Goal: Task Accomplishment & Management: Manage account settings

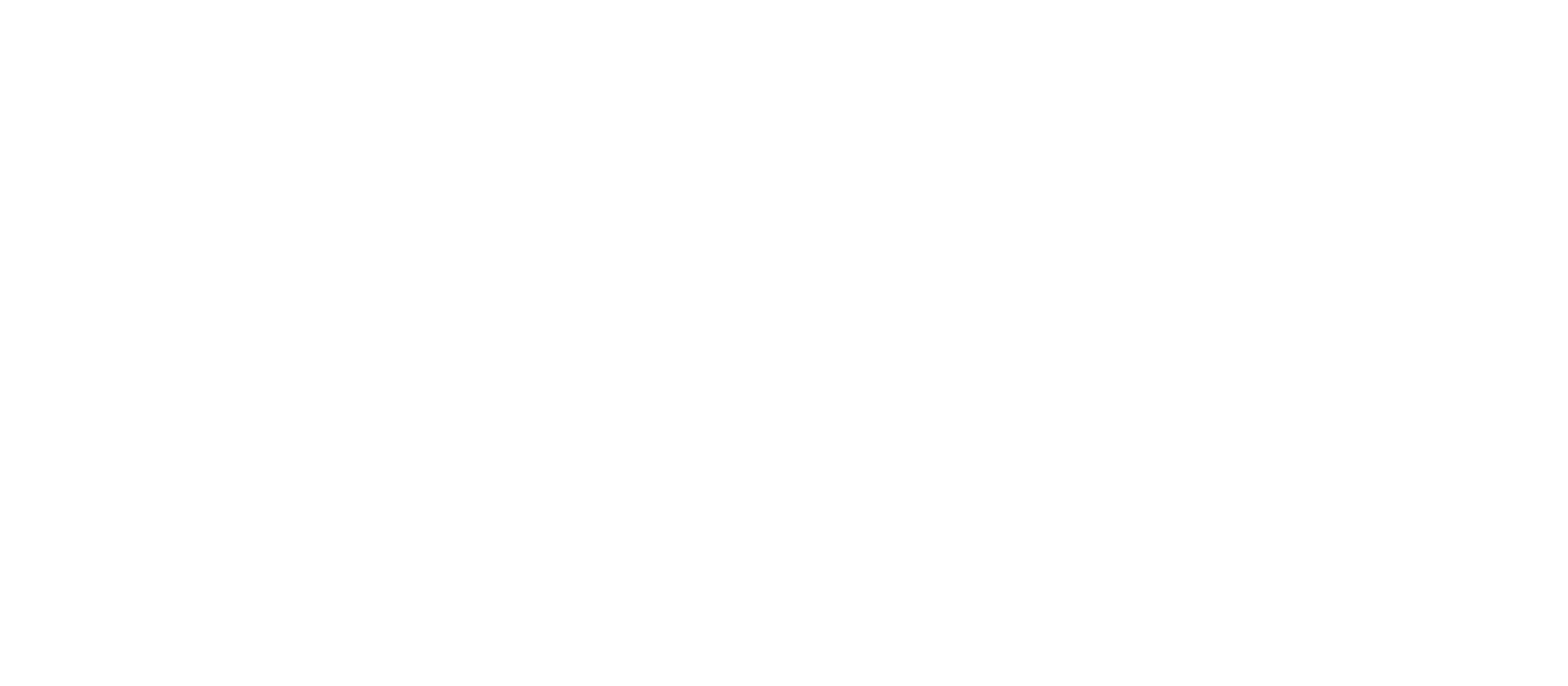
select select "*"
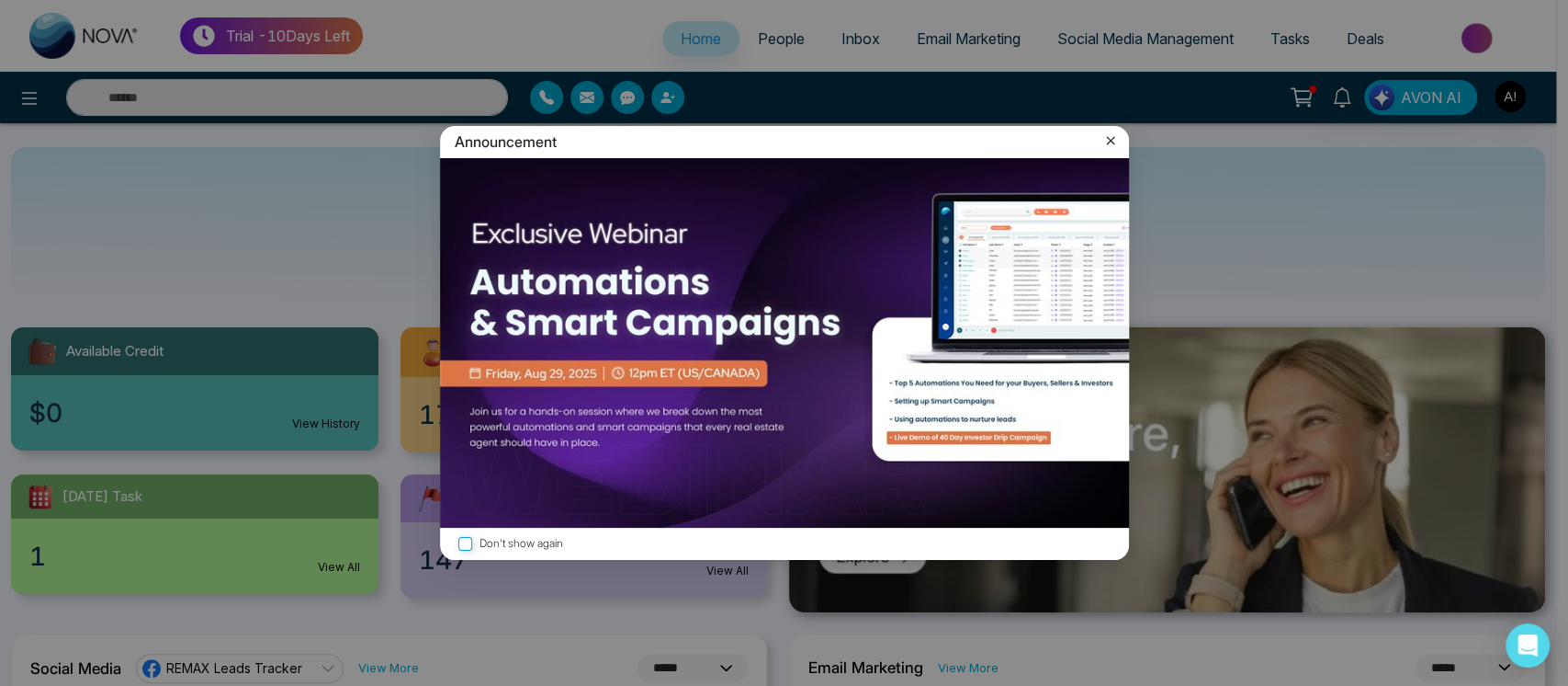
click at [1106, 138] on icon at bounding box center [1110, 141] width 19 height 19
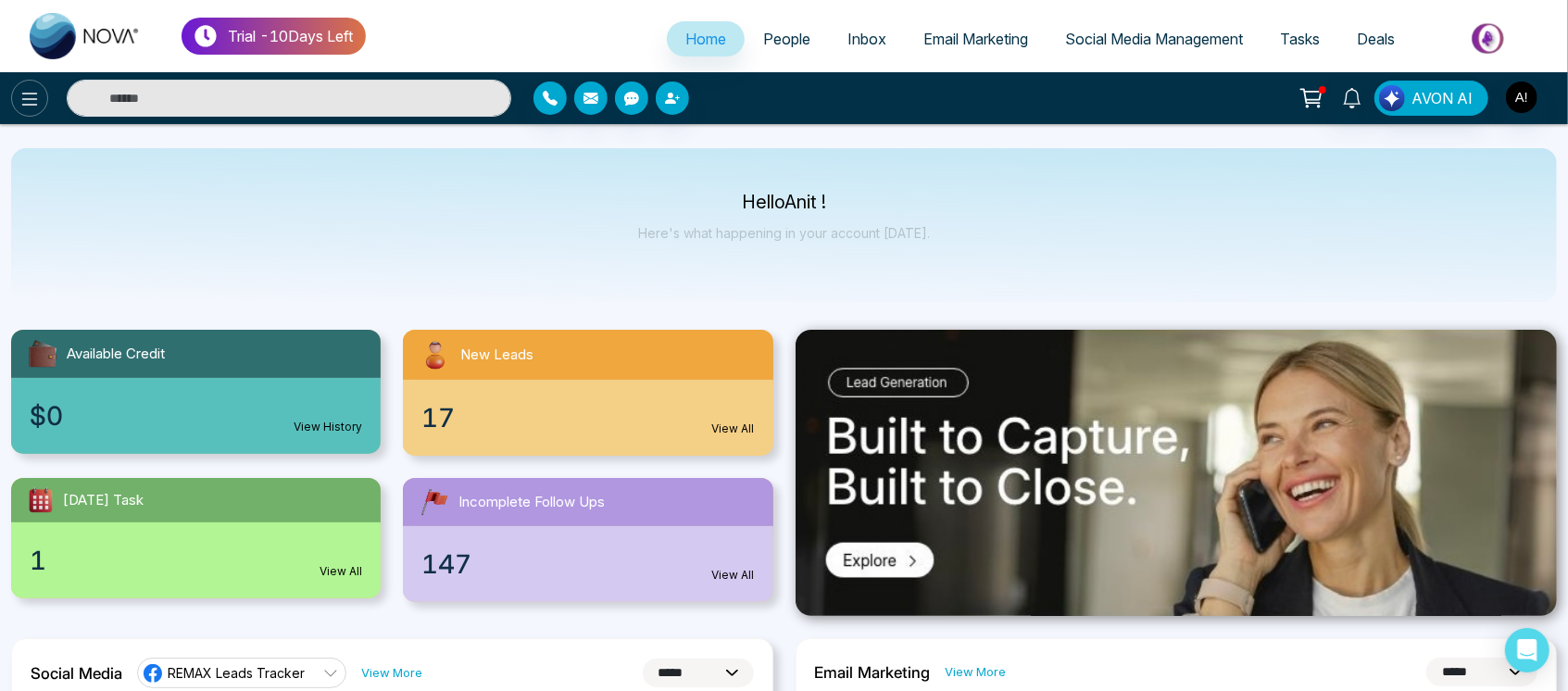
click at [24, 98] on icon at bounding box center [30, 99] width 16 height 13
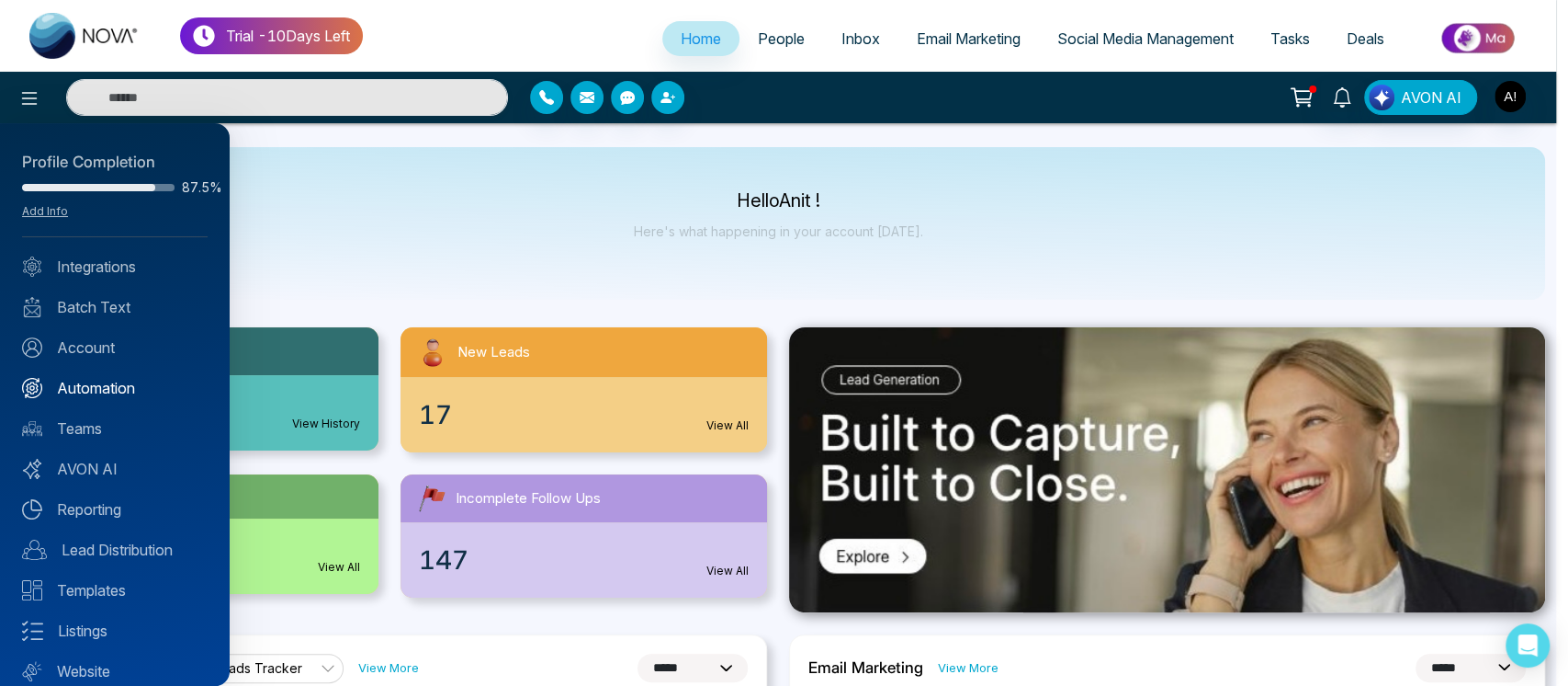
click at [117, 391] on link "Automation" at bounding box center [115, 389] width 186 height 23
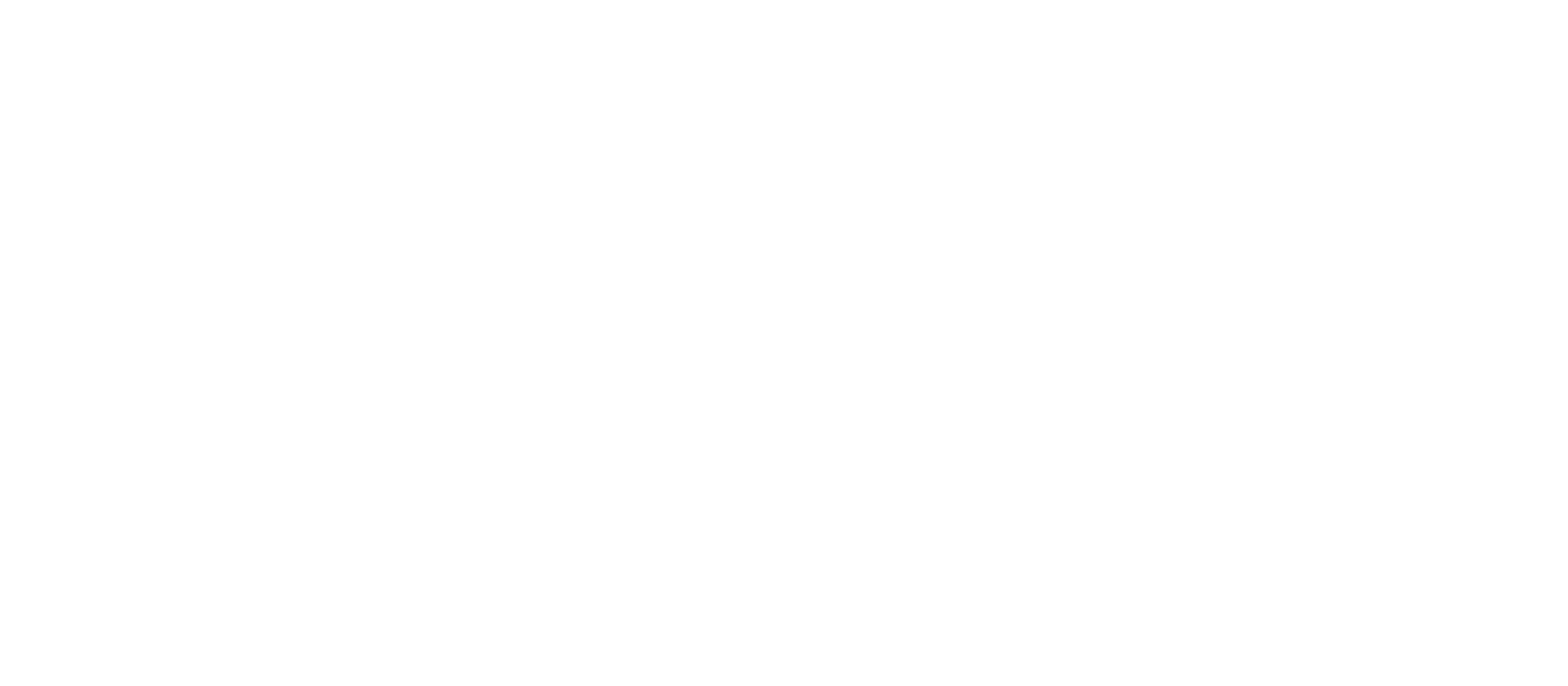
select select "*"
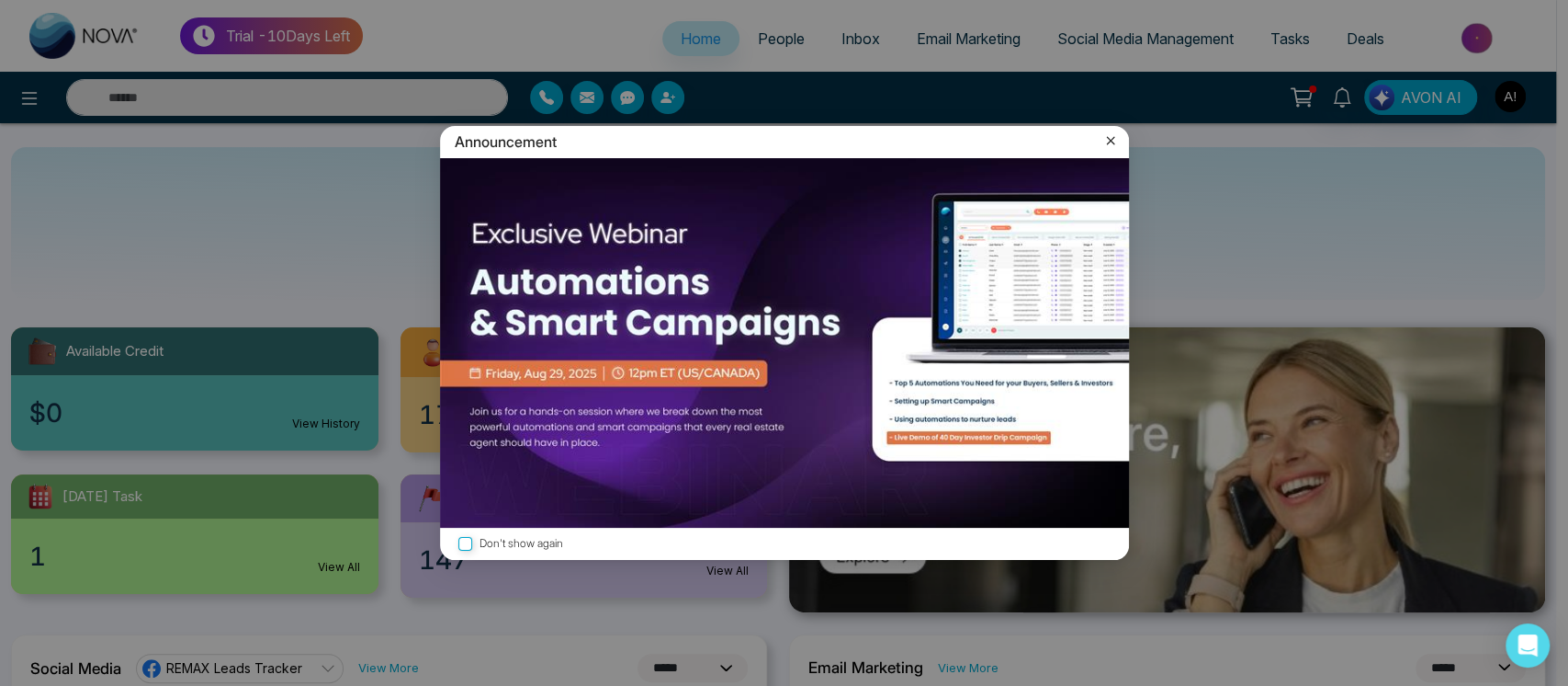
click at [1088, 139] on div "Announcement" at bounding box center [784, 142] width 689 height 32
click at [1112, 138] on icon at bounding box center [1109, 141] width 8 height 8
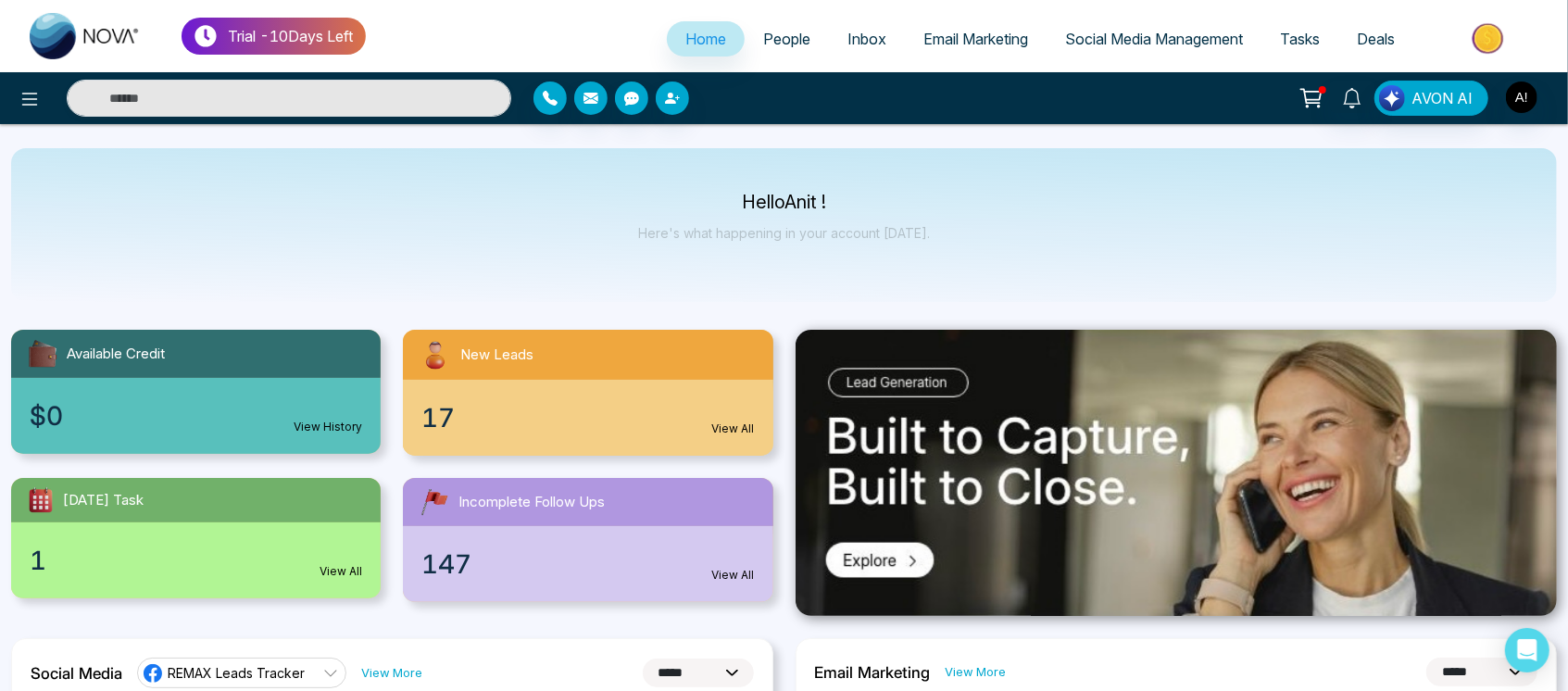
click at [1163, 38] on span "Social Media Management" at bounding box center [1154, 39] width 178 height 19
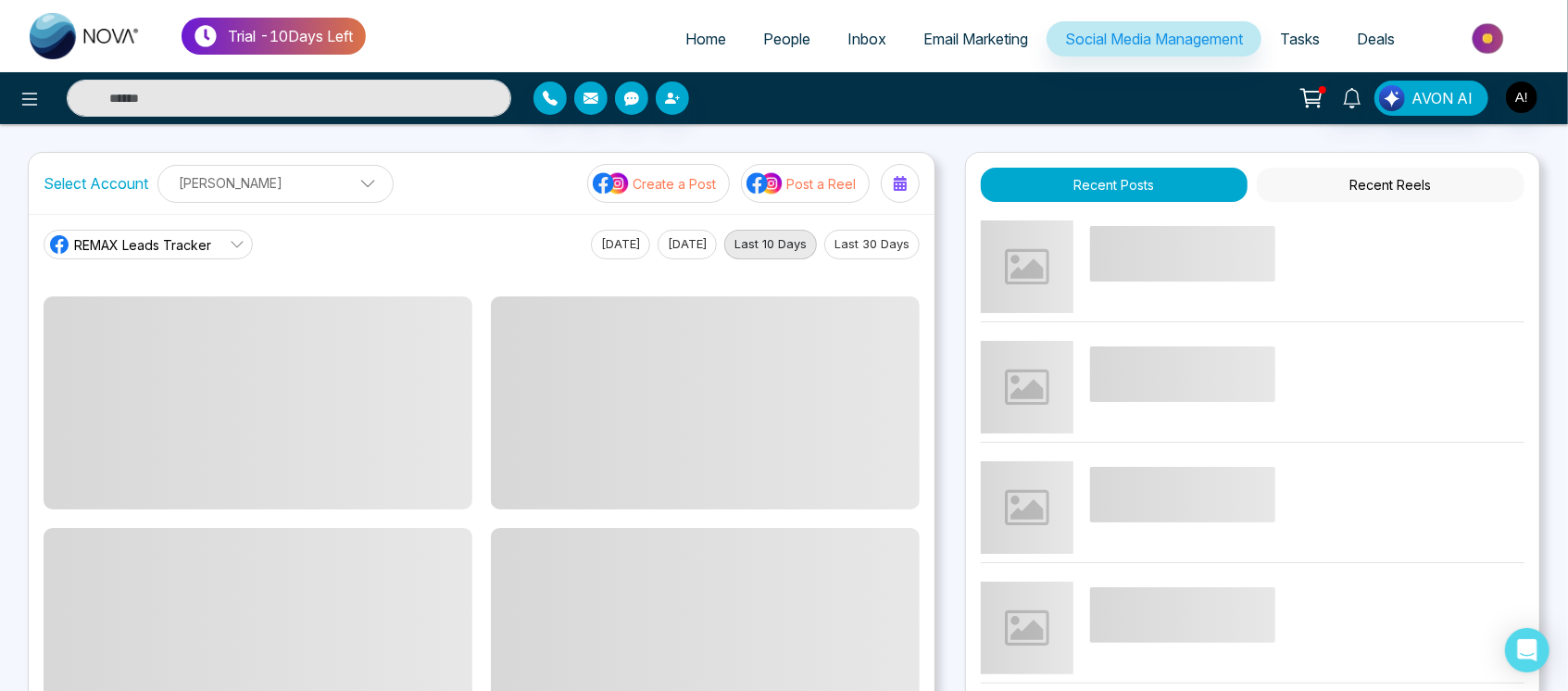
click at [189, 248] on span "REMAX Leads Tracker" at bounding box center [142, 245] width 137 height 20
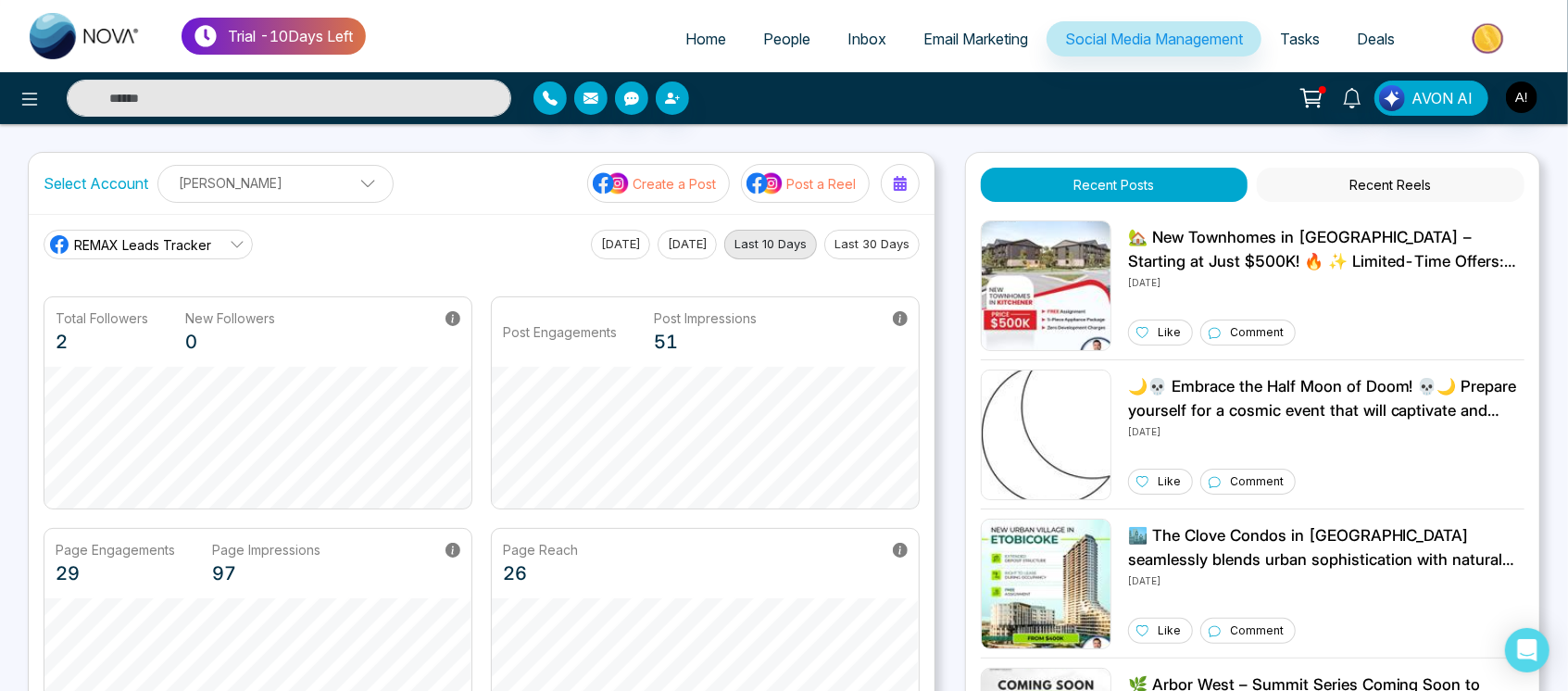
click at [685, 22] on link "Home" at bounding box center [706, 39] width 78 height 35
select select "*"
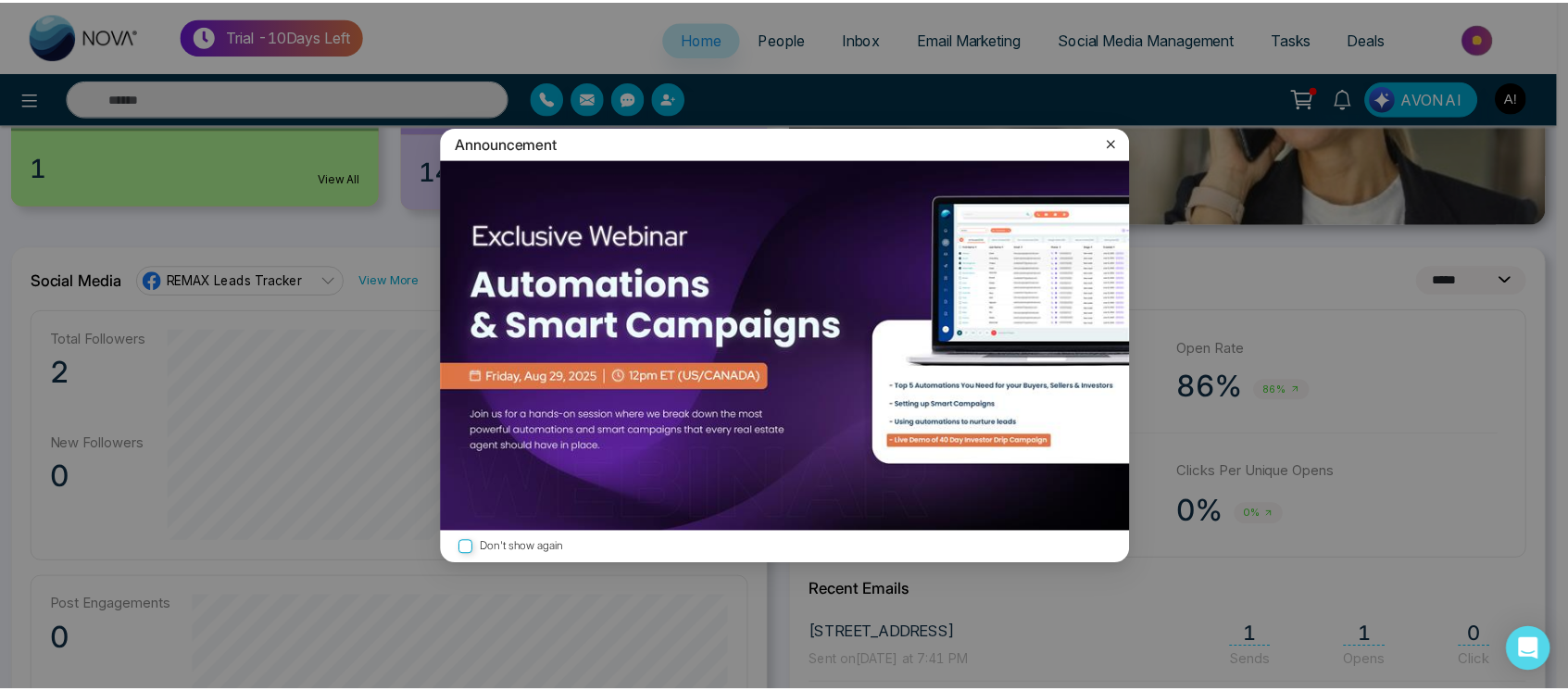
scroll to position [406, 0]
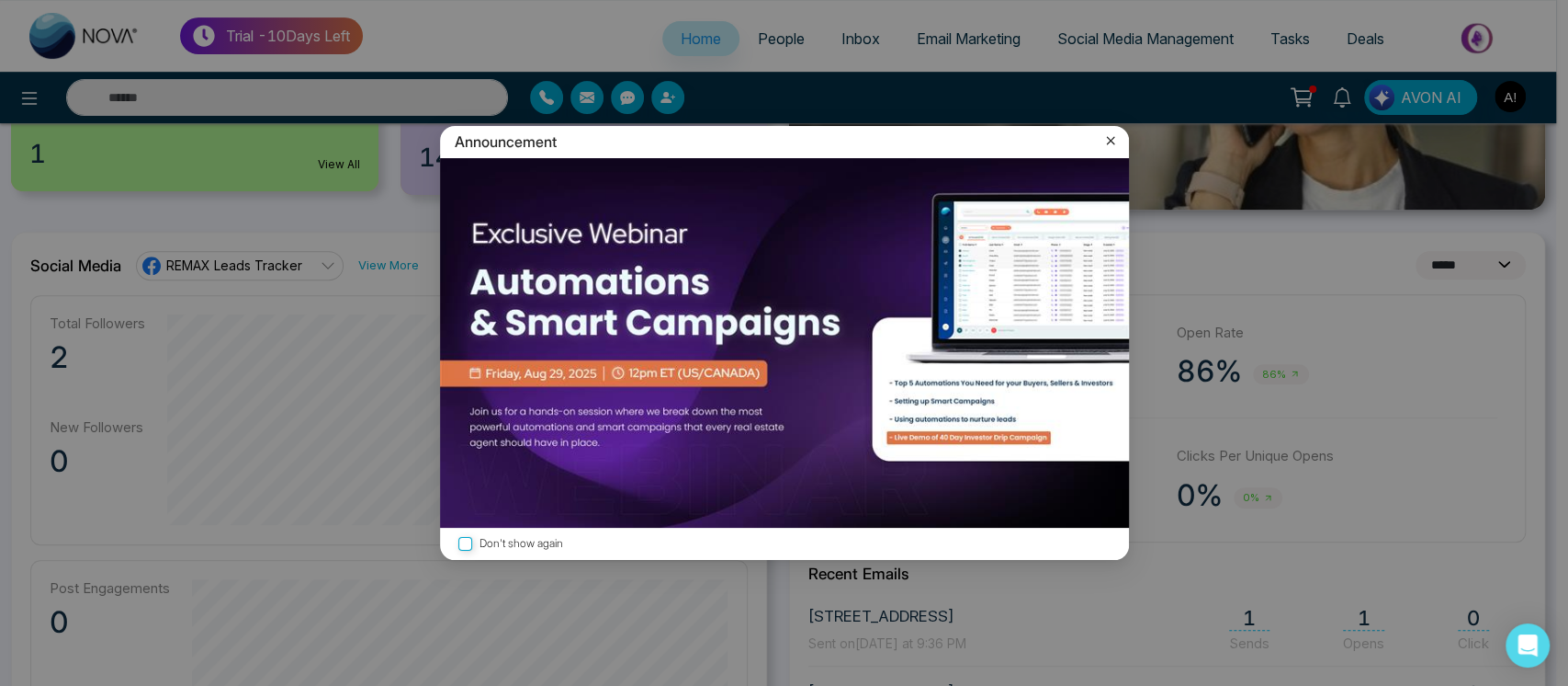
click at [1101, 137] on icon at bounding box center [1110, 141] width 19 height 19
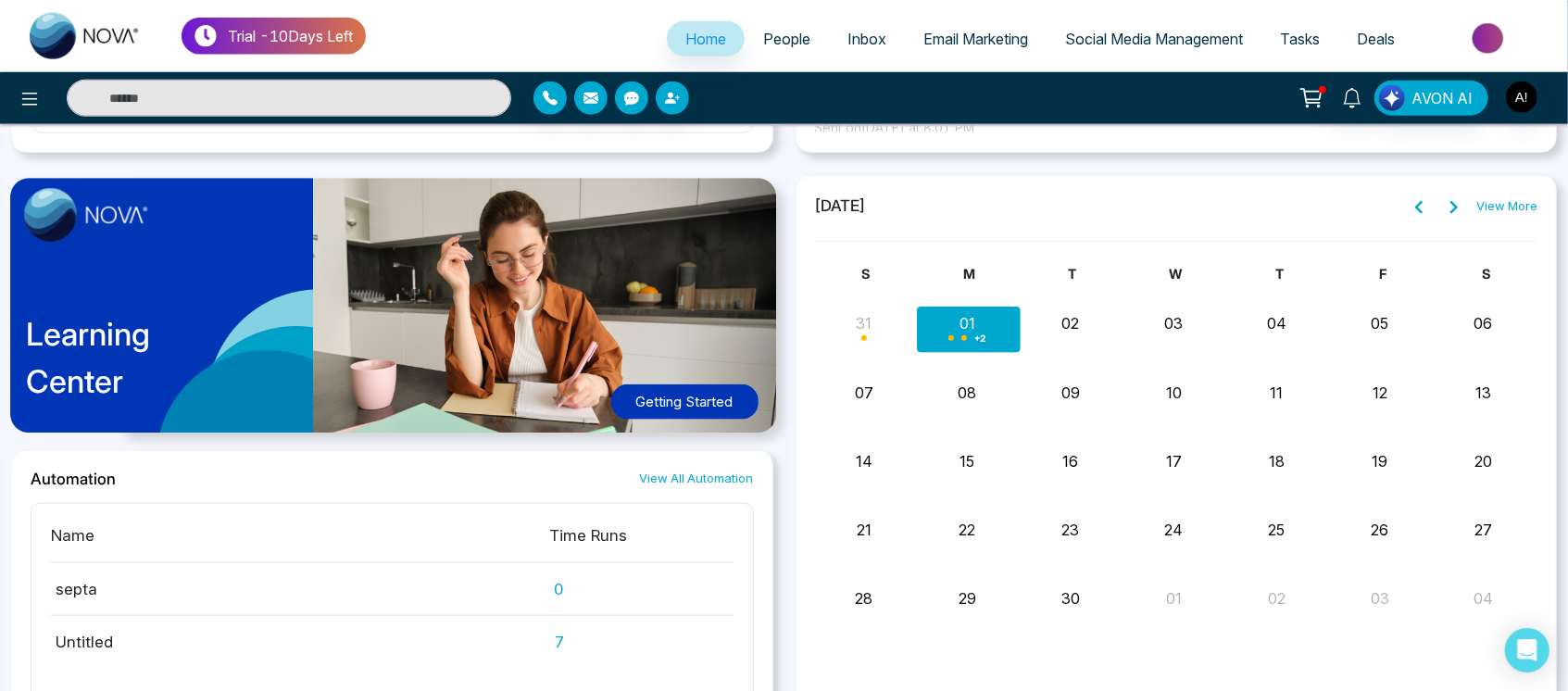
scroll to position [1356, 0]
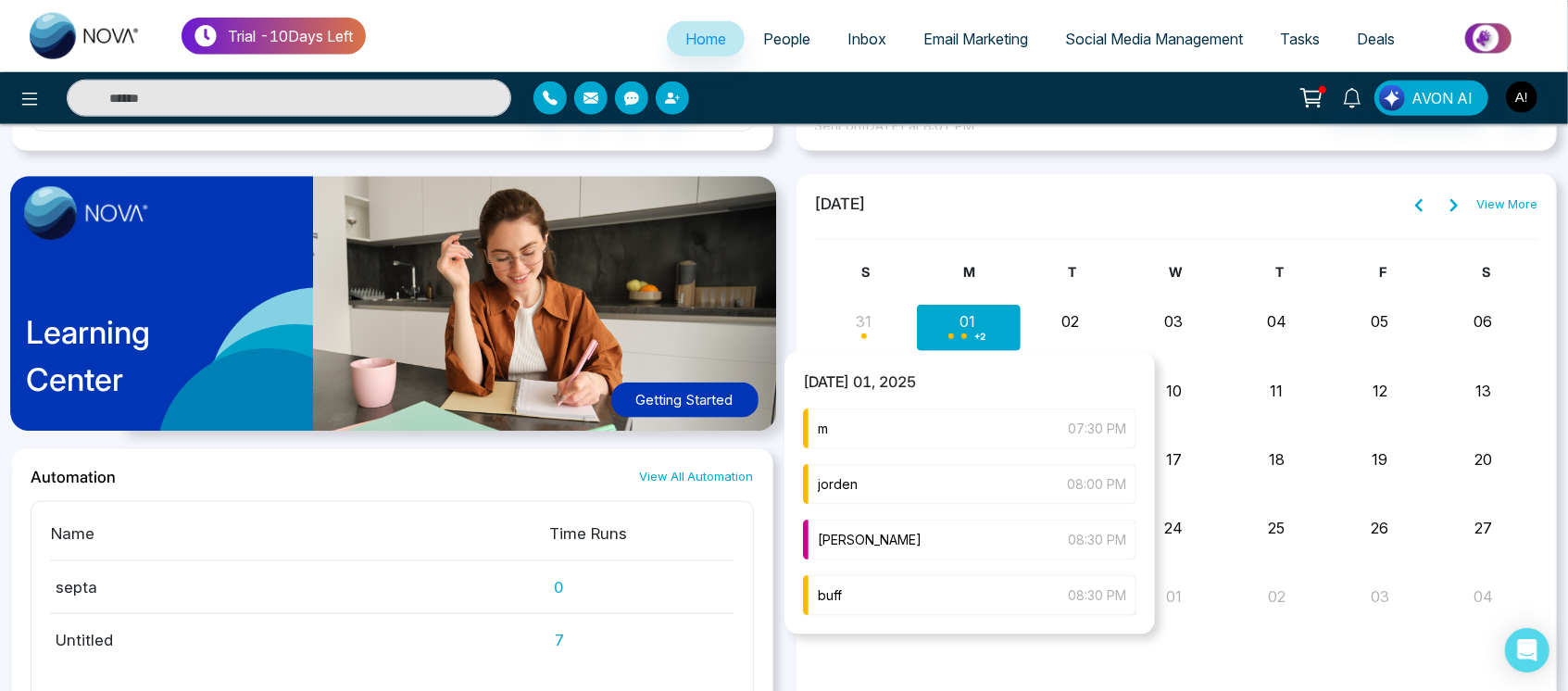
click at [942, 607] on div "buff 08:30 PM" at bounding box center [969, 595] width 334 height 41
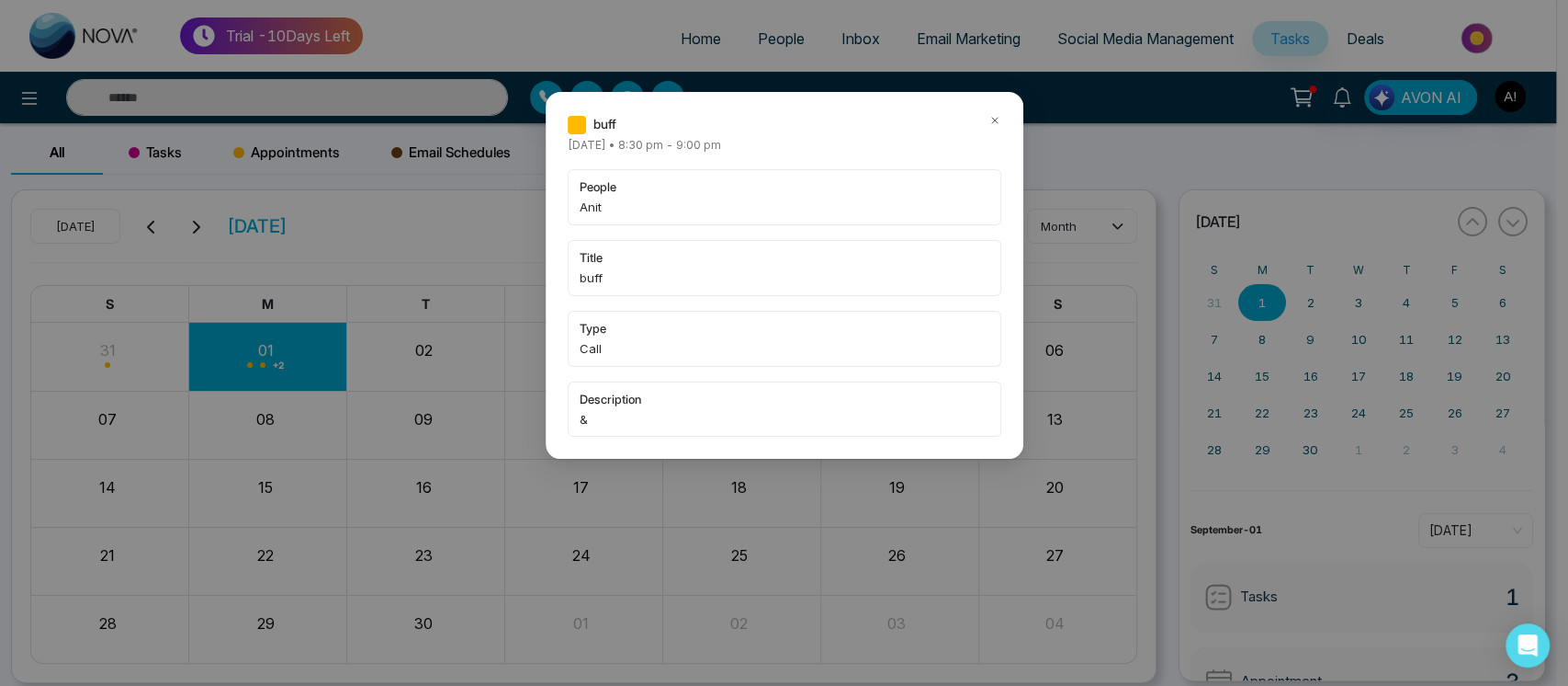
click at [992, 114] on icon at bounding box center [995, 120] width 13 height 13
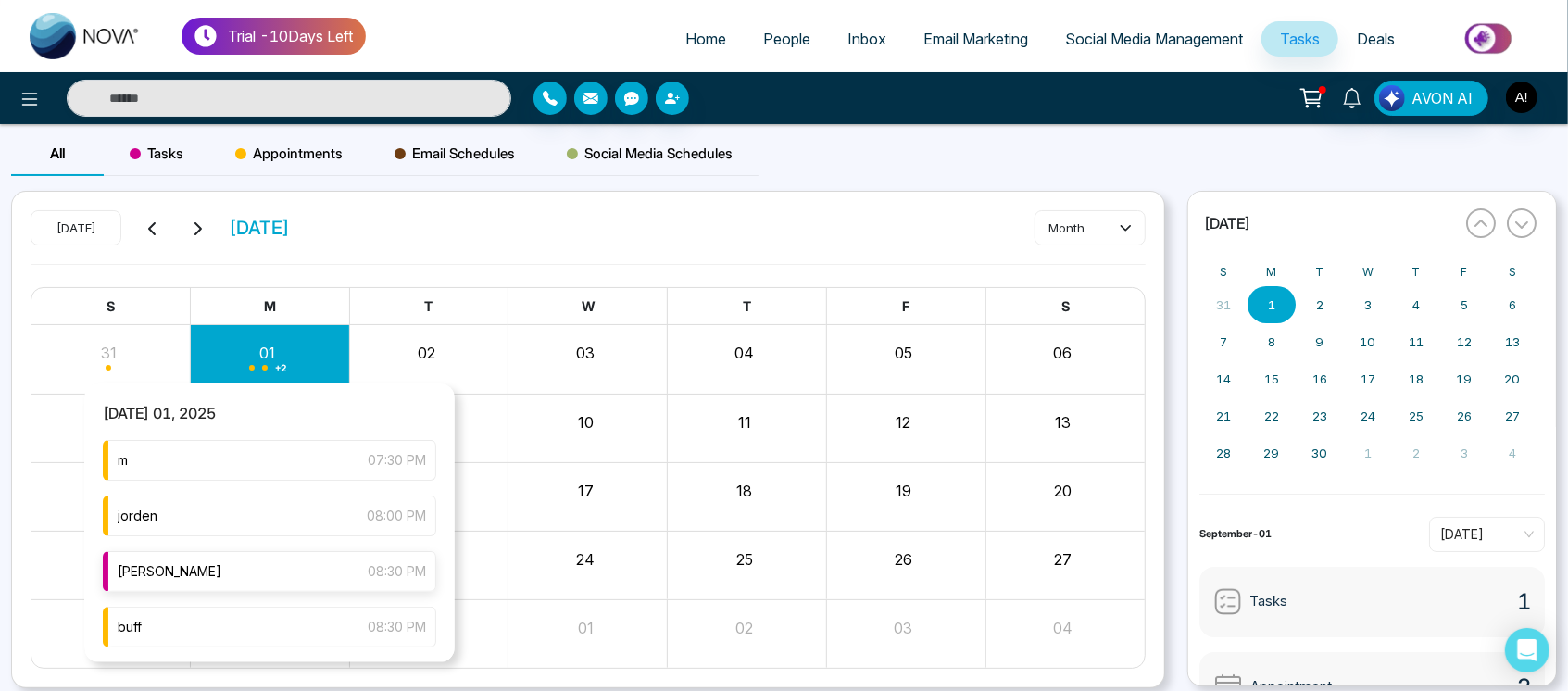
click at [303, 582] on div "joseph 08:30 PM" at bounding box center [270, 571] width 334 height 41
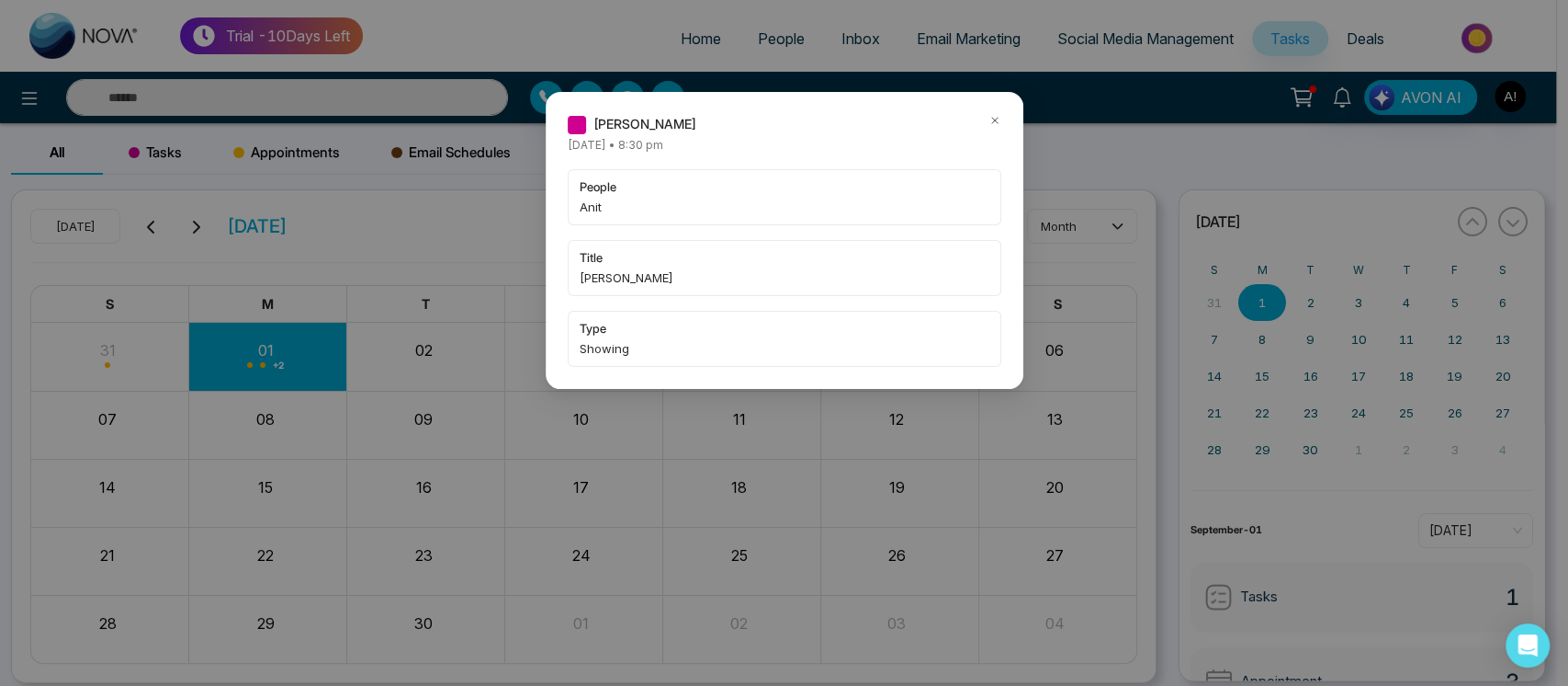
click at [988, 124] on icon at bounding box center [995, 120] width 13 height 13
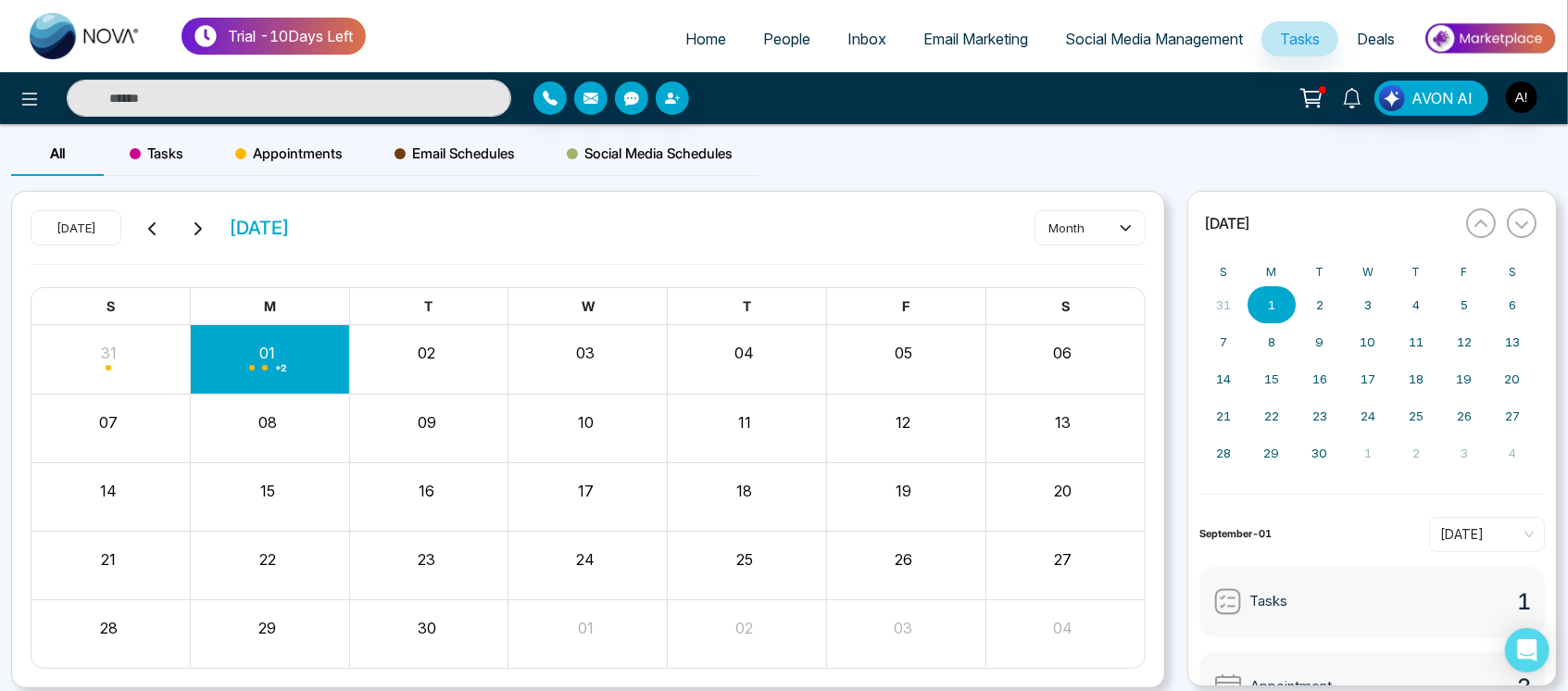
click at [761, 19] on ul "Home People Inbox Email Marketing Social Media Management Tasks Deals" at bounding box center [961, 41] width 1191 height 51
click at [763, 32] on span "People" at bounding box center [787, 39] width 47 height 19
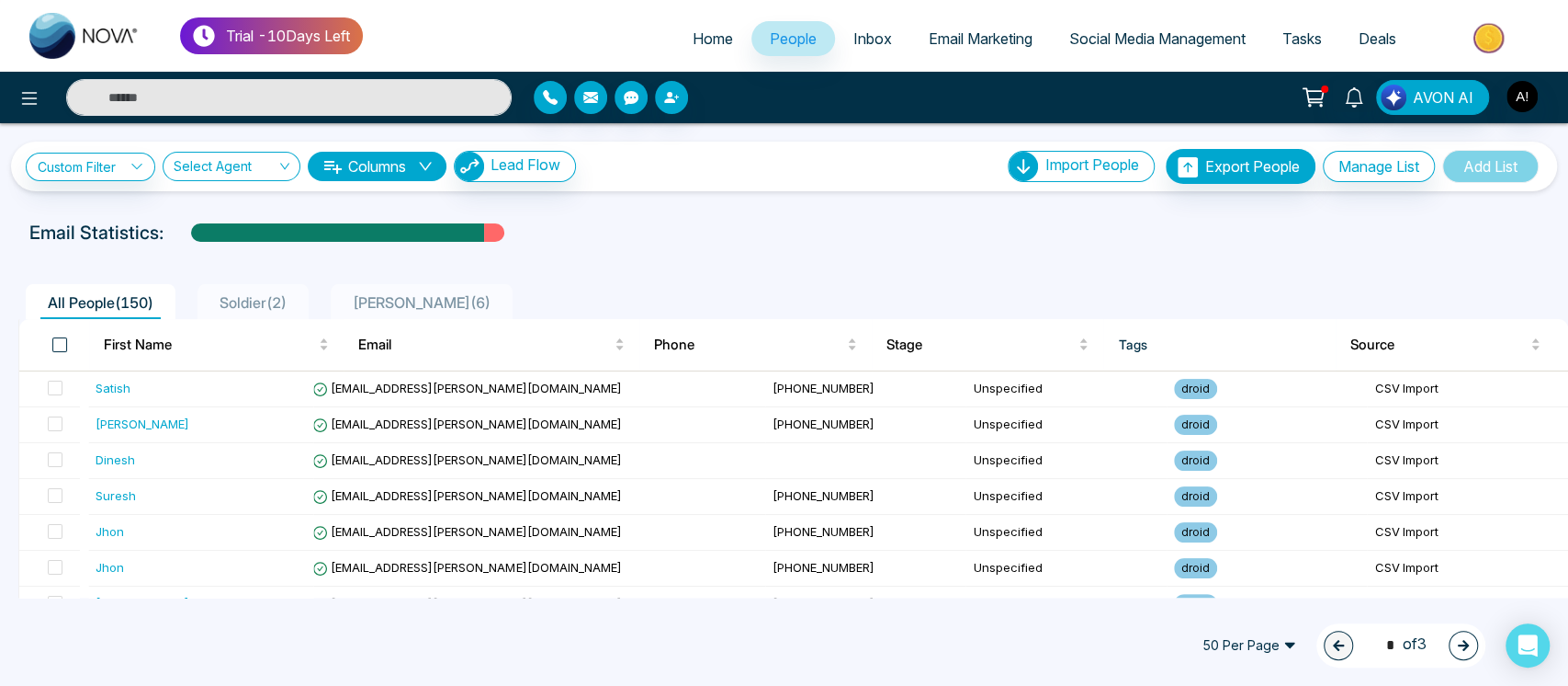
click at [61, 339] on span at bounding box center [60, 344] width 15 height 15
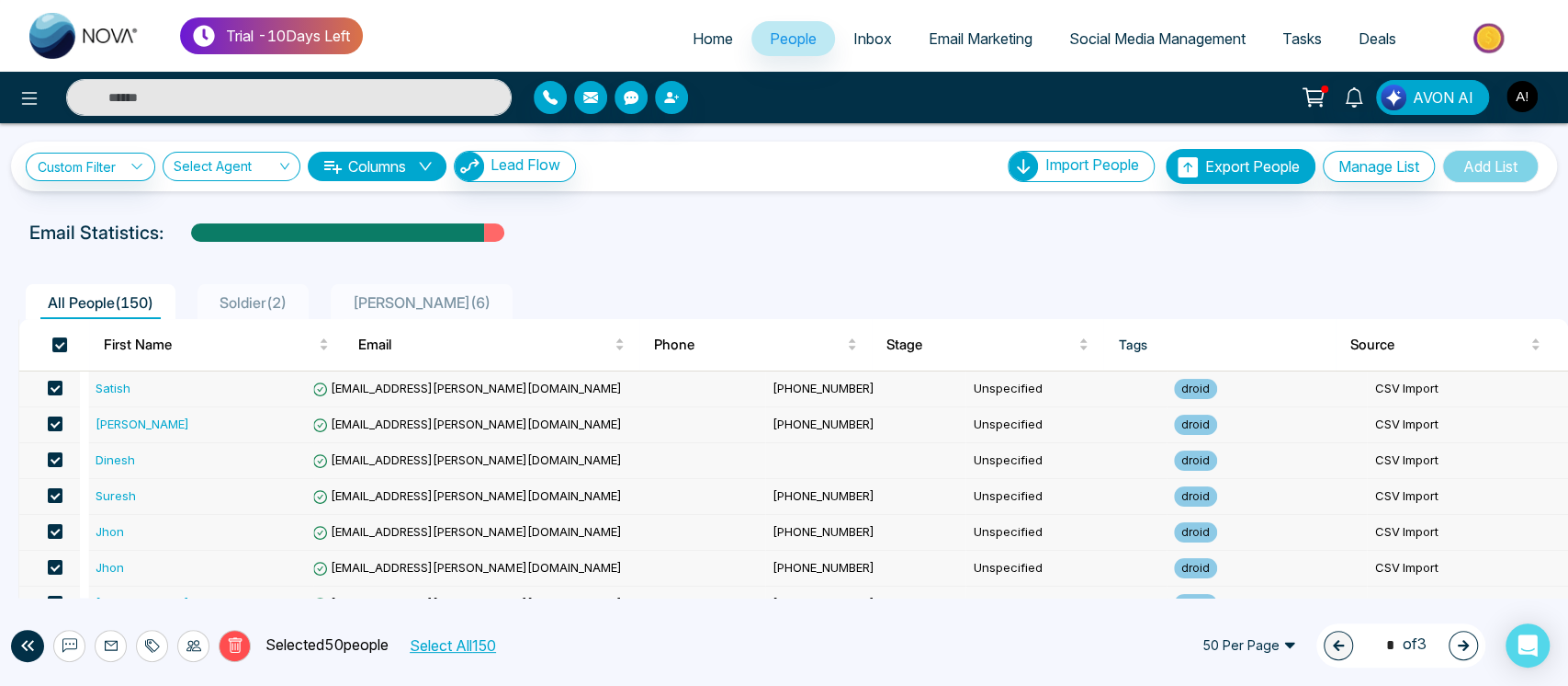
click at [598, 277] on div "All People ( 150 ) Soldier ( 2 ) lokesh ( 6 )" at bounding box center [784, 296] width 1553 height 47
click at [59, 338] on span at bounding box center [60, 344] width 15 height 15
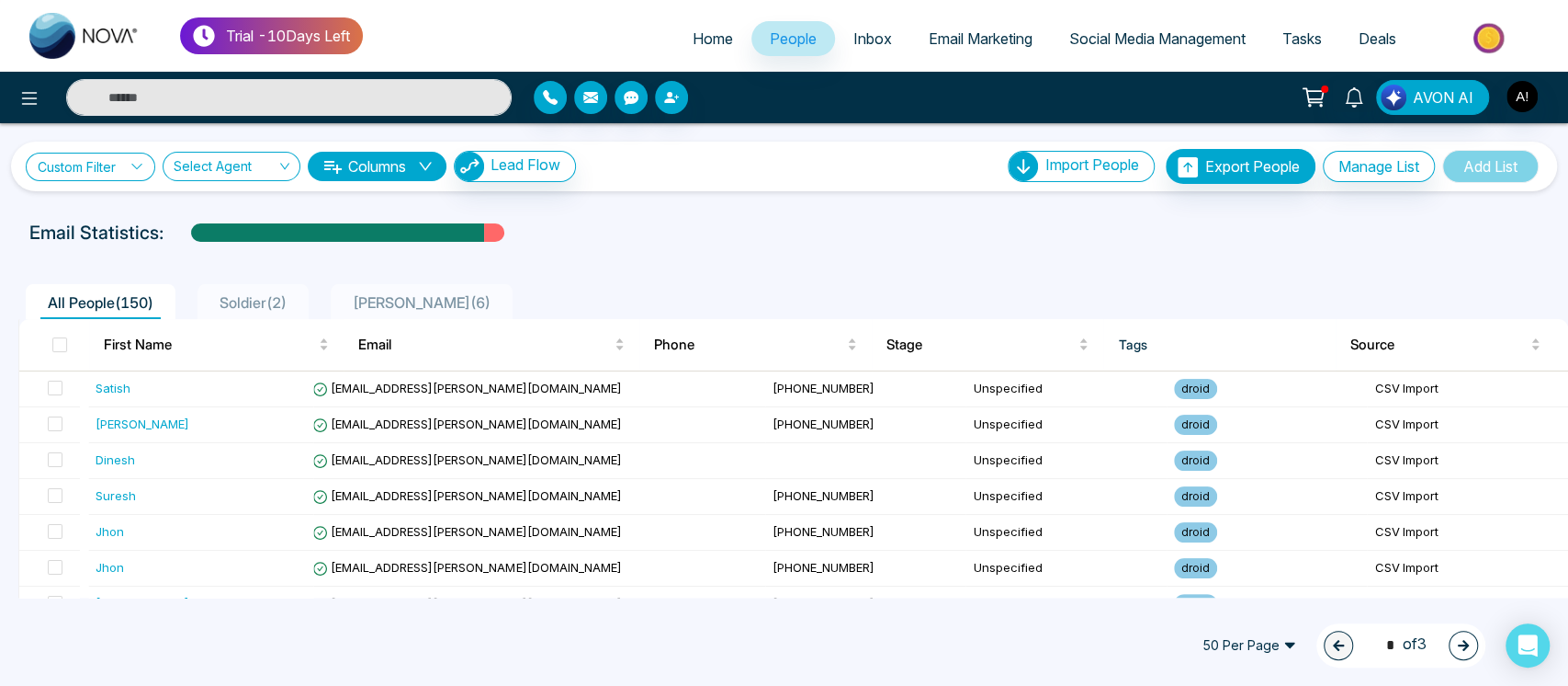
click at [113, 176] on link "Custom Filter" at bounding box center [90, 167] width 129 height 28
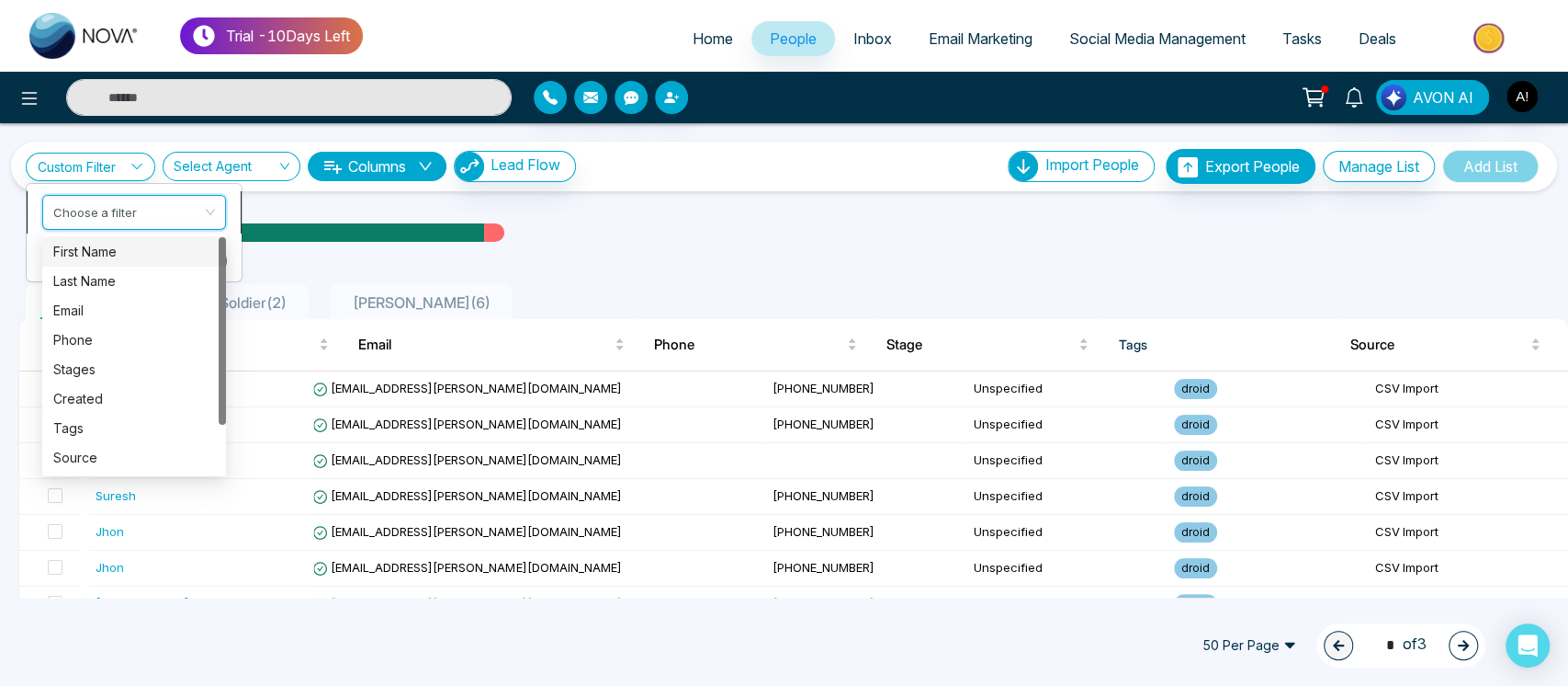
click at [122, 205] on input "search" at bounding box center [128, 208] width 149 height 27
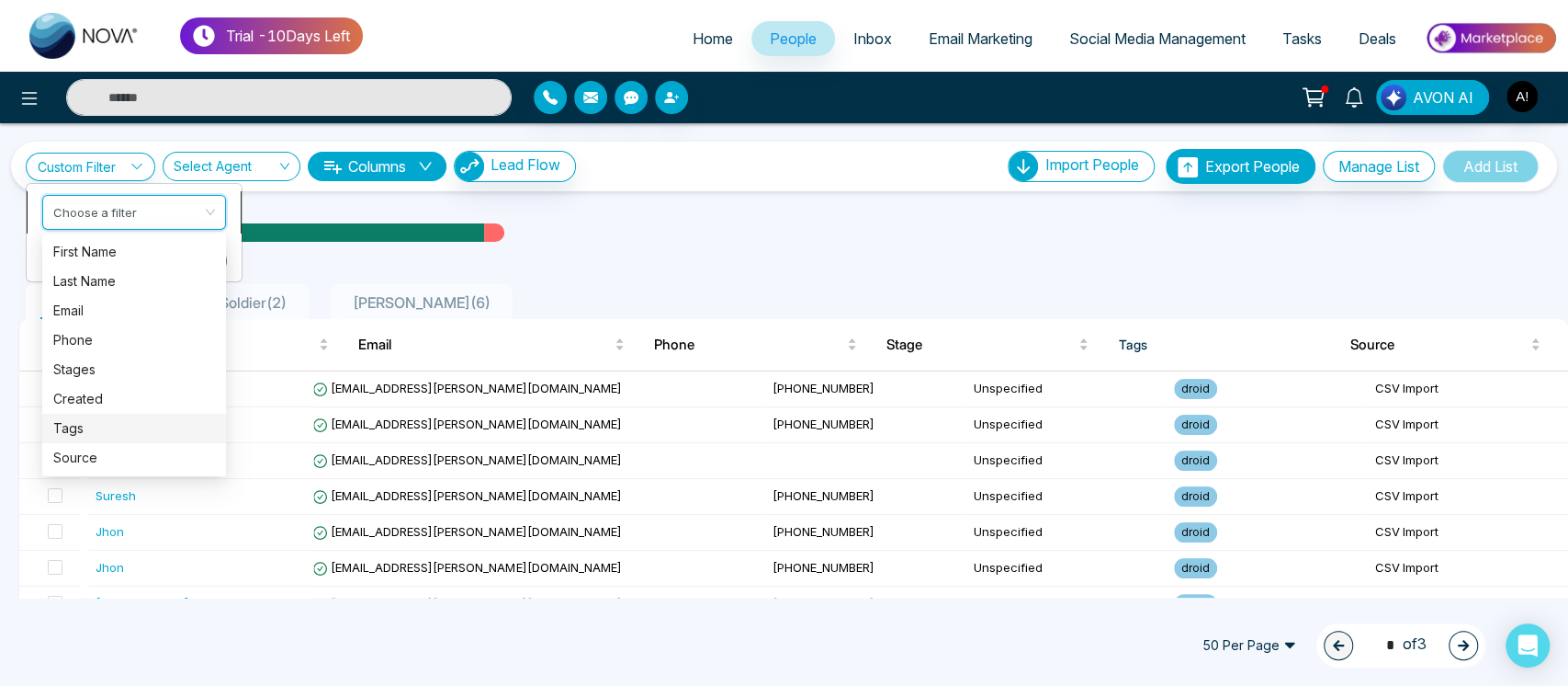
click at [87, 415] on div "Tags" at bounding box center [134, 427] width 184 height 29
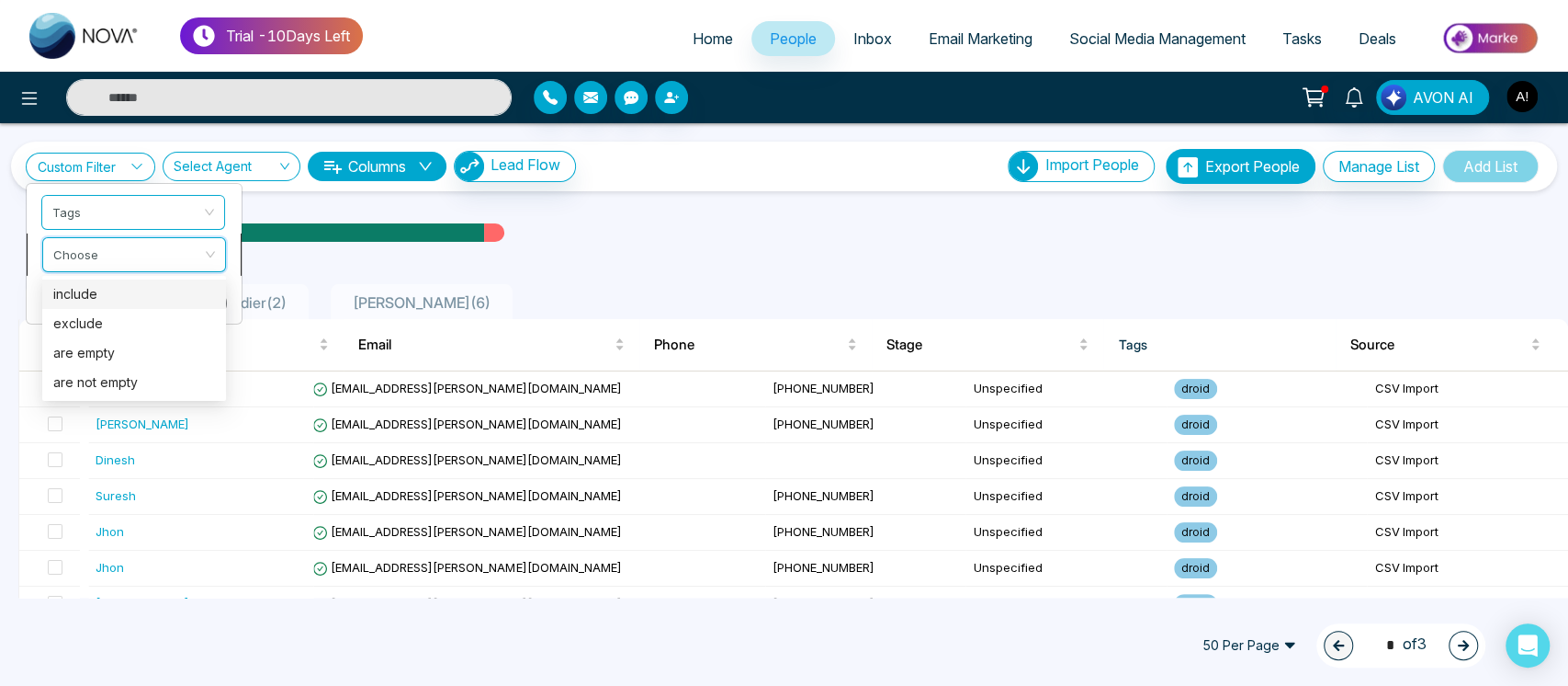
drag, startPoint x: 133, startPoint y: 248, endPoint x: 136, endPoint y: 295, distance: 47.1
click at [136, 271] on div "Choose include exclude include exclude are empty are not empty" at bounding box center [134, 253] width 184 height 35
click at [136, 295] on div "include" at bounding box center [134, 294] width 161 height 21
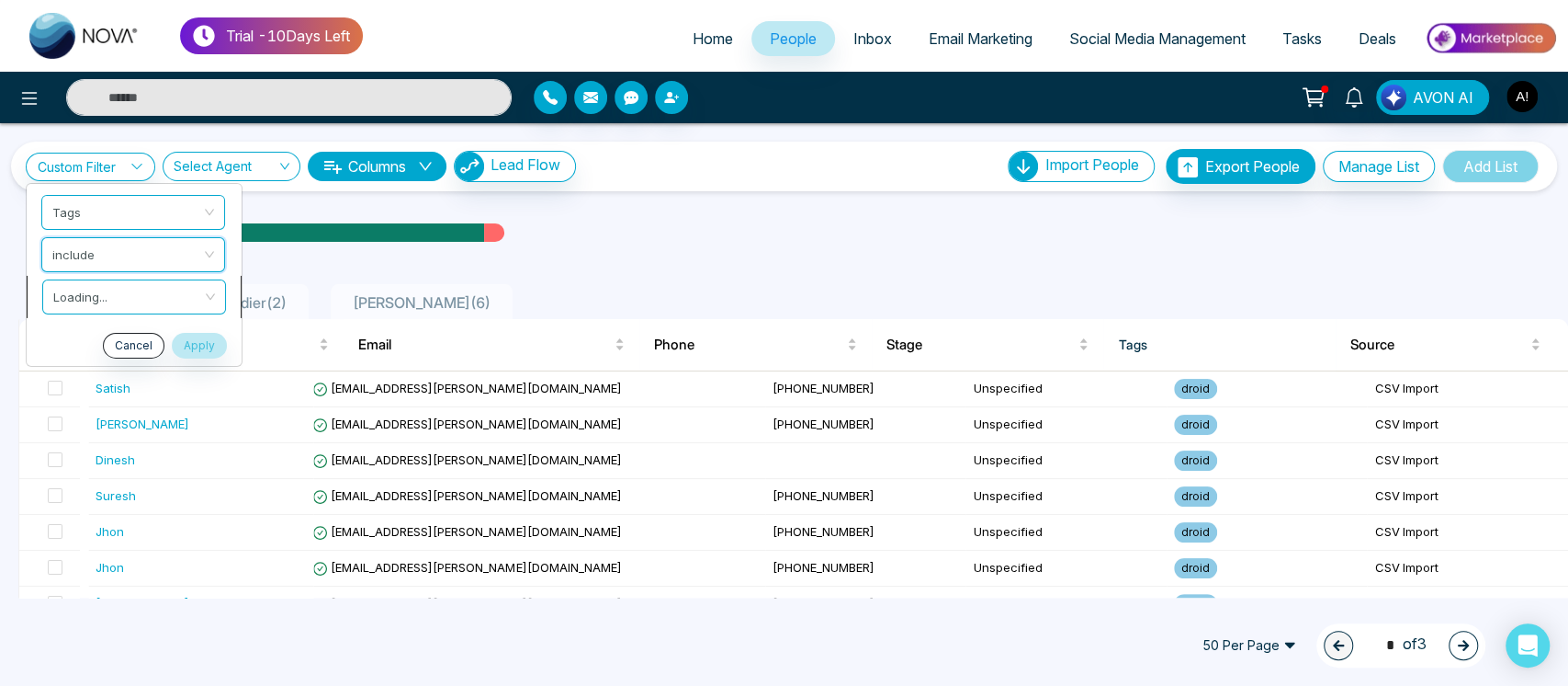
click at [174, 289] on input "search" at bounding box center [128, 293] width 149 height 27
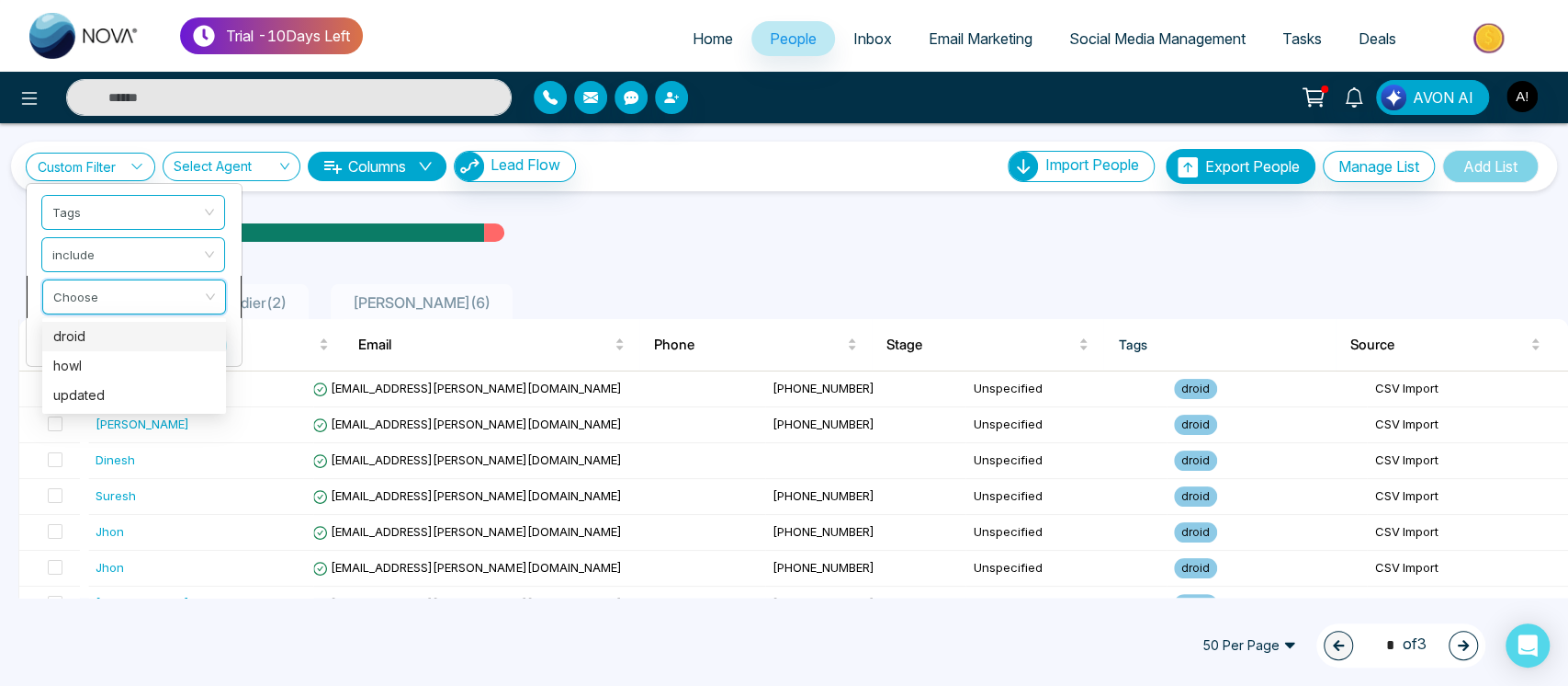
click at [167, 337] on div "droid" at bounding box center [134, 336] width 161 height 21
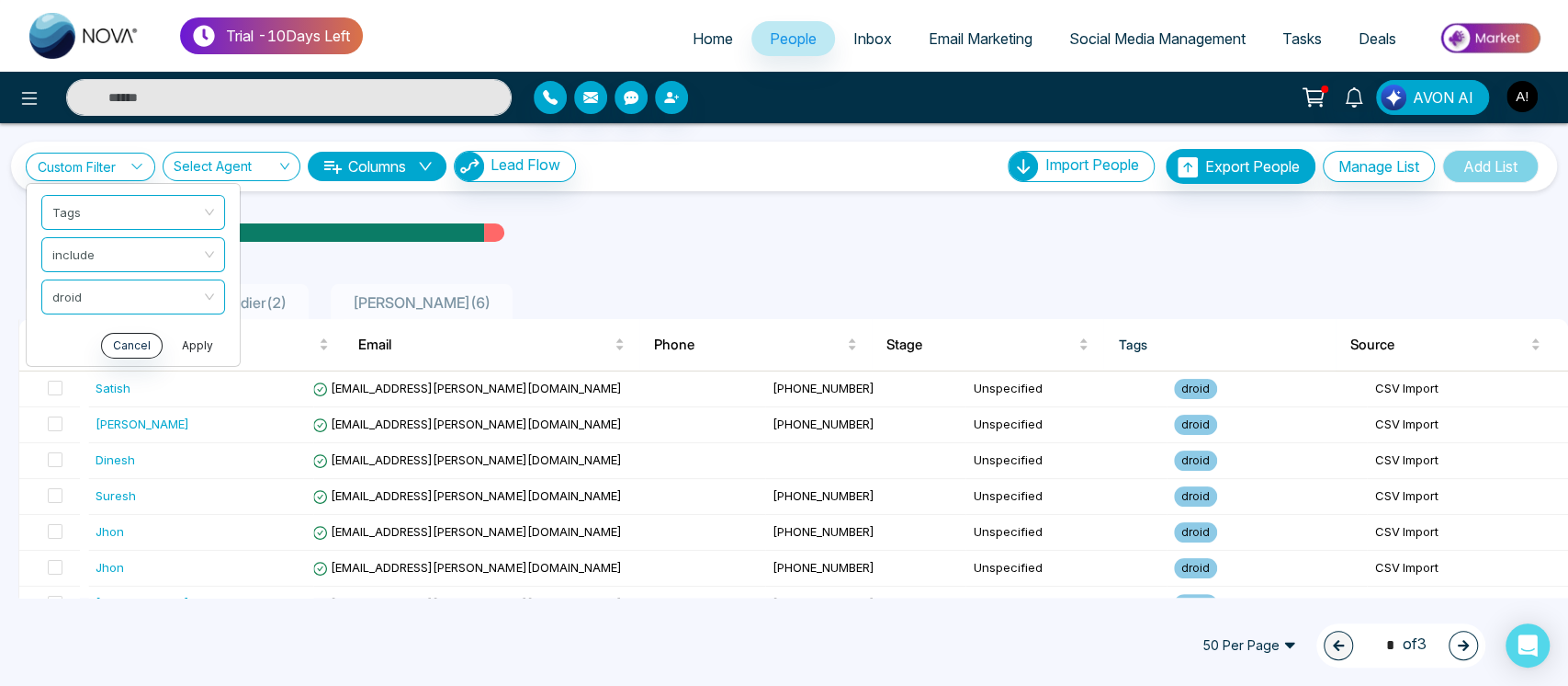
click at [200, 342] on button "Apply" at bounding box center [197, 344] width 55 height 25
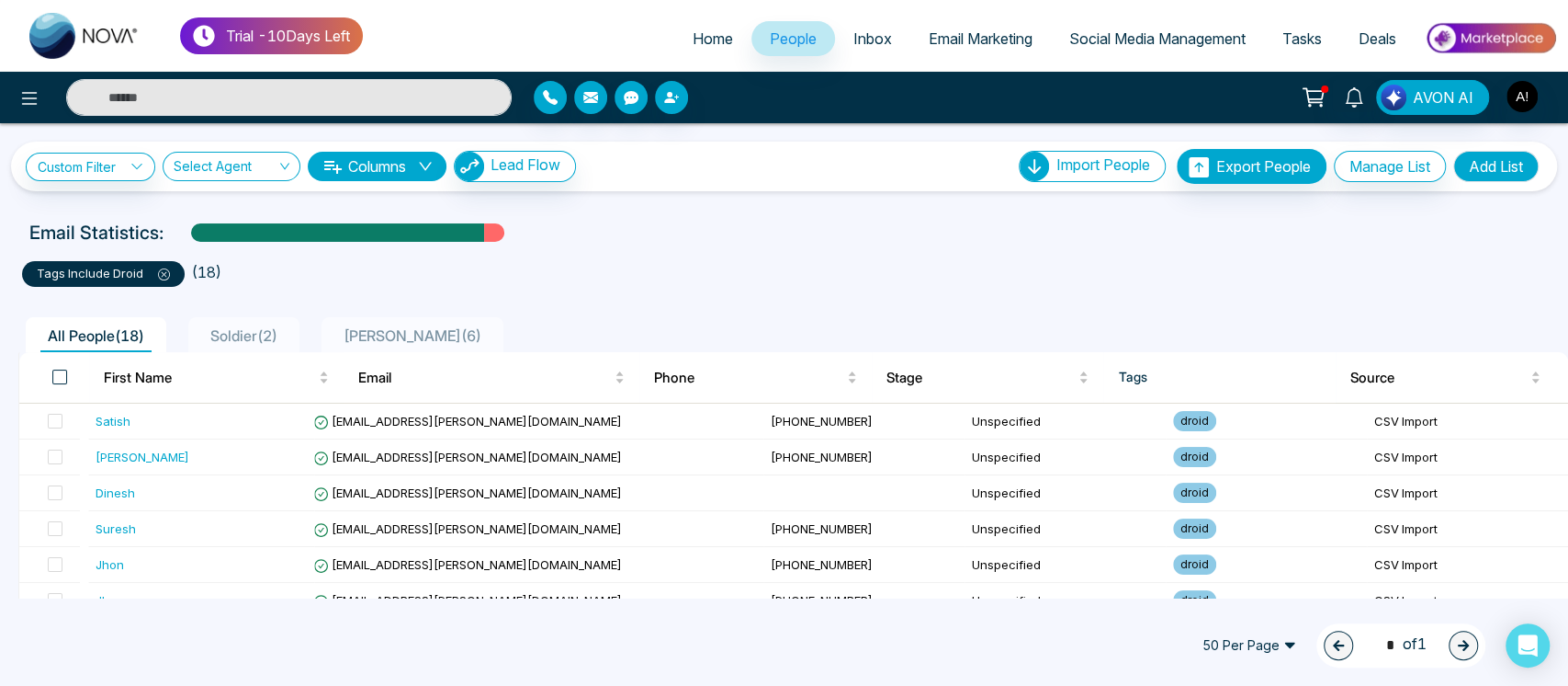
click at [60, 373] on span at bounding box center [60, 377] width 15 height 15
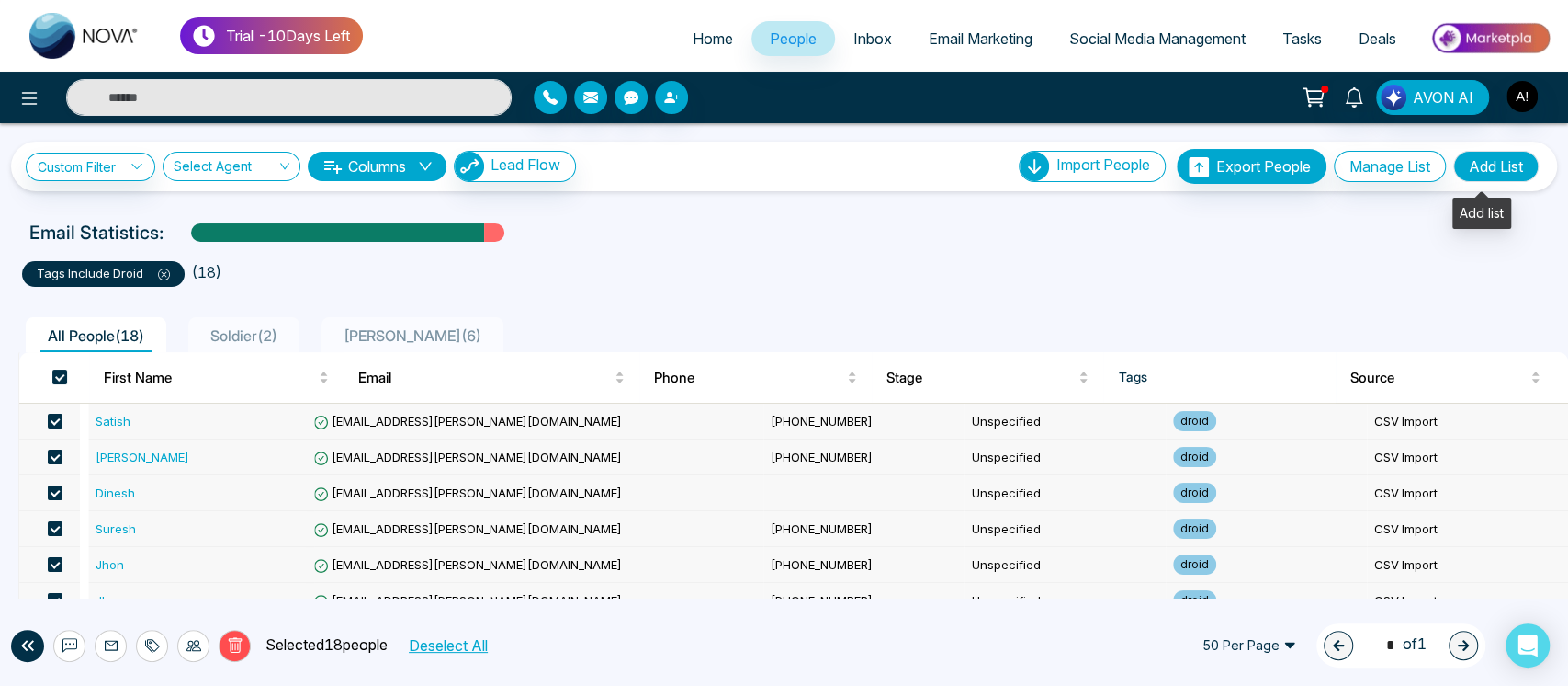
click at [1503, 172] on button "Add List" at bounding box center [1495, 166] width 85 height 31
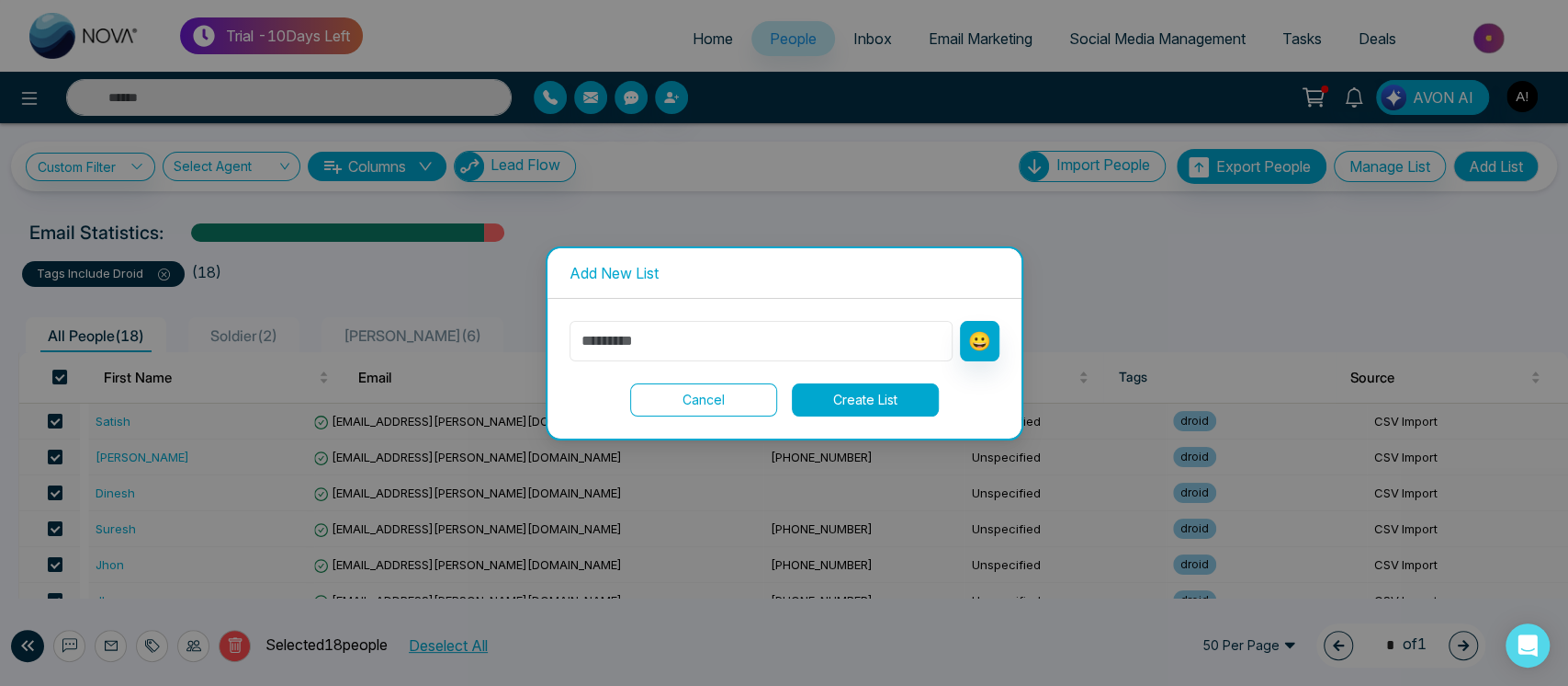
click at [748, 349] on input "text" at bounding box center [761, 341] width 383 height 40
click at [703, 389] on button "Cancel" at bounding box center [703, 399] width 147 height 33
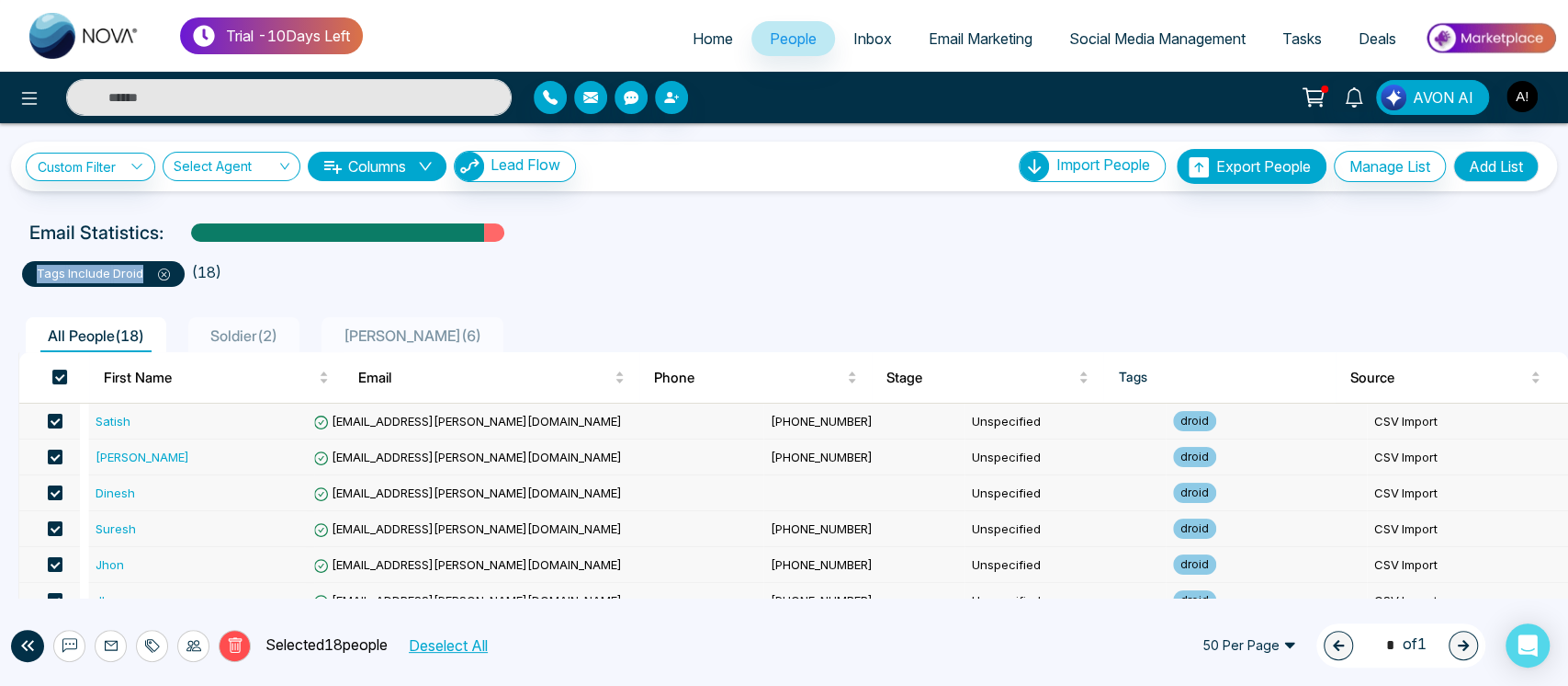
drag, startPoint x: 29, startPoint y: 272, endPoint x: 161, endPoint y: 276, distance: 132.1
click at [161, 276] on div "tags include droid" at bounding box center [103, 273] width 162 height 25
copy p "tags include droid"
click at [1453, 173] on button "Add List" at bounding box center [1495, 166] width 85 height 31
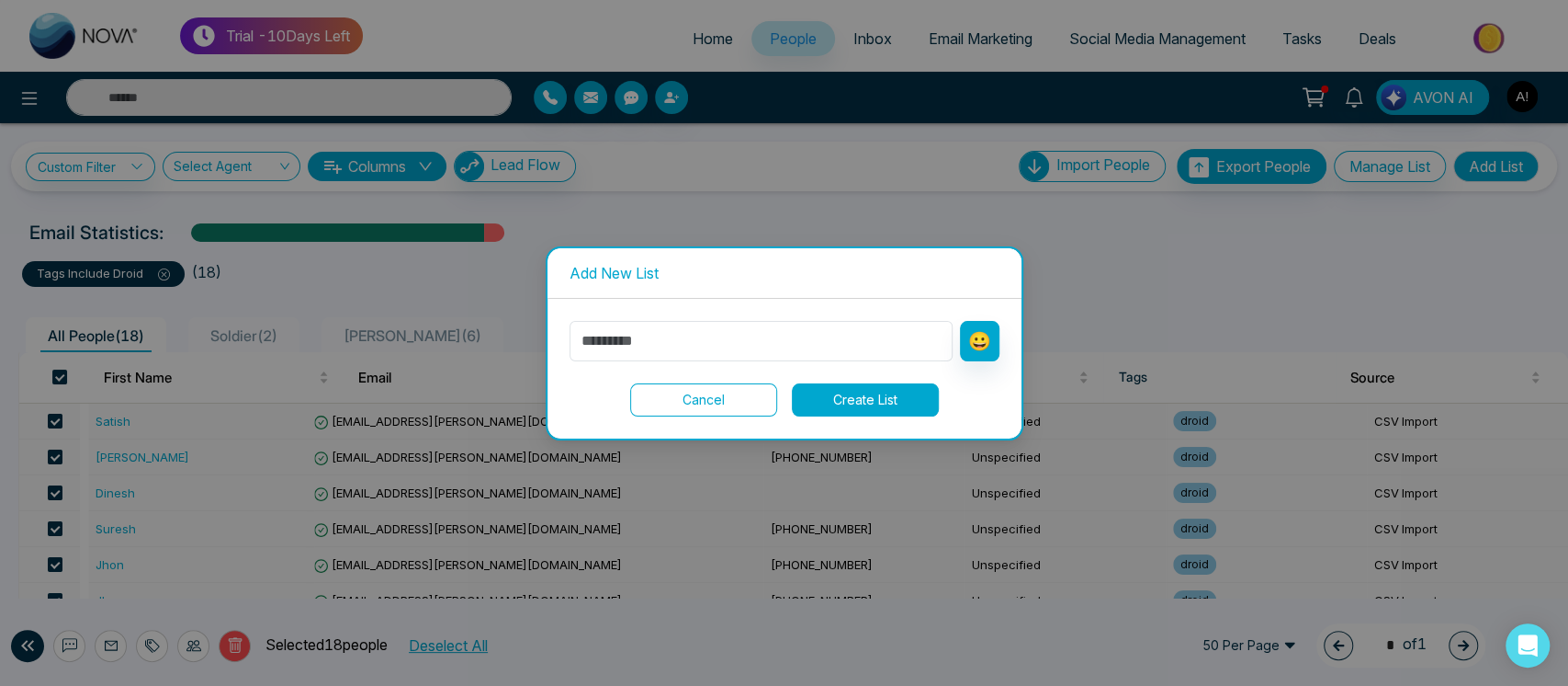
click at [674, 360] on div "😀 Cancel Create List" at bounding box center [784, 369] width 430 height 96
drag, startPoint x: 674, startPoint y: 360, endPoint x: 755, endPoint y: 337, distance: 84.2
click at [755, 337] on div "😀 Cancel Create List" at bounding box center [784, 369] width 430 height 96
click at [755, 337] on input "text" at bounding box center [761, 341] width 383 height 40
paste input "**********"
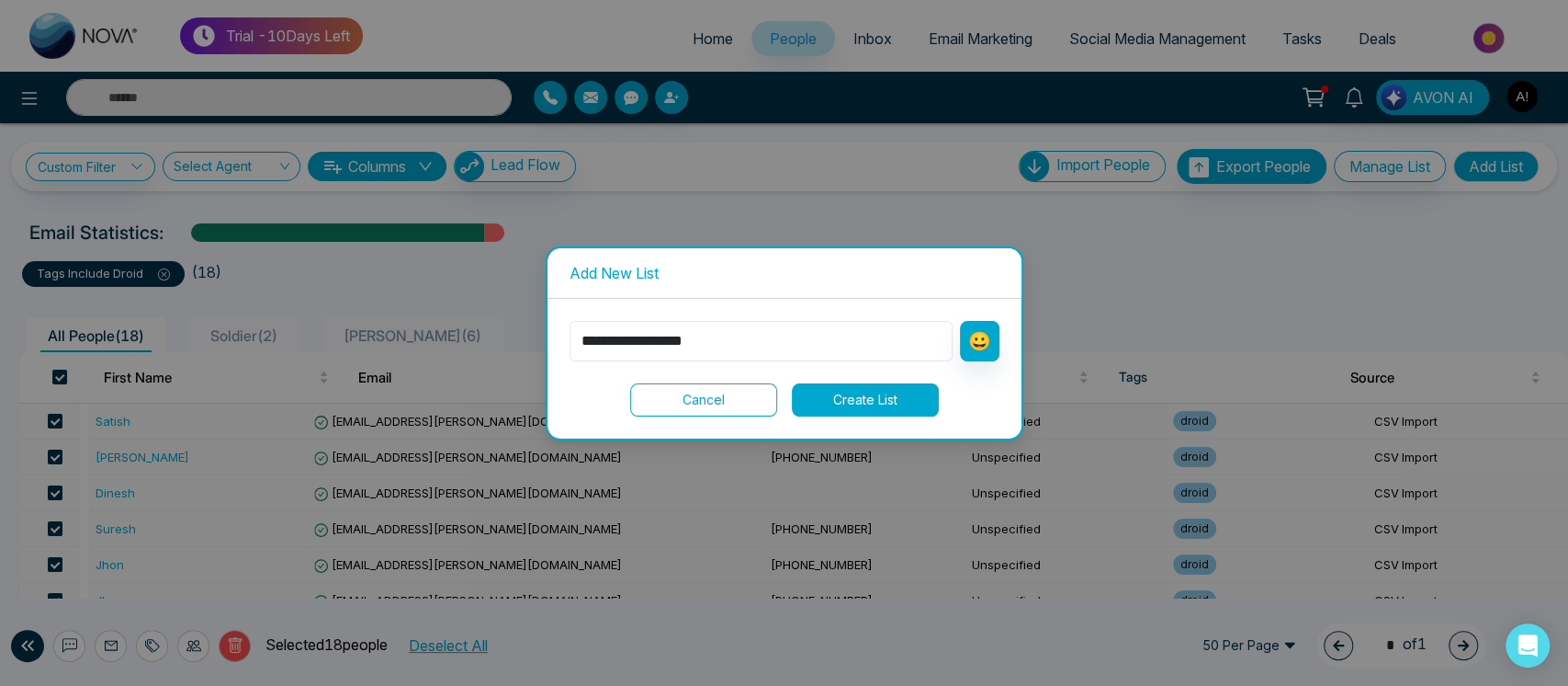
type input "**********"
click at [885, 407] on button "Create List" at bounding box center [865, 399] width 147 height 33
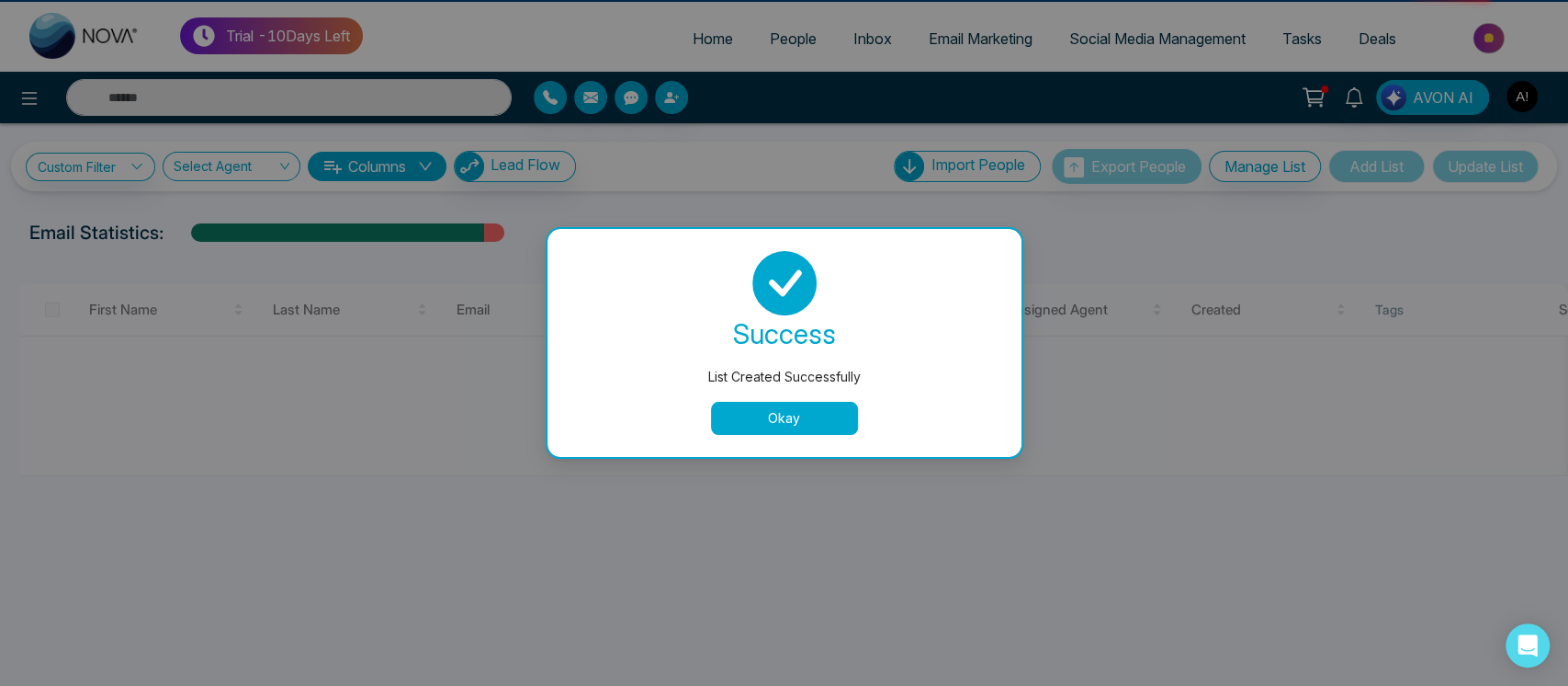
click at [757, 430] on button "Okay" at bounding box center [784, 418] width 147 height 33
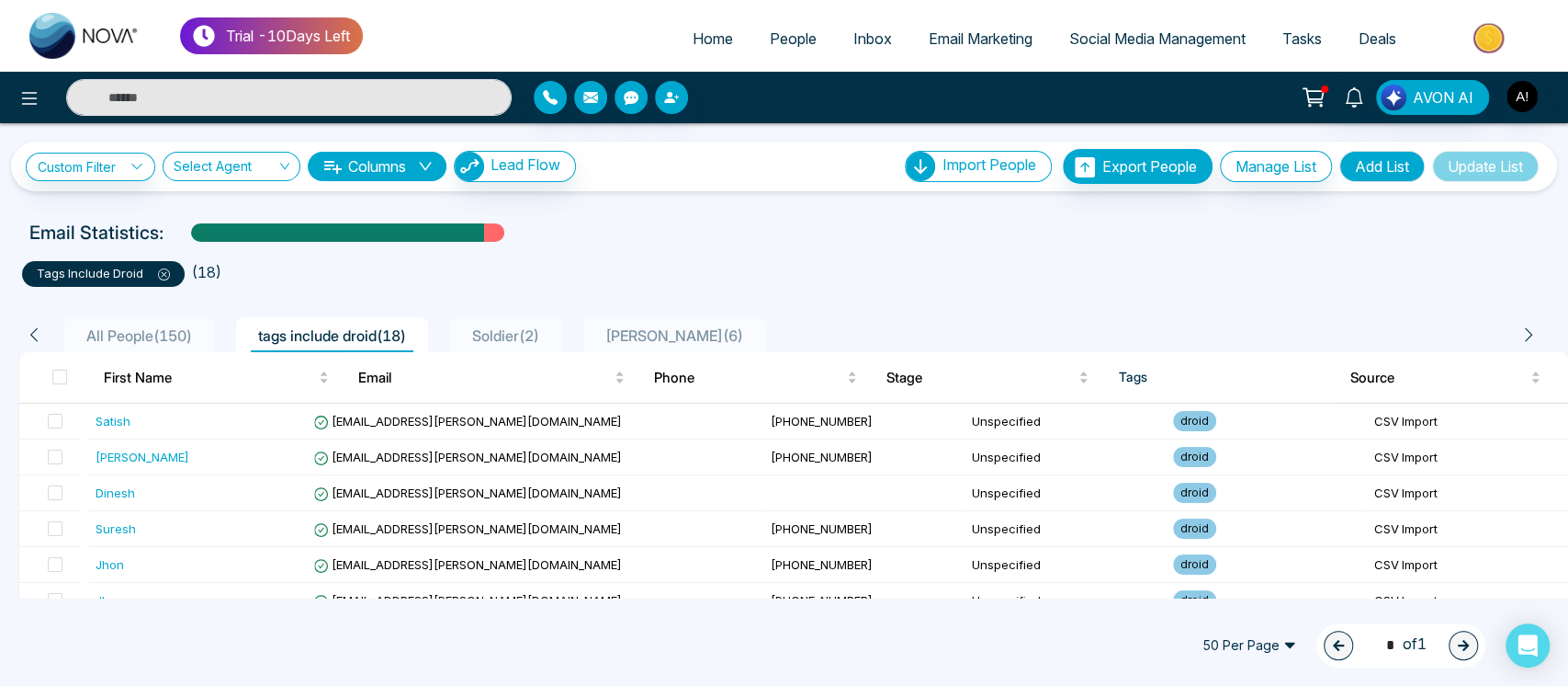
click at [158, 266] on span at bounding box center [157, 273] width 26 height 15
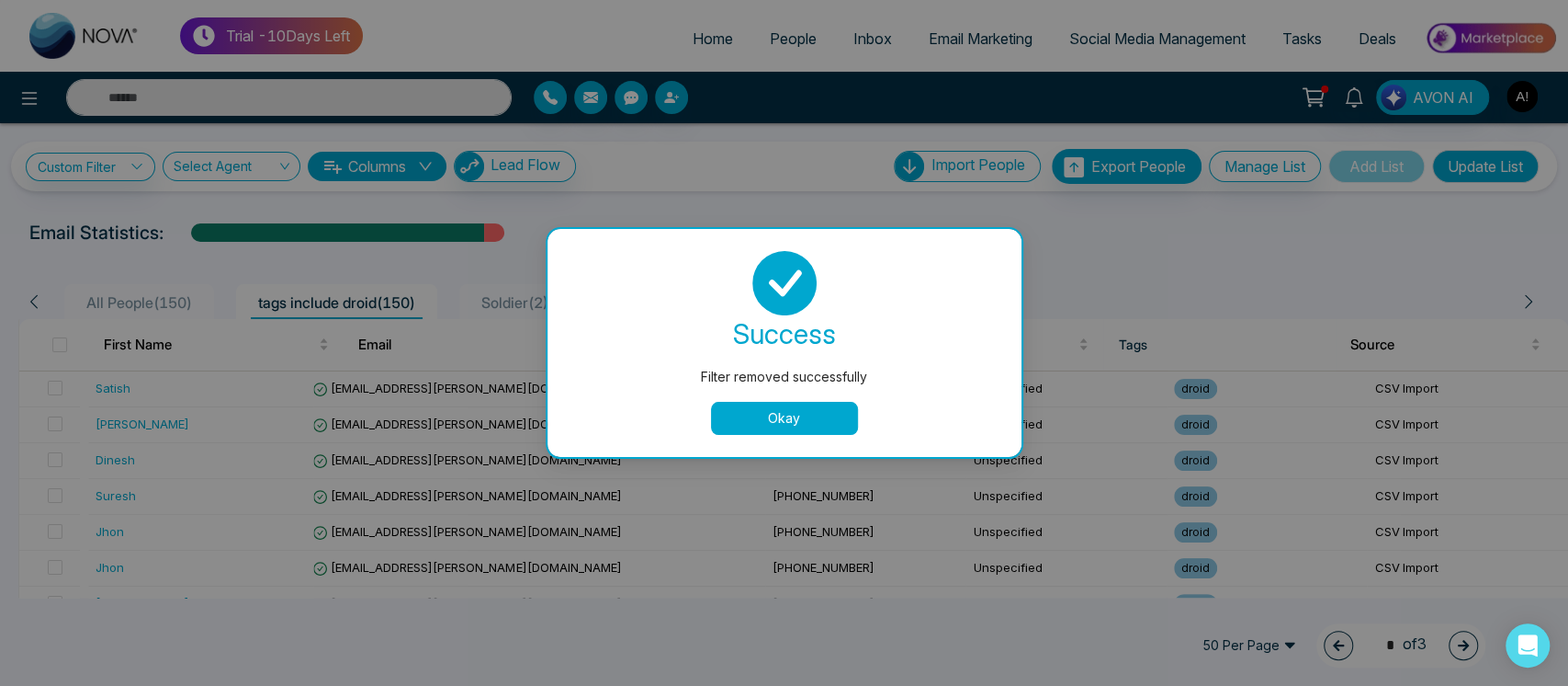
click at [766, 399] on div "success Filter removed successfully Okay" at bounding box center [784, 343] width 430 height 184
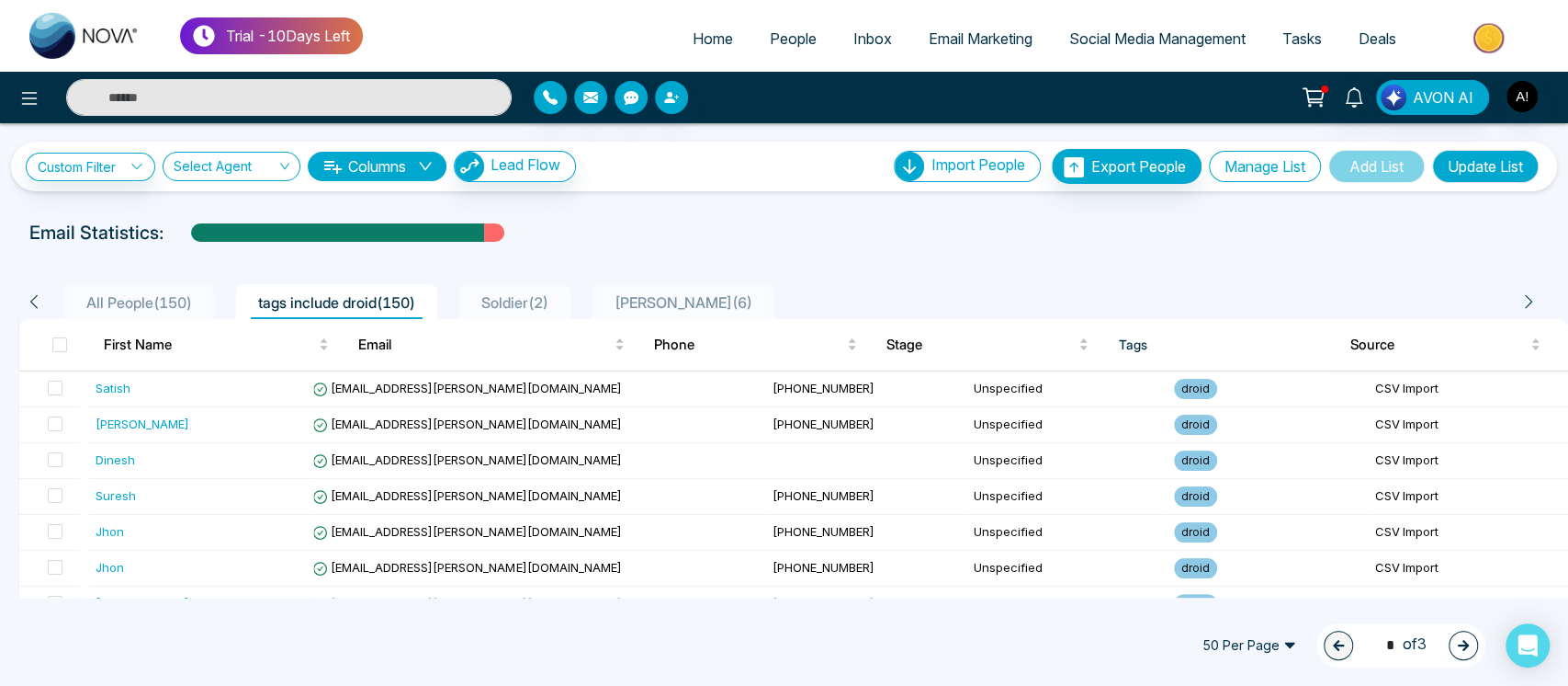
click at [1244, 171] on button "Manage List" at bounding box center [1264, 166] width 112 height 31
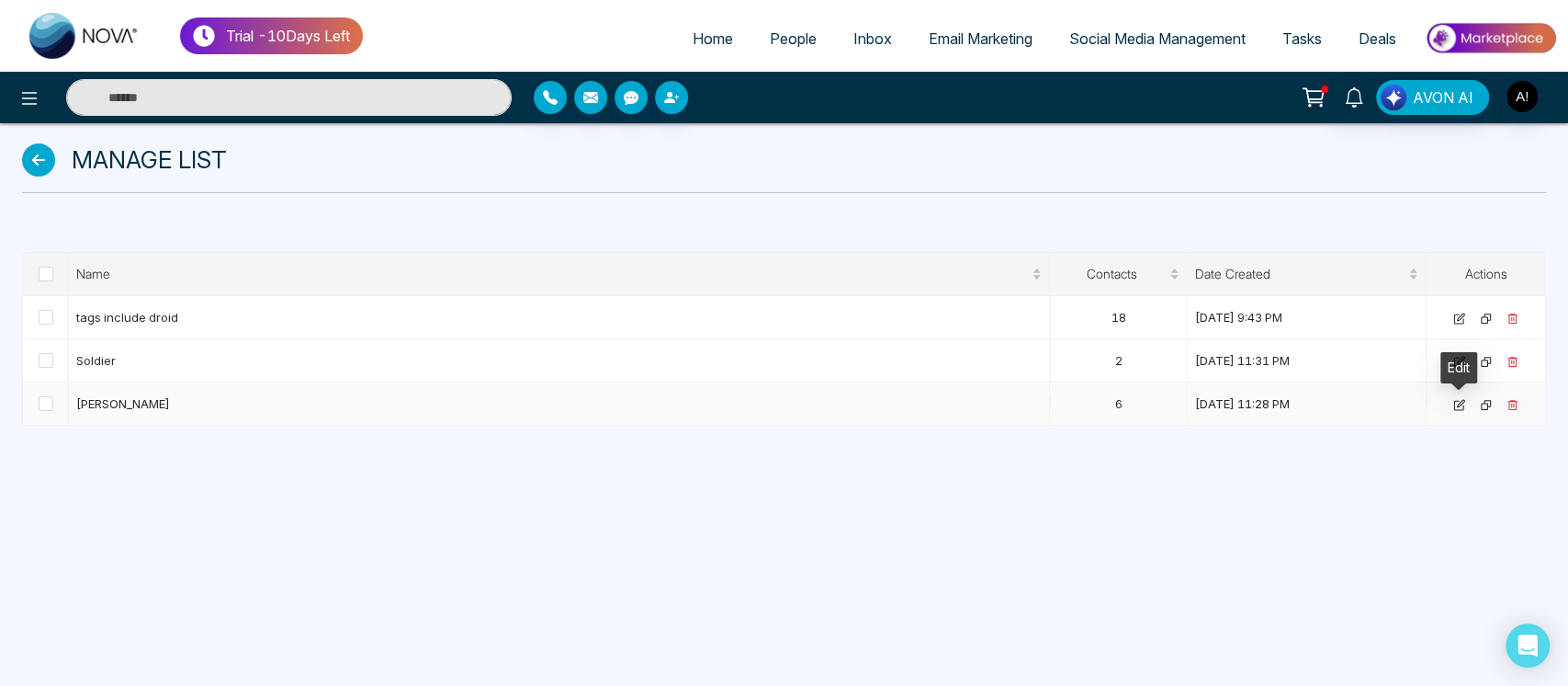
click at [1454, 409] on icon at bounding box center [1458, 405] width 9 height 9
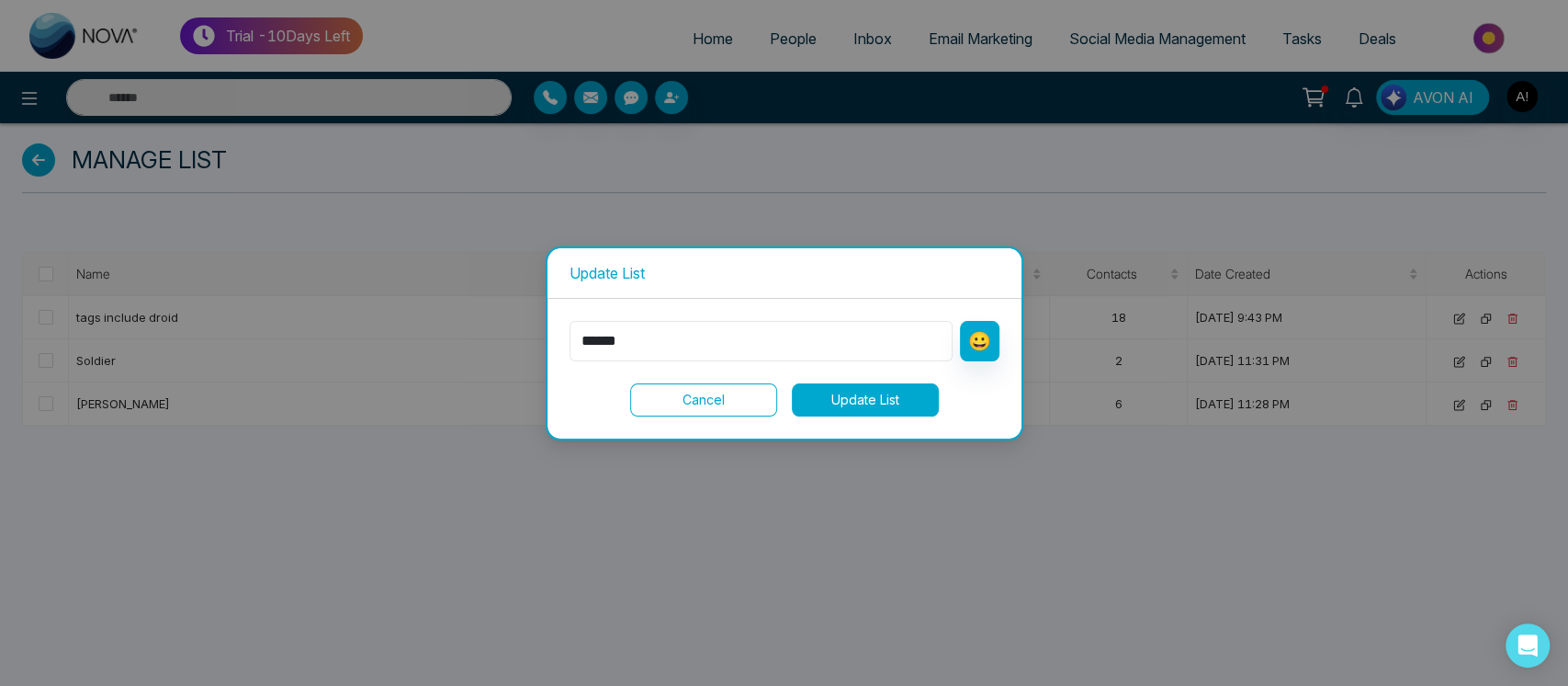
click at [731, 328] on input "******" at bounding box center [761, 341] width 383 height 40
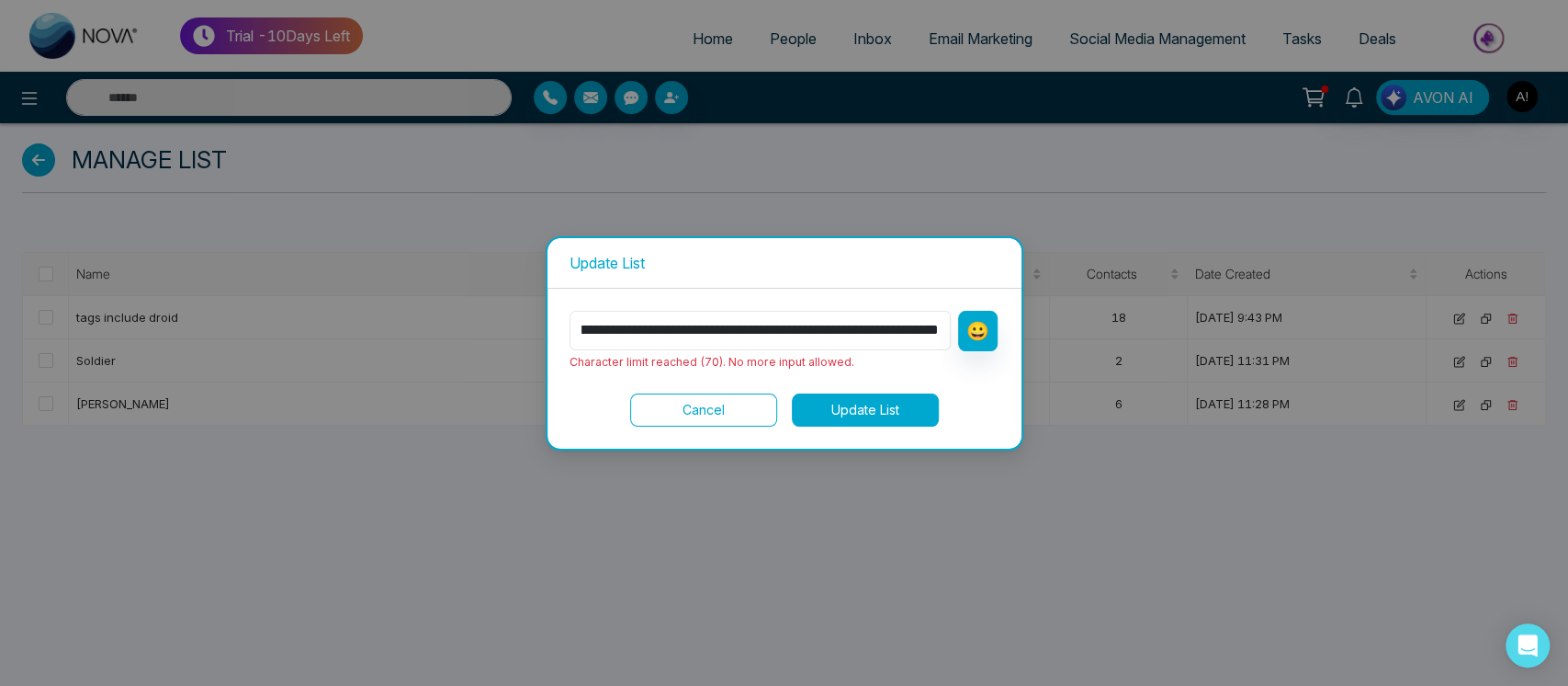
type input "**********"
drag, startPoint x: 834, startPoint y: 430, endPoint x: 910, endPoint y: 386, distance: 87.8
click at [910, 386] on div "**********" at bounding box center [784, 369] width 474 height 160
click at [845, 413] on button "Update List" at bounding box center [865, 409] width 147 height 33
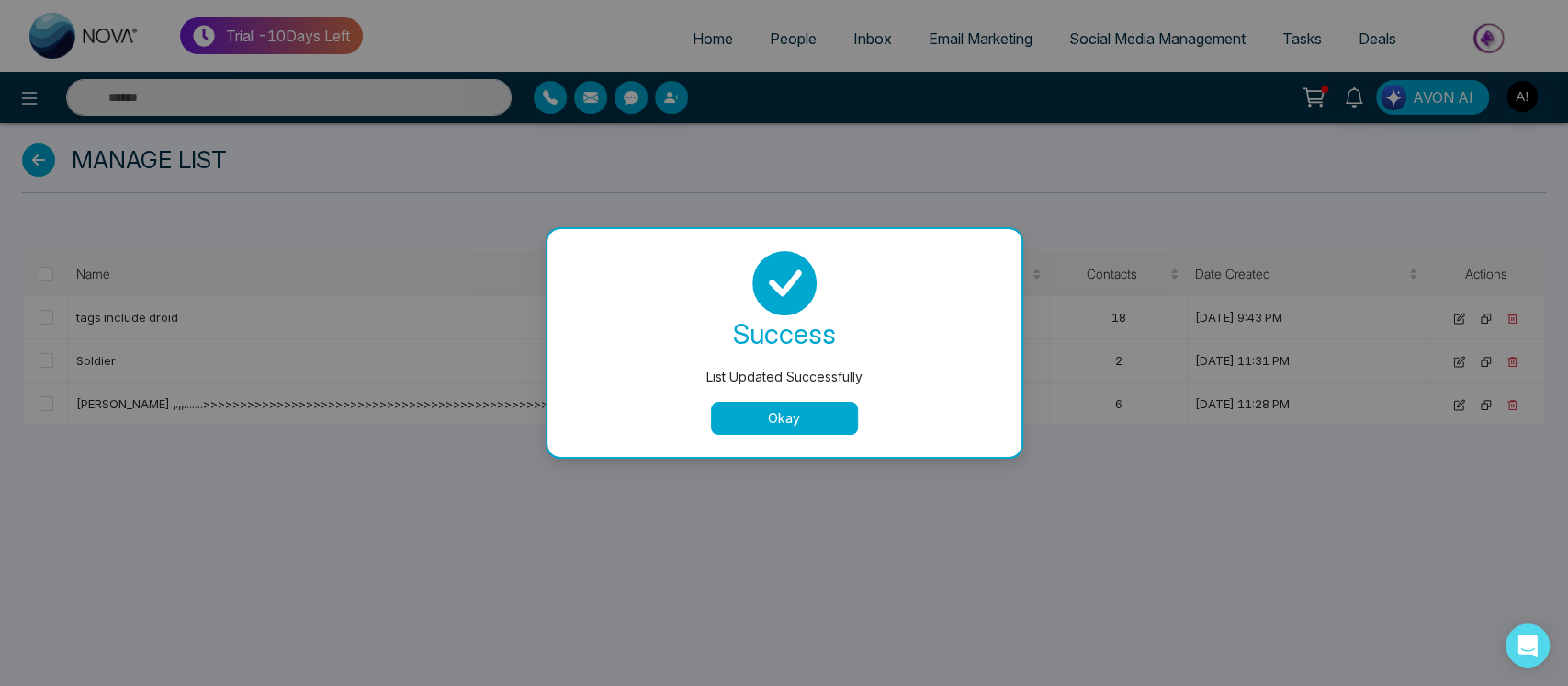
click at [801, 413] on button "Okay" at bounding box center [784, 418] width 147 height 33
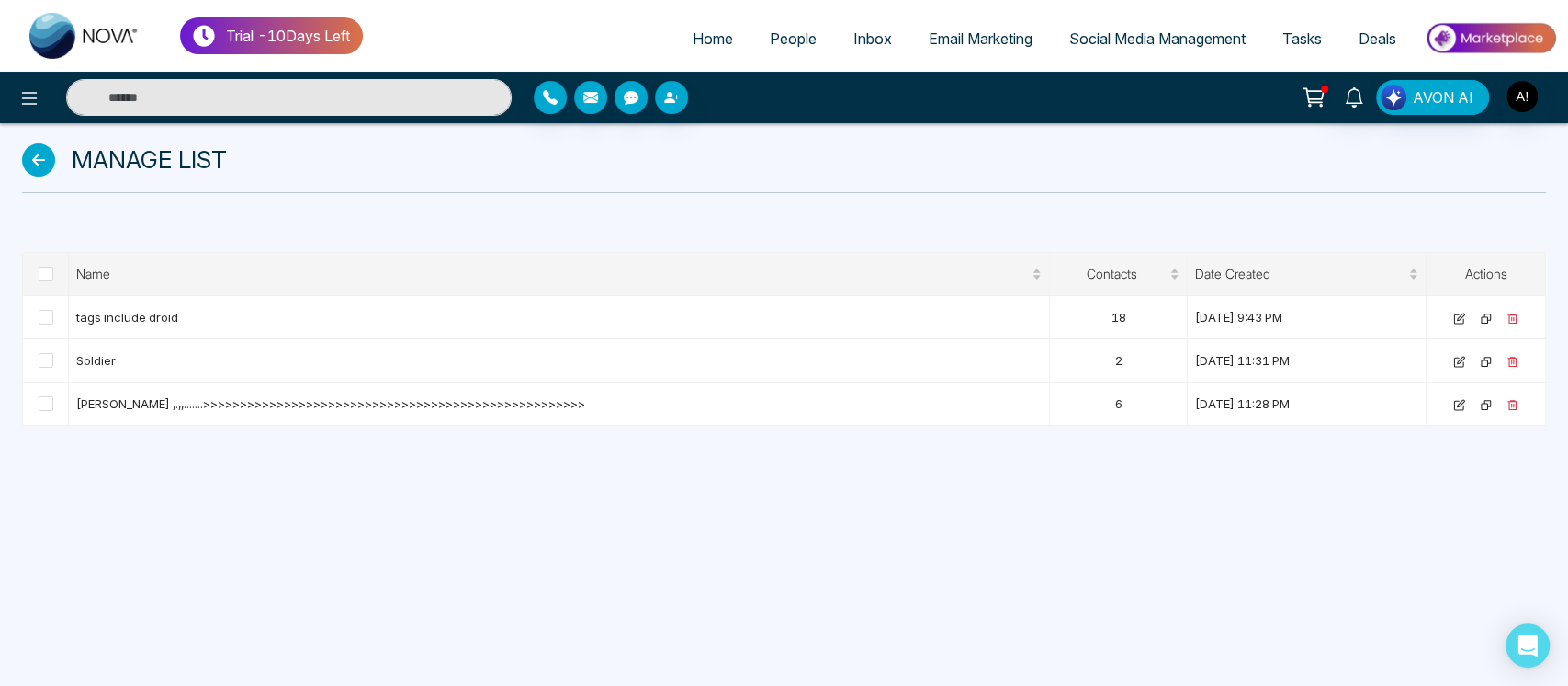
click at [778, 22] on link "People" at bounding box center [792, 38] width 83 height 35
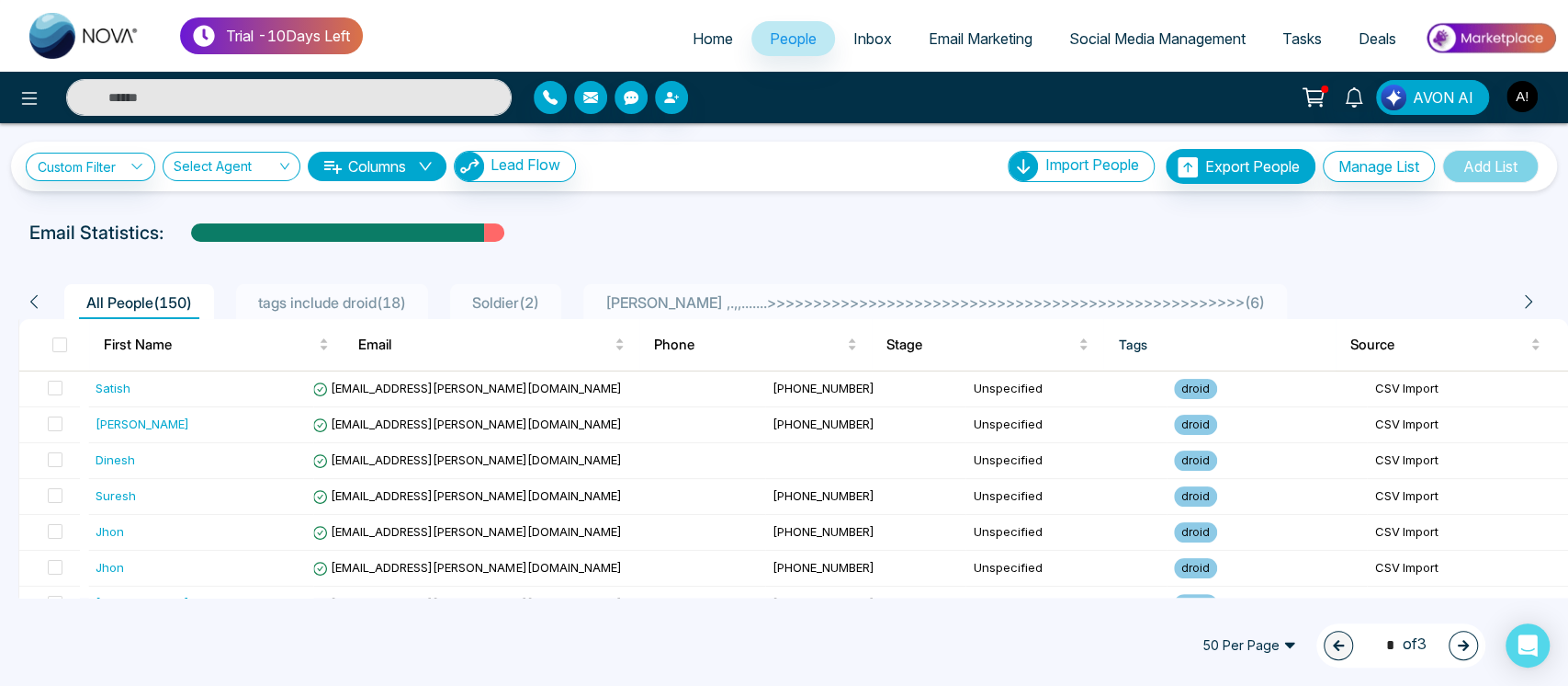
click at [352, 289] on li "tags include droid ( 18 )" at bounding box center [332, 301] width 192 height 35
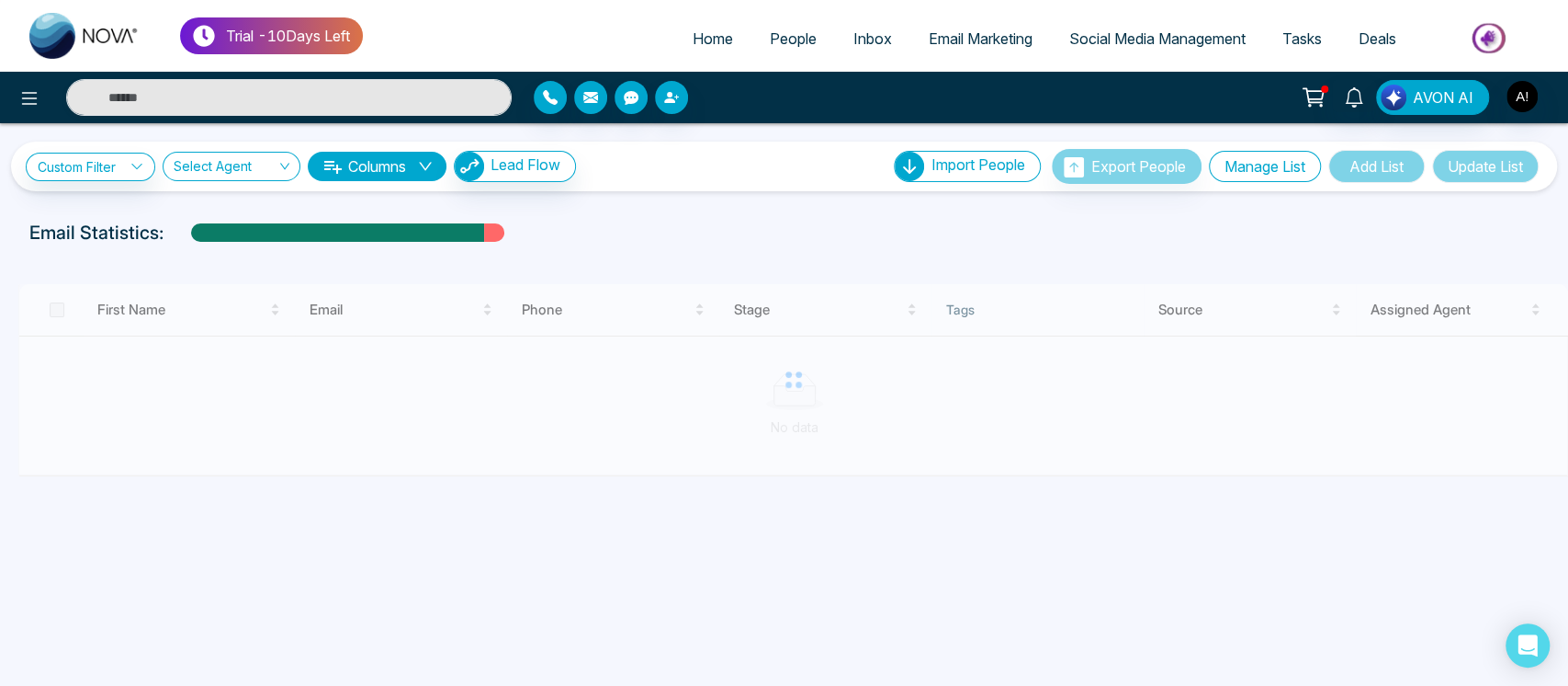
click at [1270, 165] on button "Manage List" at bounding box center [1264, 166] width 112 height 31
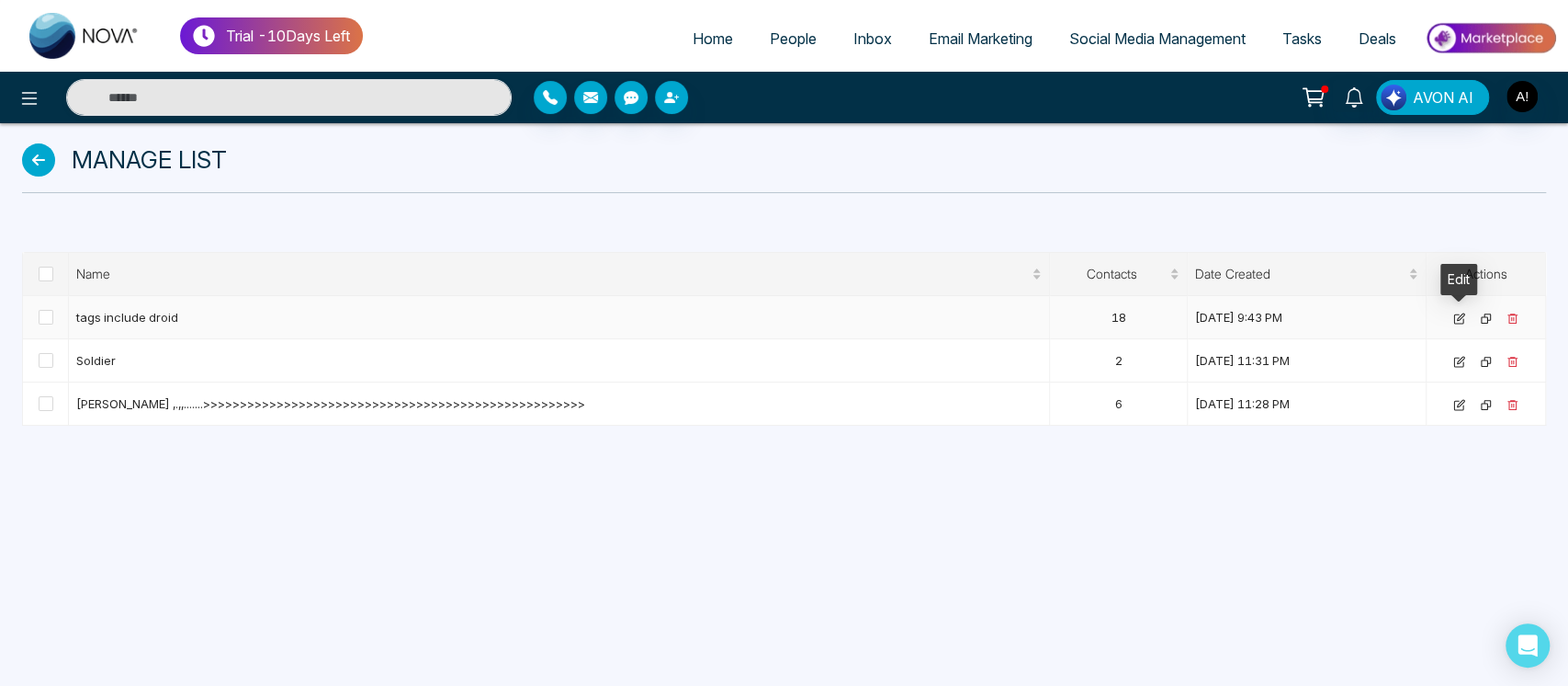
click at [1463, 316] on icon at bounding box center [1458, 318] width 12 height 12
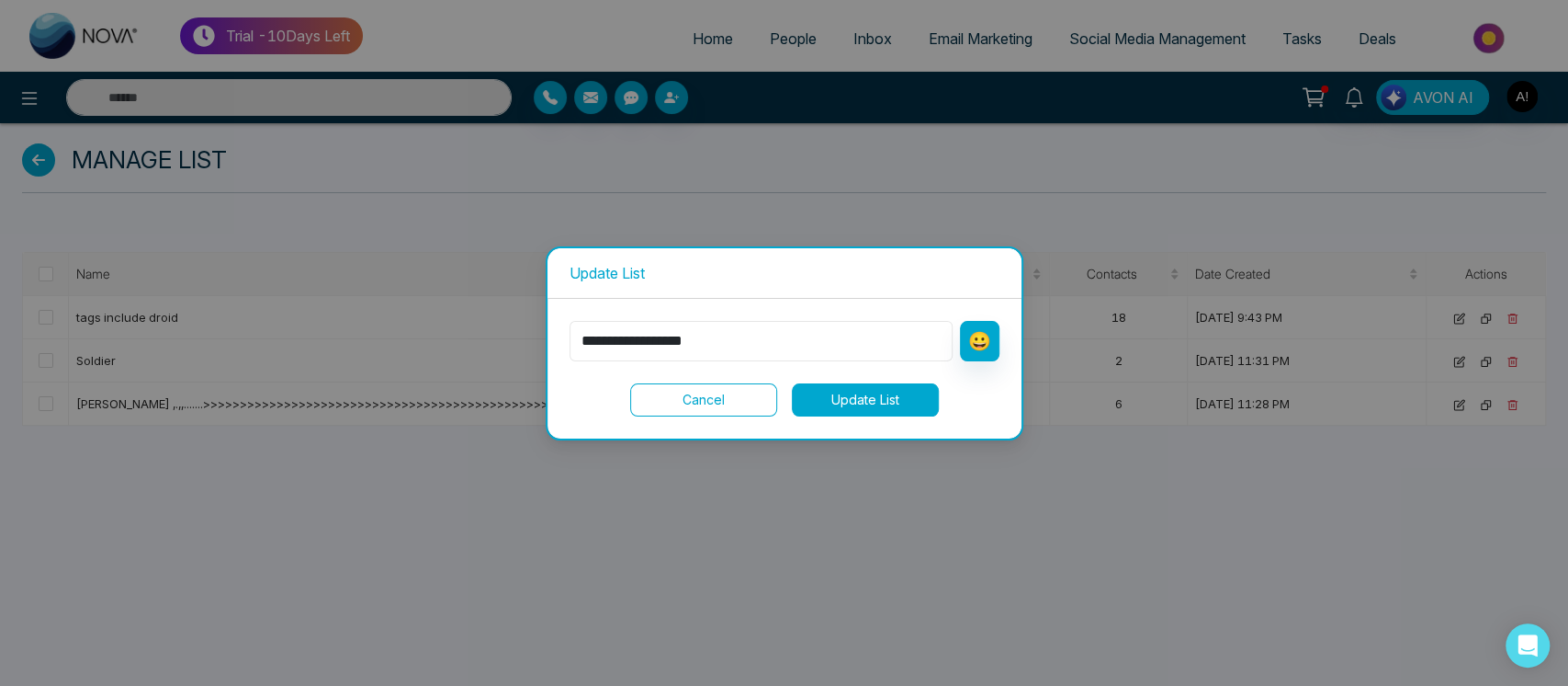
click at [793, 324] on input "**********" at bounding box center [761, 341] width 383 height 40
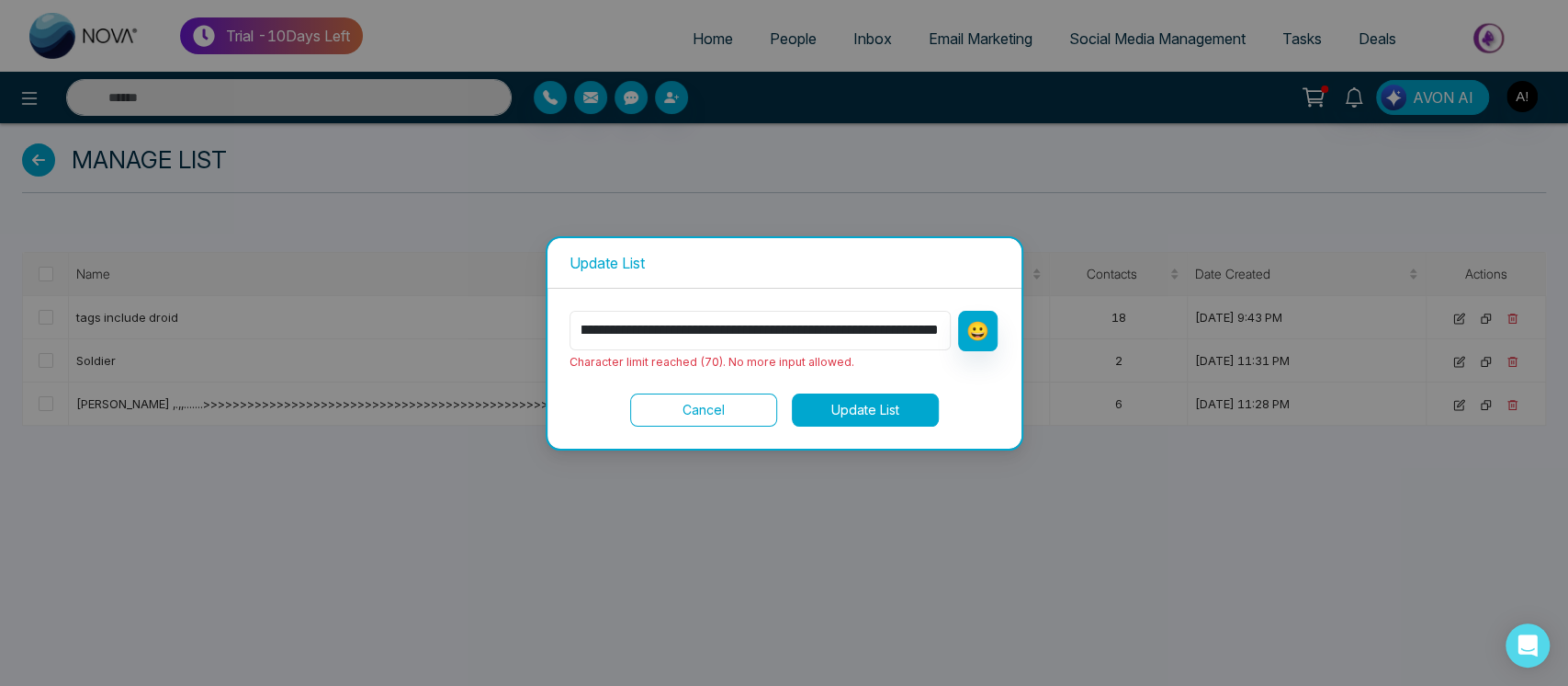
type input "**********"
click at [883, 395] on button "Update List" at bounding box center [865, 409] width 147 height 33
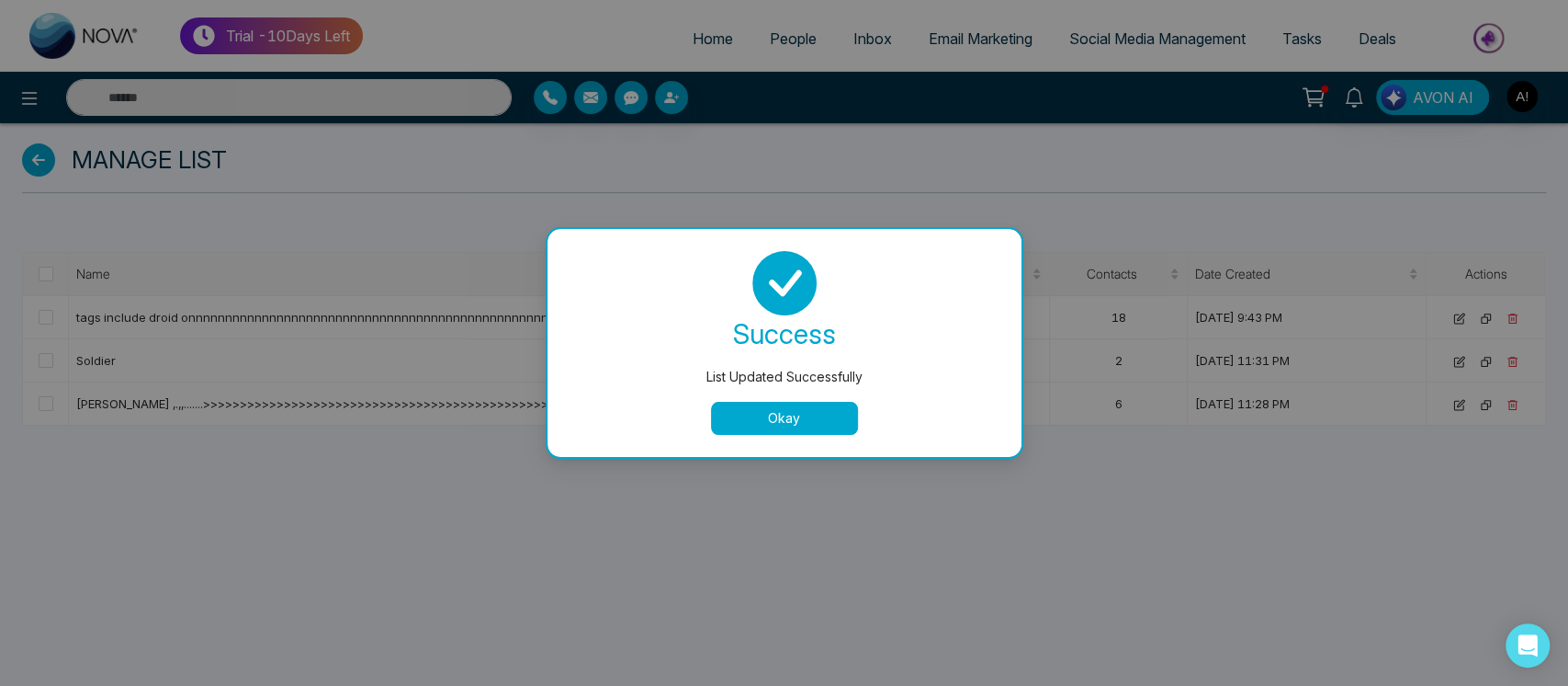
click at [792, 416] on button "Okay" at bounding box center [784, 418] width 147 height 33
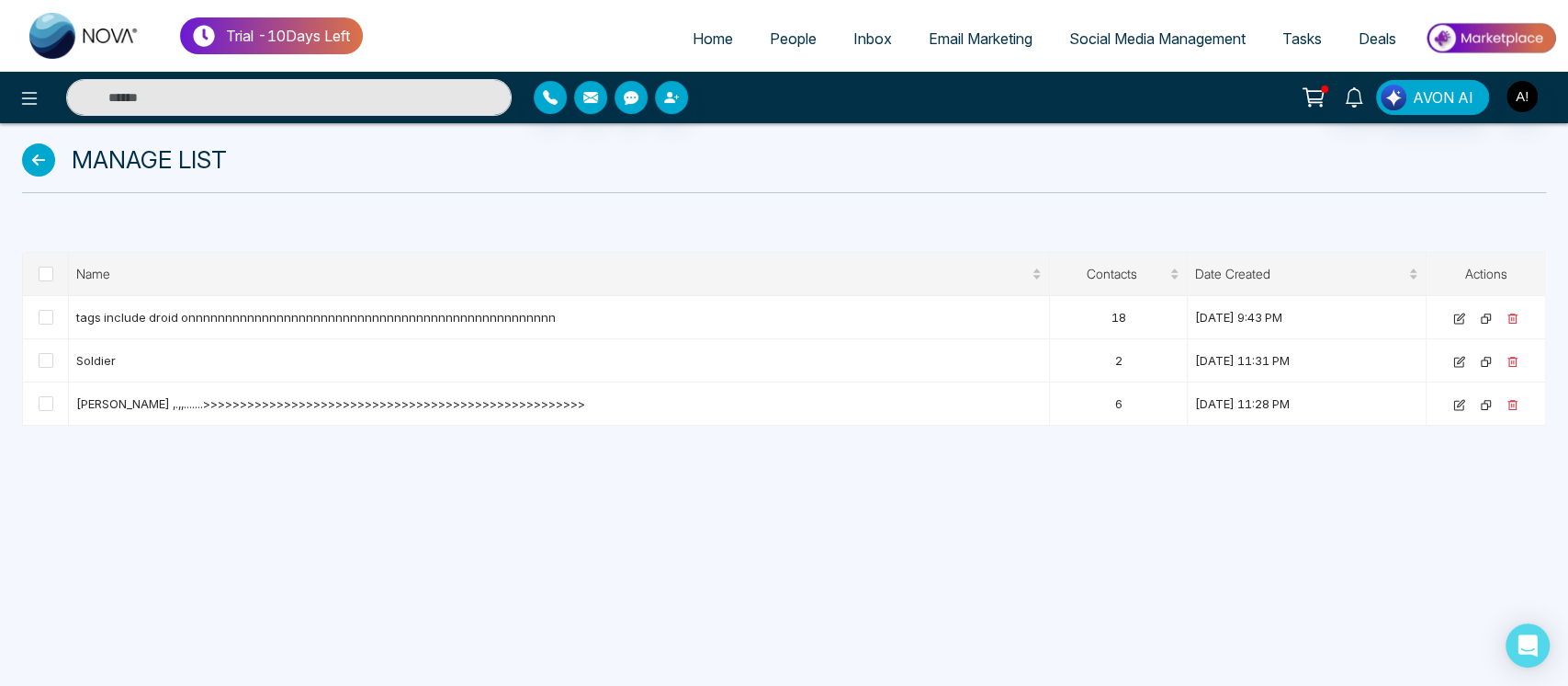
click at [776, 45] on span "People" at bounding box center [793, 38] width 47 height 19
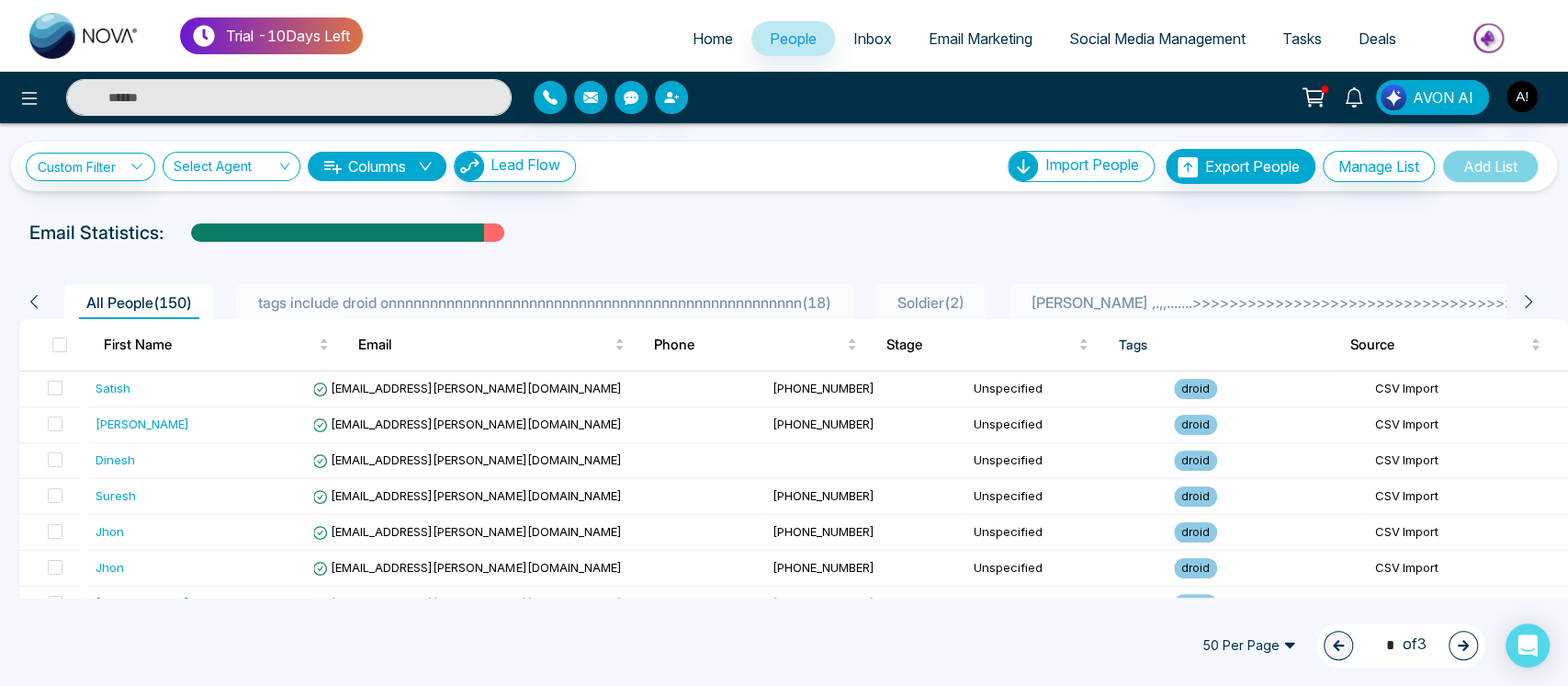
click at [1521, 306] on div "All People ( 150 ) tags include droid onnnnnnnnnnnnnnnnnnnnnnnnnnnnnnnnnnnnnnnn…" at bounding box center [777, 301] width 1518 height 35
click at [1521, 306] on icon at bounding box center [1529, 301] width 17 height 17
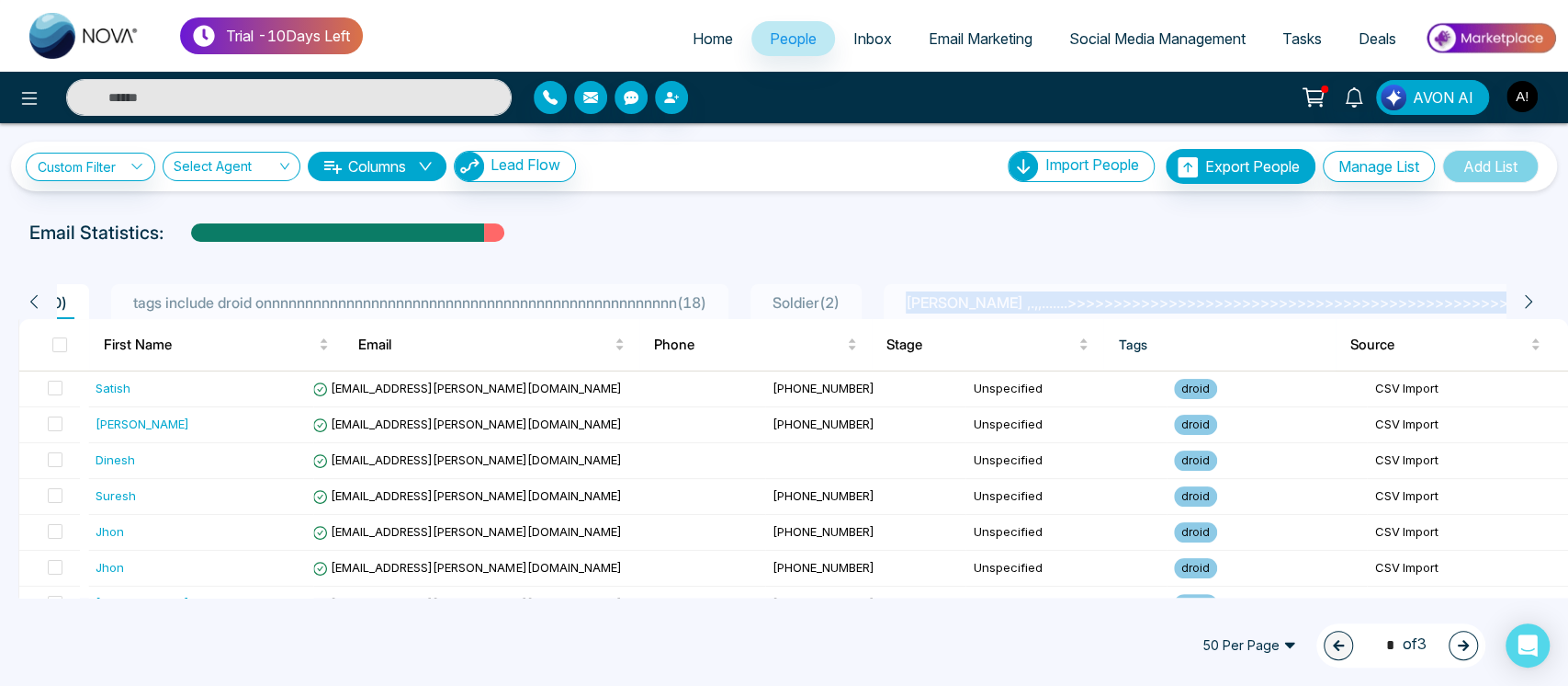
click at [1521, 306] on icon at bounding box center [1529, 301] width 17 height 17
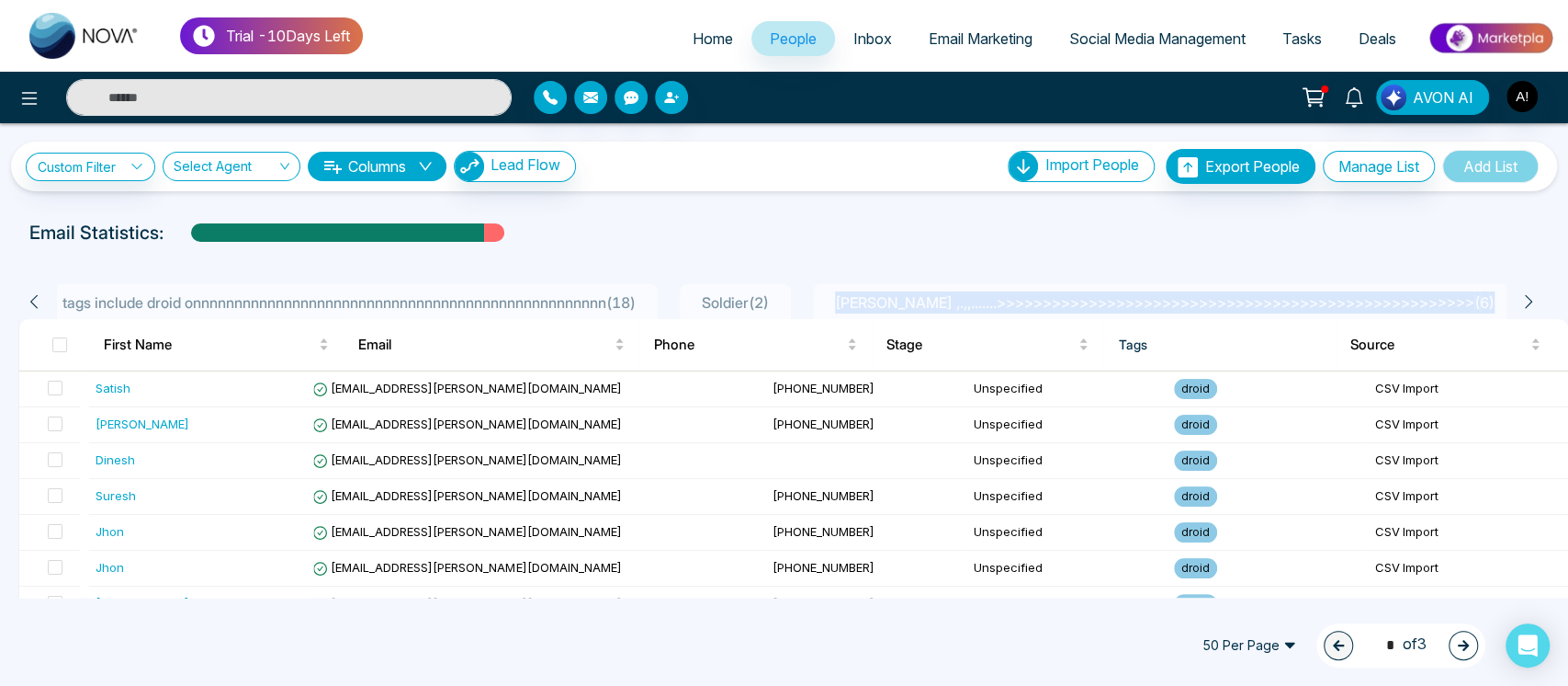
click at [1259, 291] on div "lokesh ,.,,.......>>>>>>>>>>>>>>>>>>>>>>>>>>>>>>>>>>>>>>>>>>>>>>>>>>>> ( 6 )" at bounding box center [1164, 302] width 674 height 23
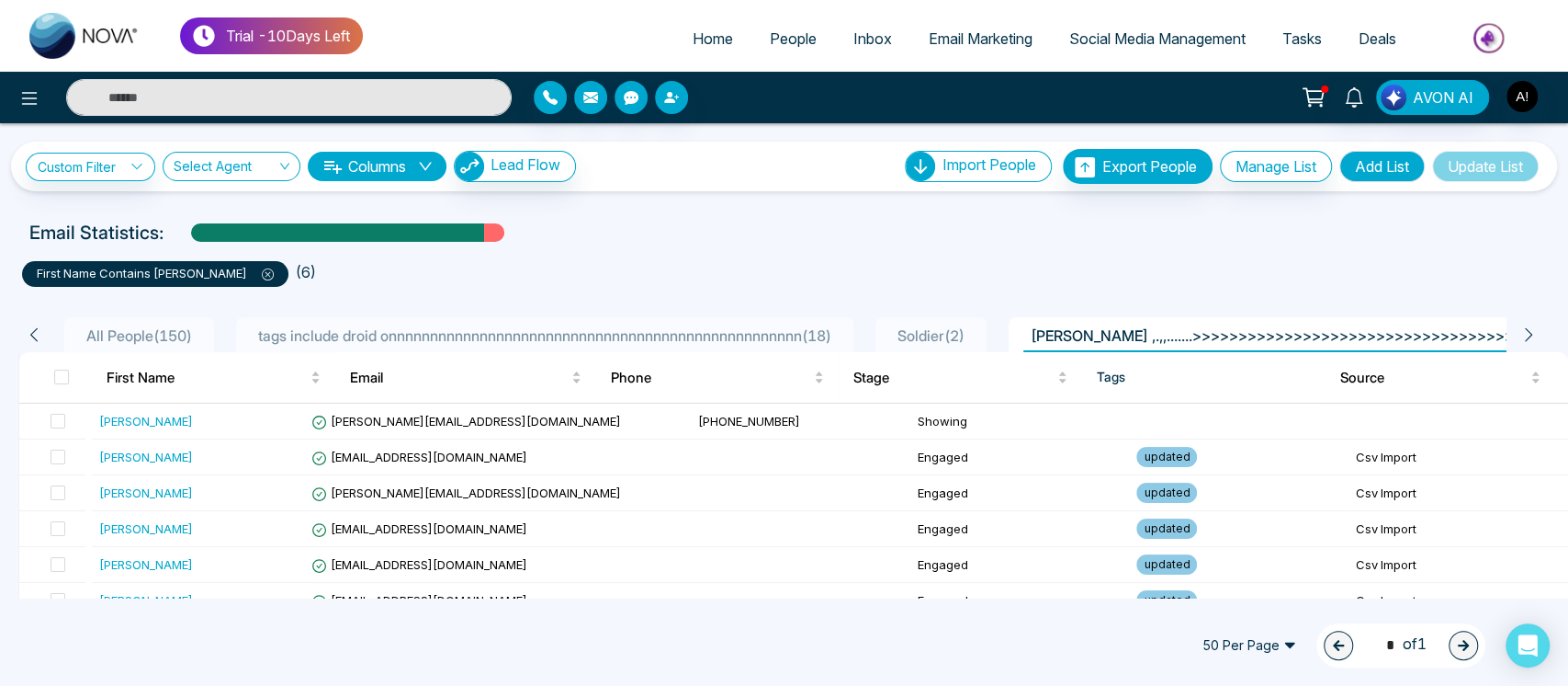
click at [38, 328] on icon at bounding box center [34, 335] width 17 height 17
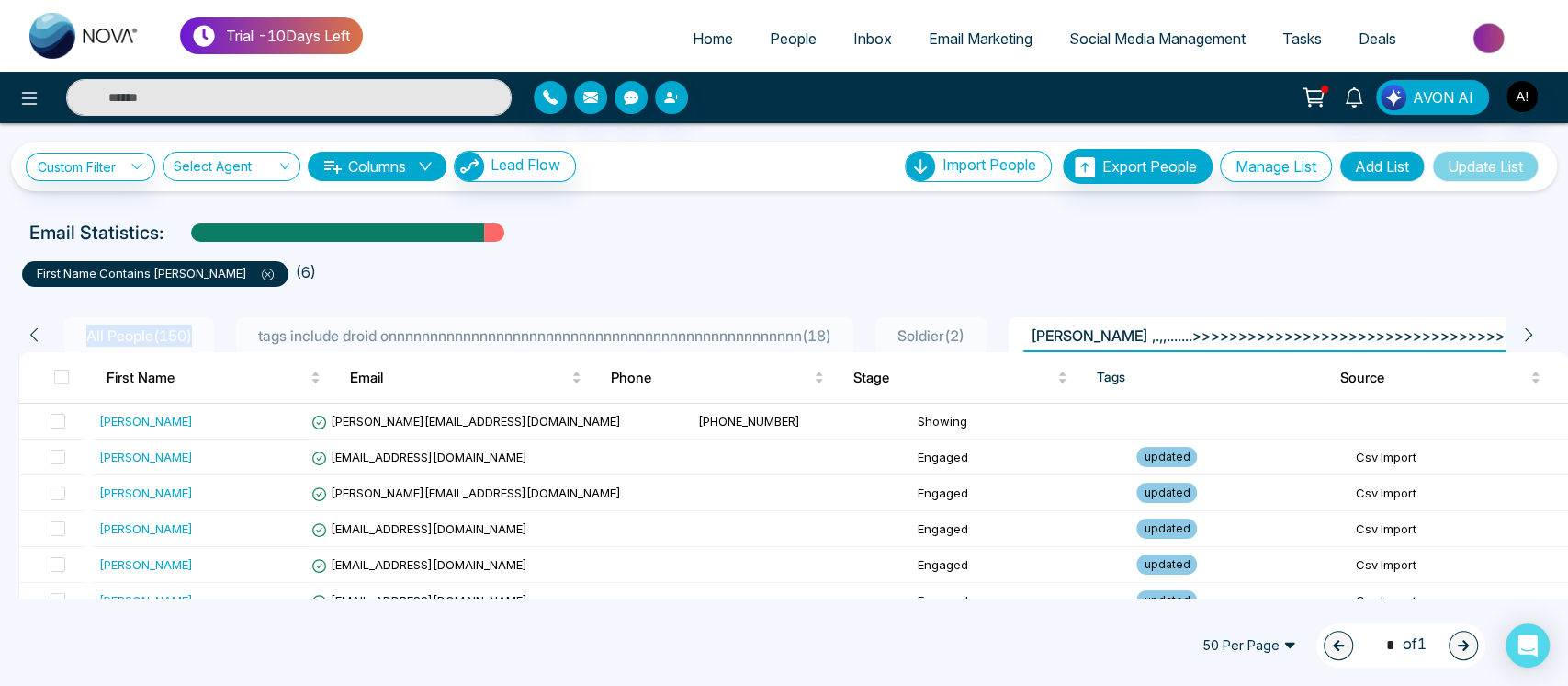
click at [38, 328] on icon at bounding box center [34, 335] width 17 height 17
click at [1529, 328] on icon at bounding box center [1529, 335] width 17 height 17
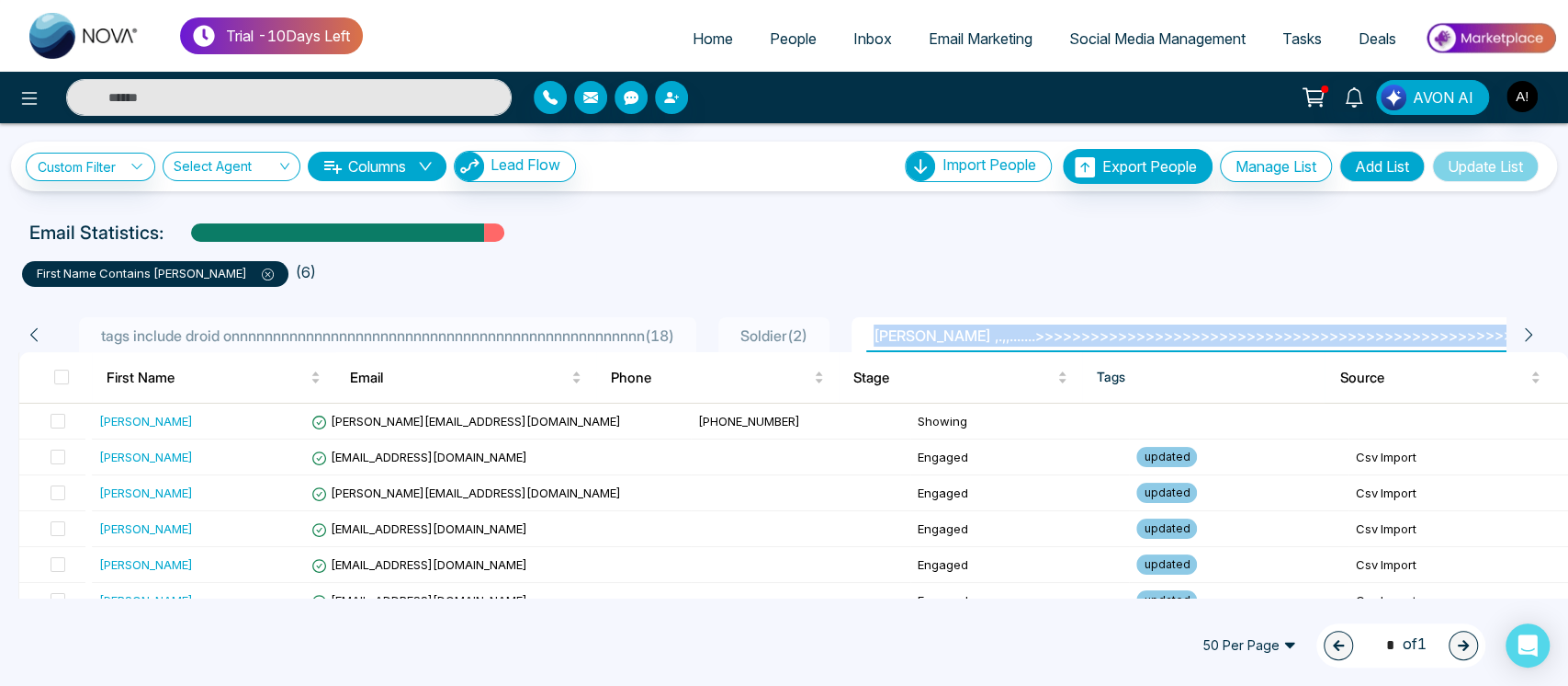
click at [1529, 328] on icon at bounding box center [1529, 335] width 17 height 17
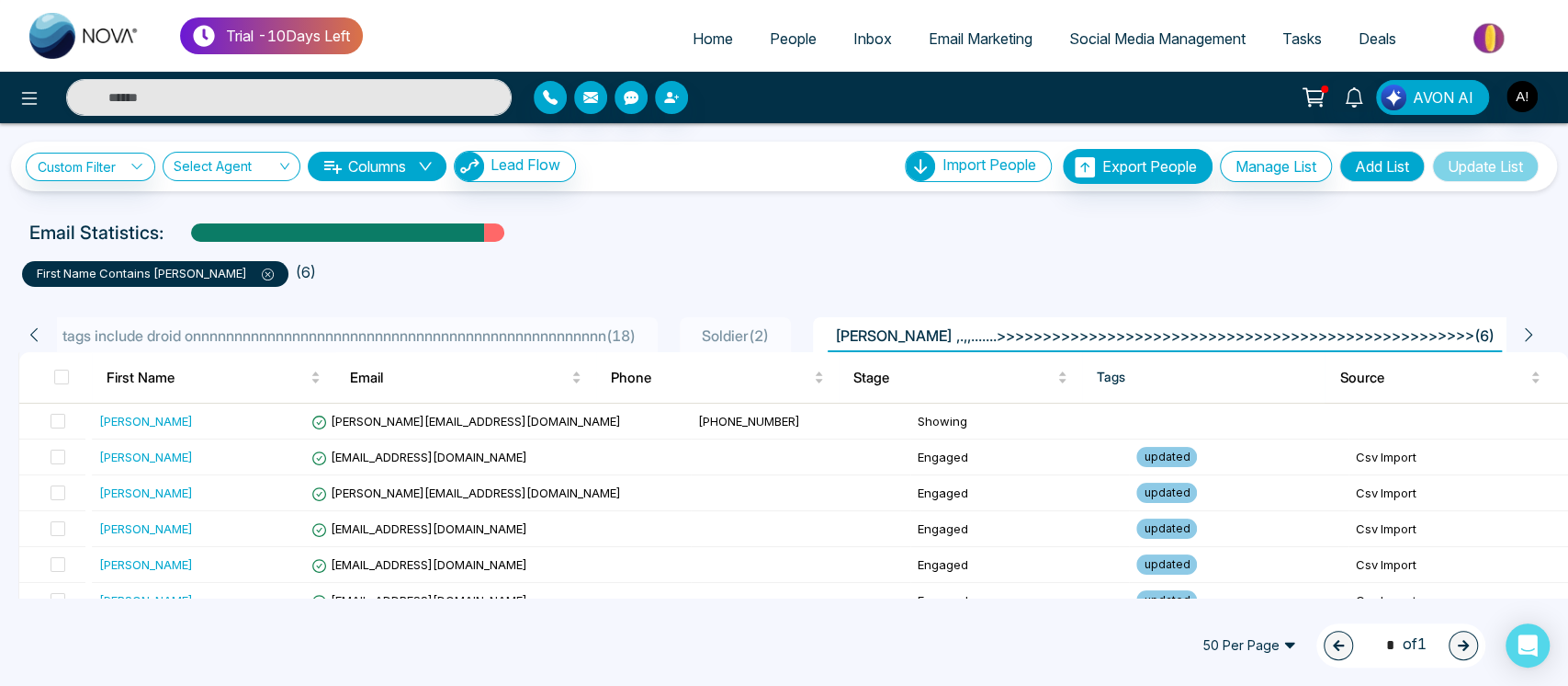
click at [1129, 229] on div "Email Statistics:" at bounding box center [783, 232] width 1509 height 27
click at [35, 331] on icon at bounding box center [34, 335] width 17 height 17
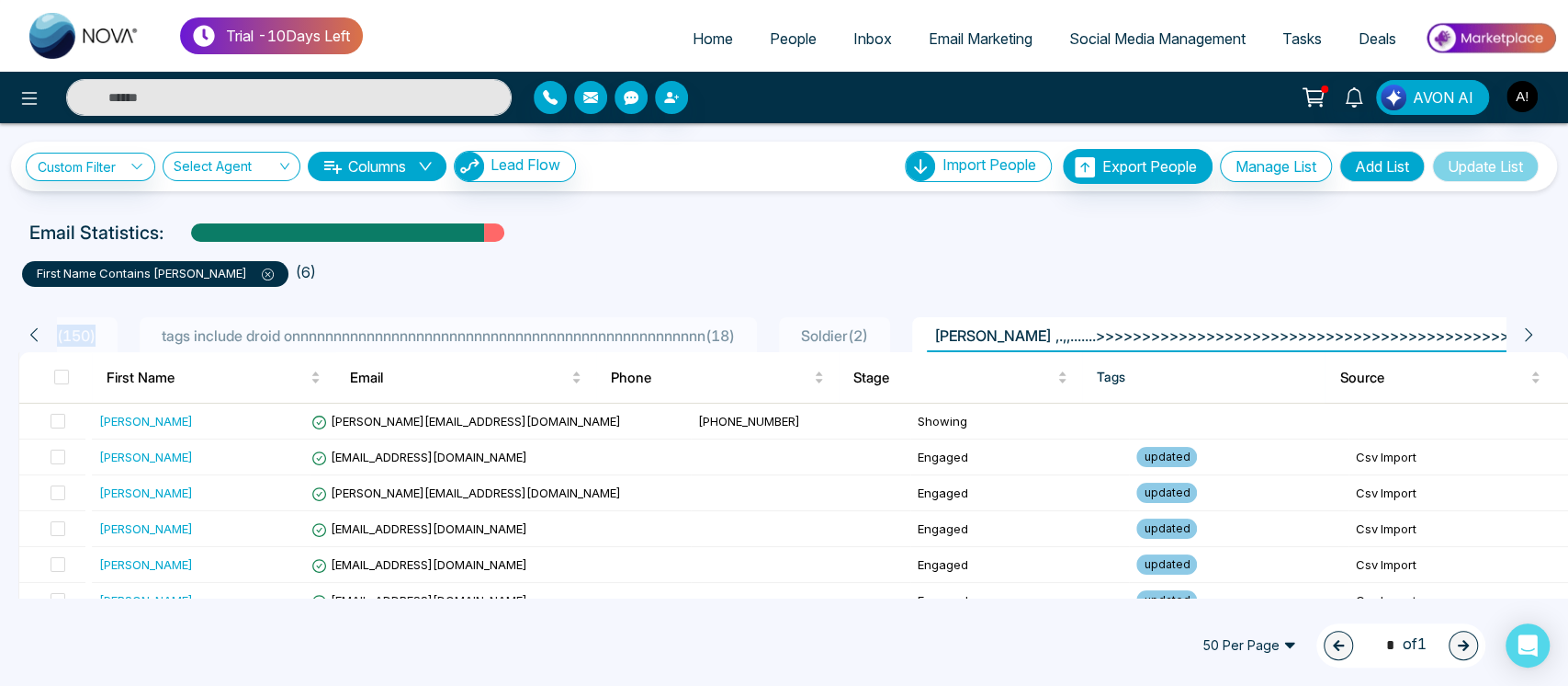
scroll to position [0, 16]
click at [35, 331] on icon at bounding box center [34, 335] width 17 height 17
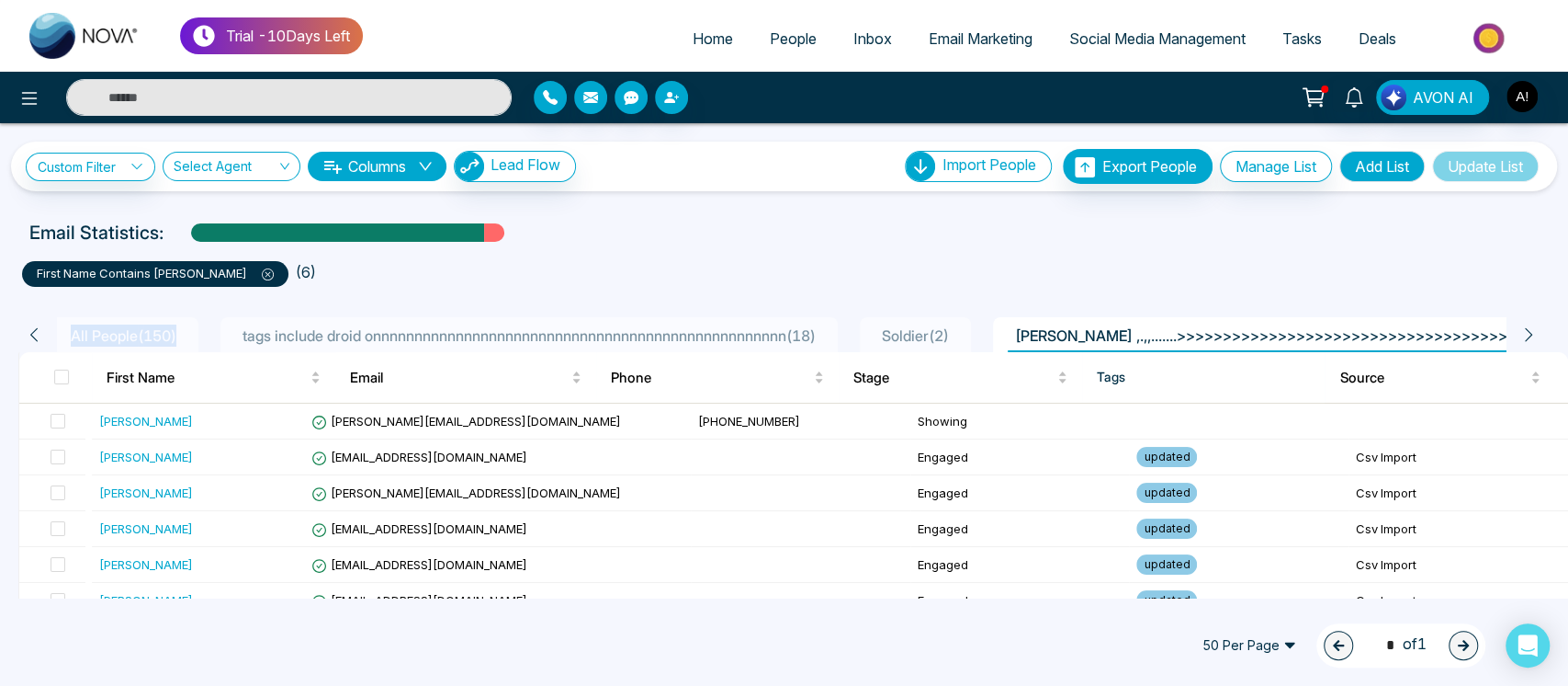
scroll to position [0, 0]
click at [35, 331] on icon at bounding box center [34, 335] width 17 height 17
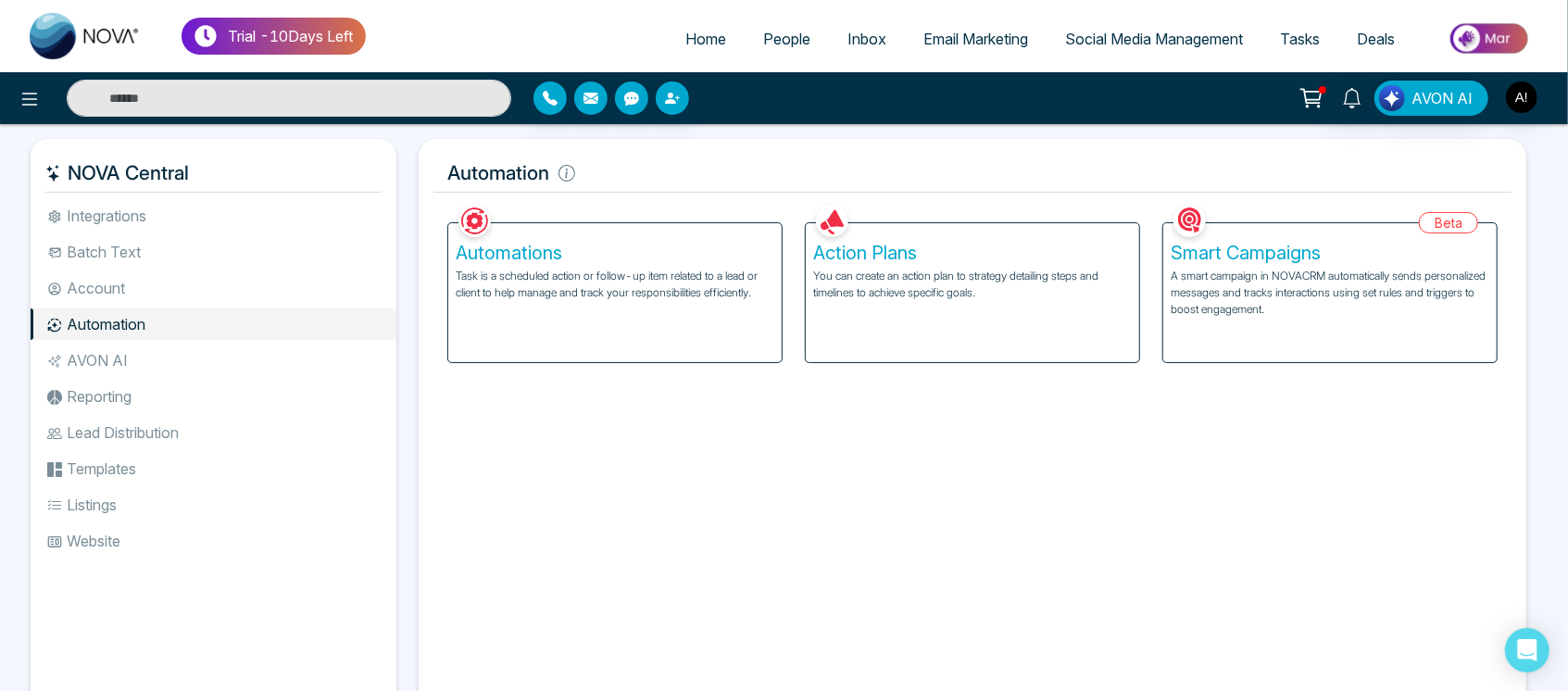
click at [207, 354] on li "AVON AI" at bounding box center [213, 359] width 366 height 31
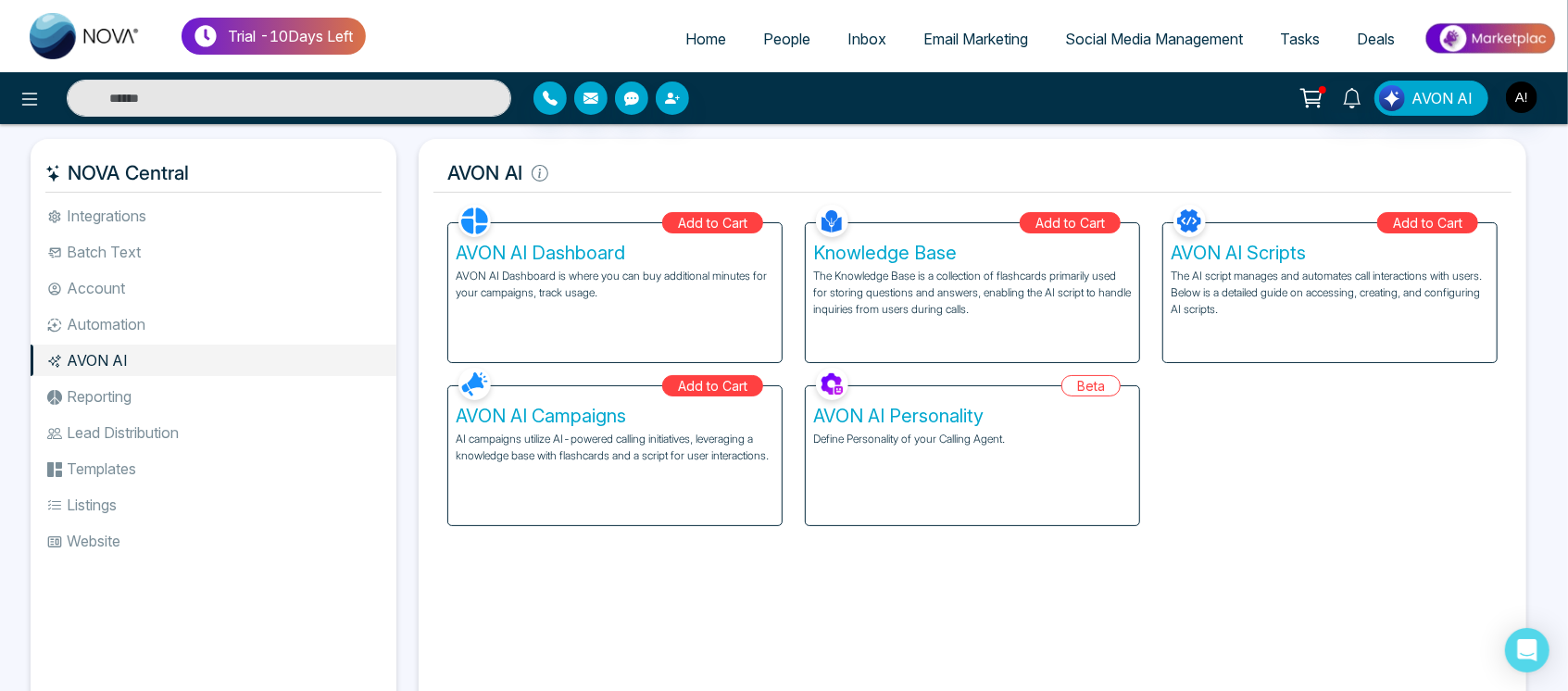
click at [181, 336] on li "Automation" at bounding box center [213, 323] width 366 height 31
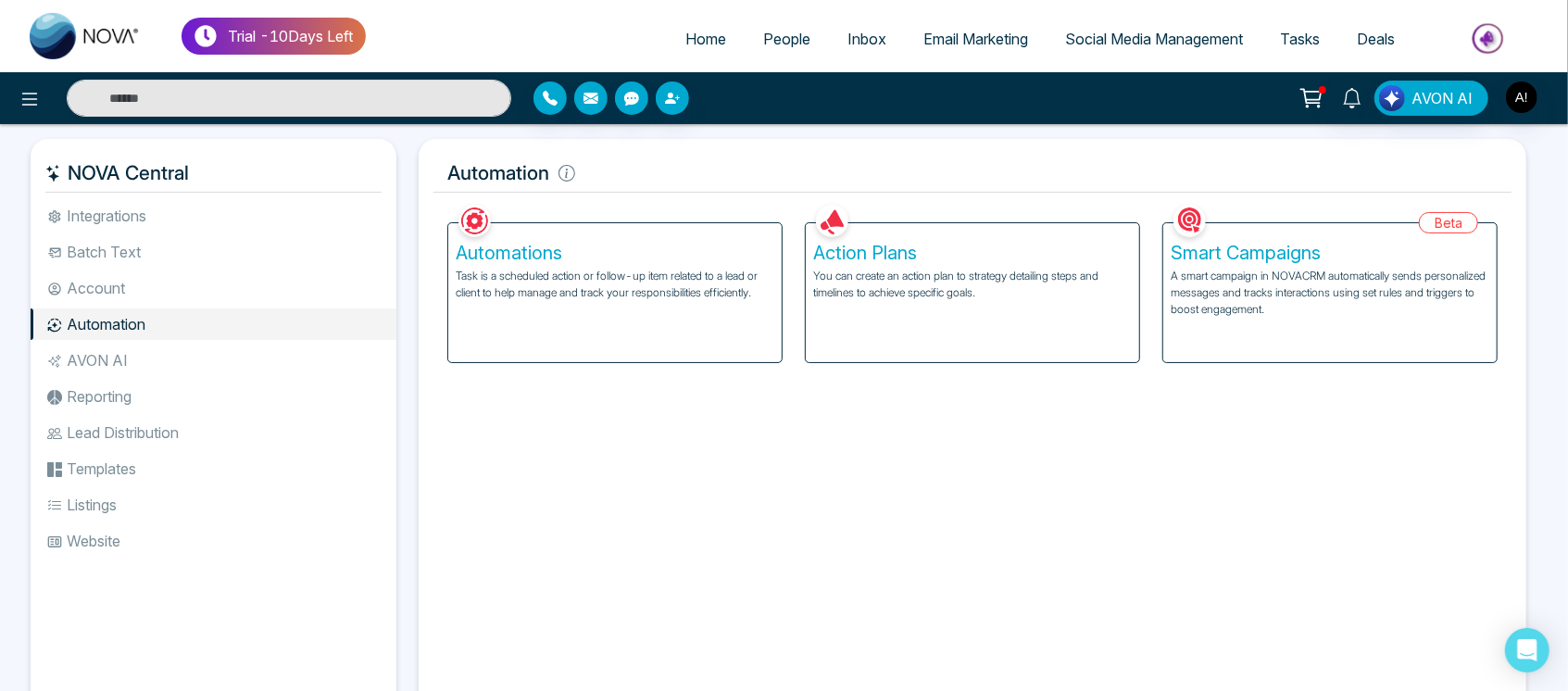
click at [803, 56] on link "People" at bounding box center [786, 39] width 84 height 35
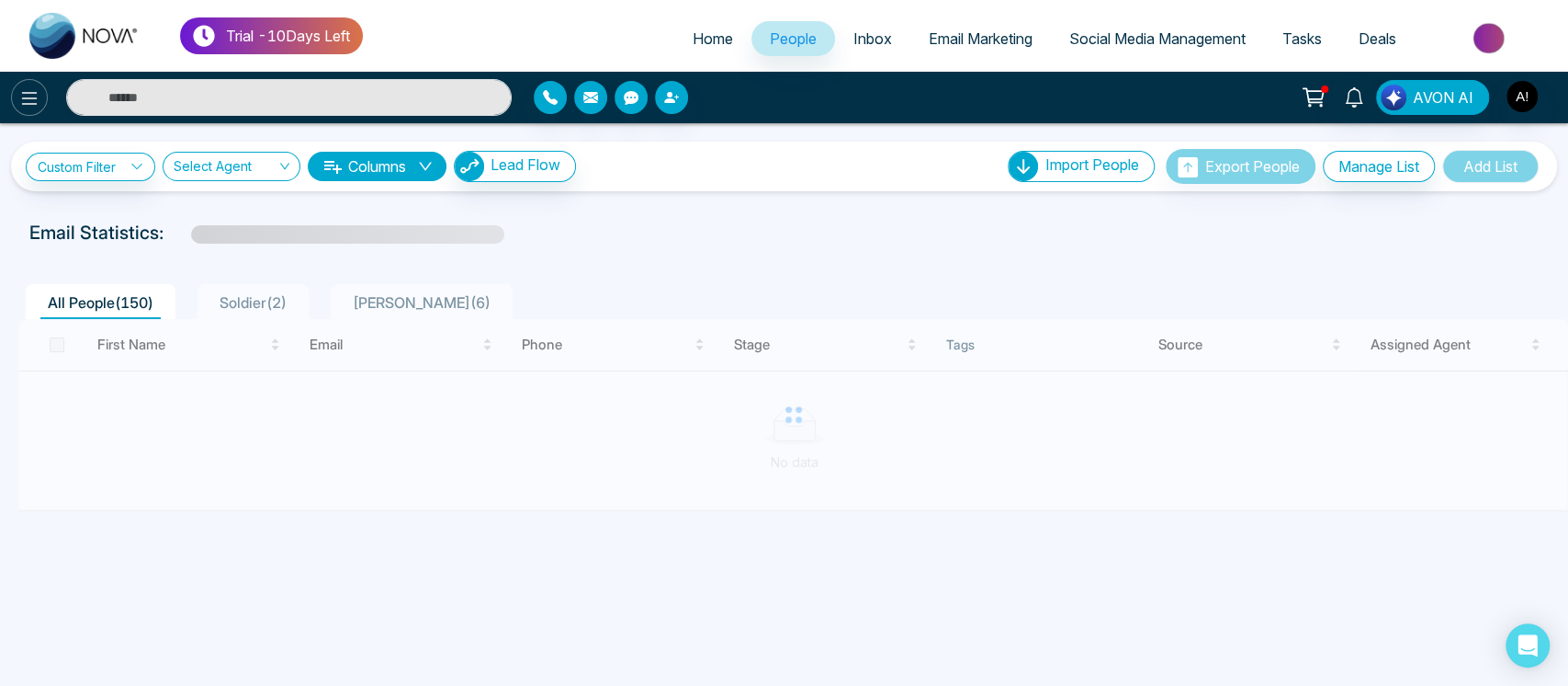
click at [34, 99] on icon at bounding box center [30, 99] width 23 height 23
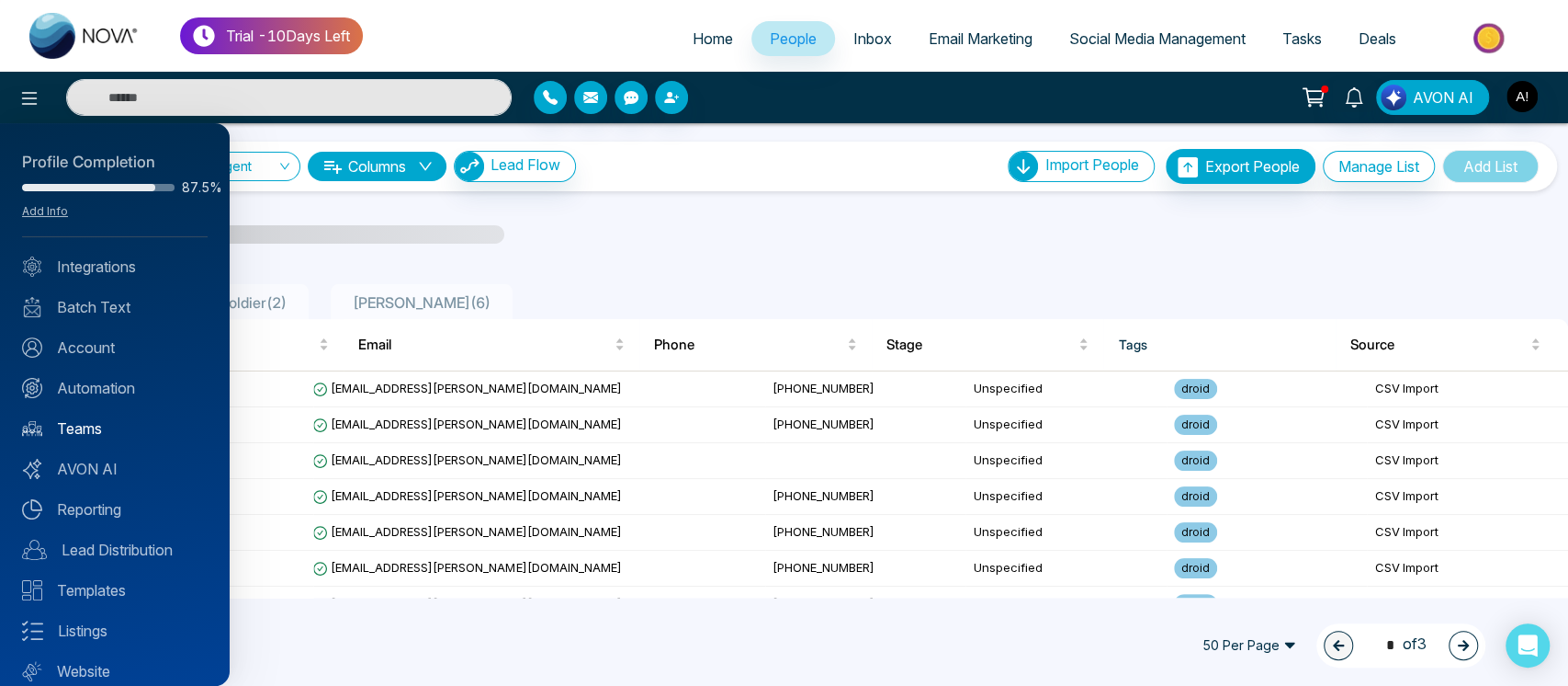
click at [101, 438] on link "Teams" at bounding box center [115, 429] width 186 height 23
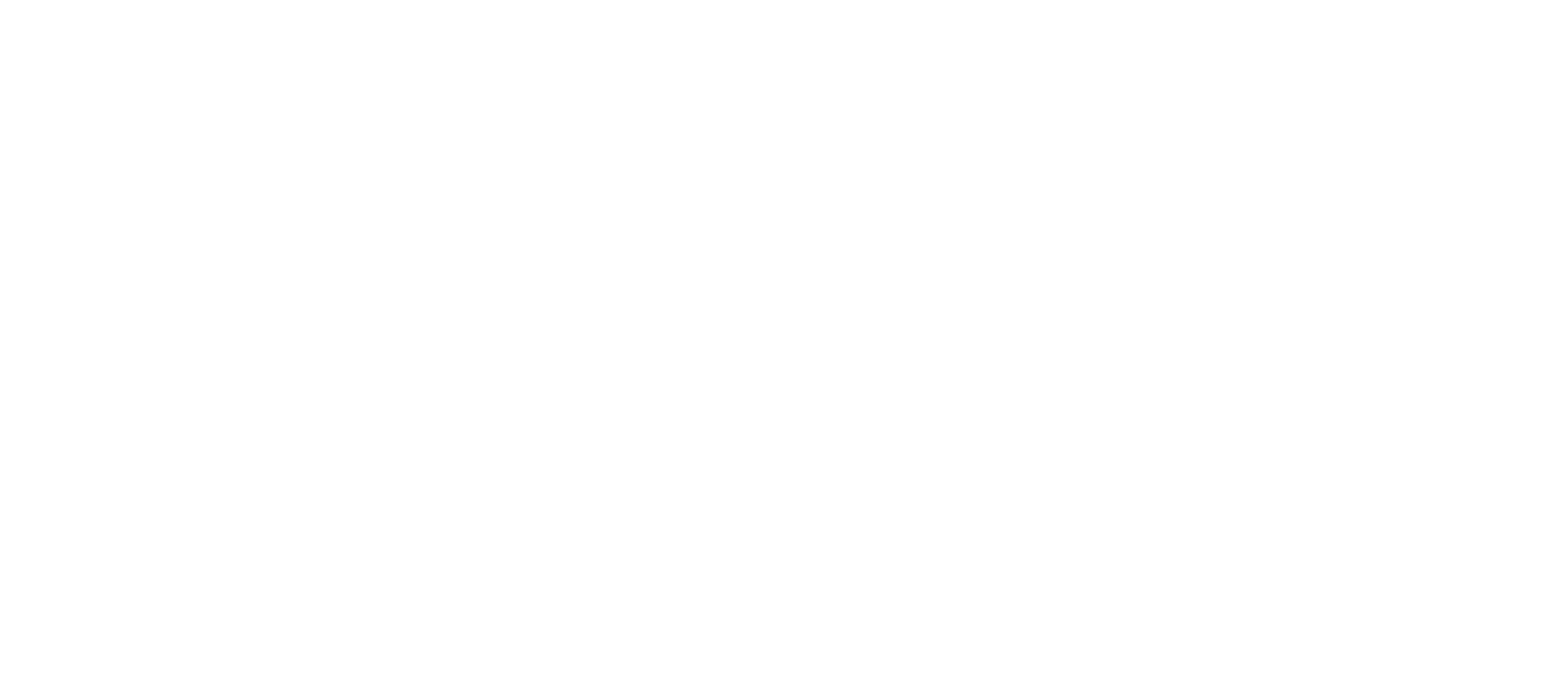
select select "*"
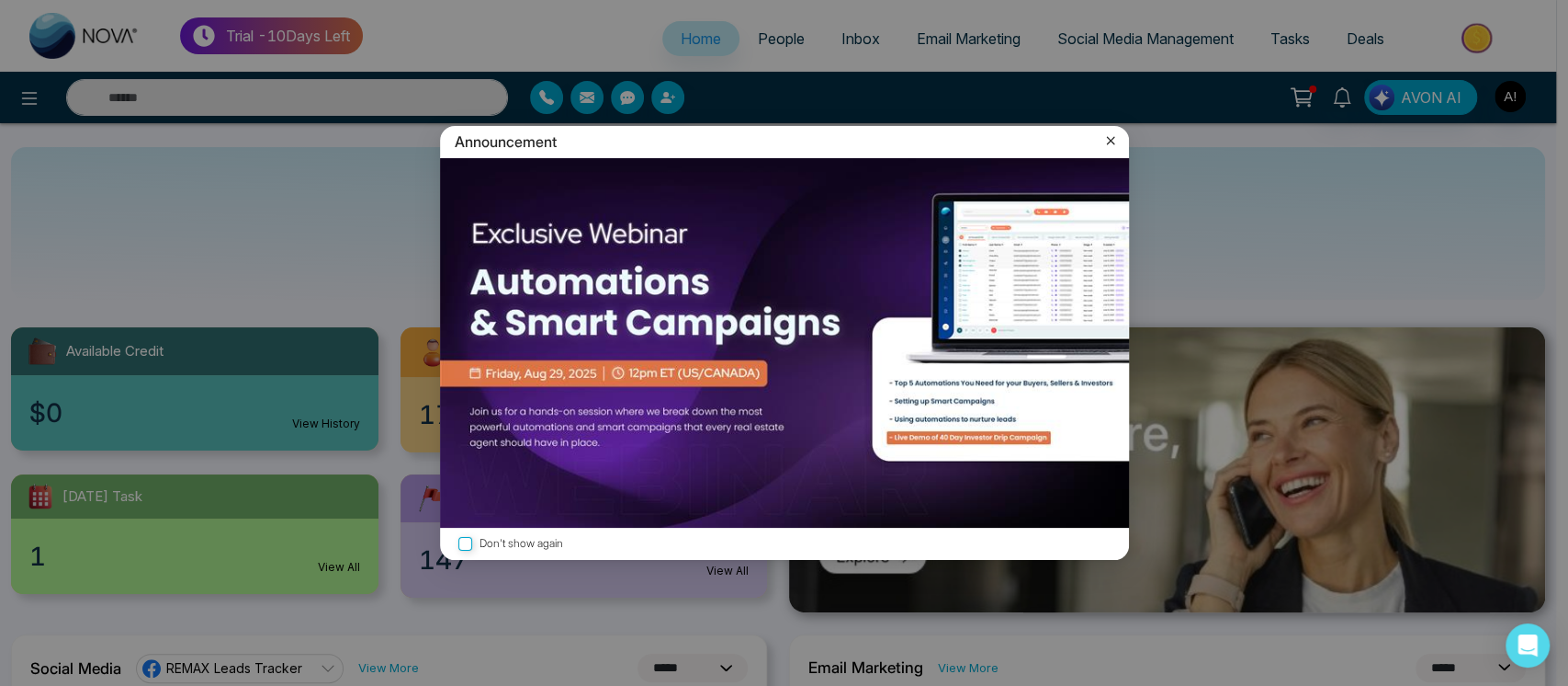
click at [1109, 145] on icon at bounding box center [1110, 141] width 19 height 19
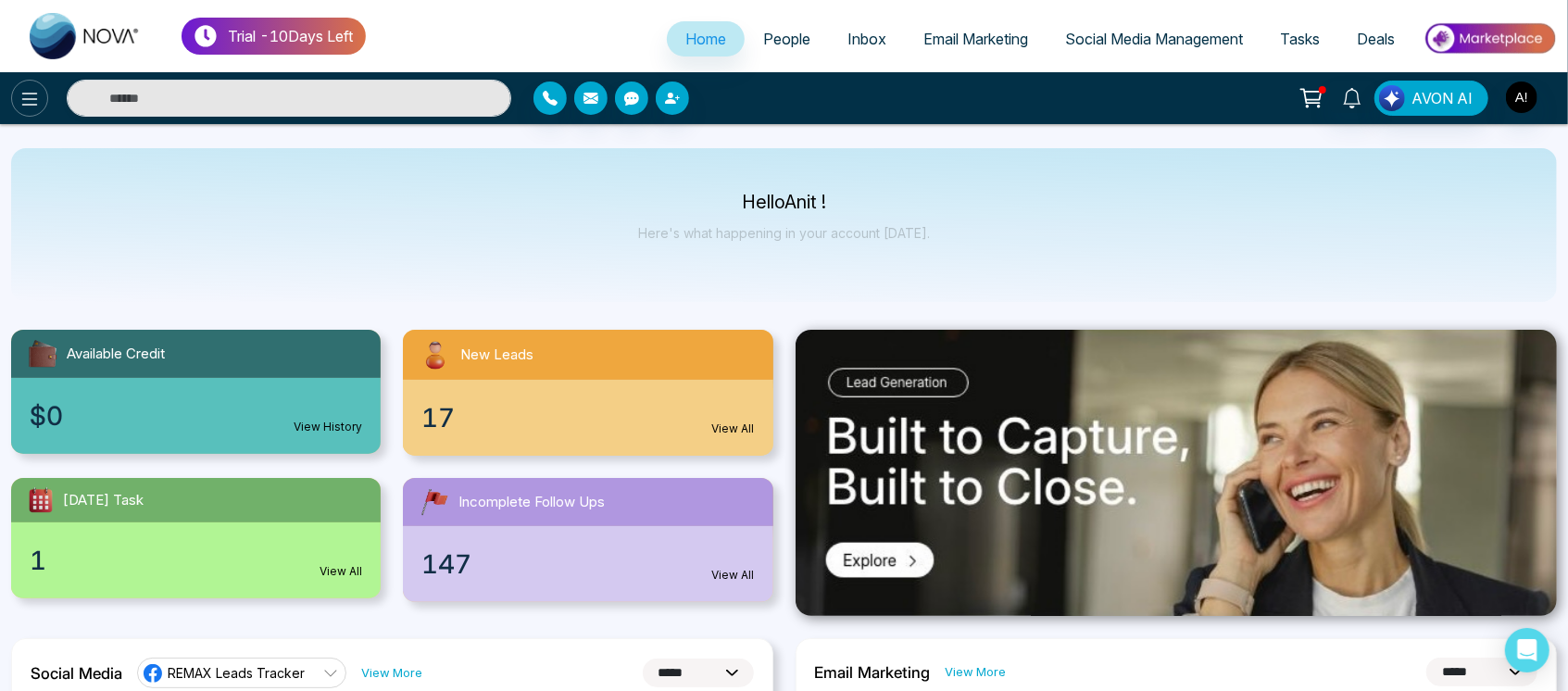
click at [36, 100] on icon at bounding box center [30, 99] width 23 height 23
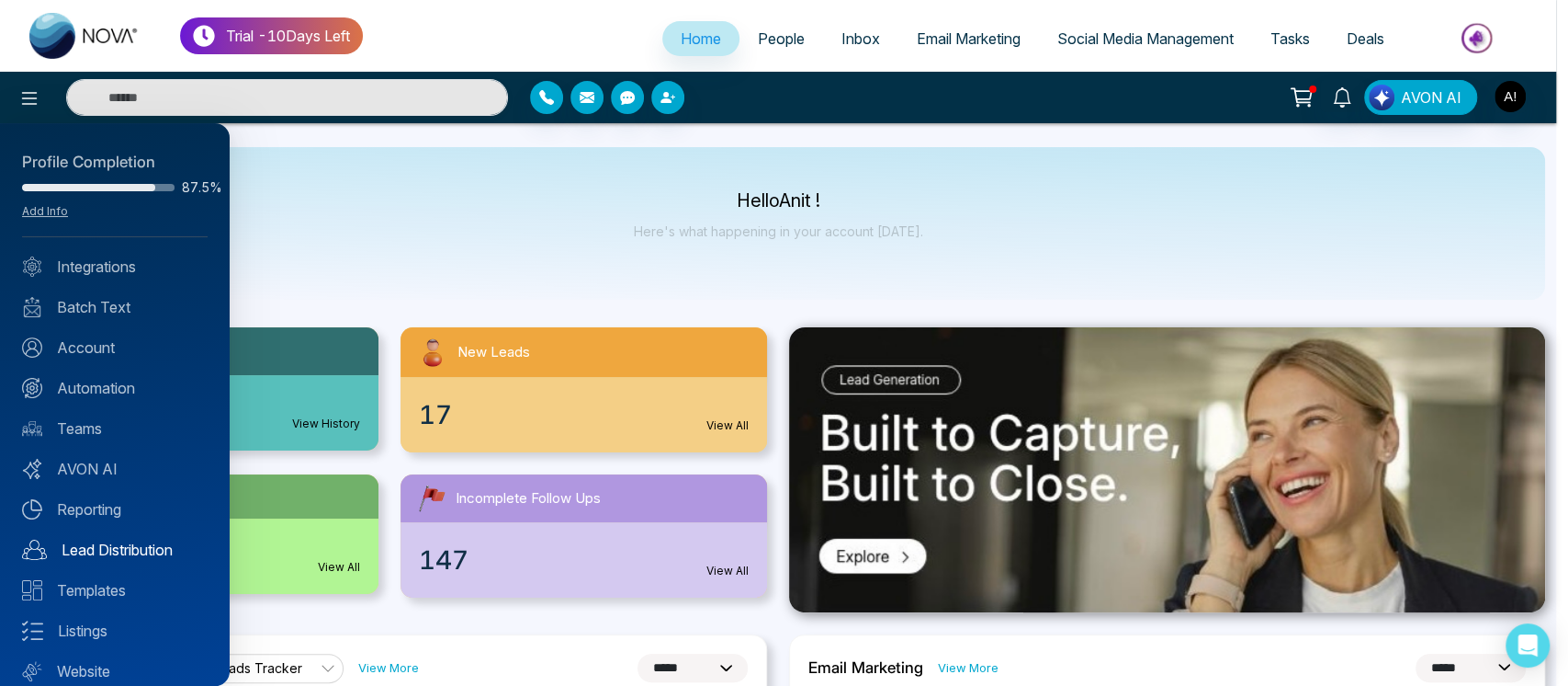
click at [145, 546] on link "Lead Distribution" at bounding box center [115, 550] width 186 height 23
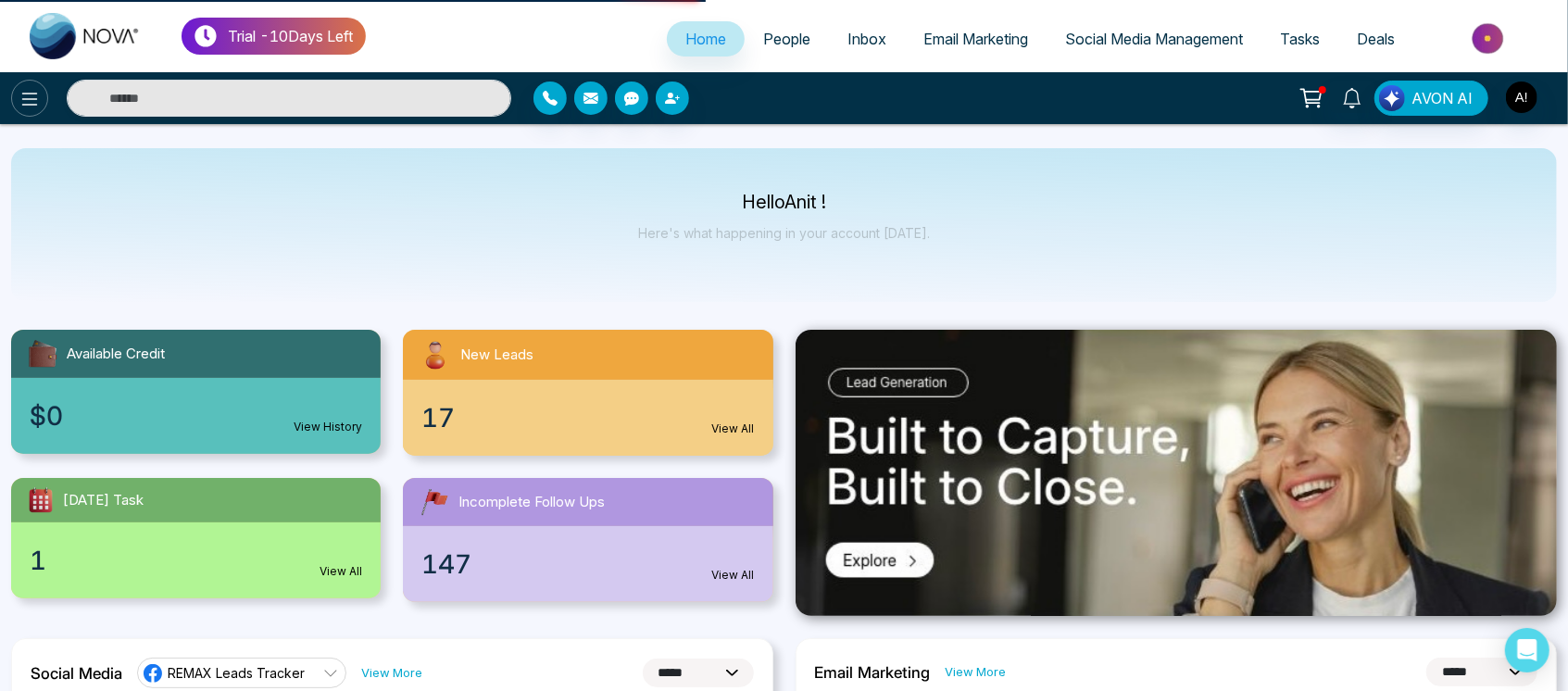
click at [34, 102] on icon at bounding box center [30, 99] width 23 height 23
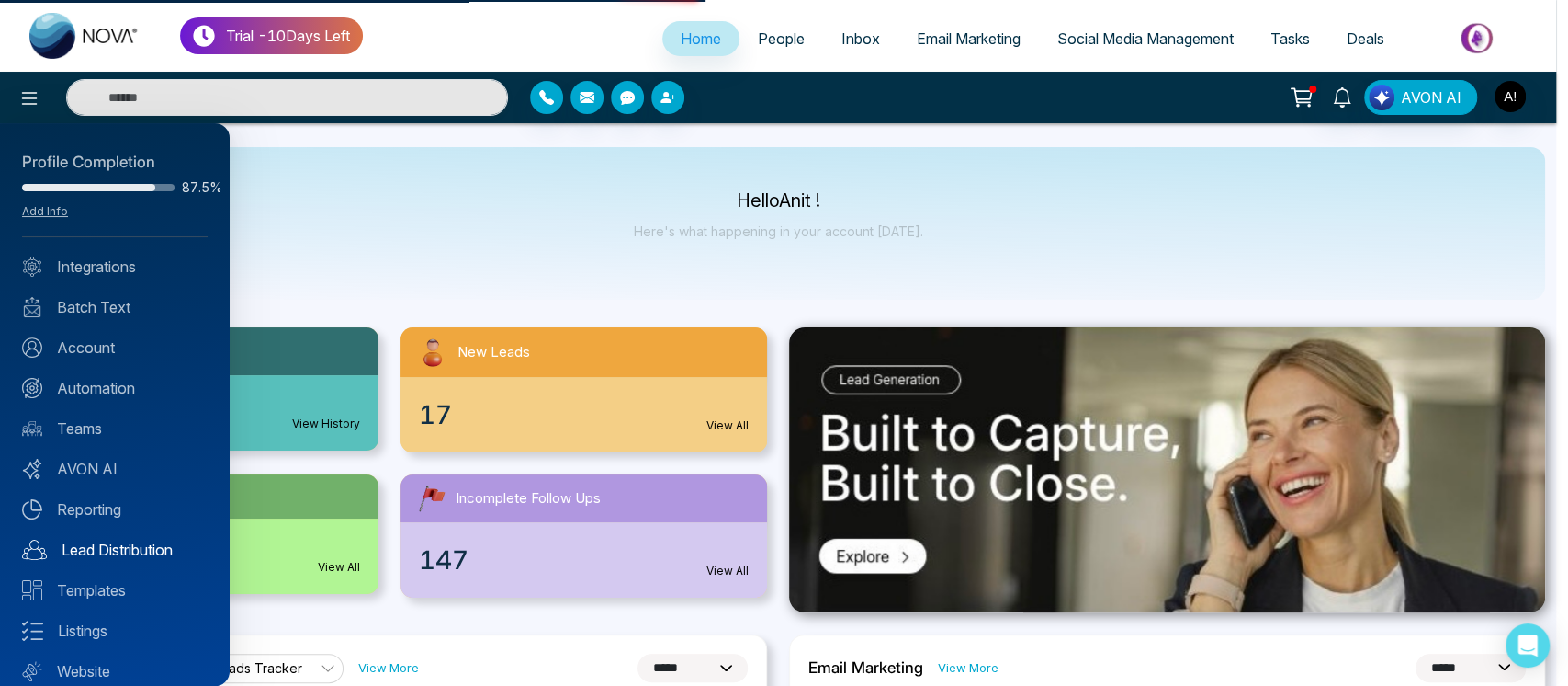
click at [125, 548] on link "Lead Distribution" at bounding box center [115, 550] width 186 height 23
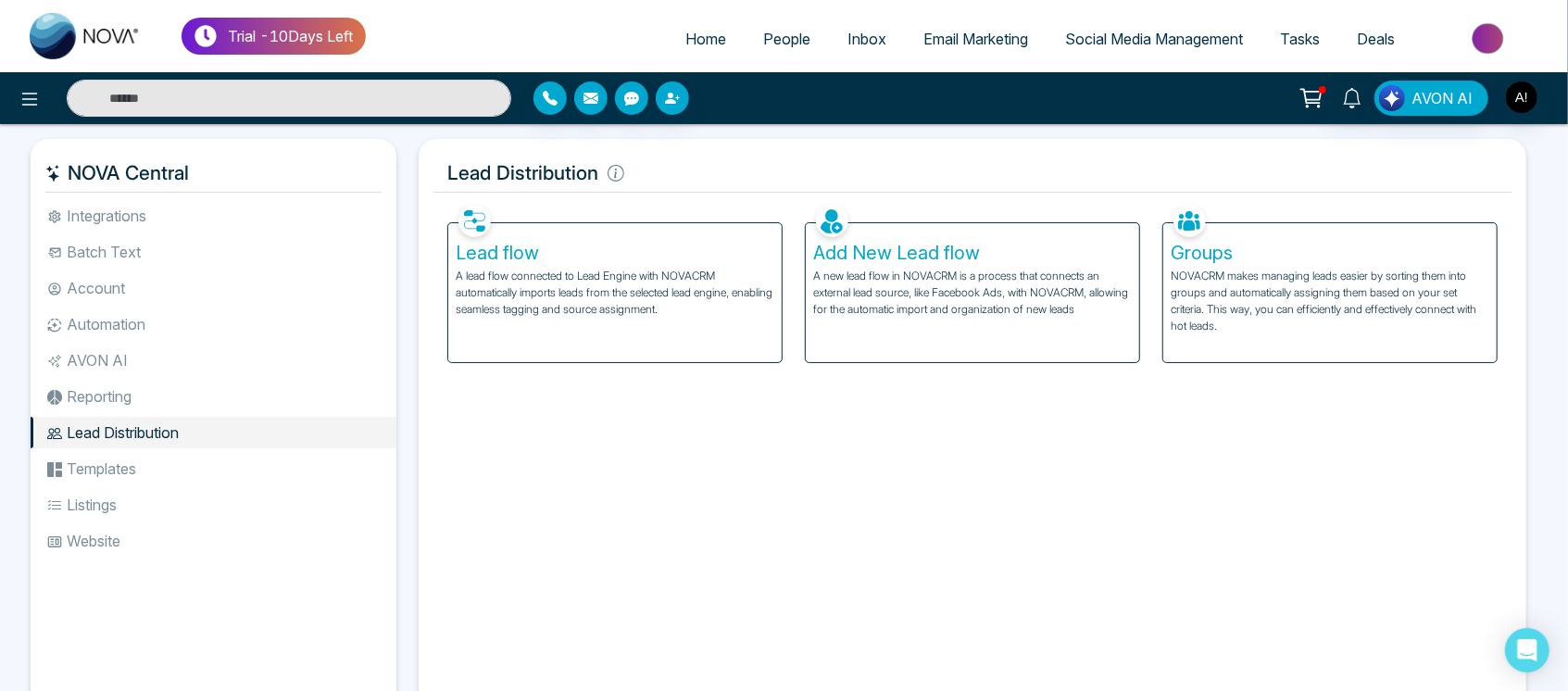
click at [111, 458] on li "Templates" at bounding box center [213, 468] width 366 height 31
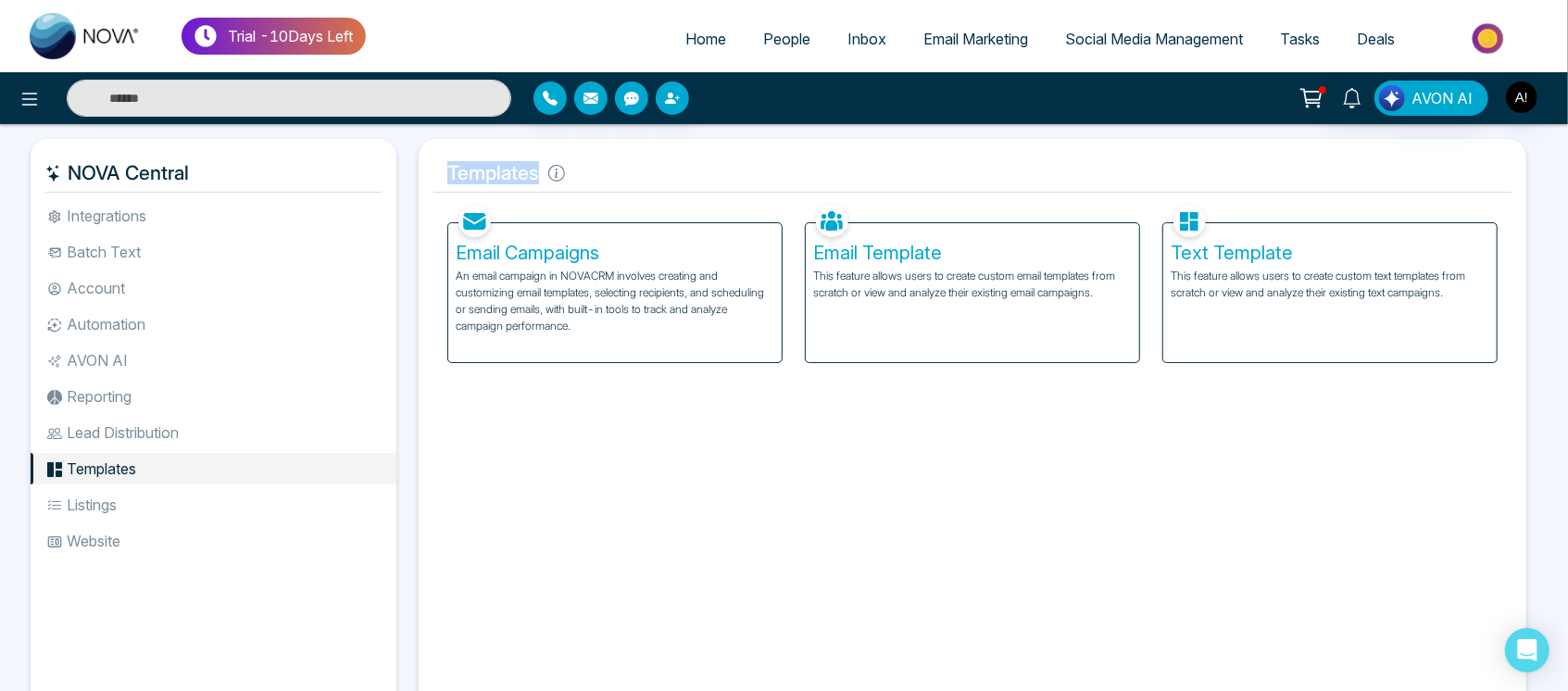
drag, startPoint x: 440, startPoint y: 173, endPoint x: 673, endPoint y: 179, distance: 233.1
click at [673, 179] on h5 "Templates" at bounding box center [972, 173] width 1078 height 39
click at [555, 176] on icon at bounding box center [556, 173] width 3 height 9
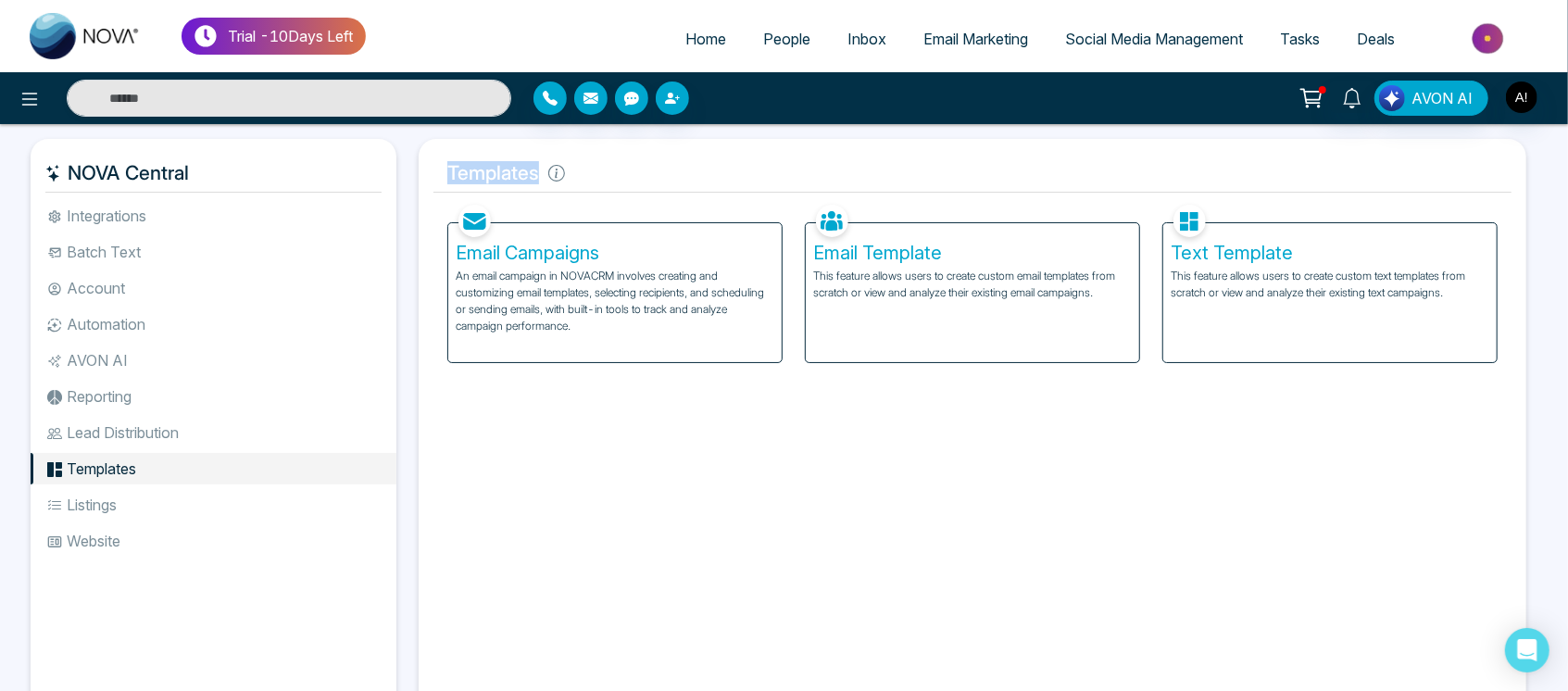
drag, startPoint x: 442, startPoint y: 180, endPoint x: 573, endPoint y: 165, distance: 131.9
click at [573, 165] on h5 "Templates" at bounding box center [972, 173] width 1078 height 39
click at [473, 174] on h5 "Templates" at bounding box center [972, 173] width 1078 height 39
drag, startPoint x: 444, startPoint y: 166, endPoint x: 657, endPoint y: 157, distance: 213.2
click at [657, 157] on h5 "Templates" at bounding box center [972, 173] width 1078 height 39
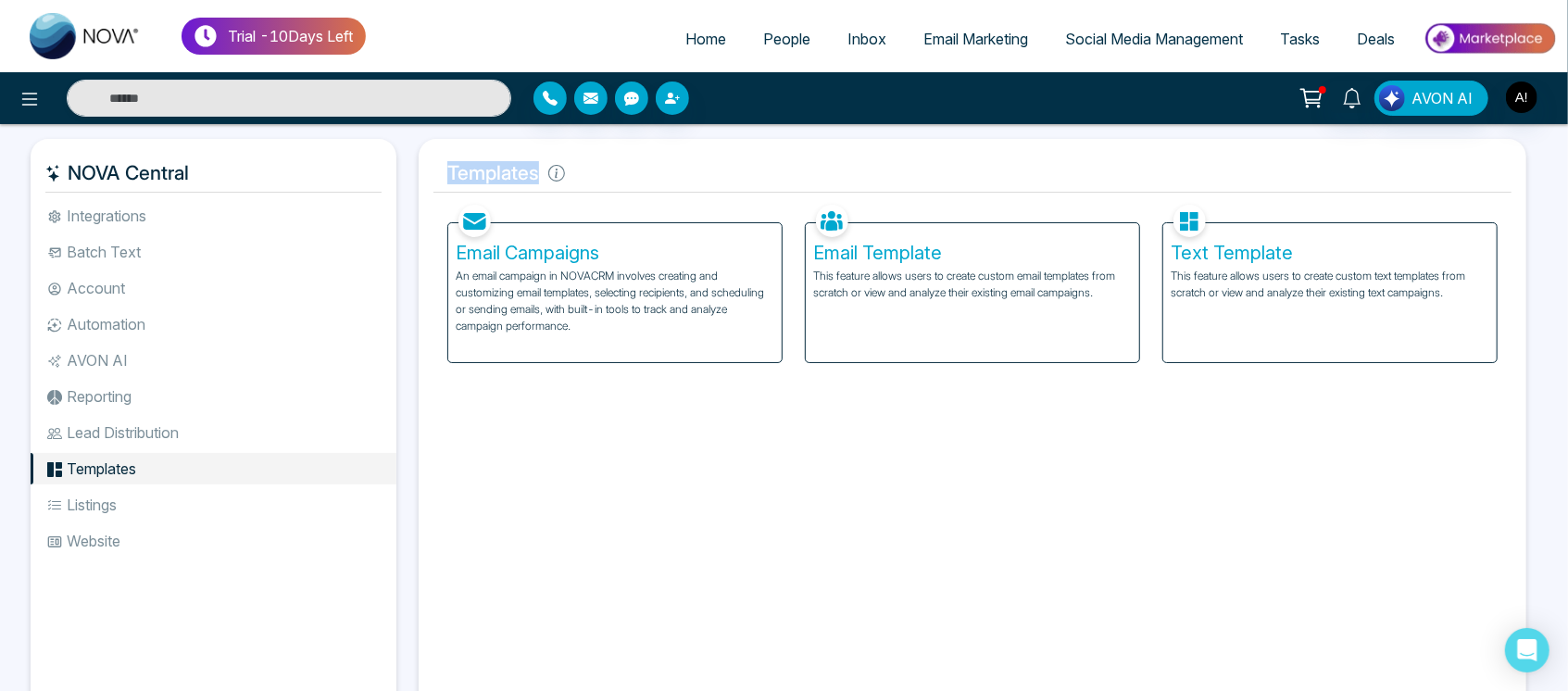
click at [657, 157] on h5 "Templates" at bounding box center [972, 173] width 1078 height 39
drag, startPoint x: 551, startPoint y: 177, endPoint x: 438, endPoint y: 168, distance: 113.4
click at [438, 168] on h5 "Templates" at bounding box center [972, 173] width 1078 height 39
click at [605, 162] on h5 "Templates" at bounding box center [972, 173] width 1078 height 39
drag, startPoint x: 528, startPoint y: 178, endPoint x: 452, endPoint y: 178, distance: 76.0
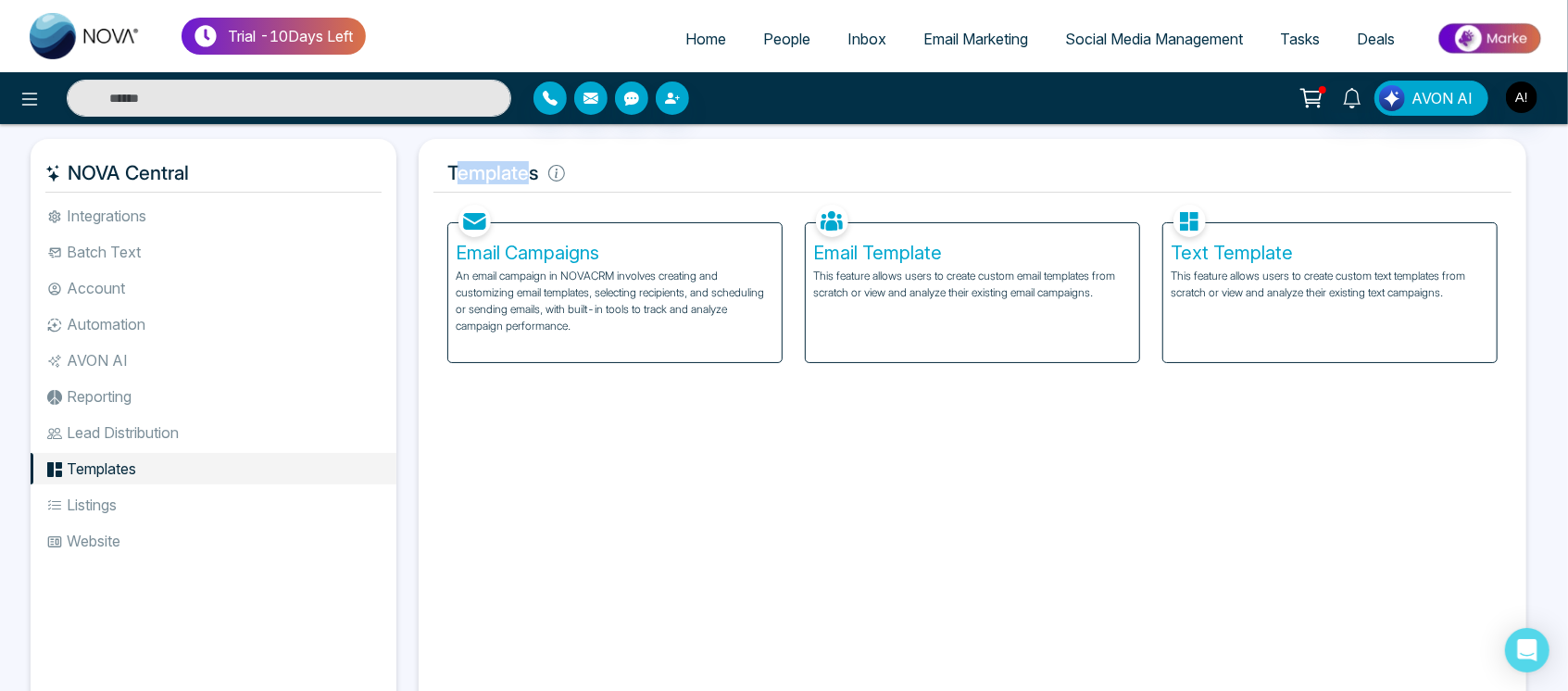
click at [452, 178] on h5 "Templates" at bounding box center [972, 173] width 1078 height 39
click at [641, 174] on h5 "Templates" at bounding box center [972, 173] width 1078 height 39
click at [1211, 308] on div "Text Template This feature allows users to create custom text templates from sc…" at bounding box center [1330, 292] width 334 height 139
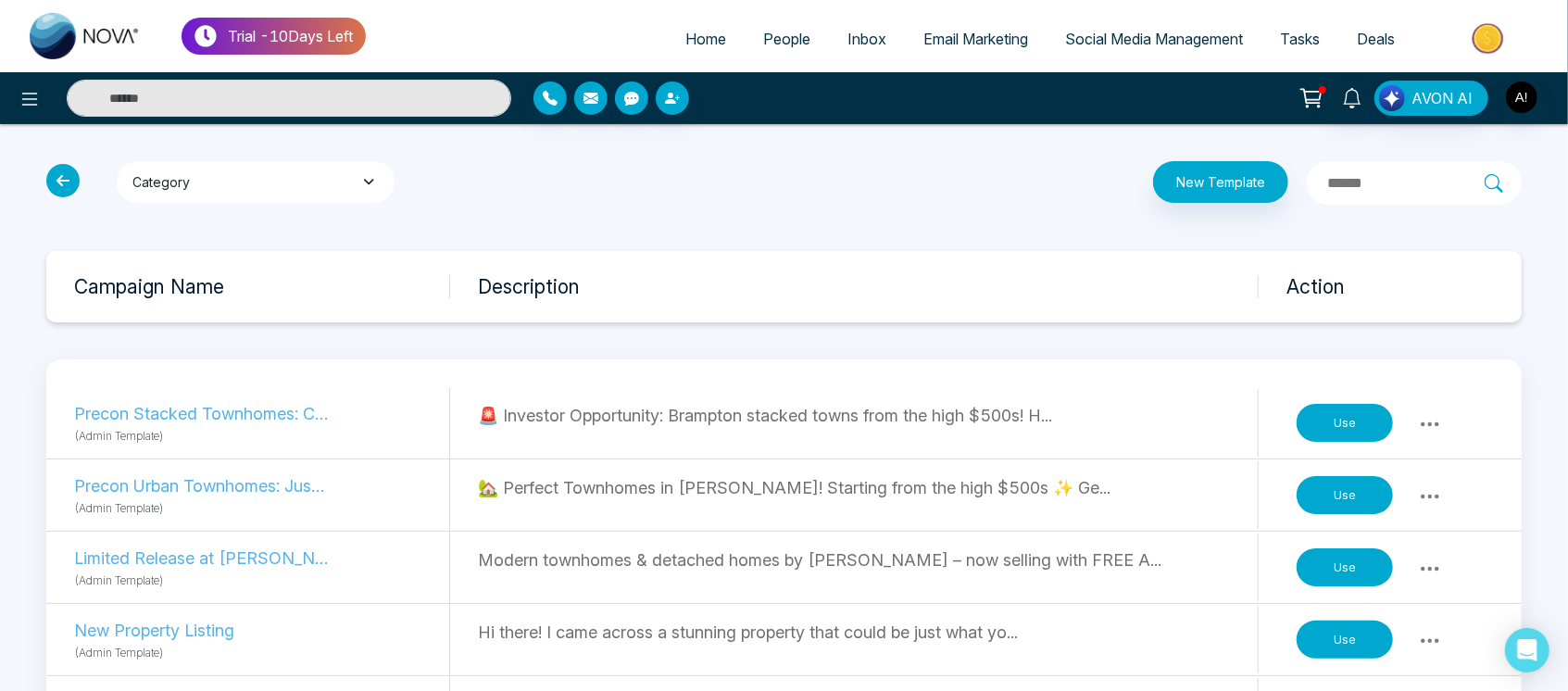
click at [267, 184] on button "Category" at bounding box center [255, 181] width 278 height 42
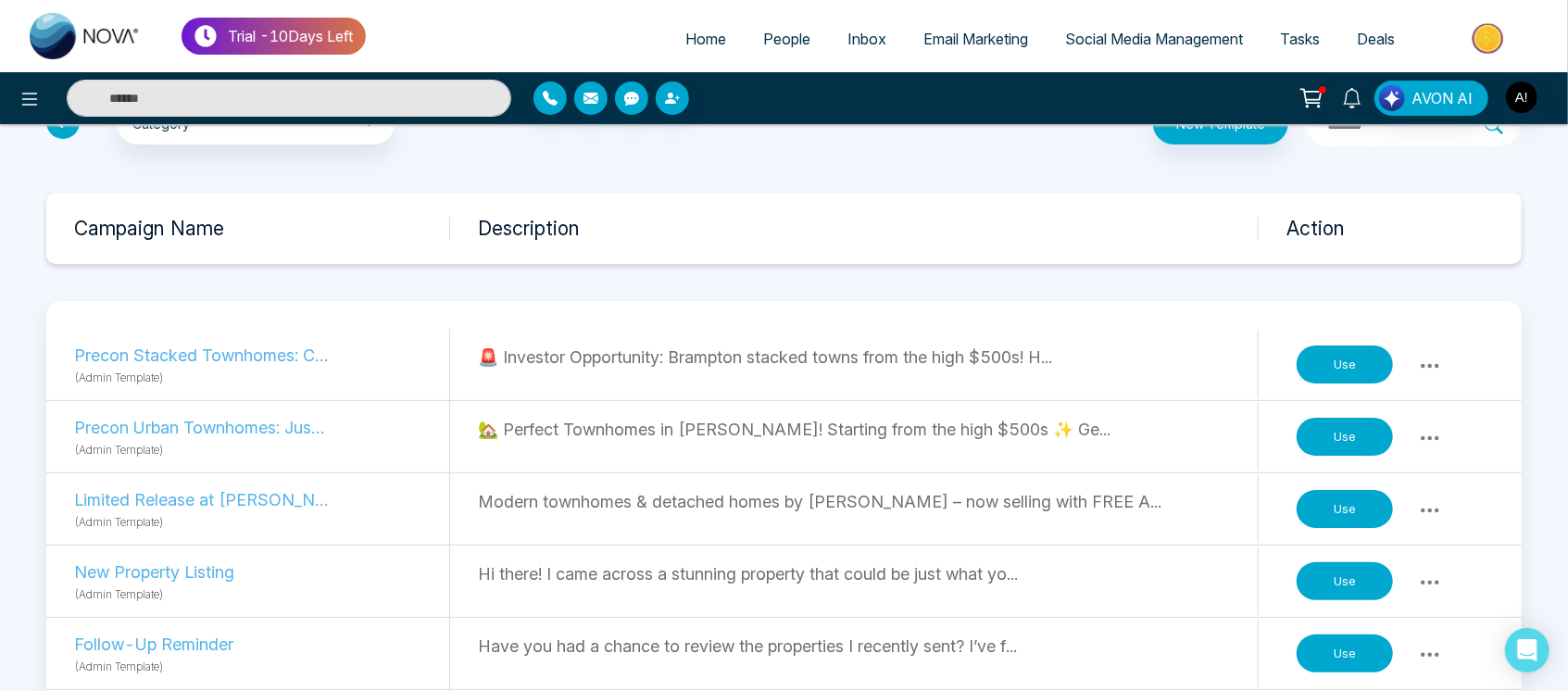
scroll to position [57, 0]
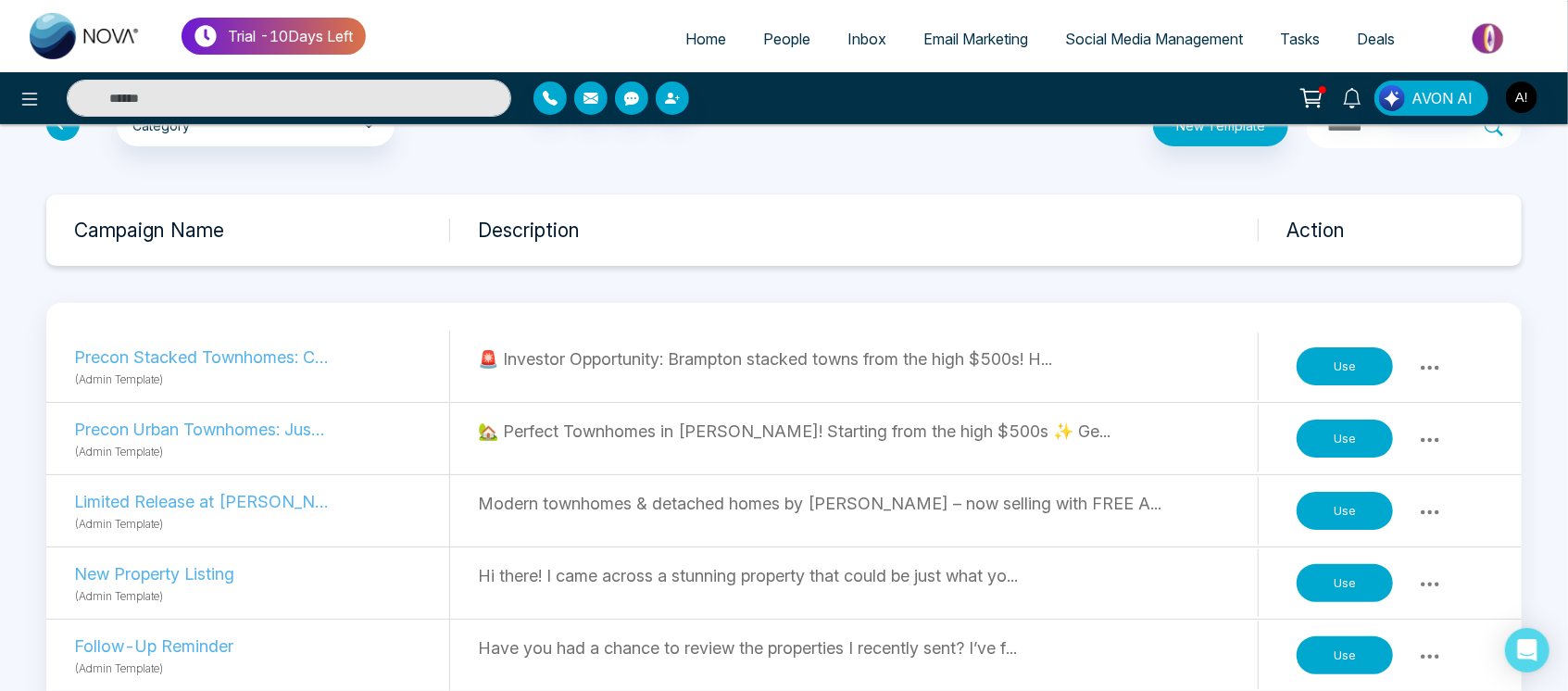
click at [1424, 363] on icon at bounding box center [1430, 368] width 23 height 23
click at [1416, 398] on link "Copy" at bounding box center [1391, 407] width 93 height 35
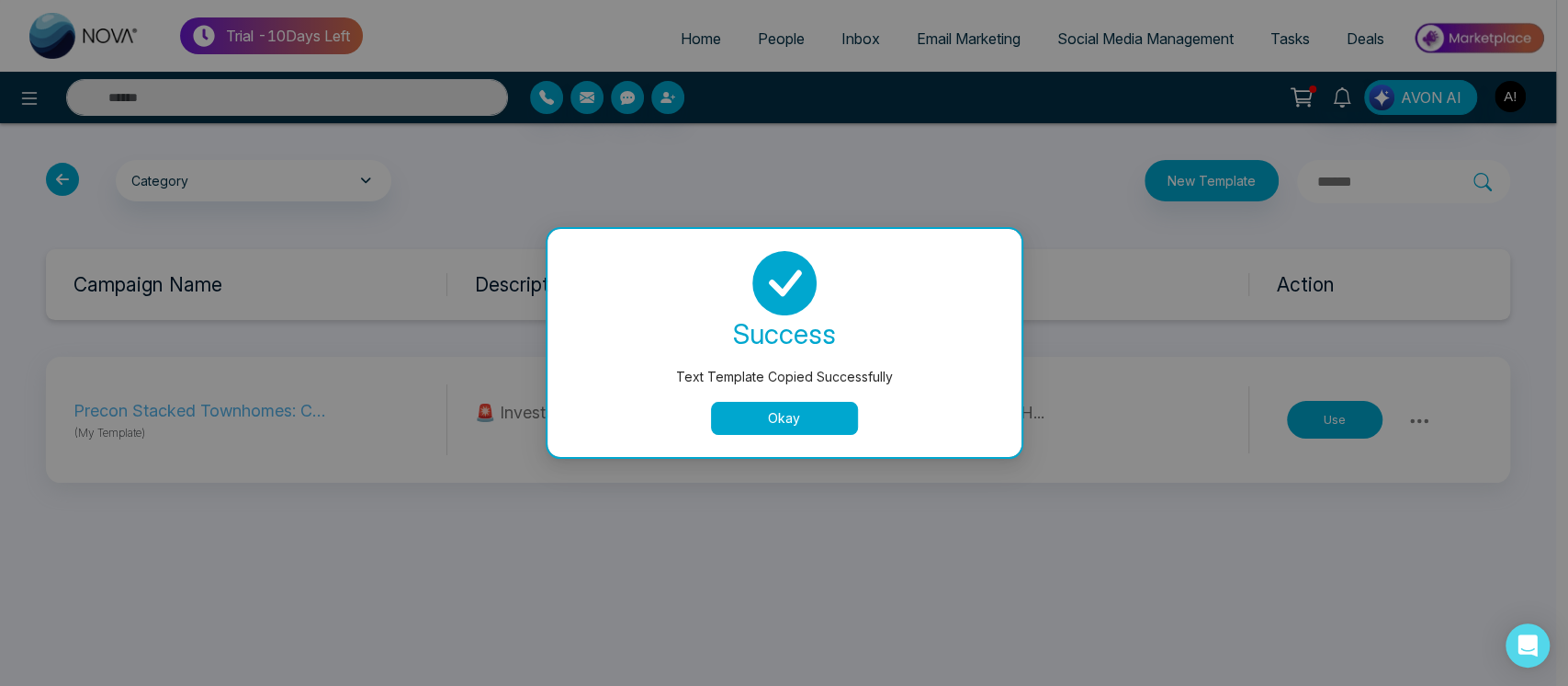
click at [813, 422] on button "Okay" at bounding box center [784, 418] width 147 height 33
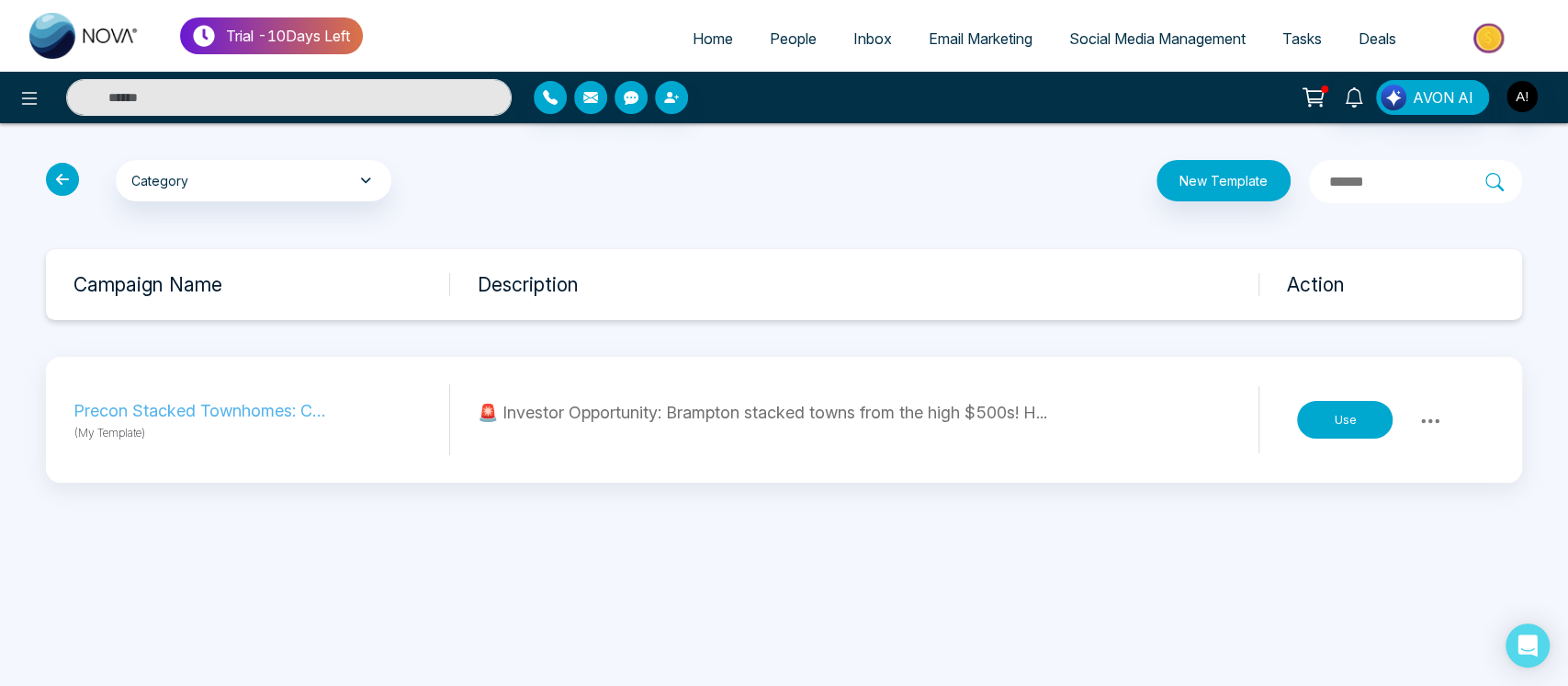
click at [49, 165] on div "Category My Templates Celebrations General New Buyer Leads New Seller Leads Pre…" at bounding box center [284, 181] width 500 height 43
click at [65, 179] on icon at bounding box center [62, 178] width 33 height 33
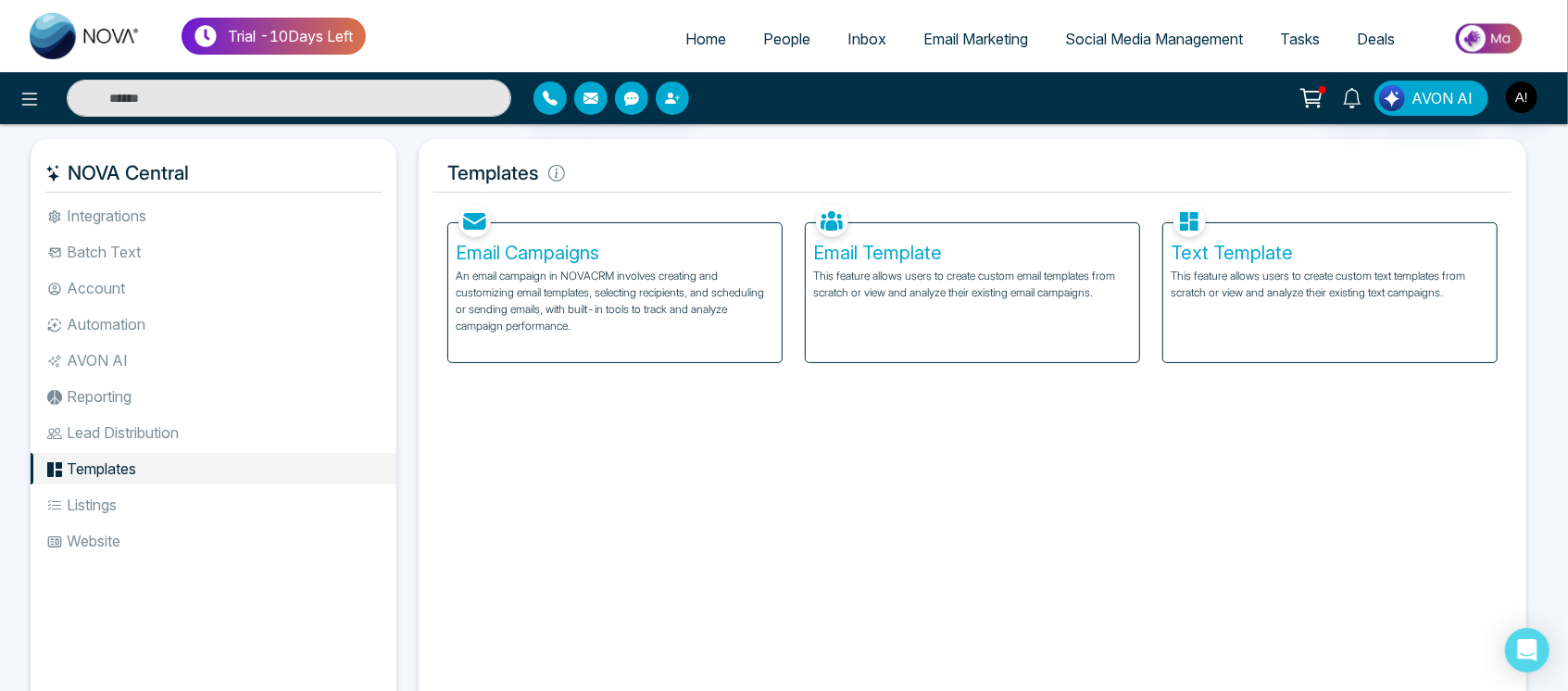
click at [153, 526] on li "Website" at bounding box center [213, 540] width 366 height 31
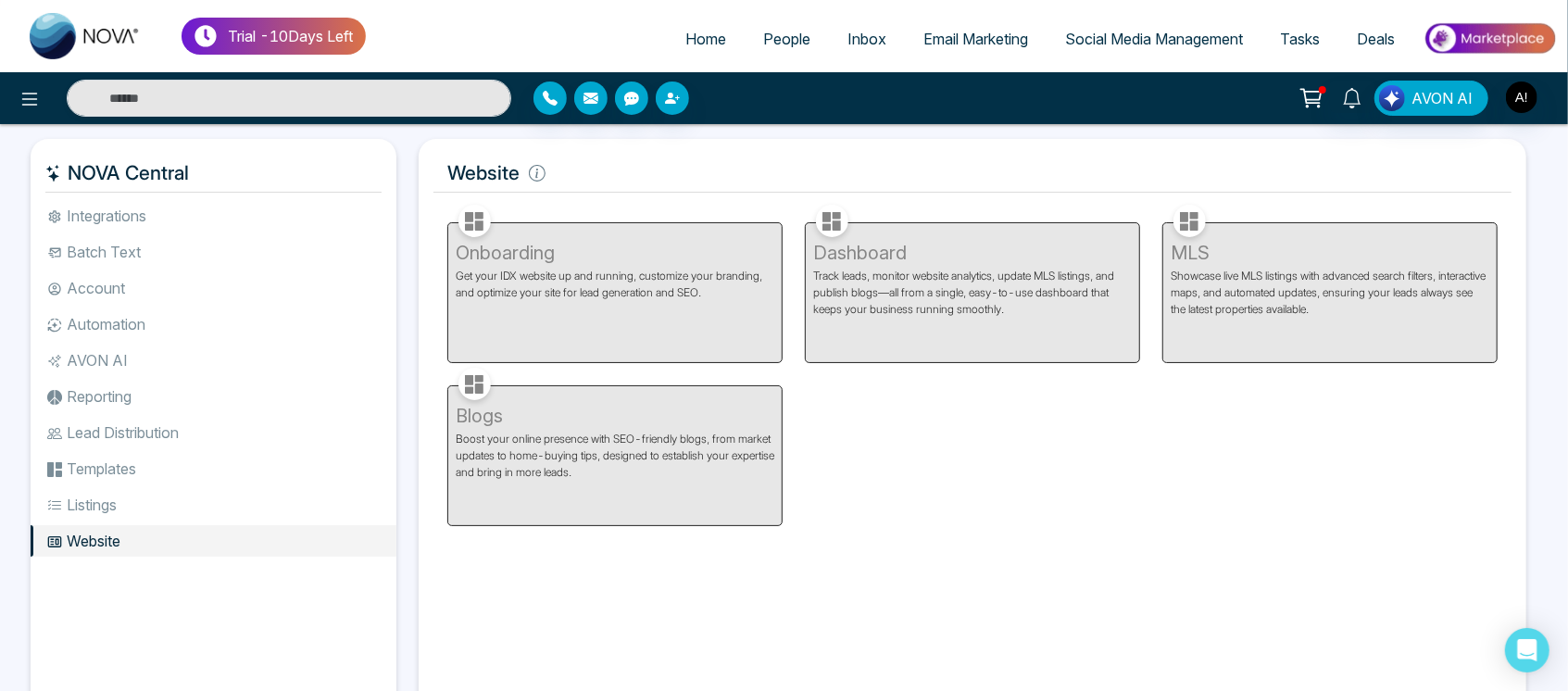
click at [166, 506] on li "Listings" at bounding box center [213, 504] width 366 height 31
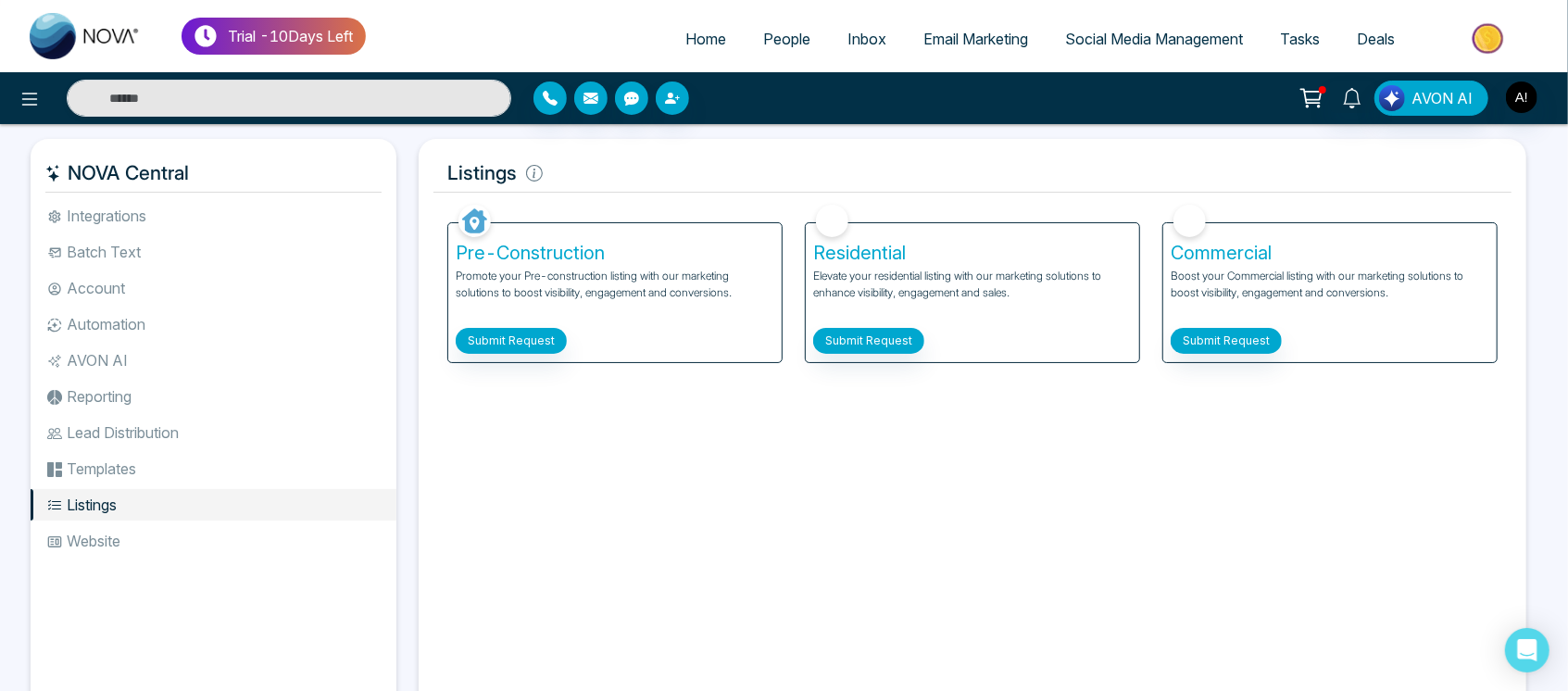
click at [165, 548] on li "Website" at bounding box center [213, 540] width 366 height 31
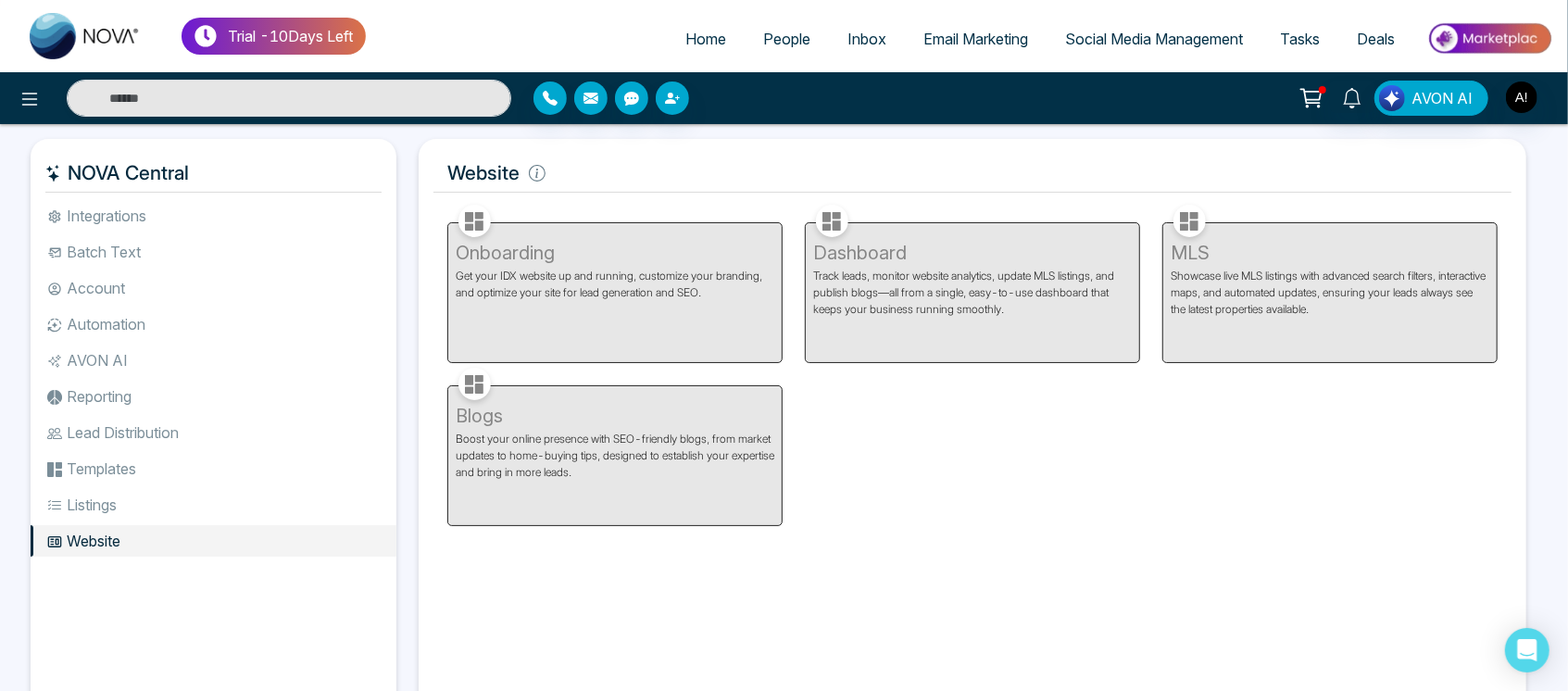
click at [142, 504] on li "Listings" at bounding box center [213, 504] width 366 height 31
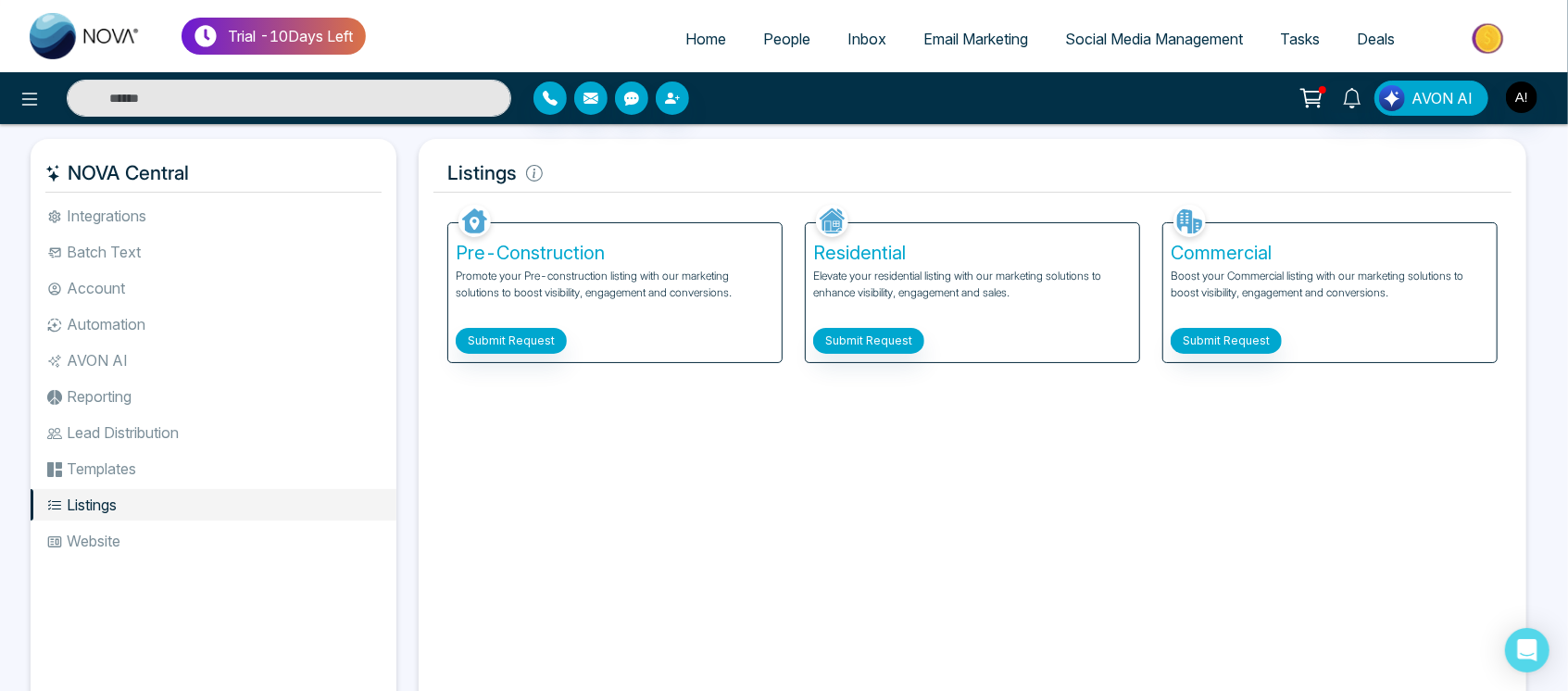
click at [513, 356] on div "Pre-Construction Promote your Pre-construction listing with our marketing solut…" at bounding box center [615, 292] width 334 height 139
click at [516, 343] on button "Submit Request" at bounding box center [512, 340] width 112 height 26
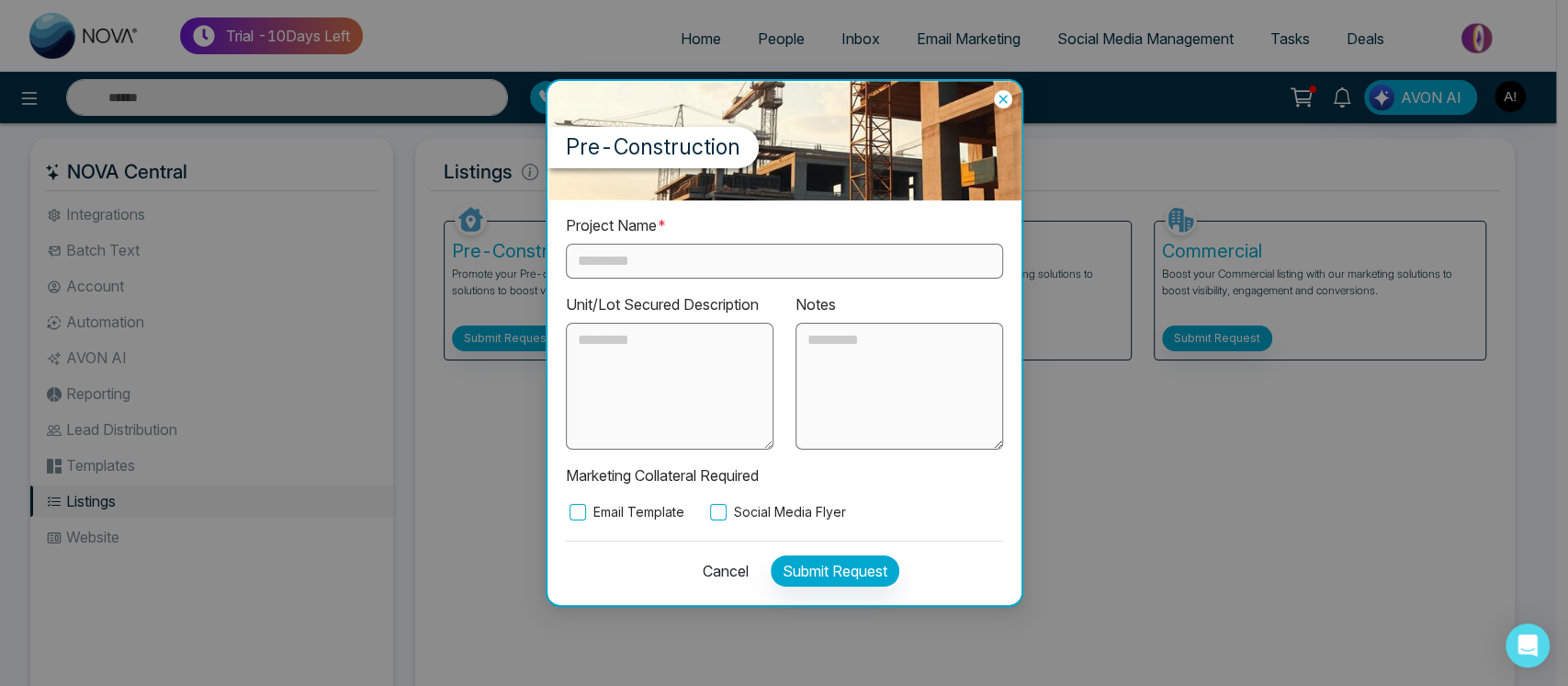
click at [729, 260] on input "text" at bounding box center [784, 261] width 437 height 35
type input "*"
click at [866, 550] on div "Cancel Submit Request" at bounding box center [784, 566] width 437 height 51
drag, startPoint x: 735, startPoint y: 510, endPoint x: 802, endPoint y: 567, distance: 88.0
click at [802, 567] on div "Project Name * * Unit/Lot Secured Description Notes Marketing Collateral Requir…" at bounding box center [784, 402] width 474 height 404
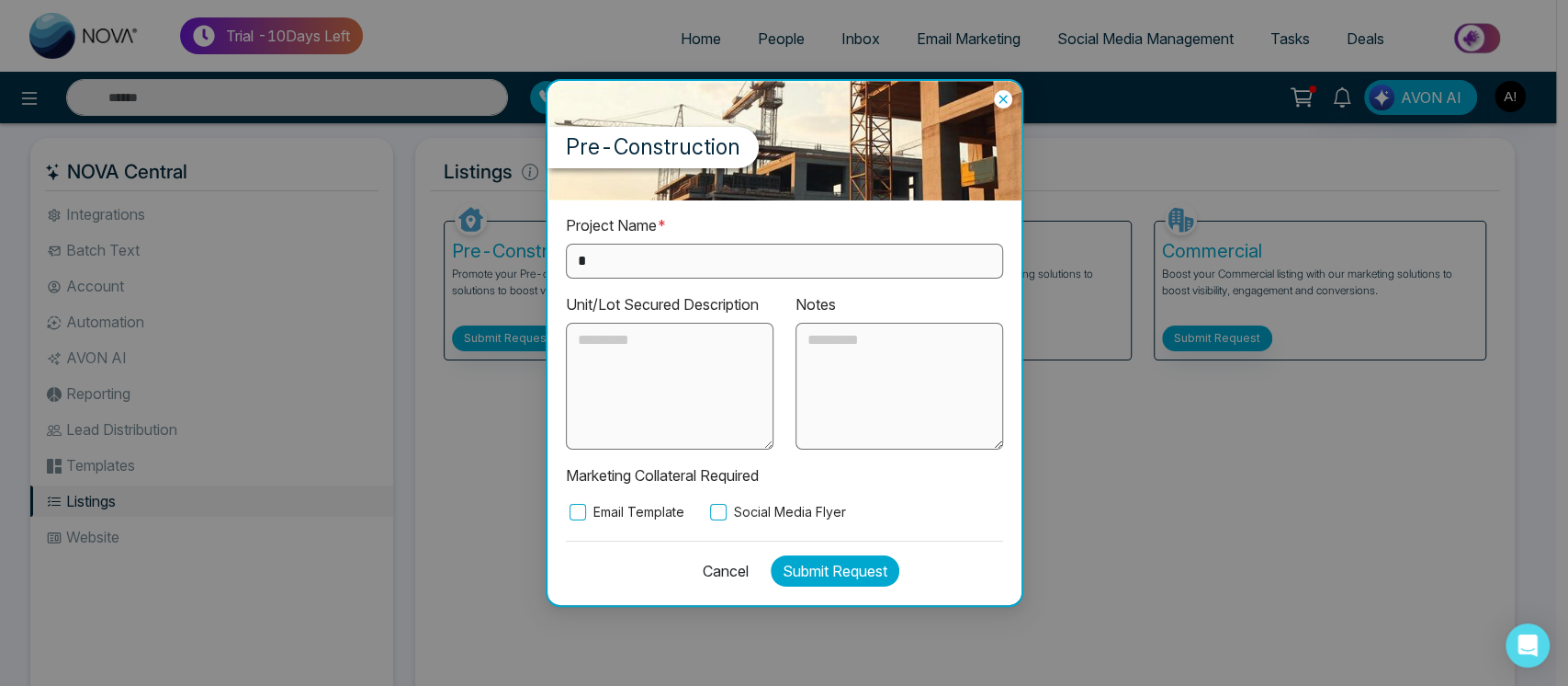
click at [802, 567] on button "Submit Request" at bounding box center [835, 571] width 128 height 31
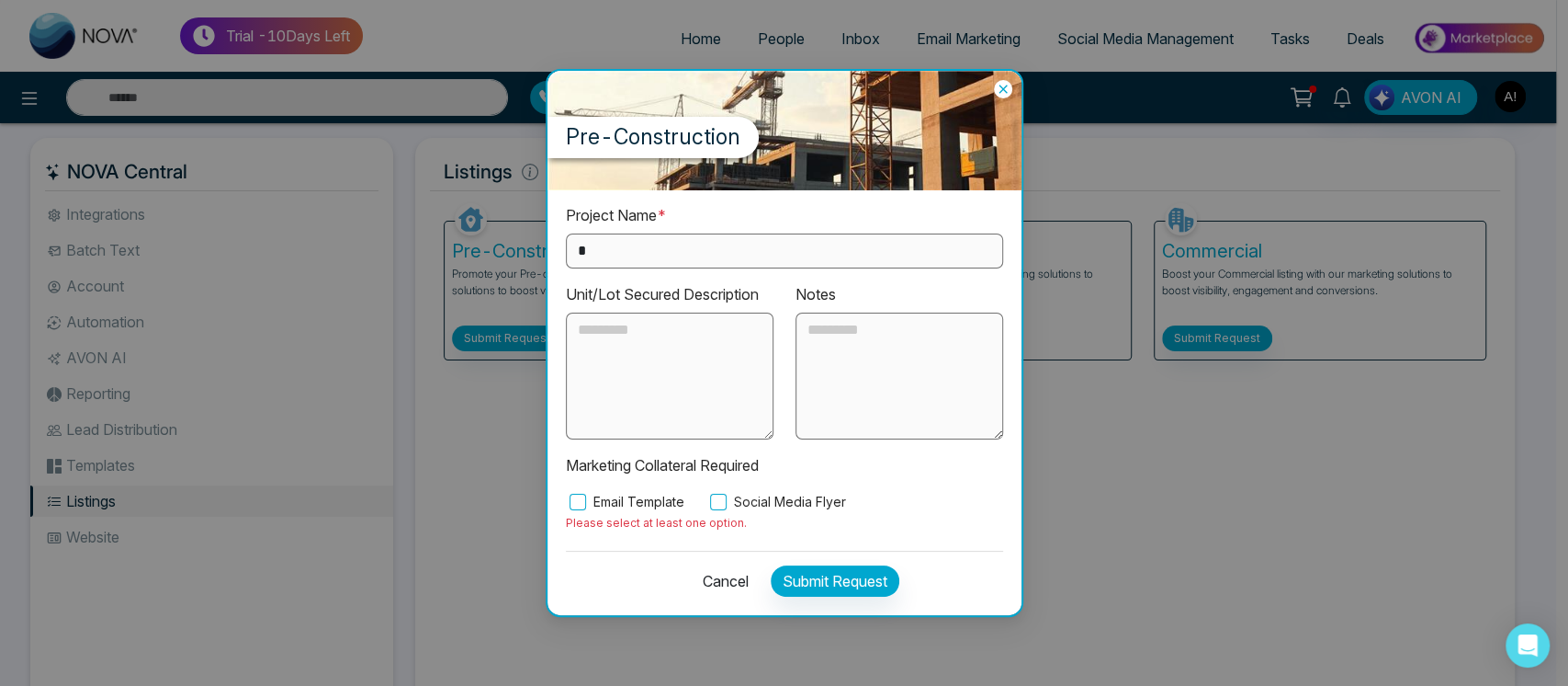
drag, startPoint x: 721, startPoint y: 492, endPoint x: 823, endPoint y: 589, distance: 140.8
click at [823, 589] on div "Project Name * * Unit/Lot Secured Description Notes Marketing Collateral Requir…" at bounding box center [784, 403] width 474 height 424
click at [823, 589] on button "Submit Request" at bounding box center [835, 580] width 128 height 31
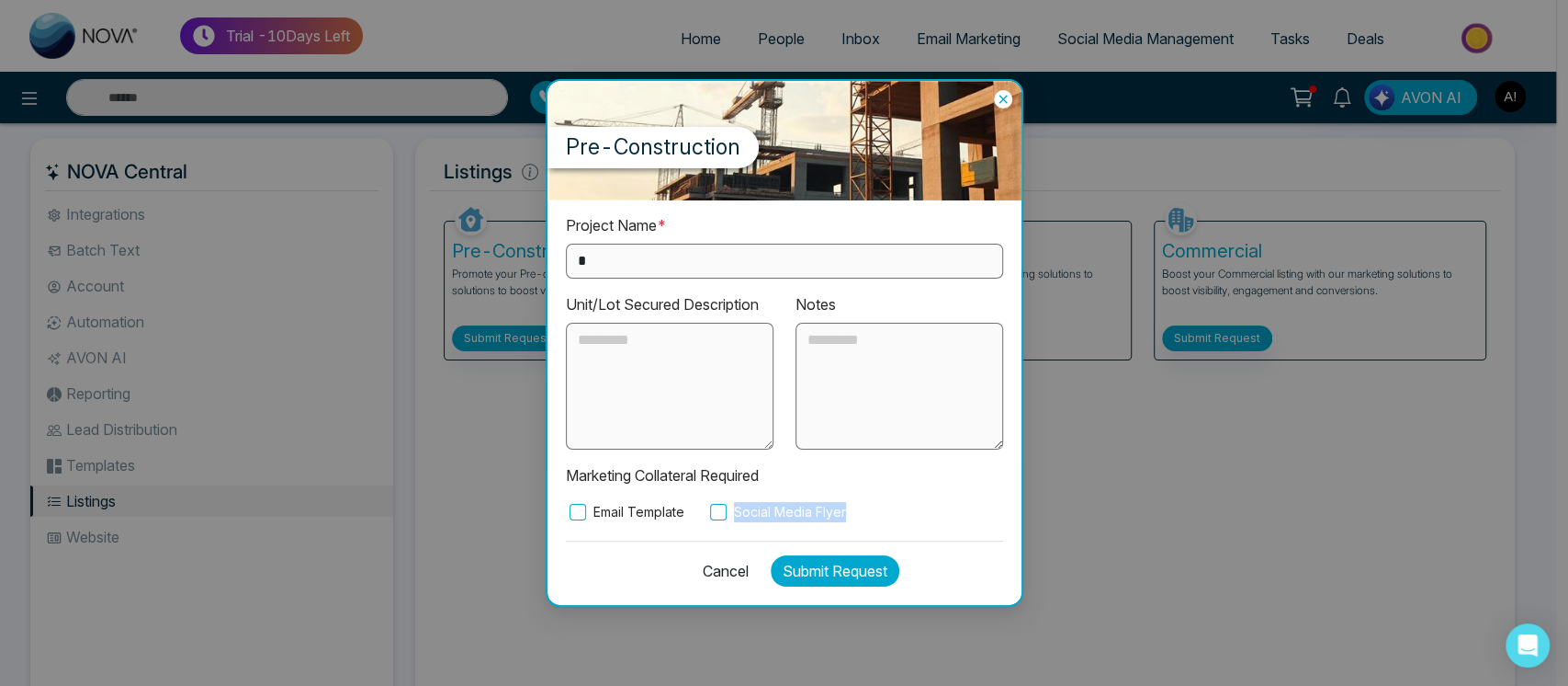
click at [838, 570] on button "Submit Request" at bounding box center [835, 571] width 128 height 31
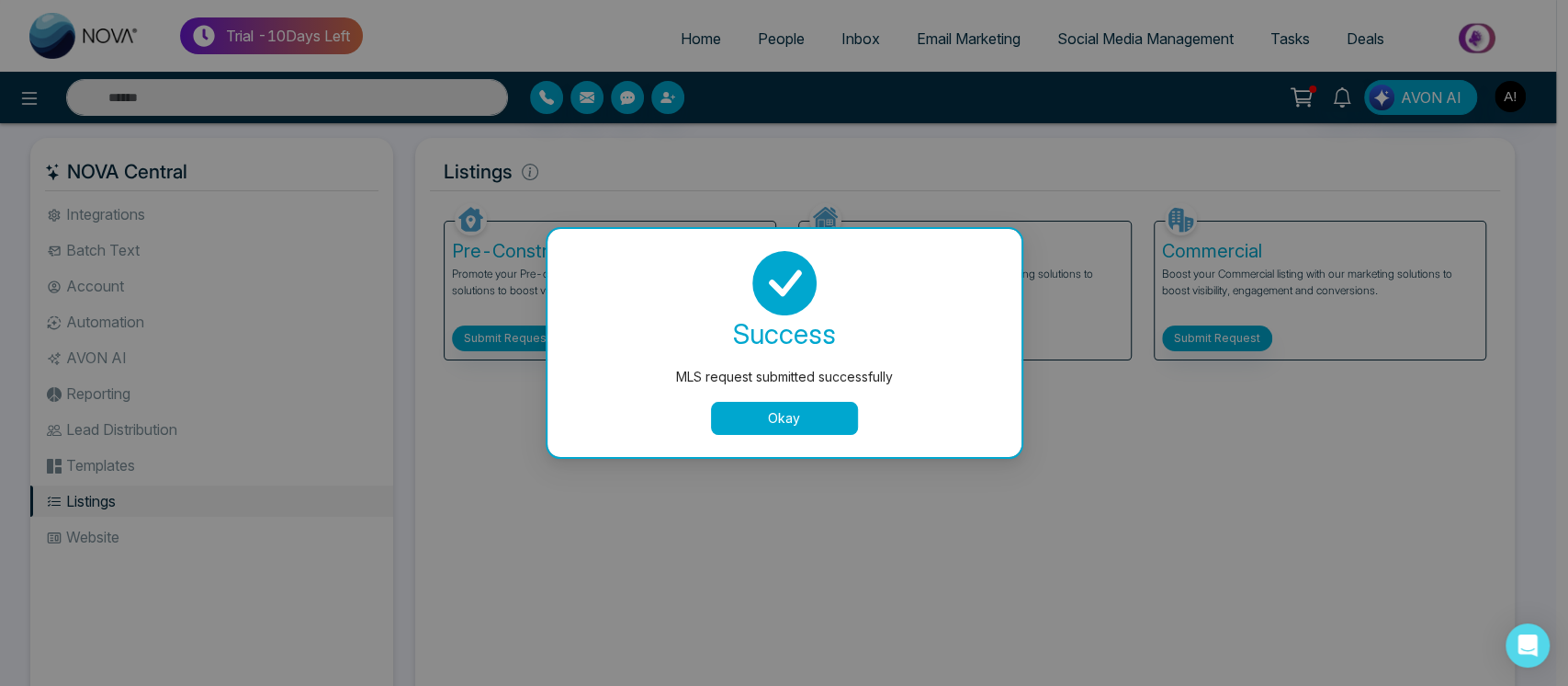
click at [798, 421] on button "Okay" at bounding box center [784, 418] width 147 height 33
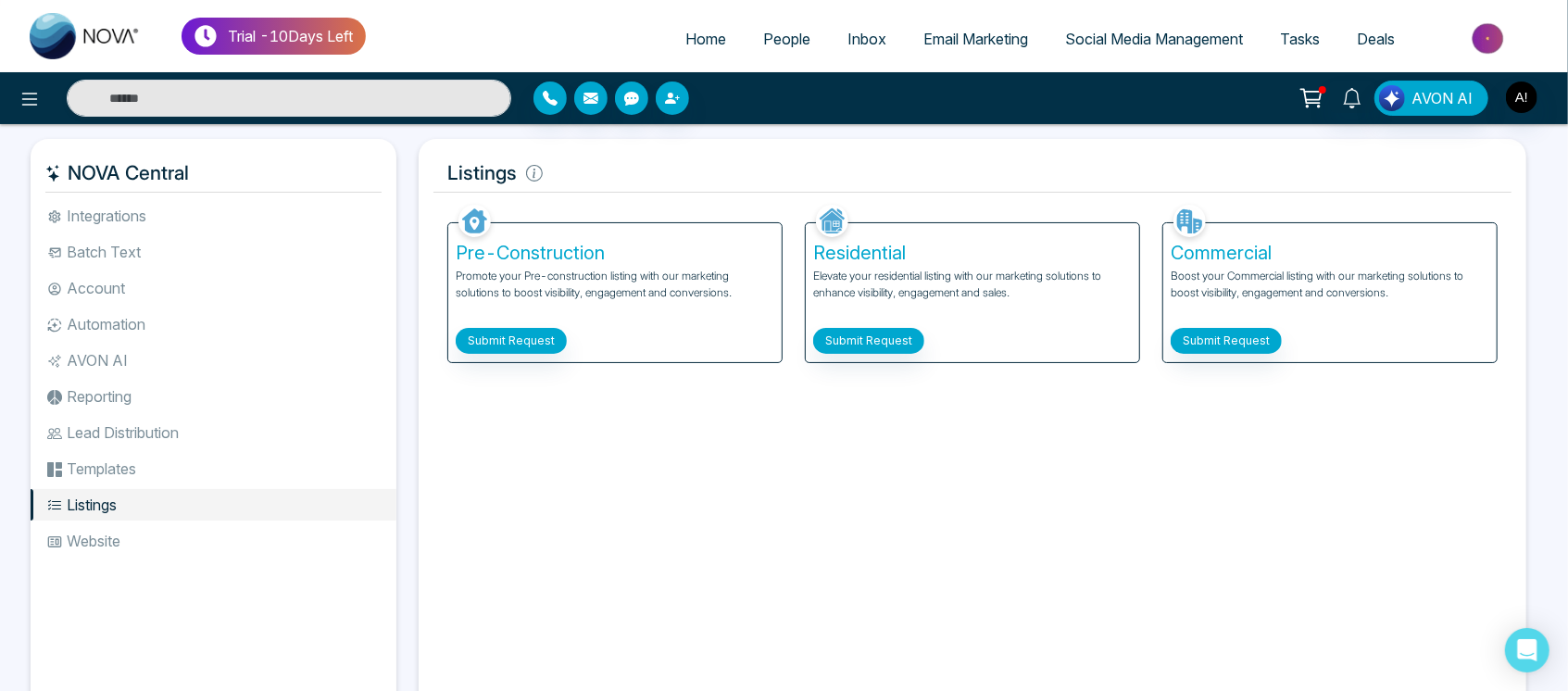
click at [846, 324] on div "Residential Elevate your residential listing with our marketing solutions to en…" at bounding box center [972, 292] width 334 height 139
click at [849, 339] on button "Submit Request" at bounding box center [869, 340] width 112 height 26
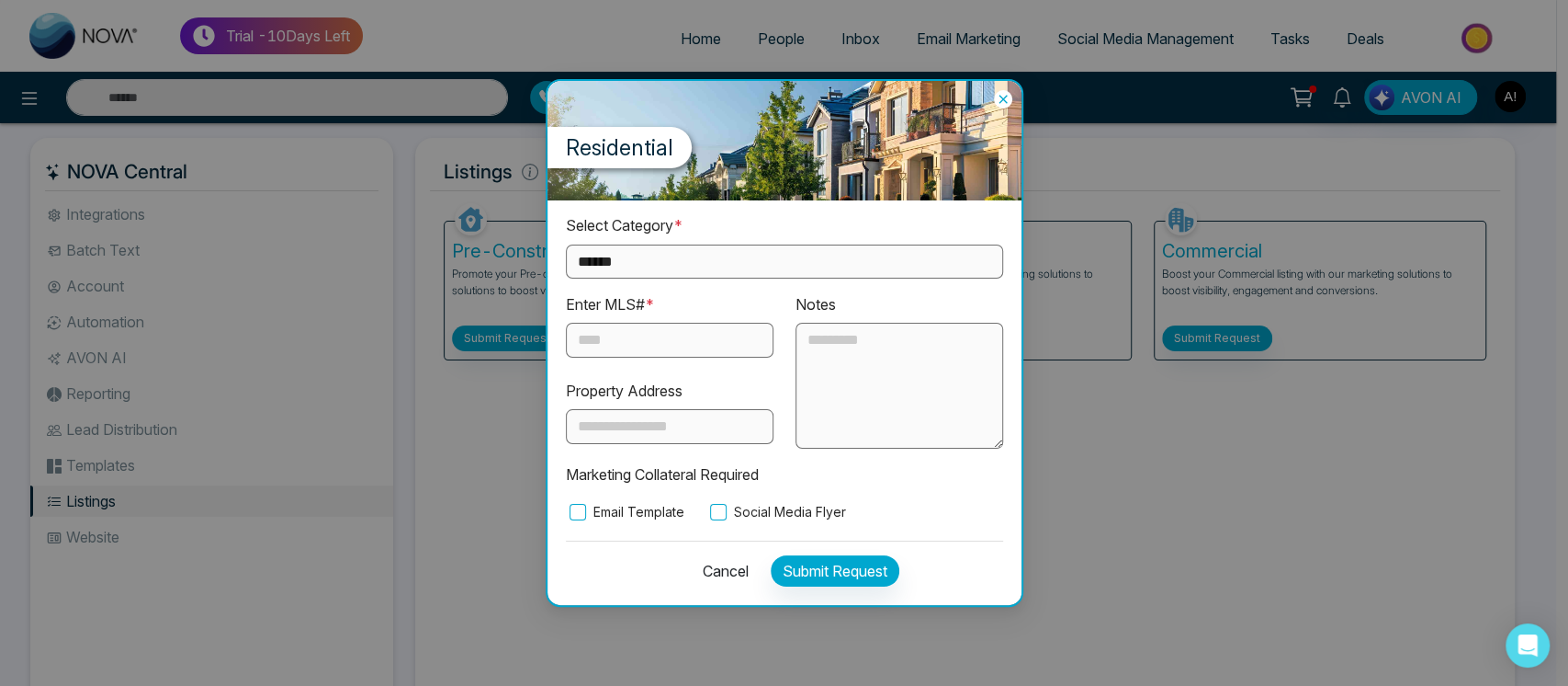
drag, startPoint x: 754, startPoint y: 234, endPoint x: 757, endPoint y: 277, distance: 43.1
click at [757, 277] on div "**********" at bounding box center [784, 246] width 437 height 64
click at [804, 253] on select "**********" at bounding box center [784, 262] width 437 height 34
select select "**********"
click at [565, 245] on select "**********" at bounding box center [784, 262] width 437 height 34
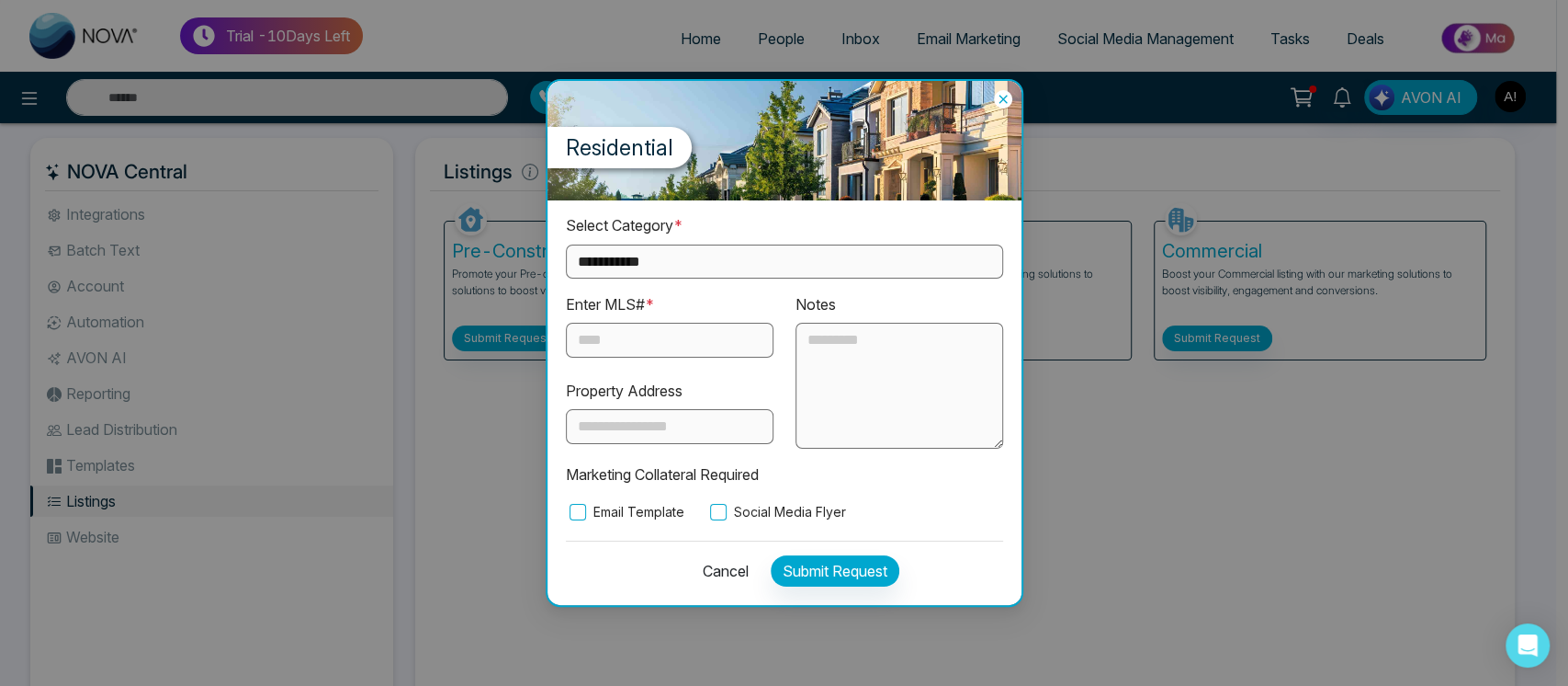
click at [669, 340] on input "text" at bounding box center [669, 340] width 207 height 35
type input "*"
click at [746, 511] on label "Social Media Flyer" at bounding box center [776, 512] width 140 height 21
click at [830, 553] on div "Cancel Submit Request" at bounding box center [784, 566] width 437 height 51
click at [837, 562] on button "Submit Request" at bounding box center [835, 571] width 128 height 31
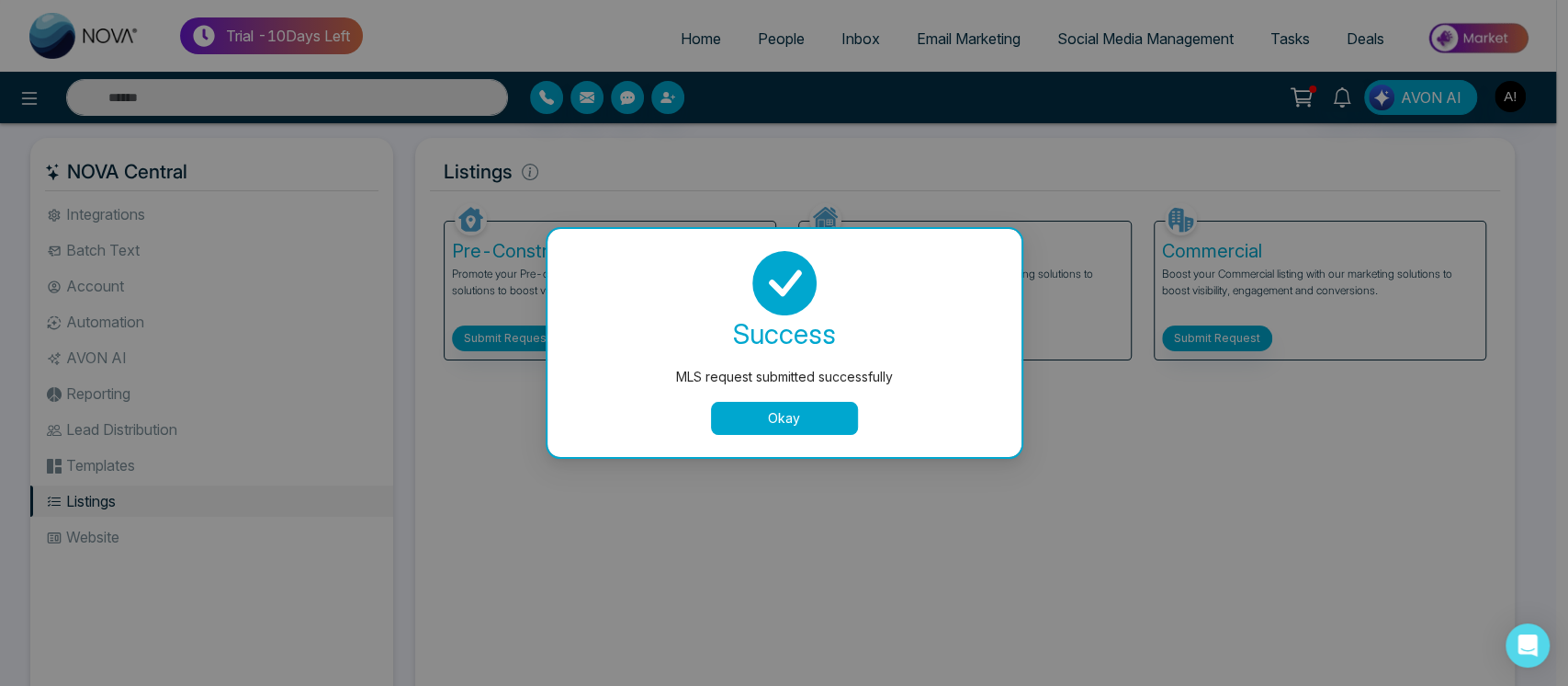
click at [786, 415] on button "Okay" at bounding box center [784, 418] width 147 height 33
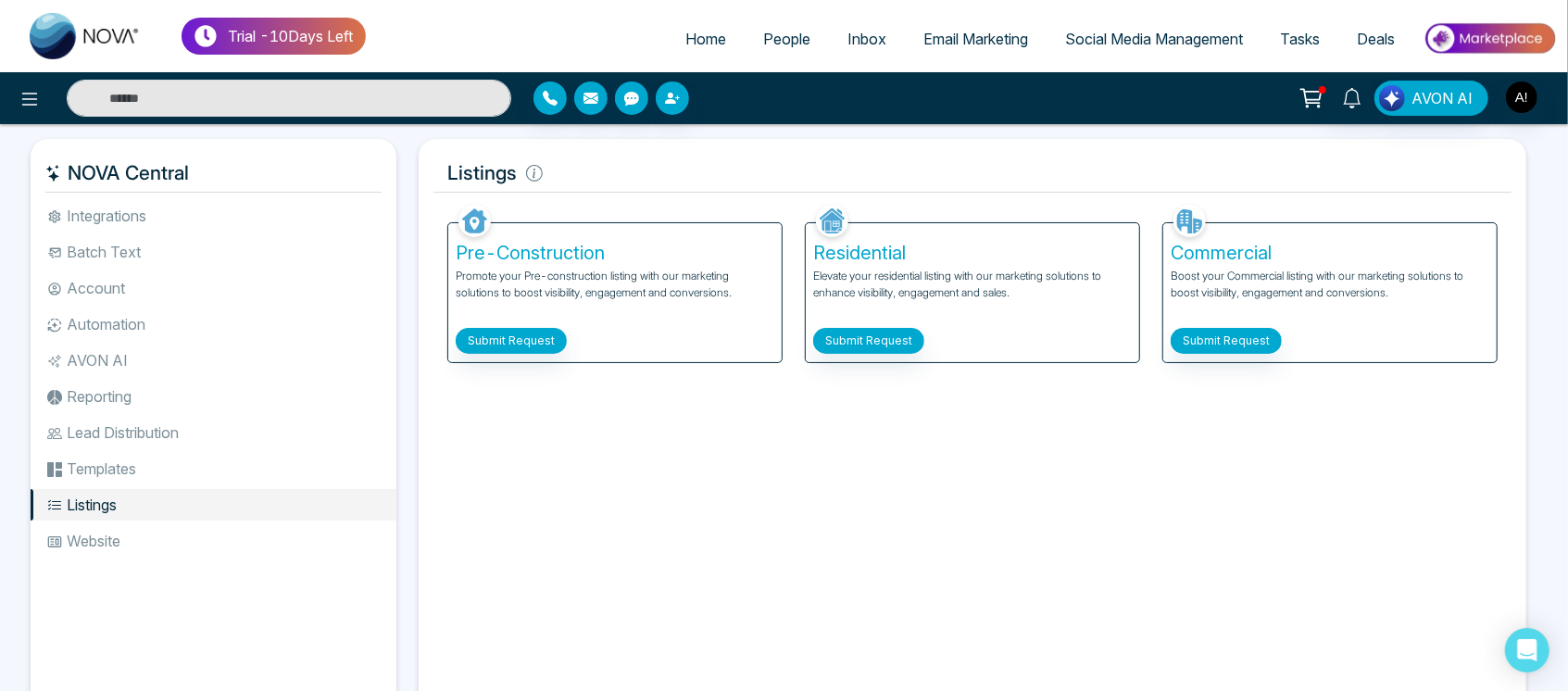
click at [202, 550] on li "Website" at bounding box center [213, 540] width 366 height 31
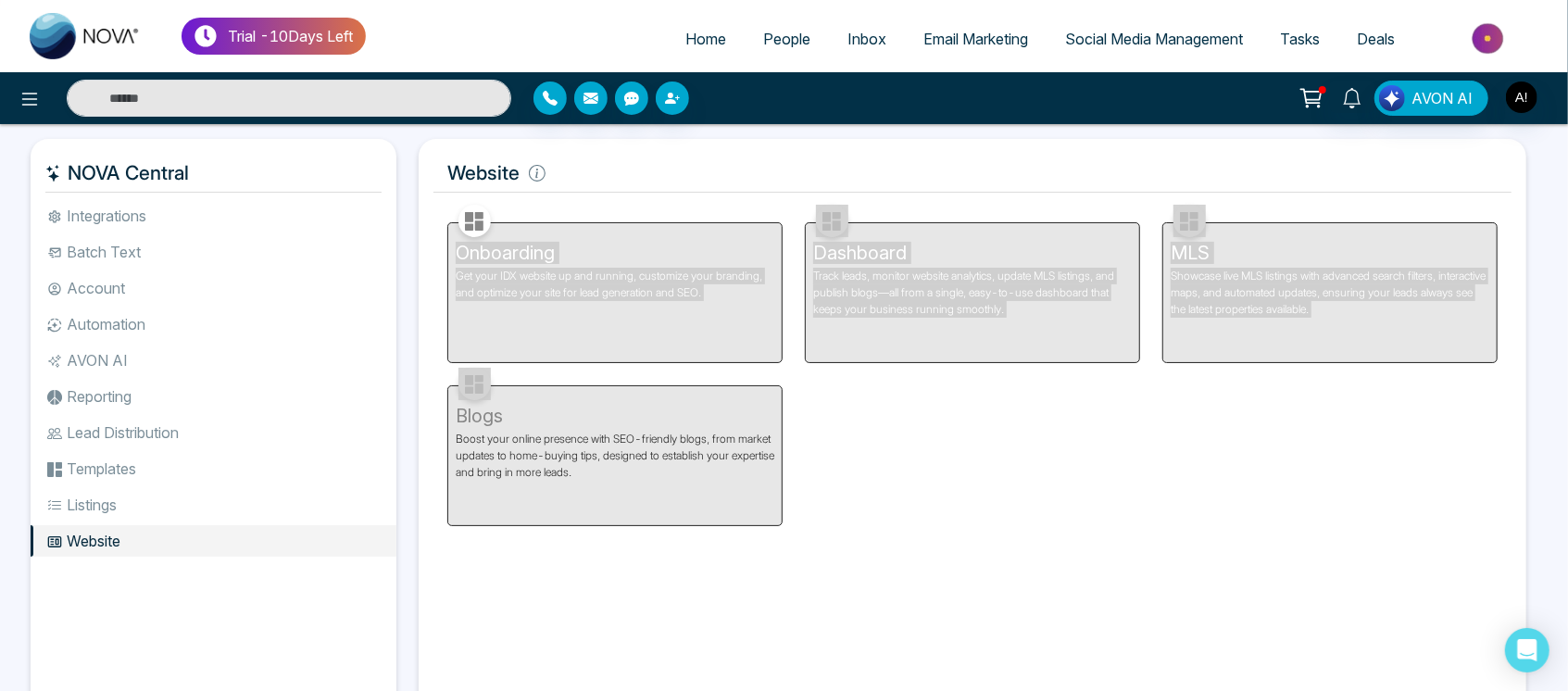
drag, startPoint x: 449, startPoint y: 256, endPoint x: 728, endPoint y: 381, distance: 305.7
click at [728, 381] on div "Onboarding Get your IDX website up and running, customize your branding, and op…" at bounding box center [972, 363] width 1072 height 326
click at [916, 425] on div "Onboarding Get your IDX website up and running, customize your branding, and op…" at bounding box center [972, 363] width 1072 height 326
drag, startPoint x: 445, startPoint y: 174, endPoint x: 702, endPoint y: 513, distance: 425.4
click at [702, 513] on div "Website Facebook NOVACRM enables users to connect to Facebook to schedule socia…" at bounding box center [972, 429] width 1107 height 580
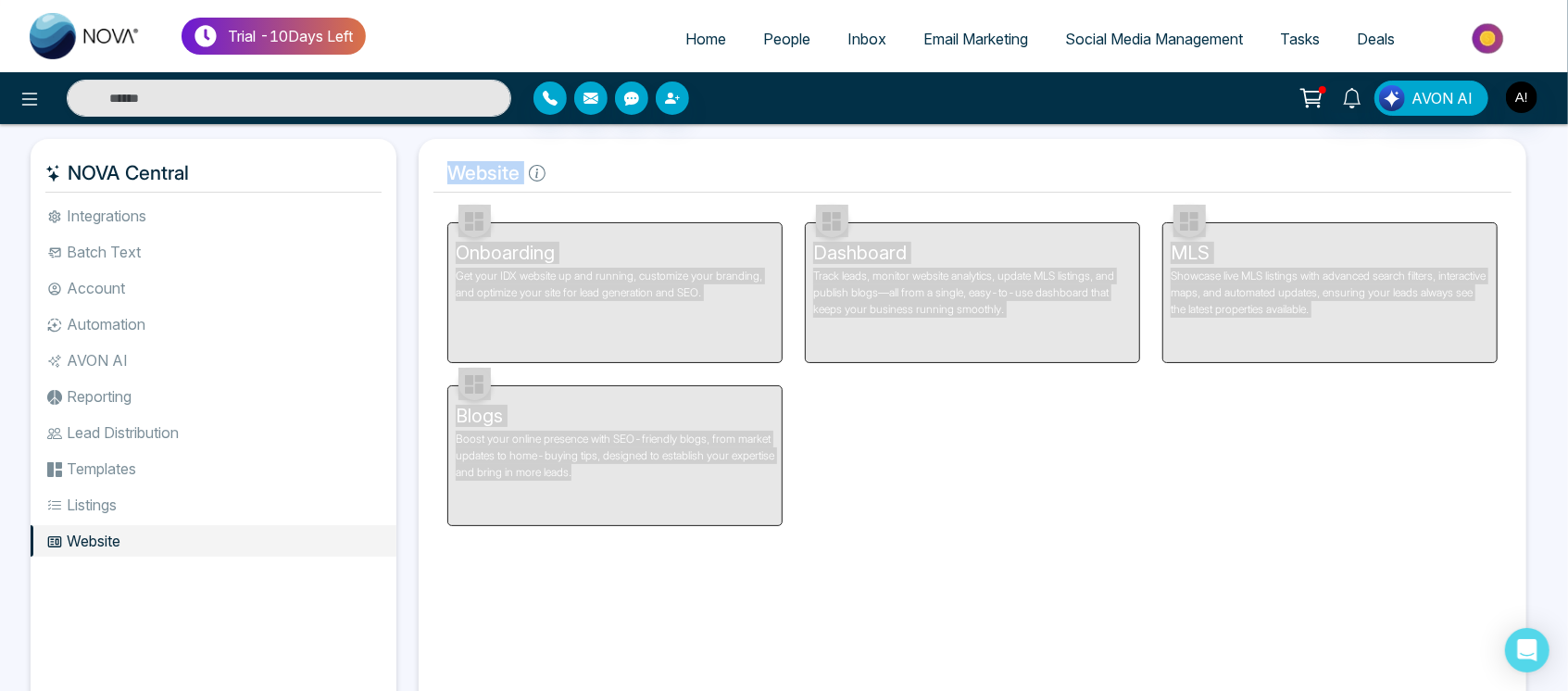
click at [829, 508] on div "Onboarding Get your IDX website up and running, customize your branding, and op…" at bounding box center [972, 363] width 1072 height 326
click at [237, 510] on li "Listings" at bounding box center [213, 504] width 366 height 31
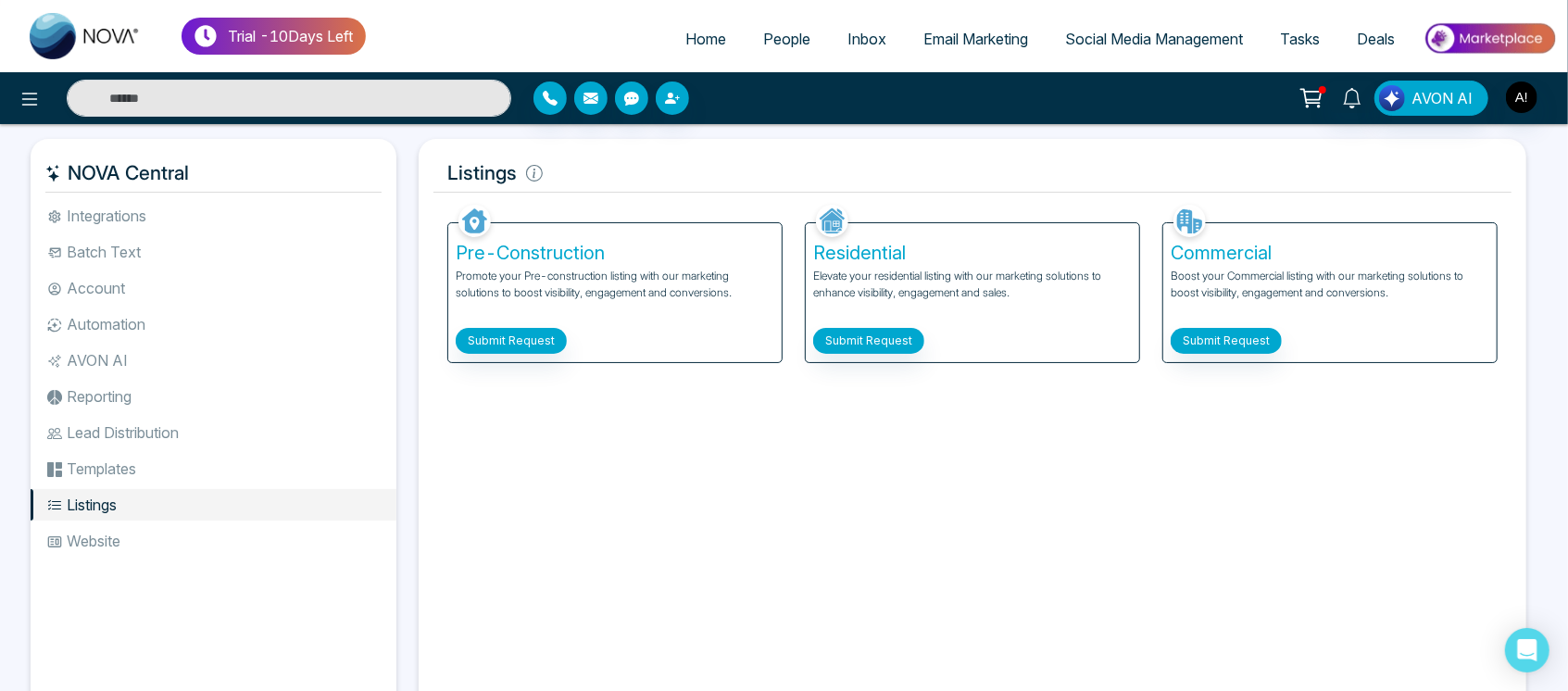
click at [603, 471] on div "Facebook NOVACRM enables users to connect to Facebook to schedule social media …" at bounding box center [972, 453] width 1078 height 505
drag, startPoint x: 446, startPoint y: 184, endPoint x: 553, endPoint y: 169, distance: 108.0
click at [553, 169] on h5 "Listings" at bounding box center [972, 173] width 1078 height 39
click at [532, 171] on icon at bounding box center [533, 173] width 3 height 9
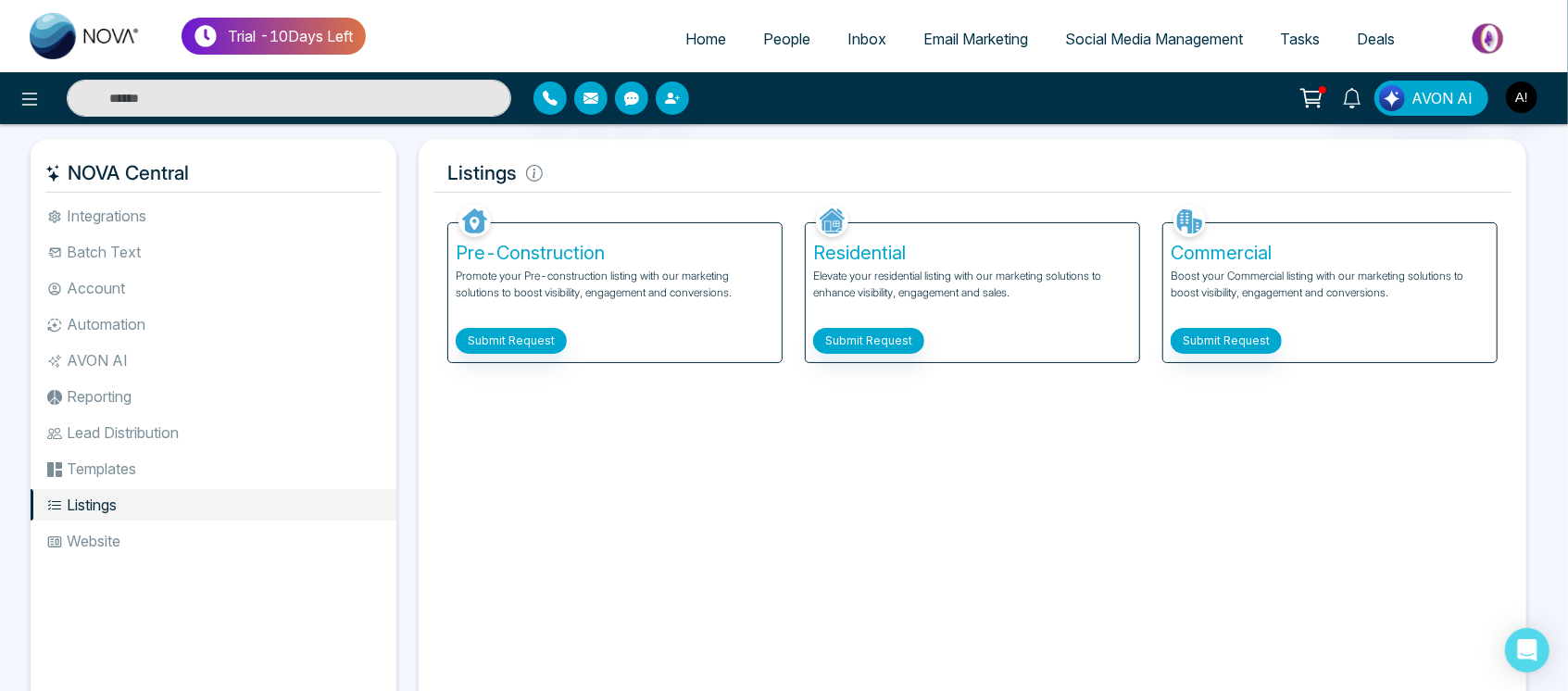
click at [563, 174] on h5 "Listings" at bounding box center [972, 173] width 1078 height 39
drag, startPoint x: 427, startPoint y: 163, endPoint x: 600, endPoint y: 185, distance: 174.4
click at [600, 185] on div "Listings Facebook NOVACRM enables users to connect to Facebook to schedule soci…" at bounding box center [972, 429] width 1107 height 580
click at [600, 185] on h5 "Listings" at bounding box center [972, 173] width 1078 height 39
drag, startPoint x: 436, startPoint y: 174, endPoint x: 534, endPoint y: 183, distance: 98.4
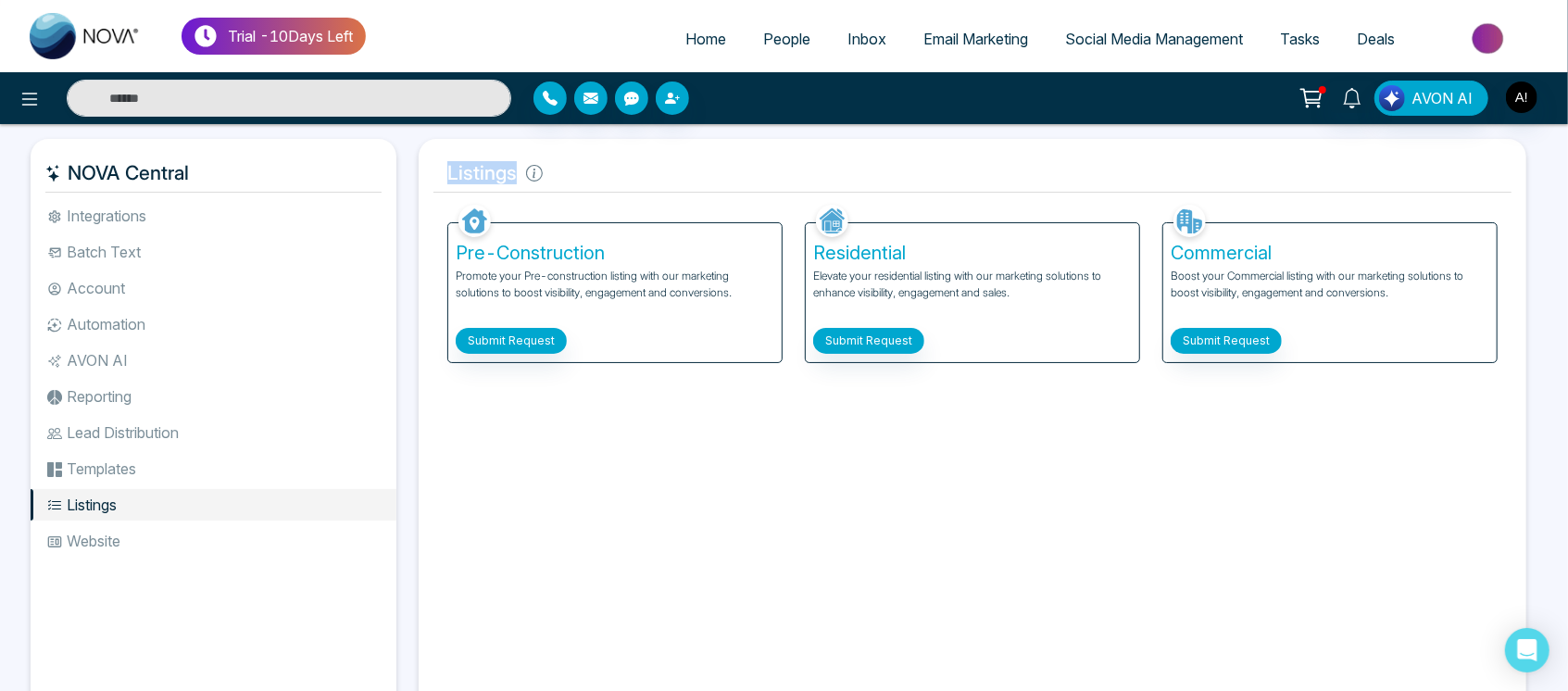
click at [534, 183] on h5 "Listings" at bounding box center [972, 173] width 1078 height 39
click at [533, 174] on icon at bounding box center [534, 173] width 17 height 17
drag, startPoint x: 435, startPoint y: 176, endPoint x: 533, endPoint y: 167, distance: 98.4
click at [533, 167] on h5 "Listings" at bounding box center [972, 173] width 1078 height 39
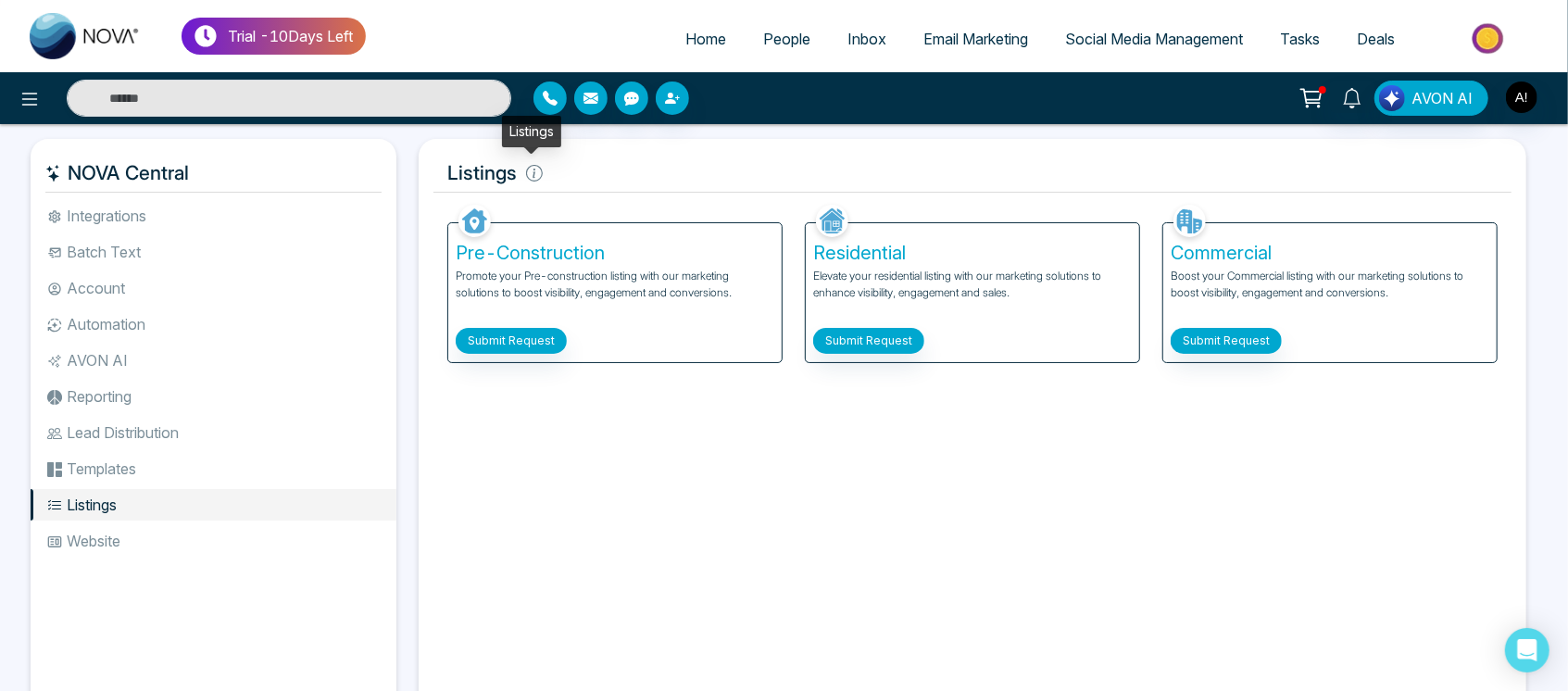
click at [533, 167] on icon at bounding box center [534, 173] width 17 height 17
click at [179, 537] on li "Website" at bounding box center [213, 540] width 366 height 31
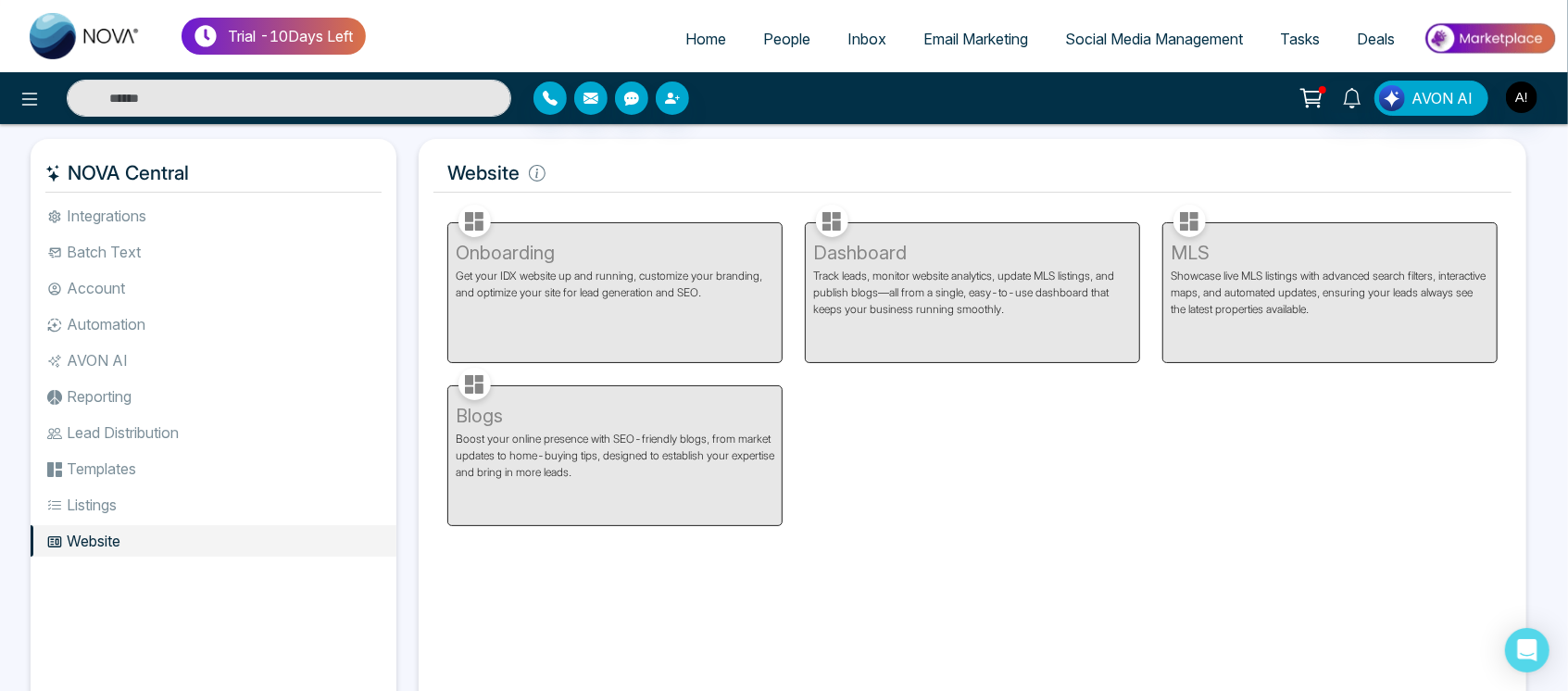
click at [686, 44] on span "Home" at bounding box center [706, 39] width 41 height 19
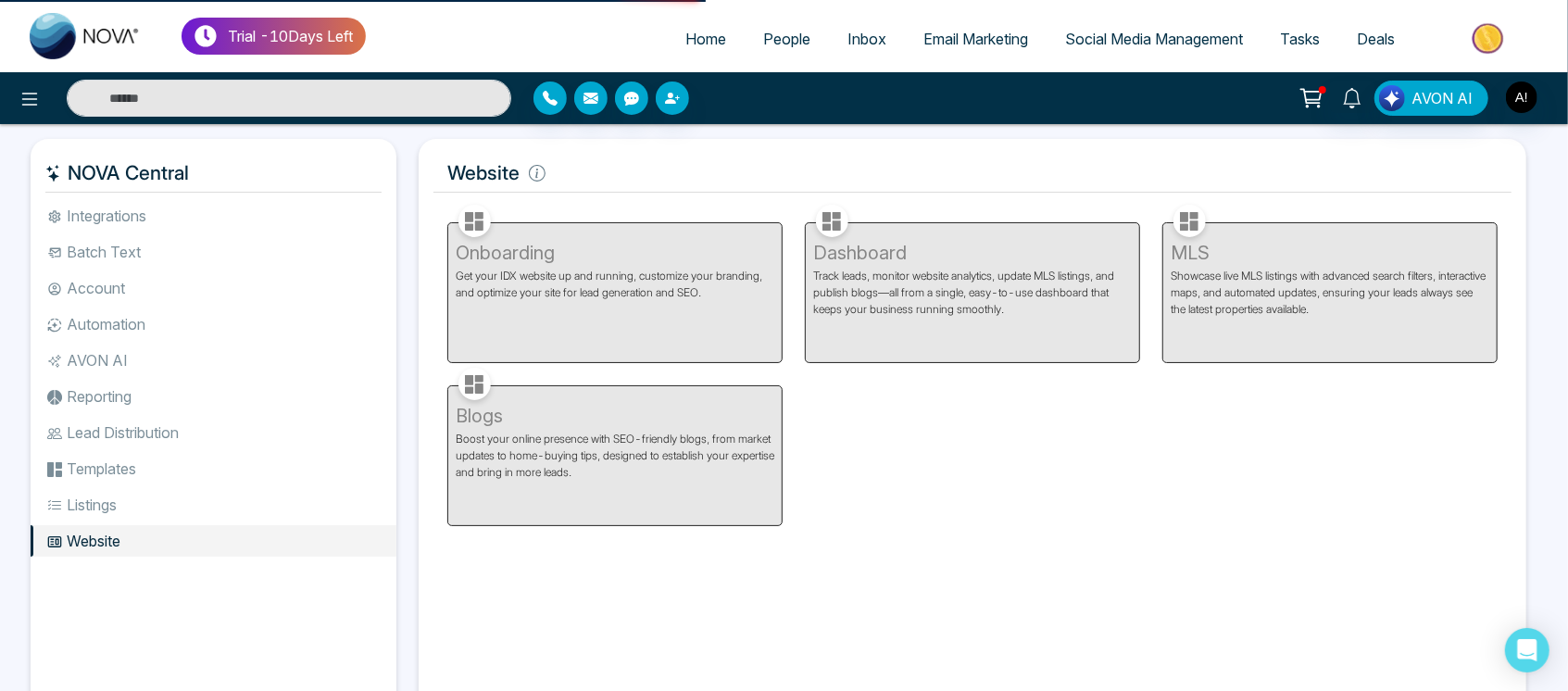
select select "*"
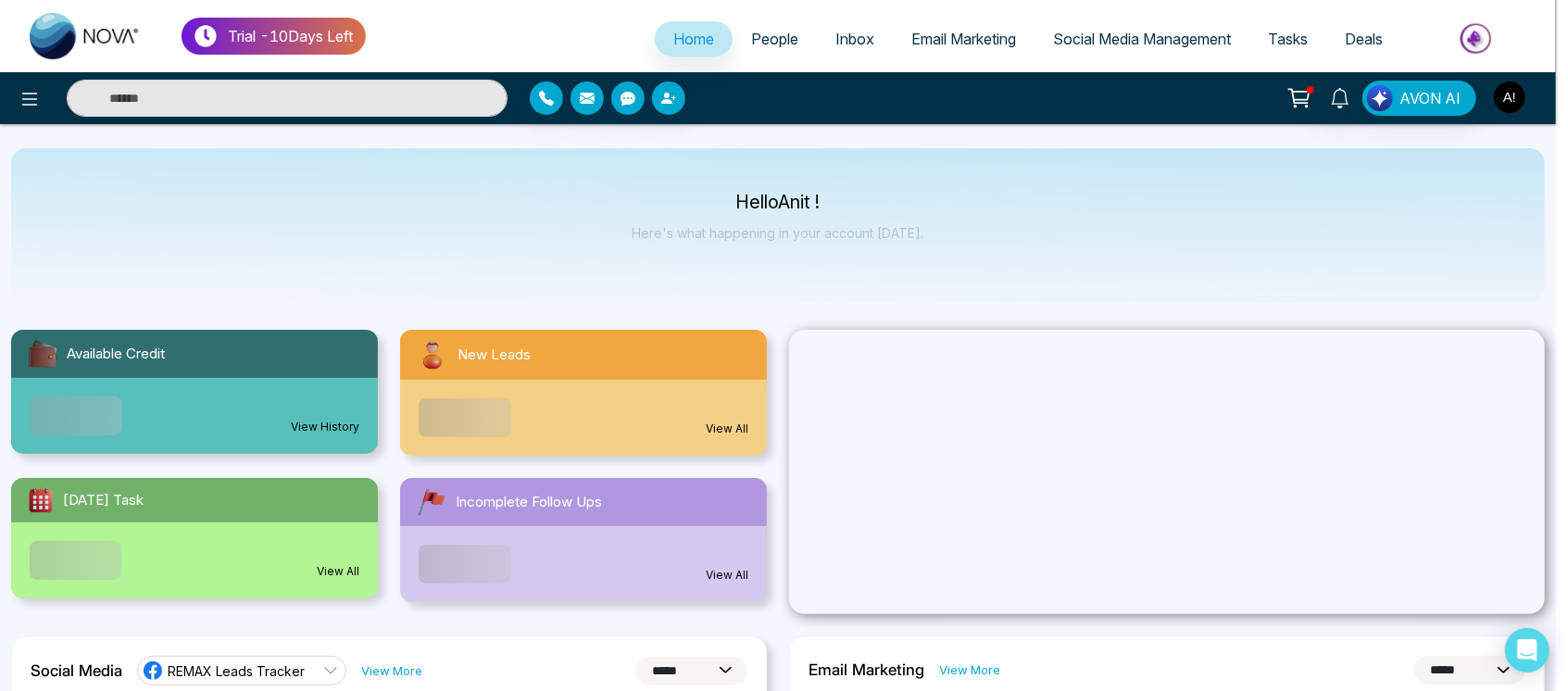
click at [1522, 95] on body "**********" at bounding box center [777, 345] width 1556 height 691
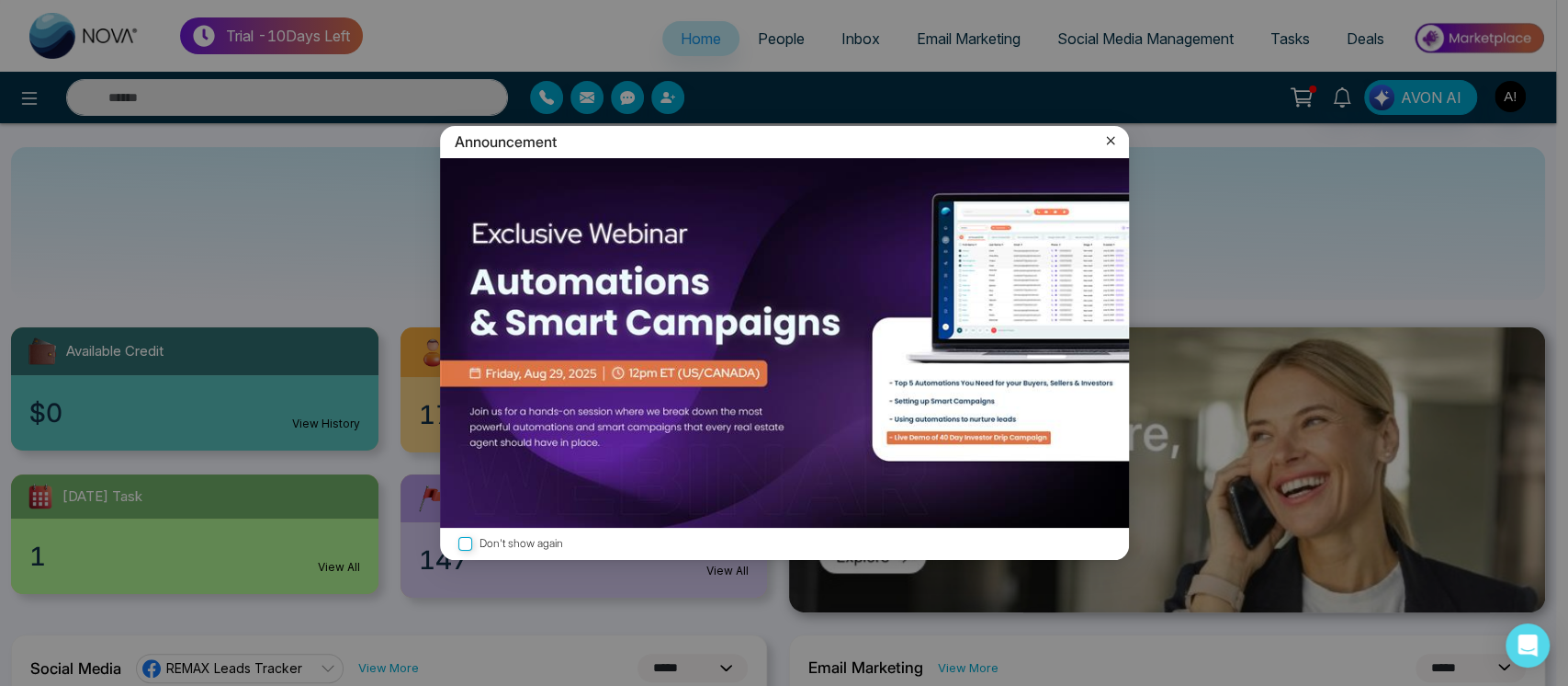
click at [1114, 136] on icon at bounding box center [1110, 141] width 19 height 19
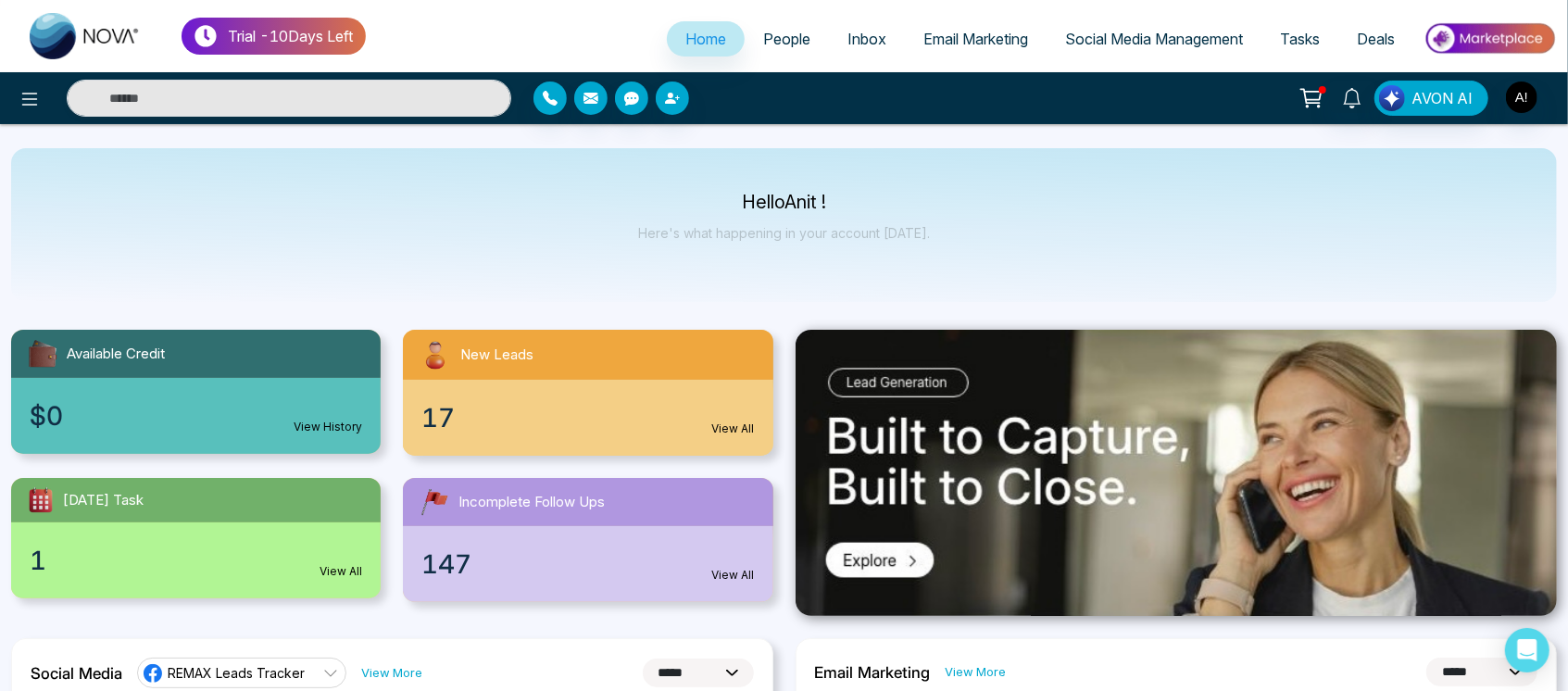
click at [1557, 84] on div "AVON AI" at bounding box center [1242, 97] width 653 height 35
click at [1514, 97] on img "button" at bounding box center [1521, 96] width 31 height 31
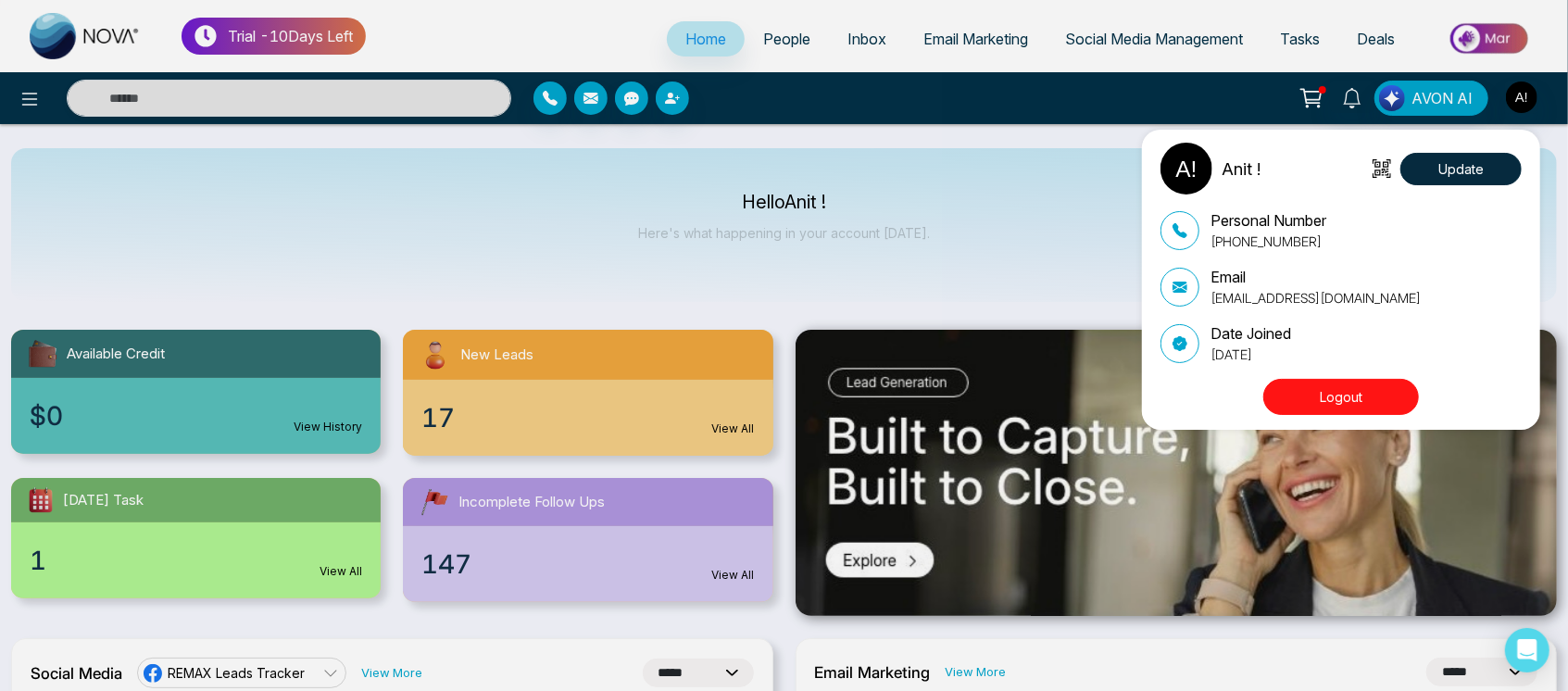
click at [1345, 406] on button "Logout" at bounding box center [1341, 397] width 156 height 36
click at [1360, 401] on button "Logout" at bounding box center [1341, 397] width 156 height 36
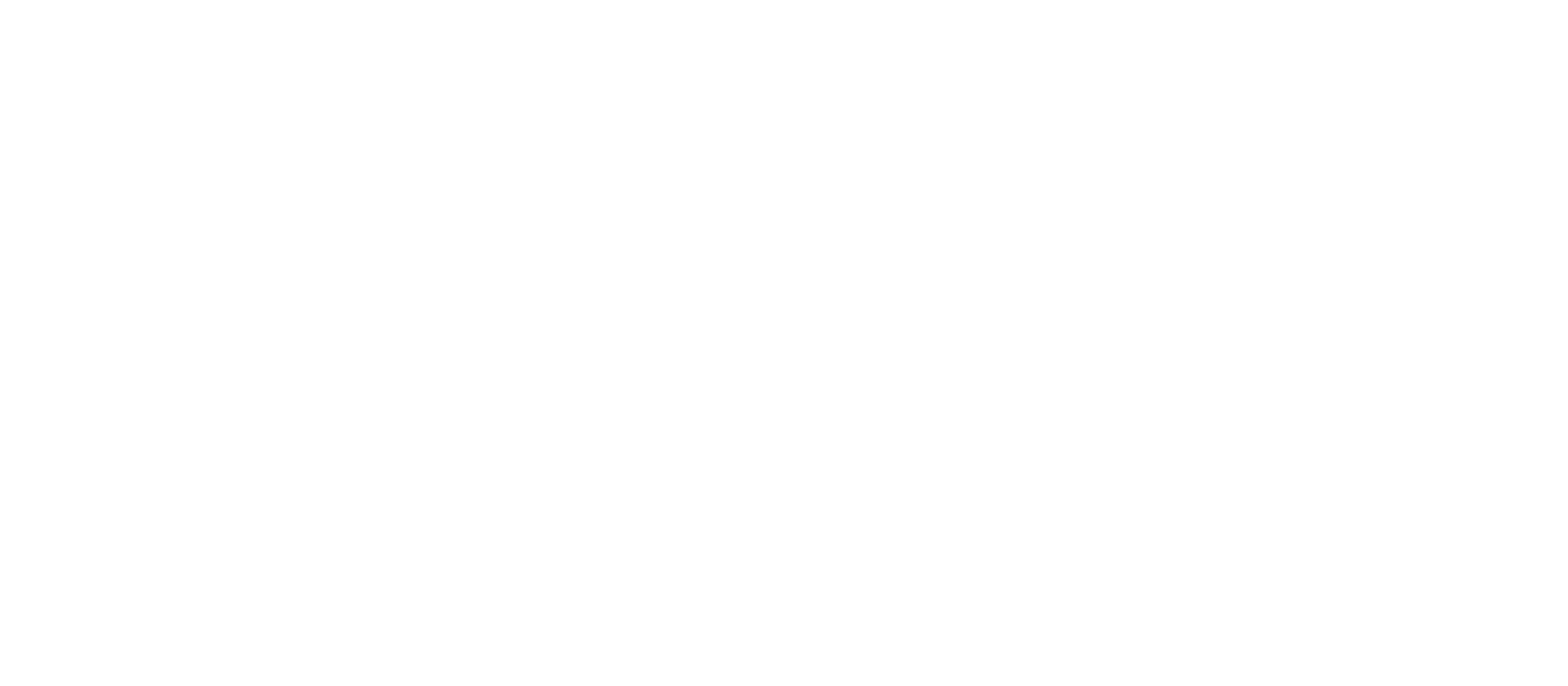
select select "*"
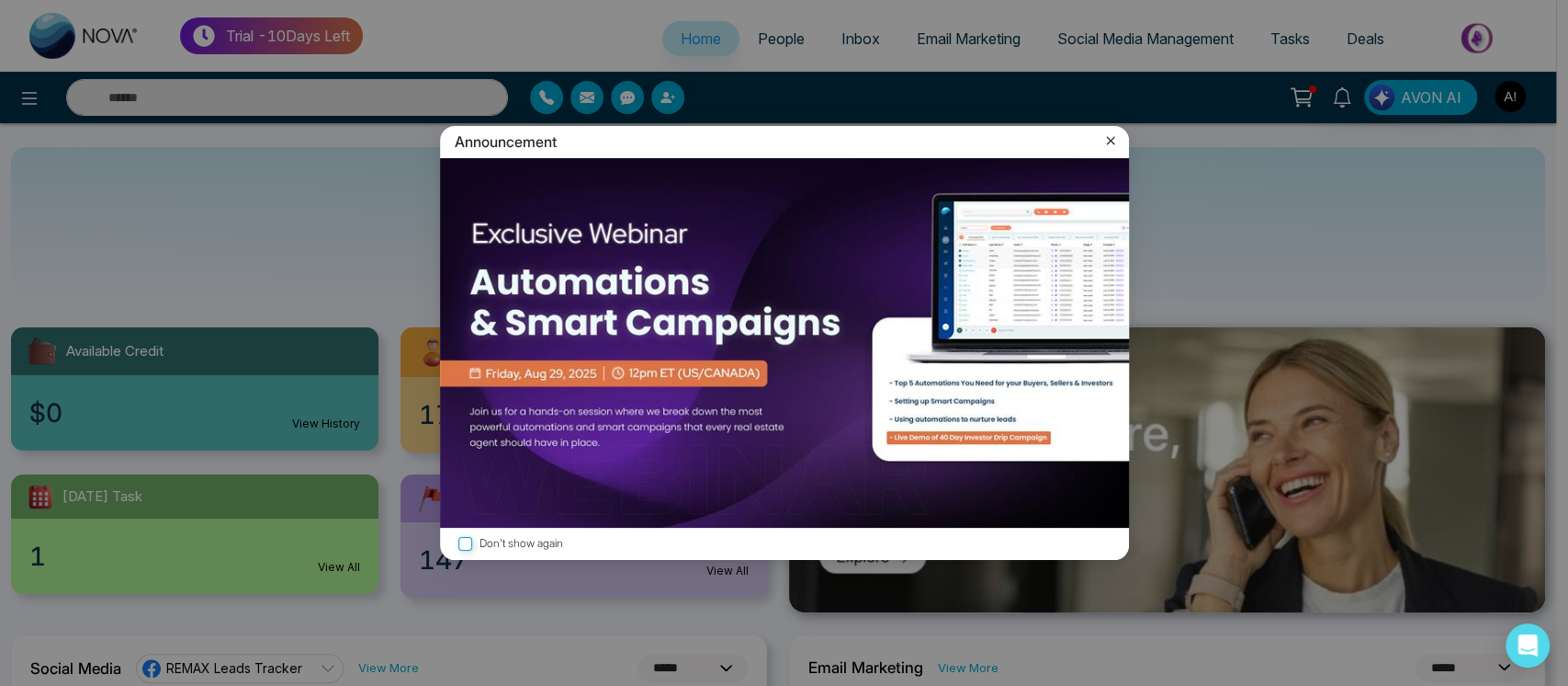
click at [1114, 141] on icon at bounding box center [1110, 141] width 19 height 19
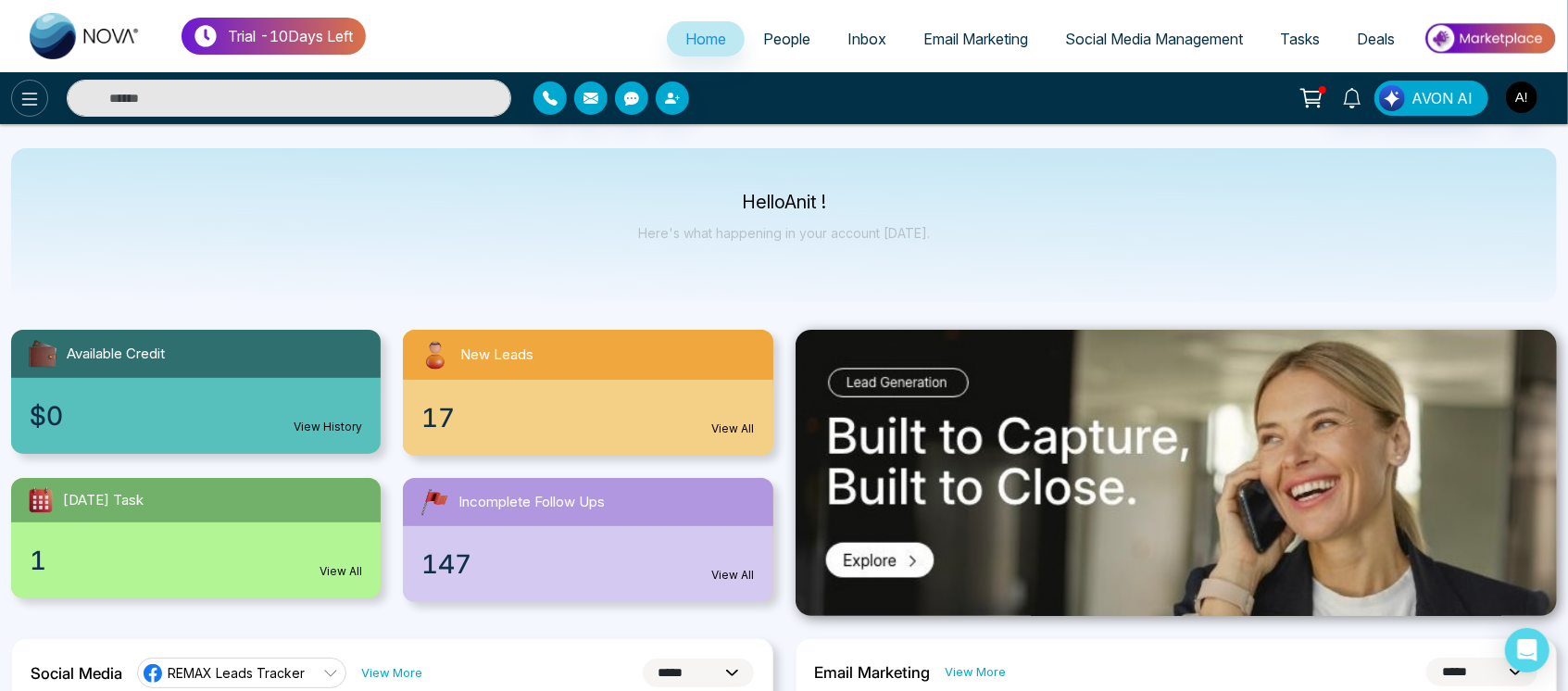
click at [22, 93] on icon at bounding box center [30, 99] width 23 height 23
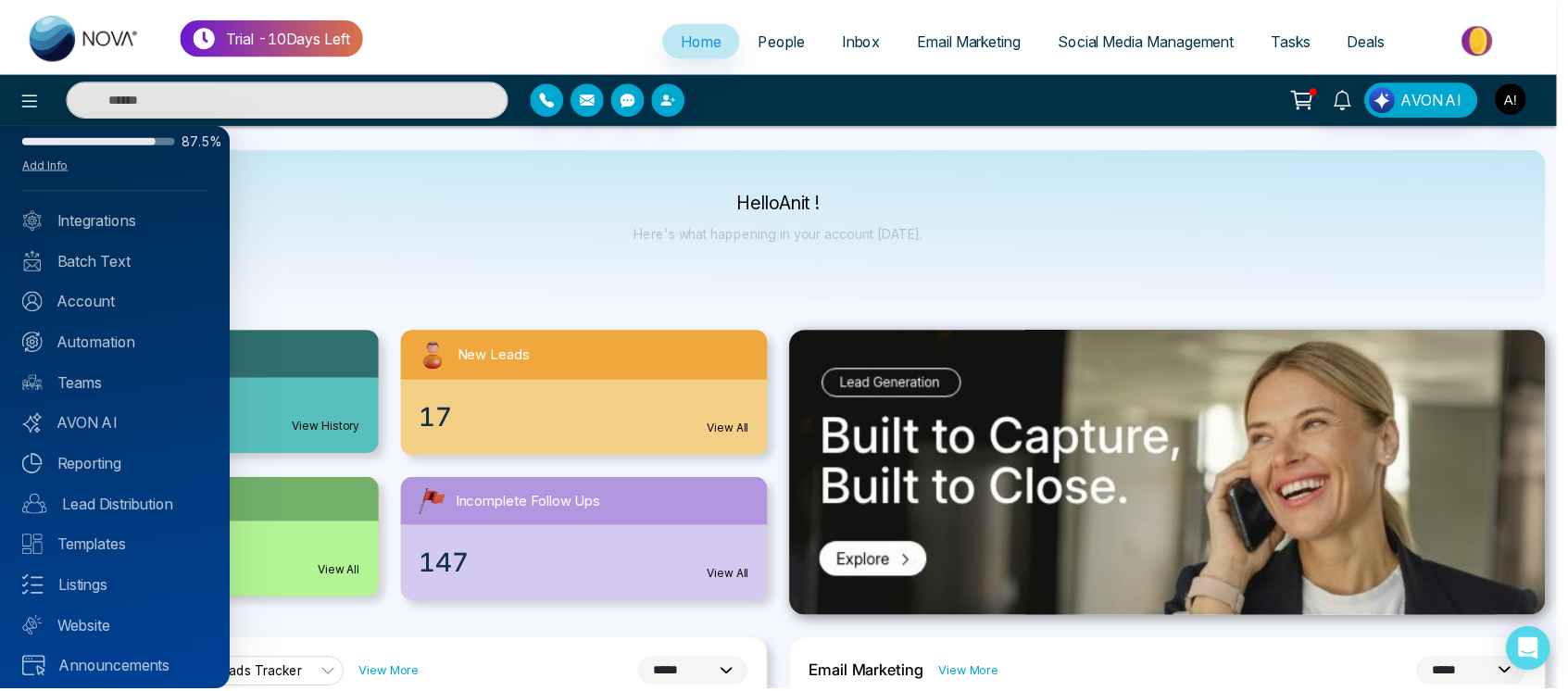
scroll to position [57, 0]
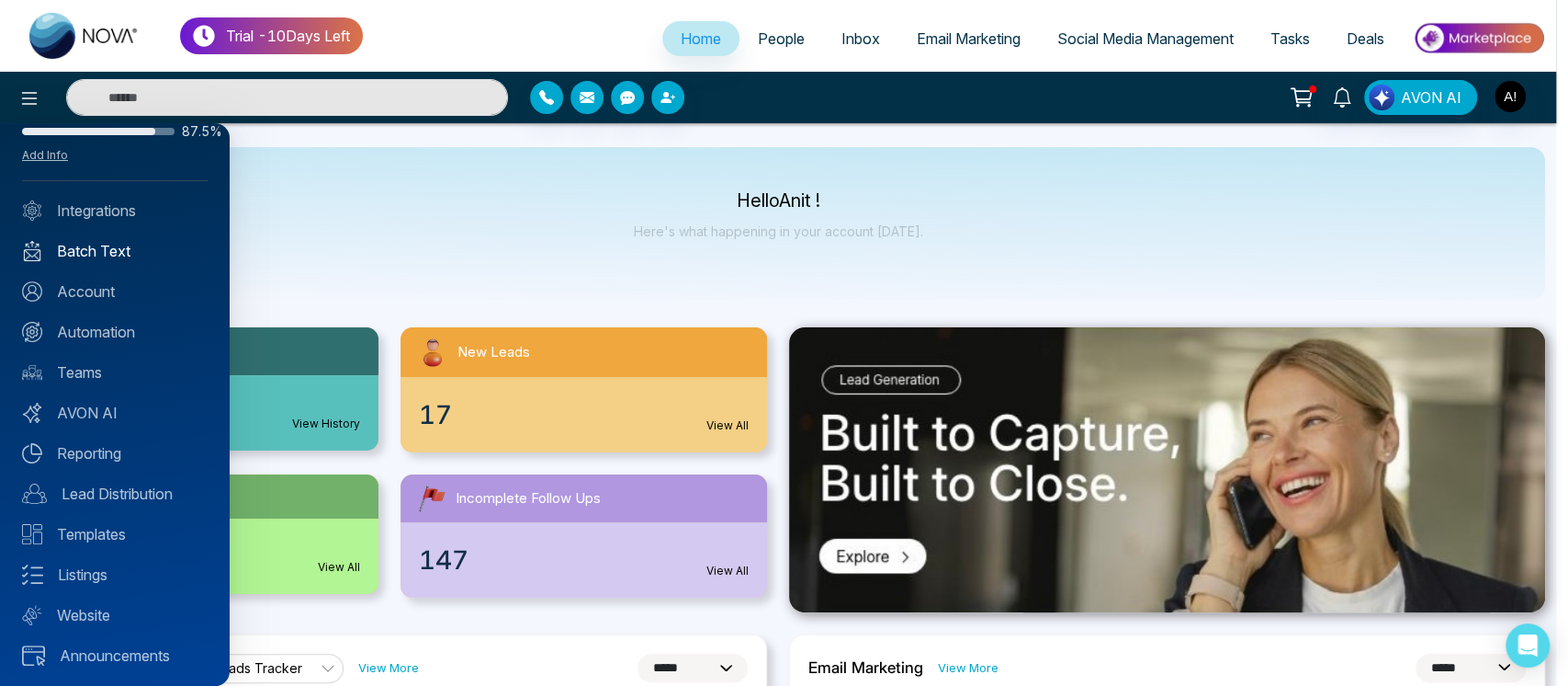
click at [113, 255] on link "Batch Text" at bounding box center [115, 252] width 186 height 23
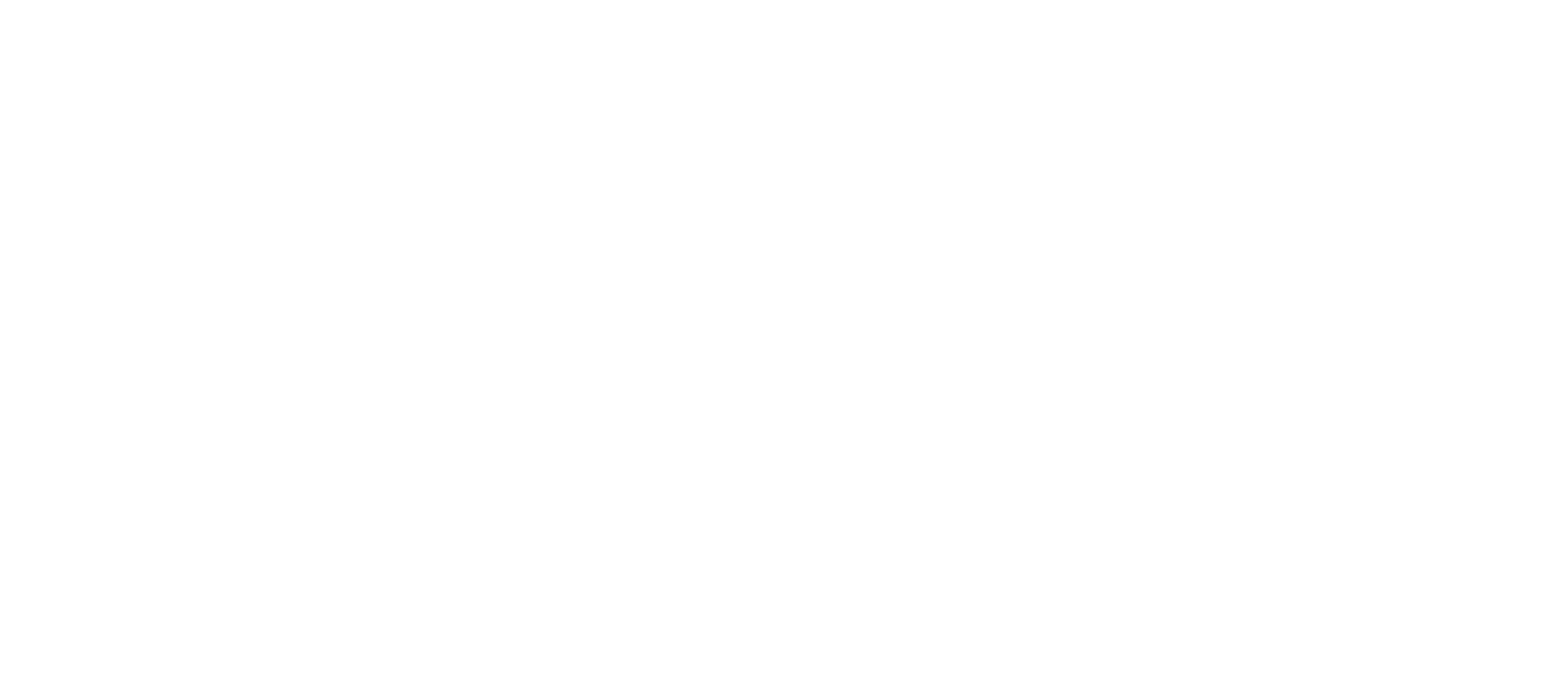
select select "*"
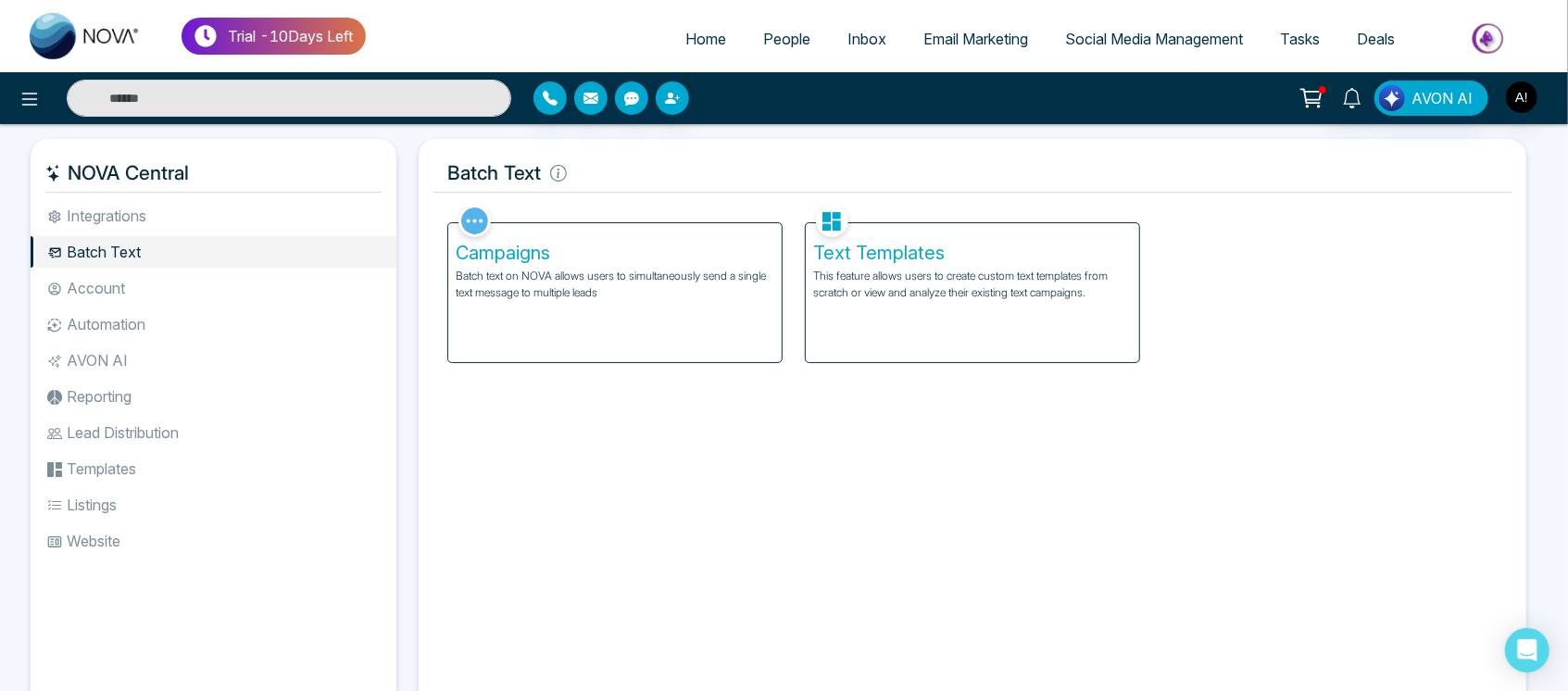
click at [992, 305] on div "Text Templates This feature allows users to create custom text templates from s…" at bounding box center [972, 292] width 334 height 139
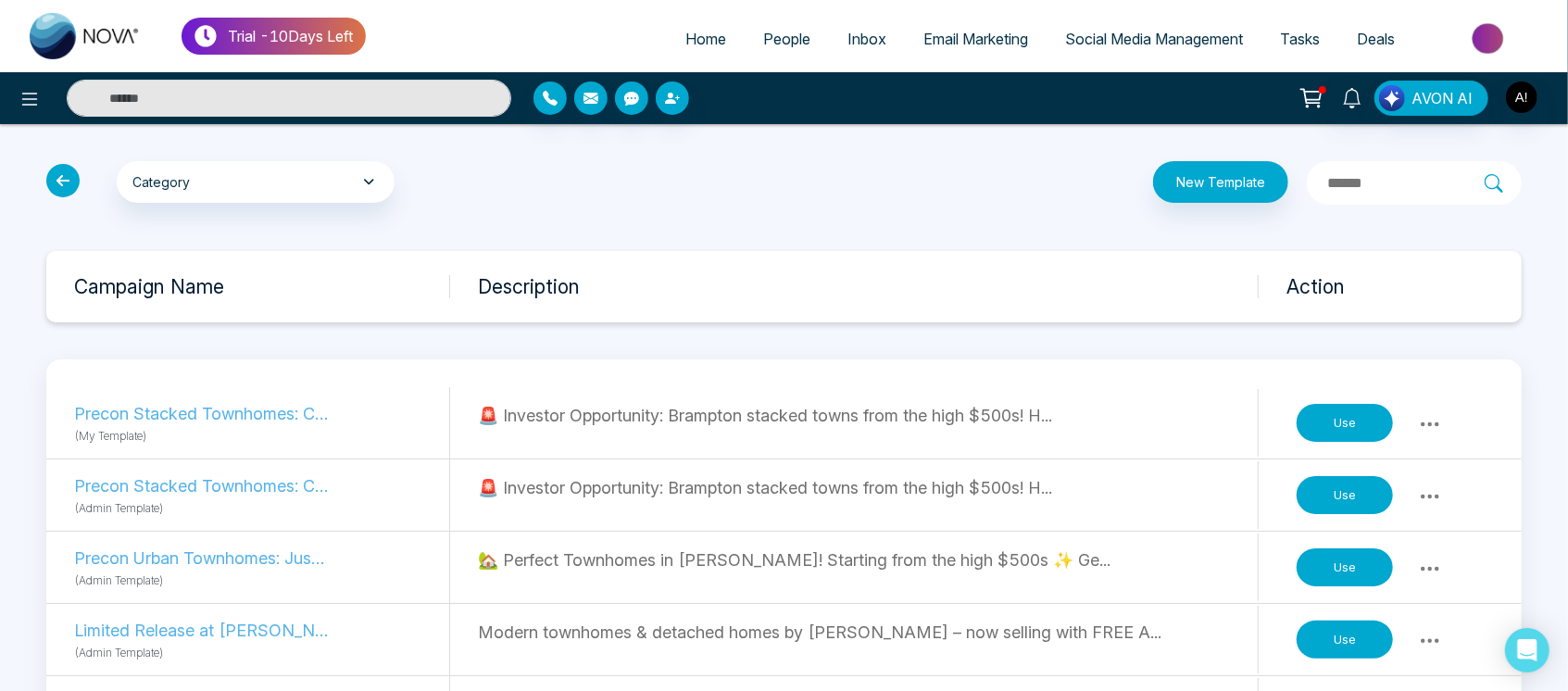
click at [1365, 569] on button "Use" at bounding box center [1345, 567] width 96 height 39
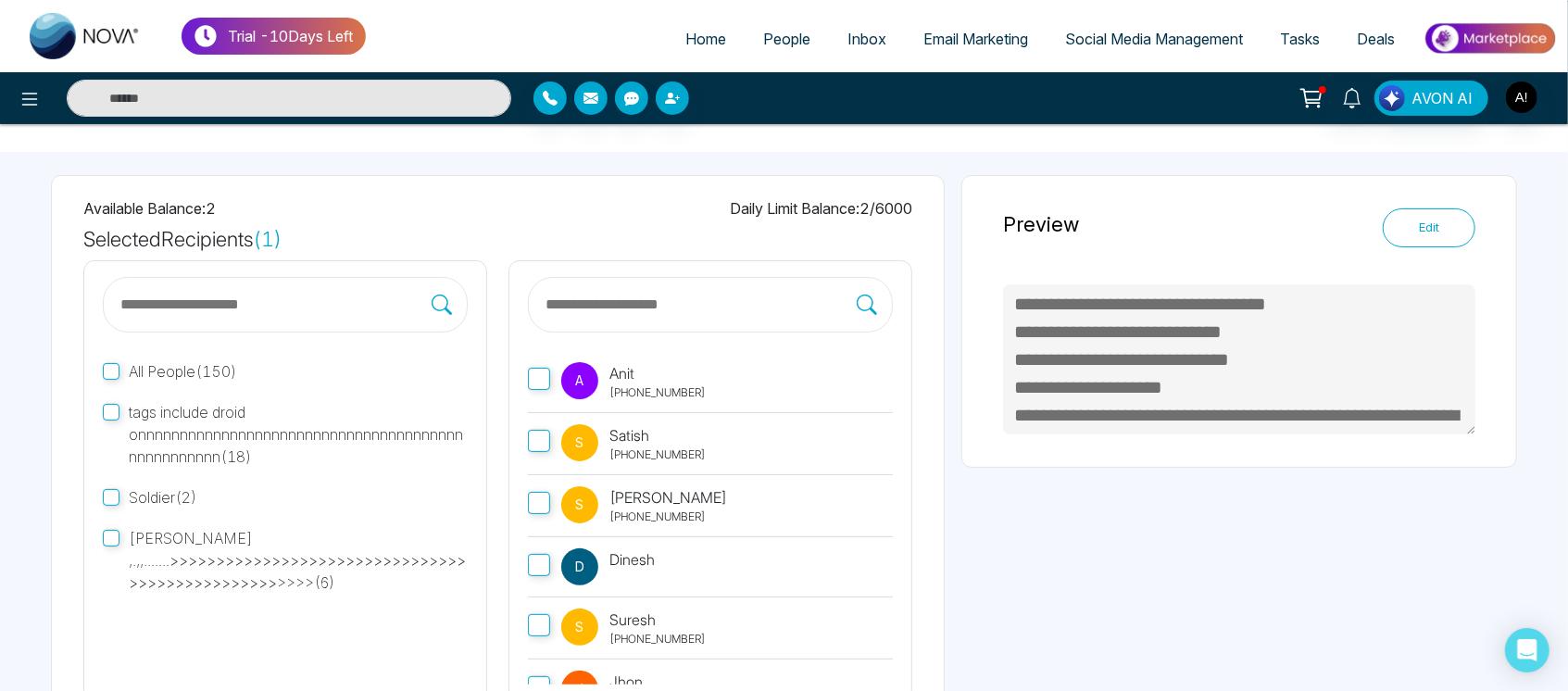
scroll to position [207, 0]
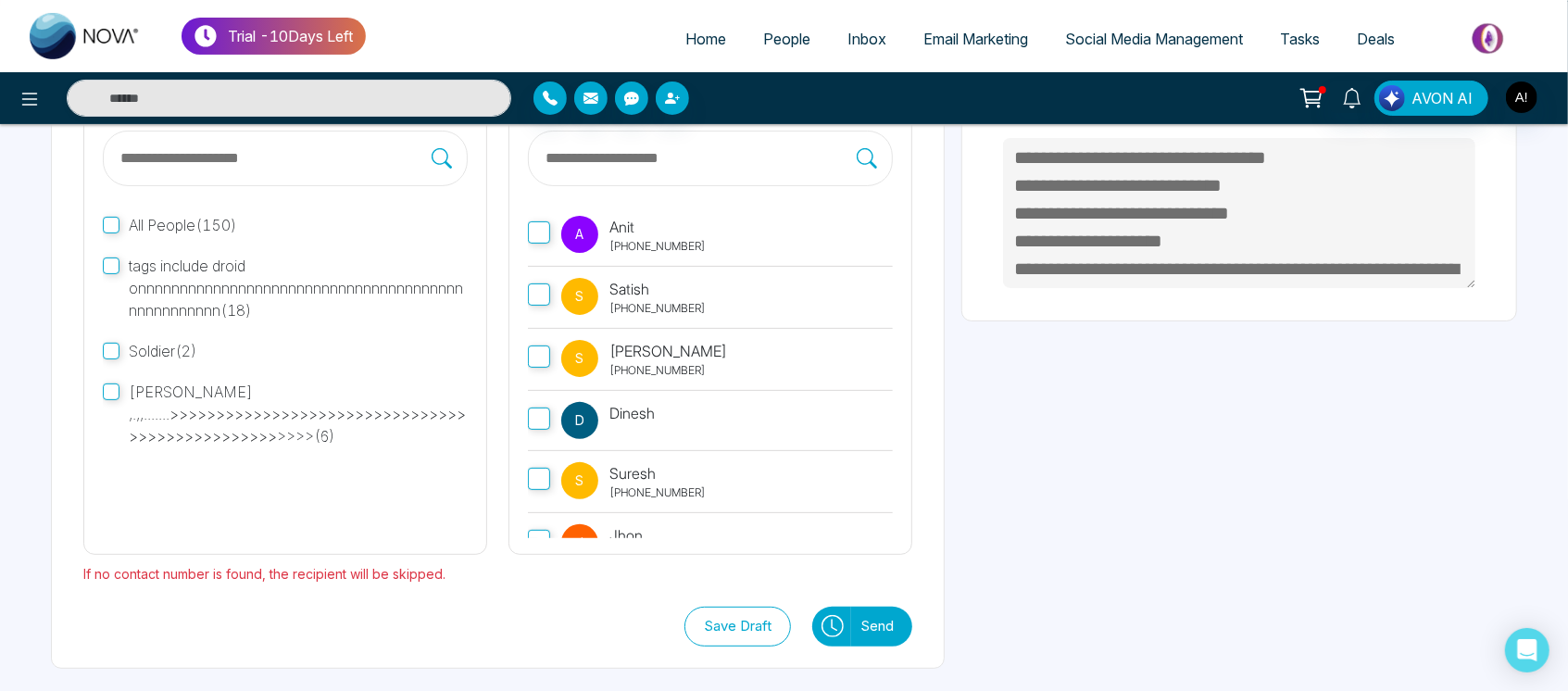
click at [827, 626] on icon at bounding box center [833, 626] width 23 height 23
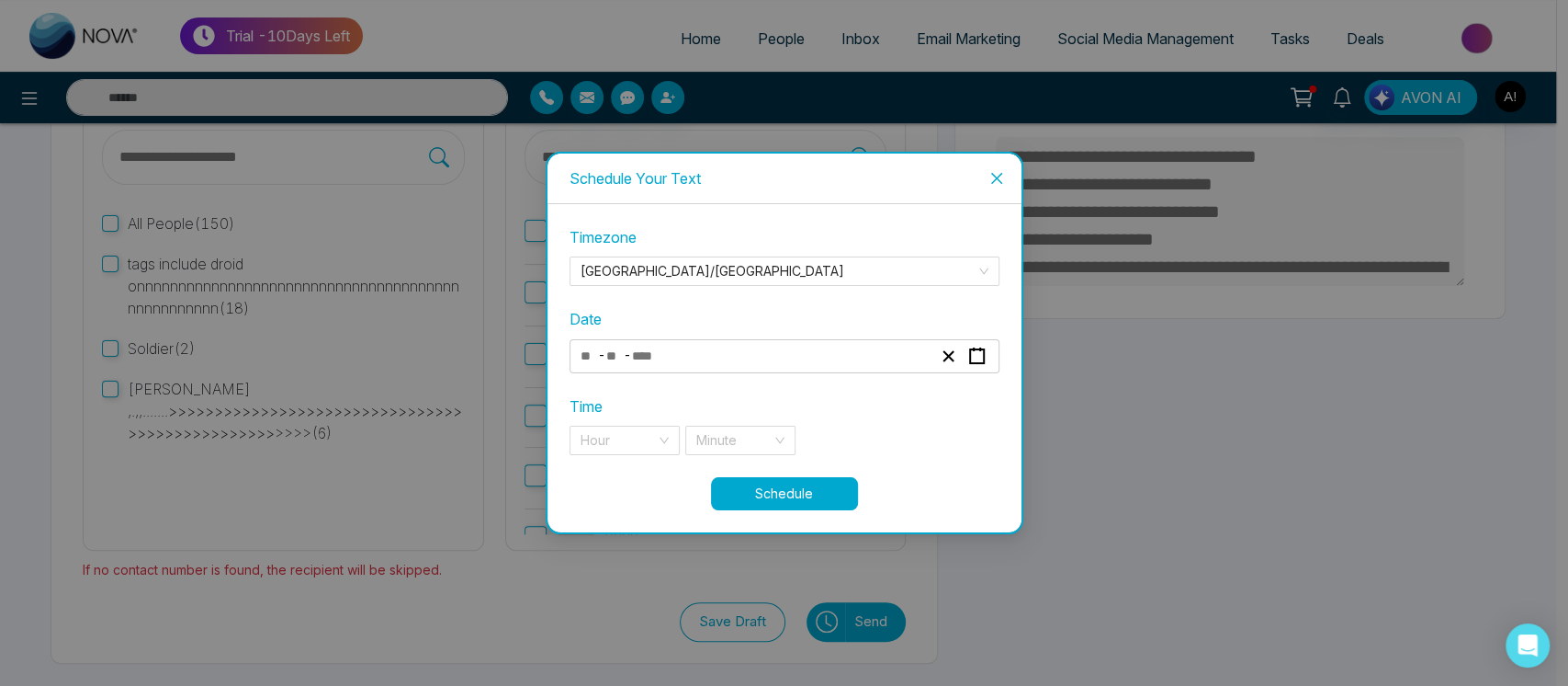
click at [804, 363] on div "- -" at bounding box center [756, 356] width 356 height 24
type textarea "**********"
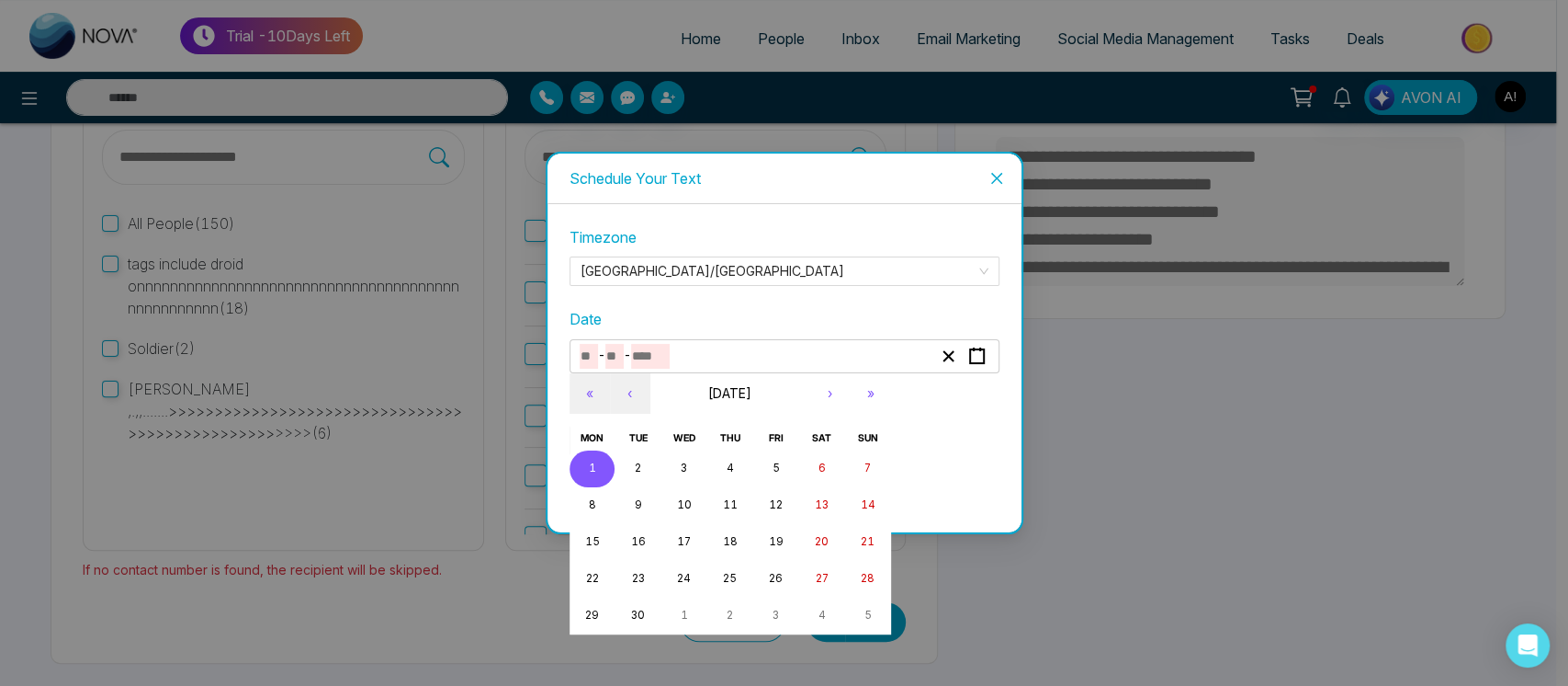
click at [588, 460] on button "1" at bounding box center [592, 468] width 46 height 37
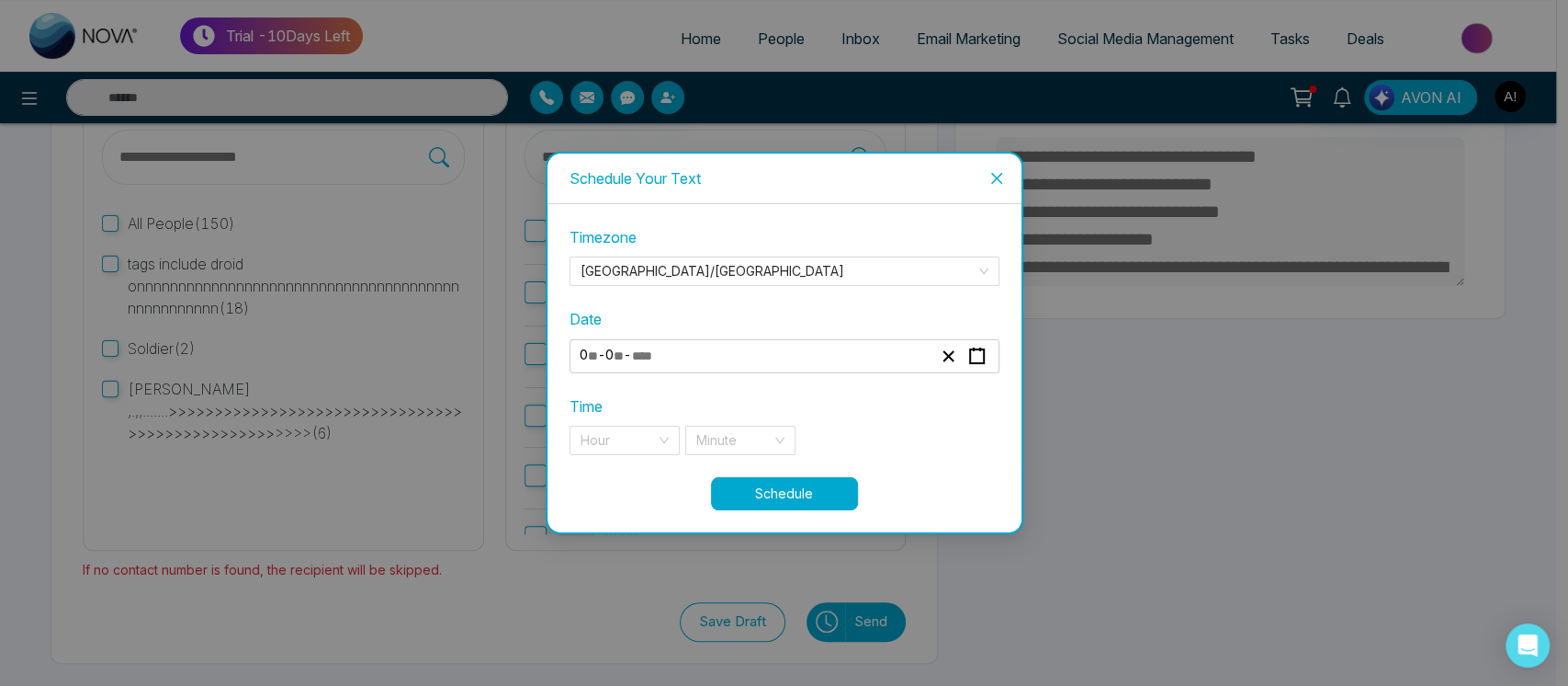
type input "*"
type input "****"
click at [637, 437] on input "search" at bounding box center [618, 439] width 75 height 27
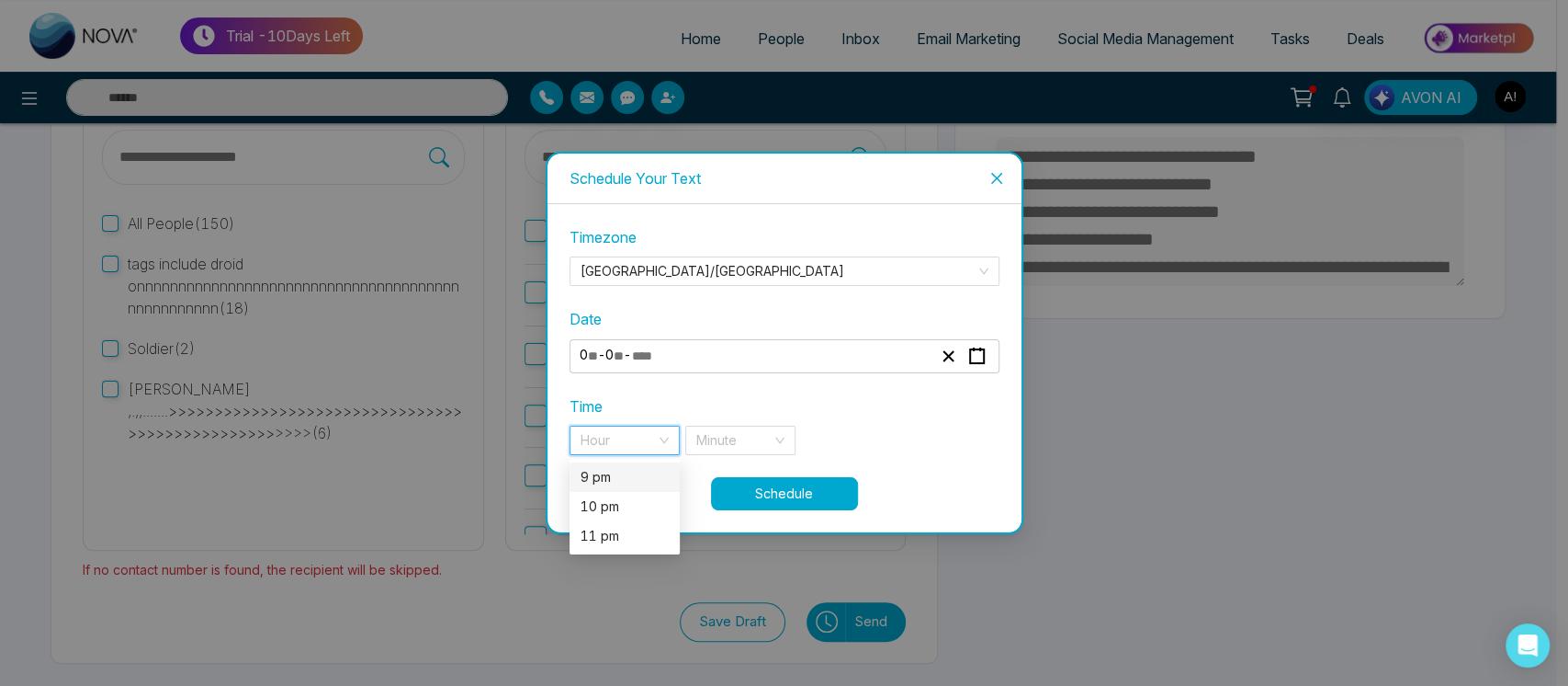
click at [637, 467] on div "9 pm" at bounding box center [625, 478] width 88 height 21
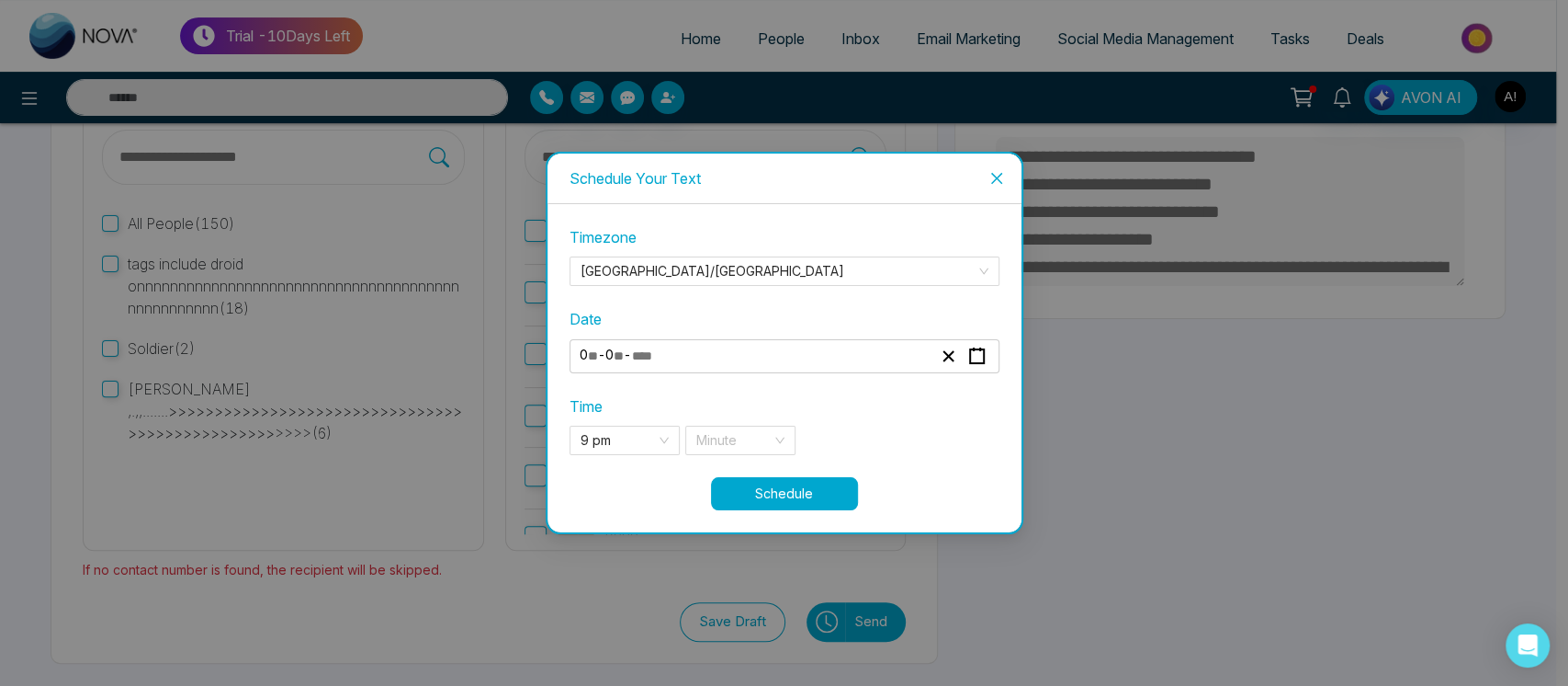
click at [740, 460] on div "**********" at bounding box center [784, 351] width 430 height 250
click at [754, 445] on input "search" at bounding box center [733, 439] width 75 height 27
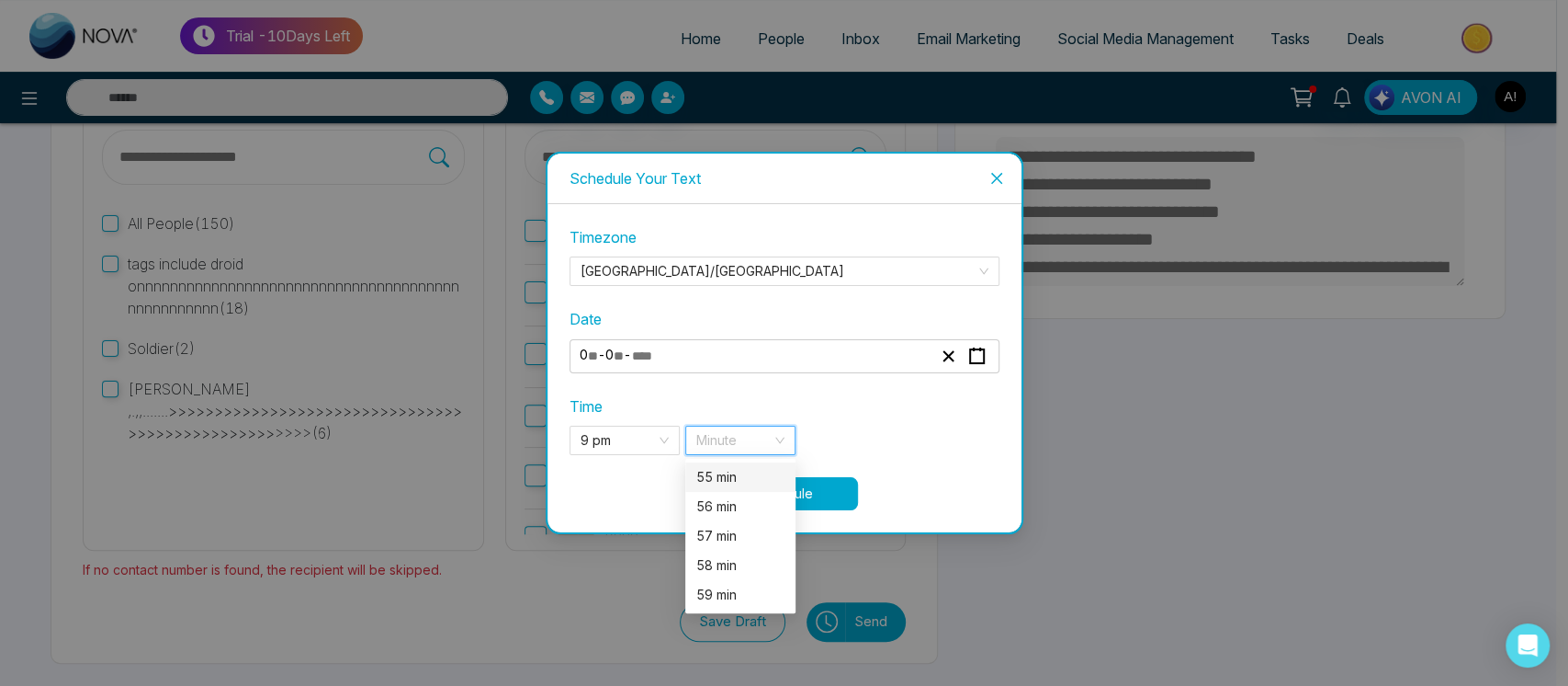
click at [734, 481] on div "55 min" at bounding box center [740, 478] width 88 height 21
click at [746, 430] on span "55 min" at bounding box center [740, 439] width 88 height 27
click at [729, 518] on div "56 min" at bounding box center [741, 506] width 111 height 29
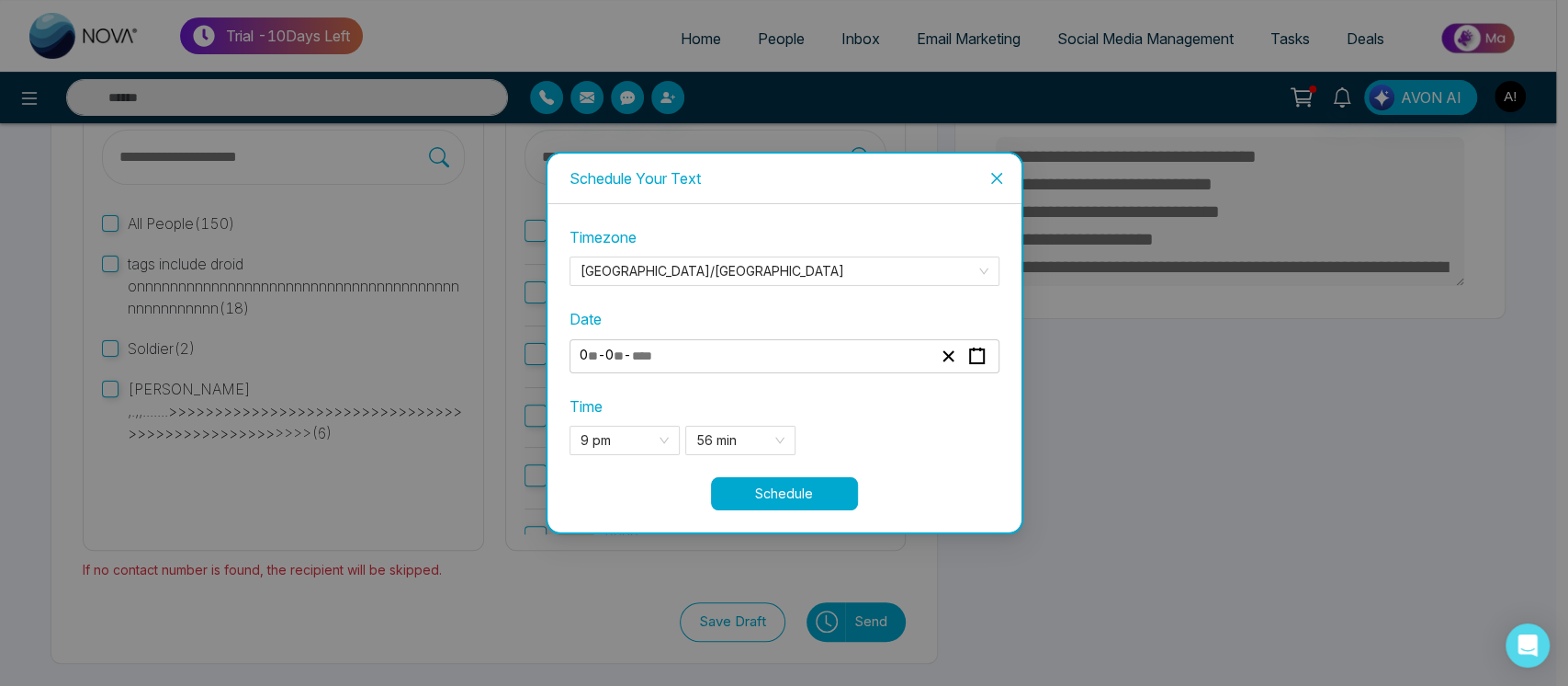
click at [833, 494] on button "Schedule" at bounding box center [784, 493] width 147 height 33
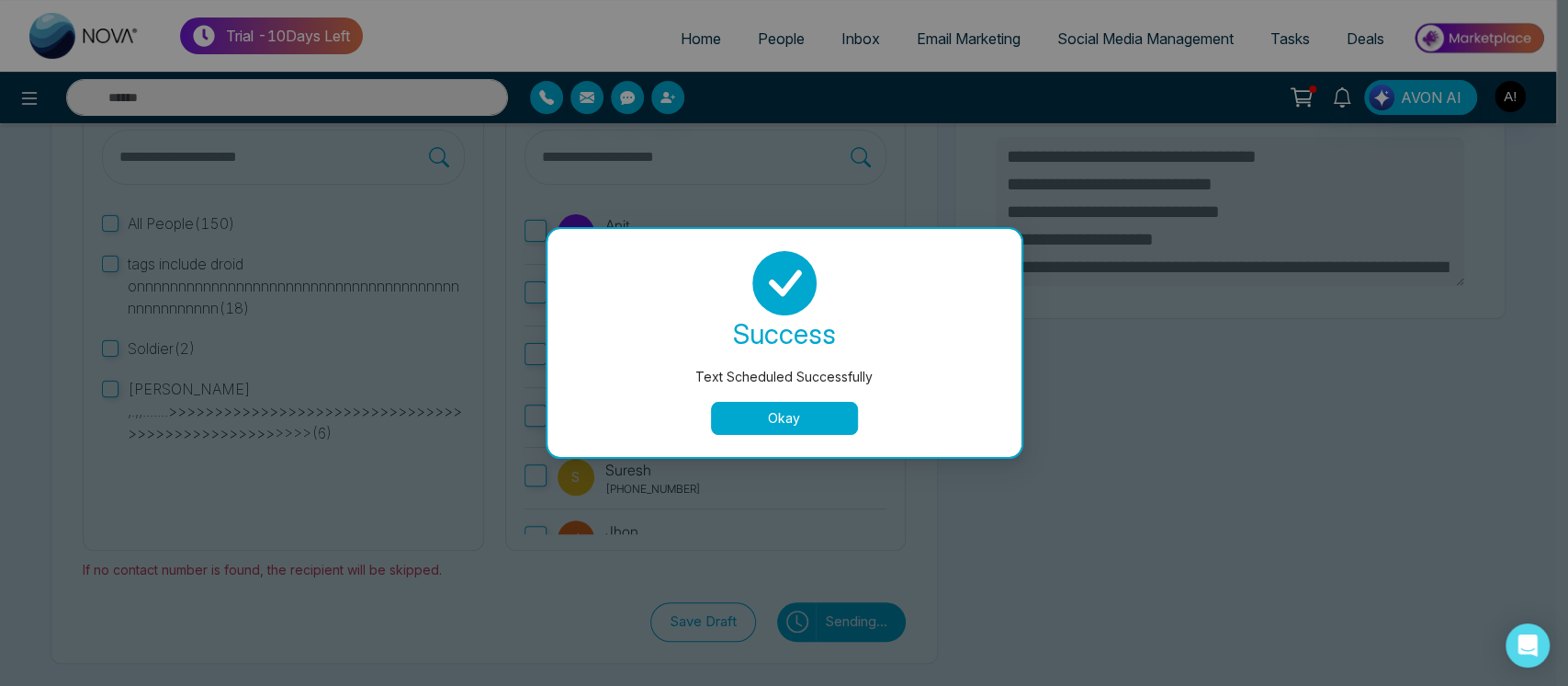
click at [822, 417] on button "Okay" at bounding box center [784, 418] width 147 height 33
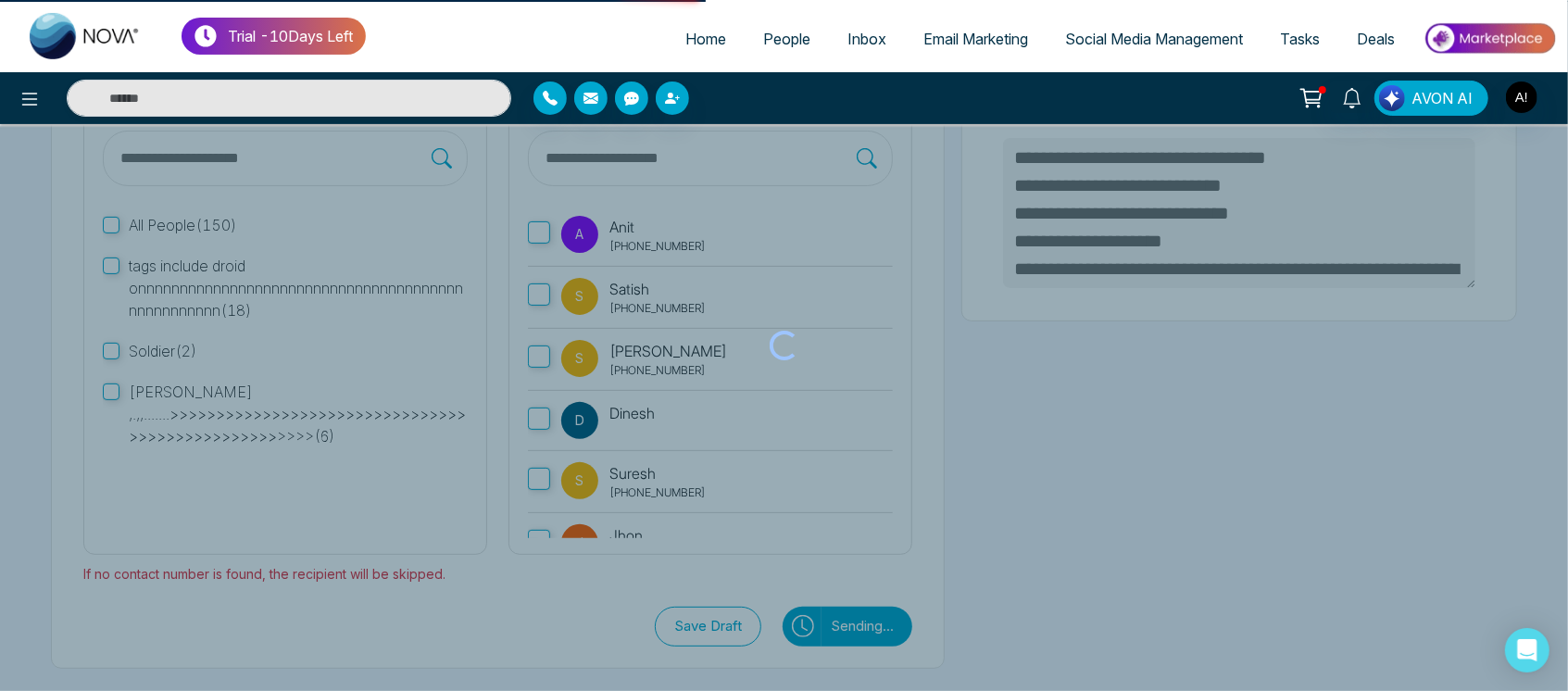
type textarea "**********"
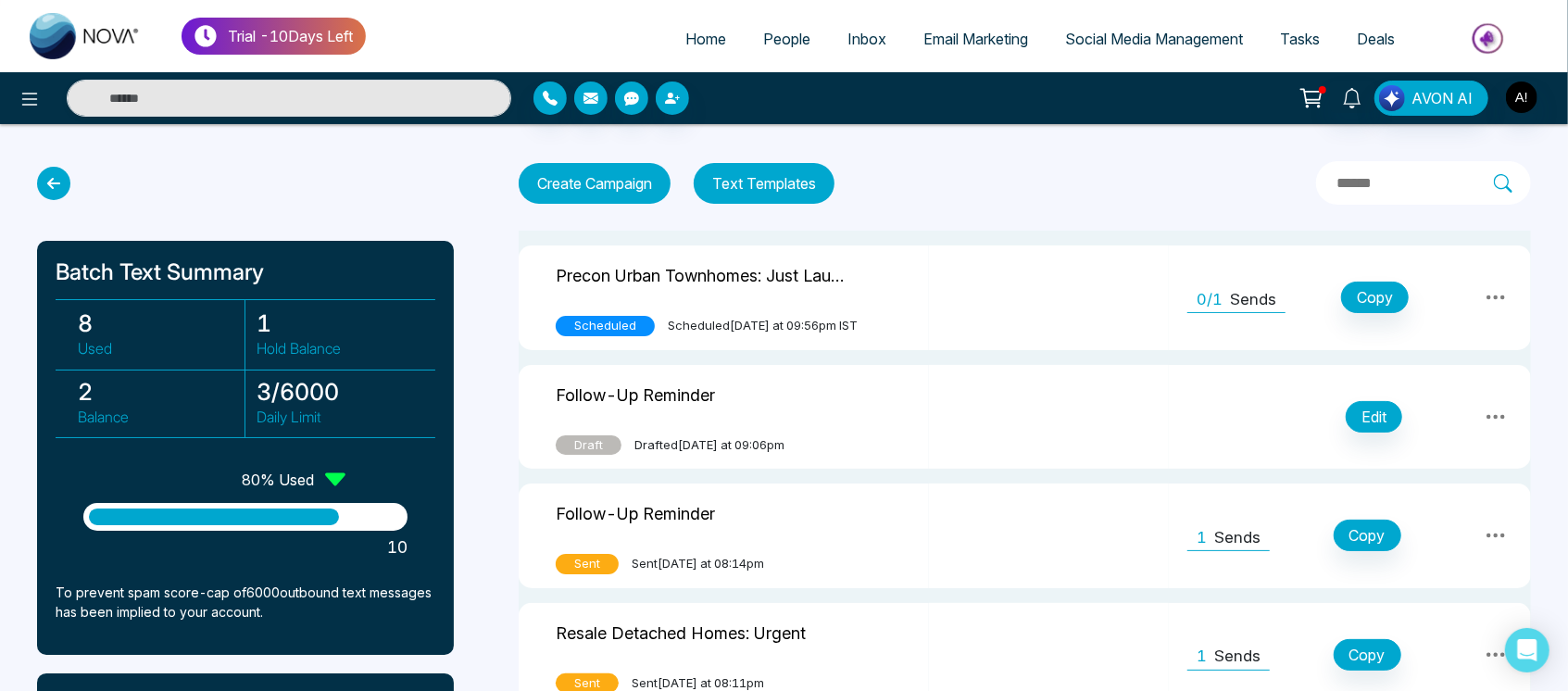
click at [1134, 312] on td at bounding box center [1049, 298] width 240 height 105
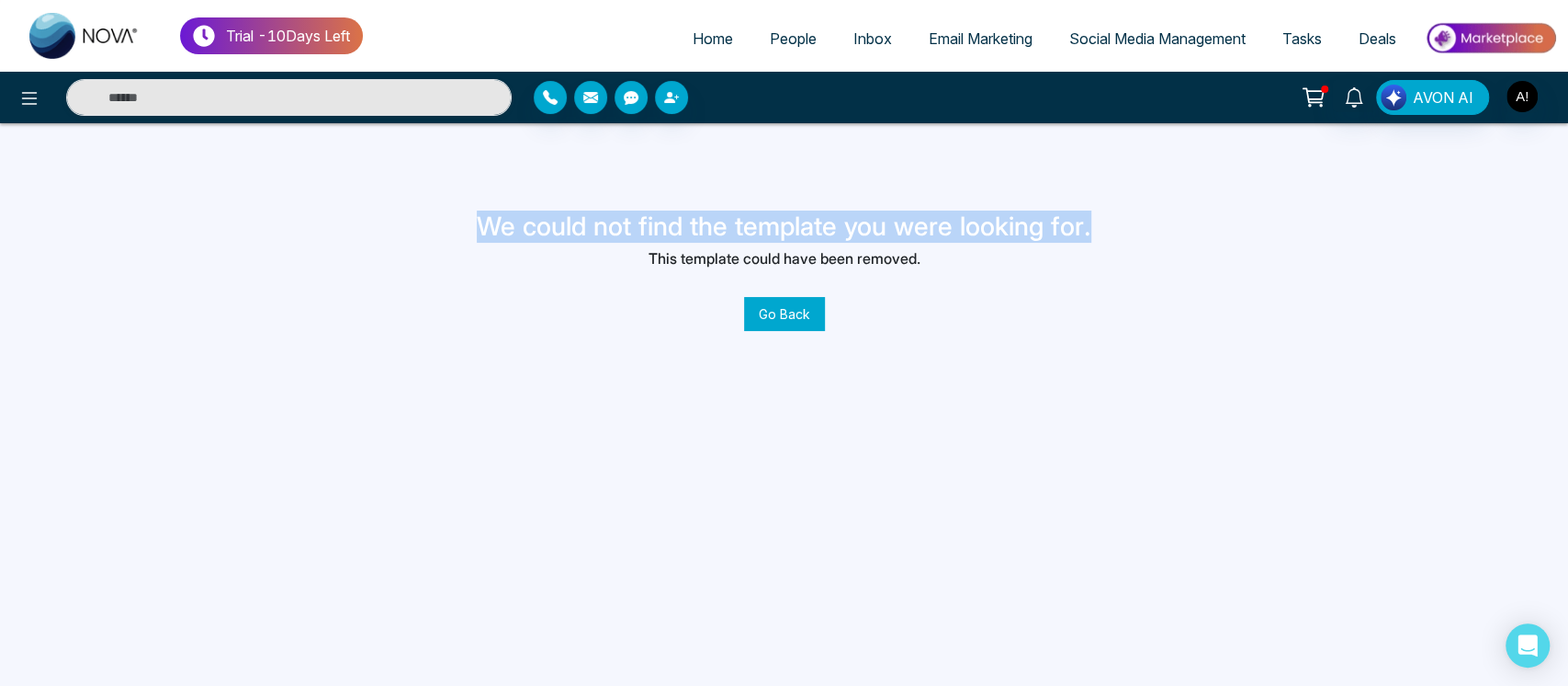
drag, startPoint x: 463, startPoint y: 216, endPoint x: 1015, endPoint y: 274, distance: 555.0
click at [1015, 274] on div "We could not find the template you were looking for. This template could have b…" at bounding box center [784, 249] width 1568 height 163
click at [1015, 274] on div "We could not find the template you were looking for. This template could have b…" at bounding box center [783, 270] width 614 height 119
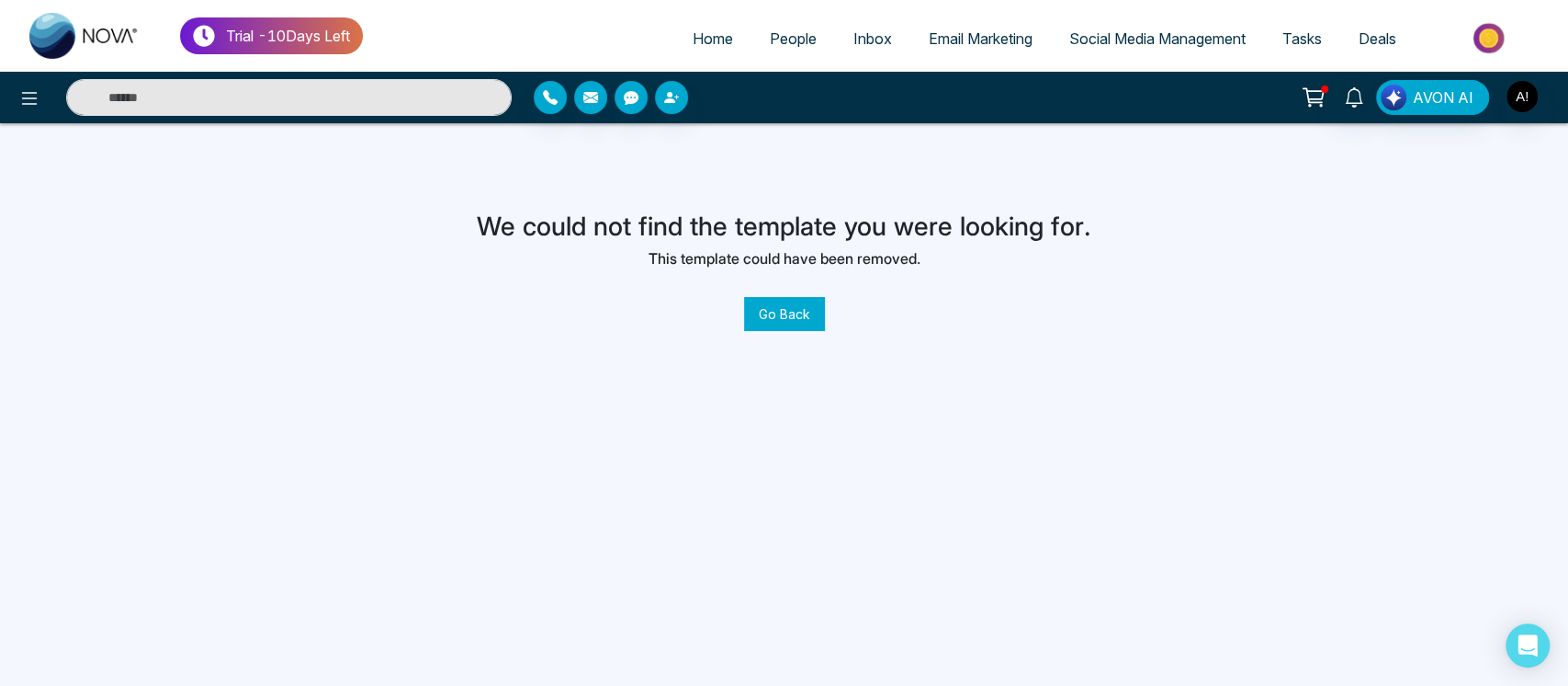
click at [793, 301] on button "Go Back" at bounding box center [784, 313] width 81 height 34
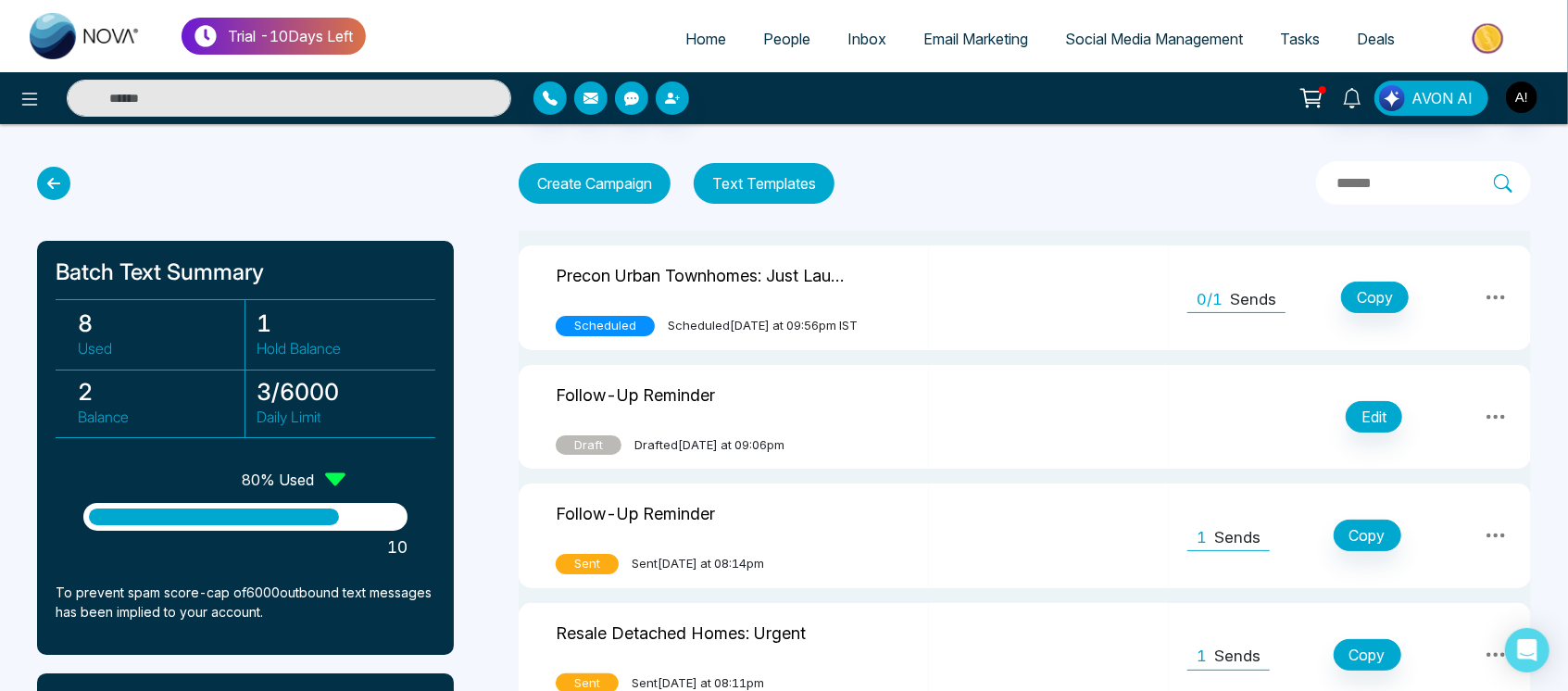
click at [1124, 292] on td at bounding box center [1049, 298] width 240 height 105
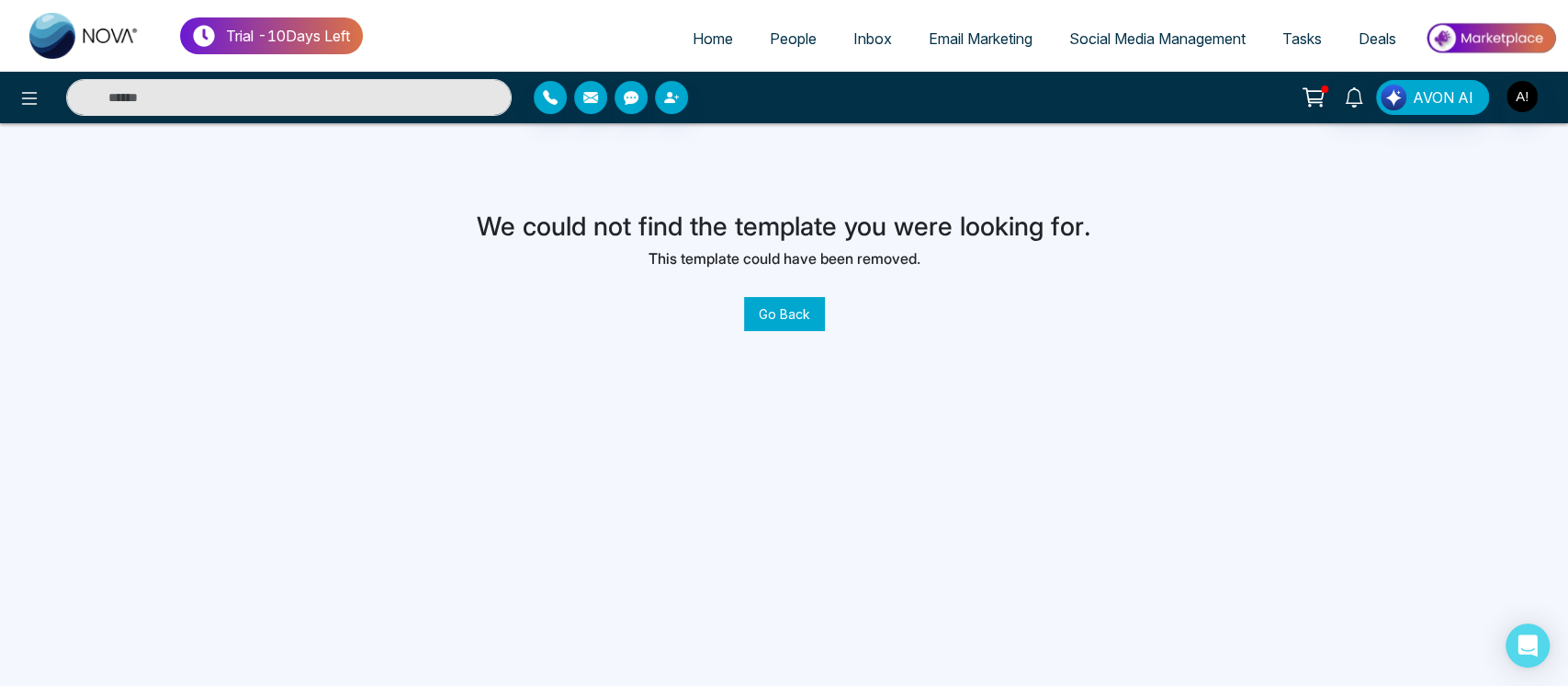
click at [786, 303] on button "Go Back" at bounding box center [784, 313] width 81 height 34
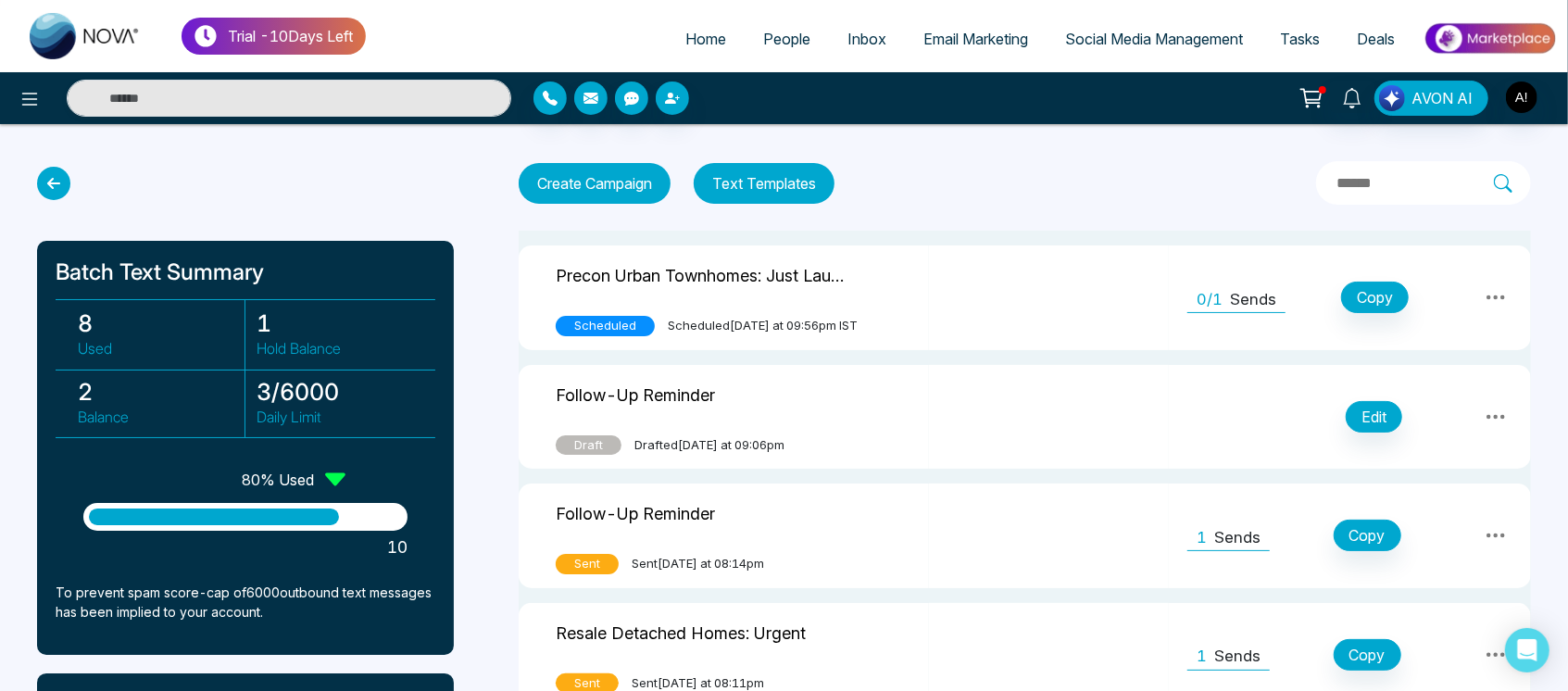
click at [1496, 293] on icon at bounding box center [1496, 298] width 23 height 23
click at [1460, 378] on link "Unschedule" at bounding box center [1457, 376] width 93 height 35
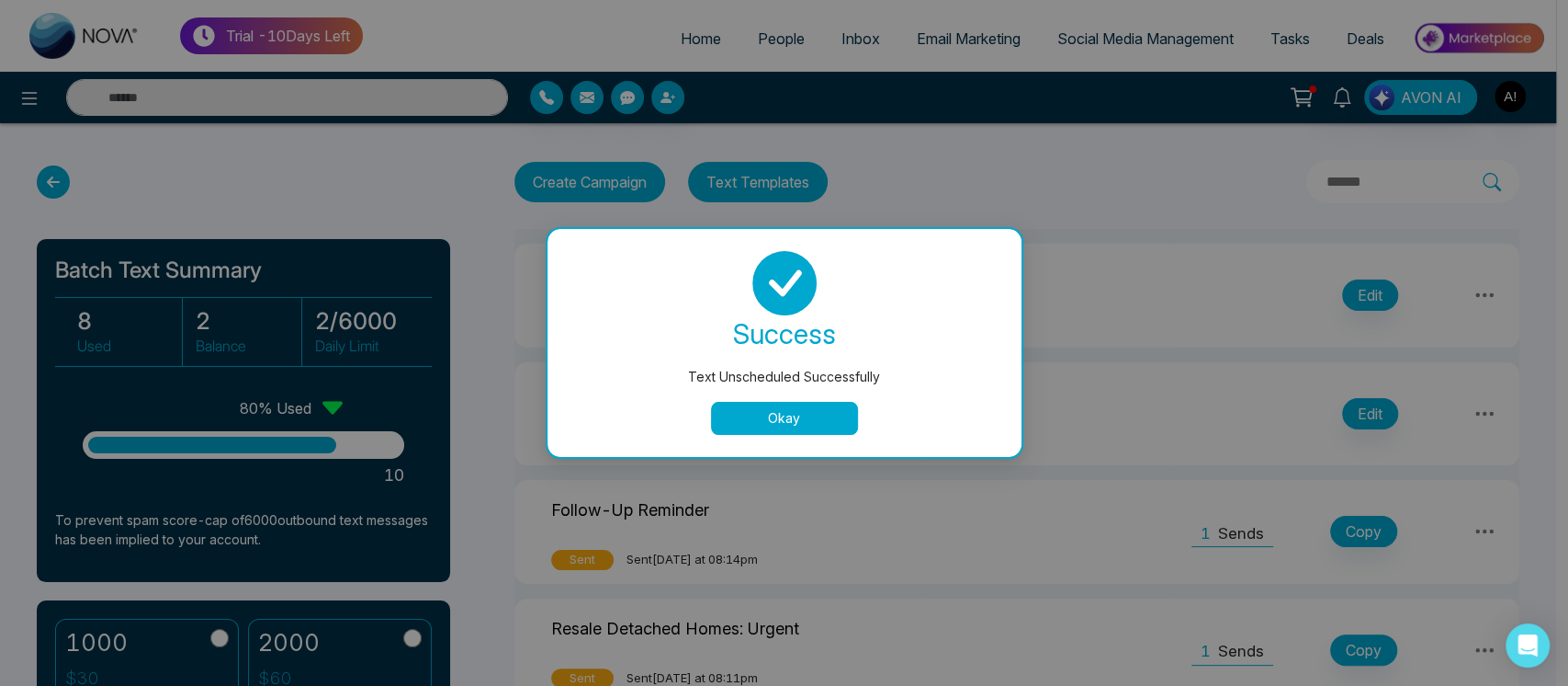
click at [785, 427] on button "Okay" at bounding box center [784, 418] width 147 height 33
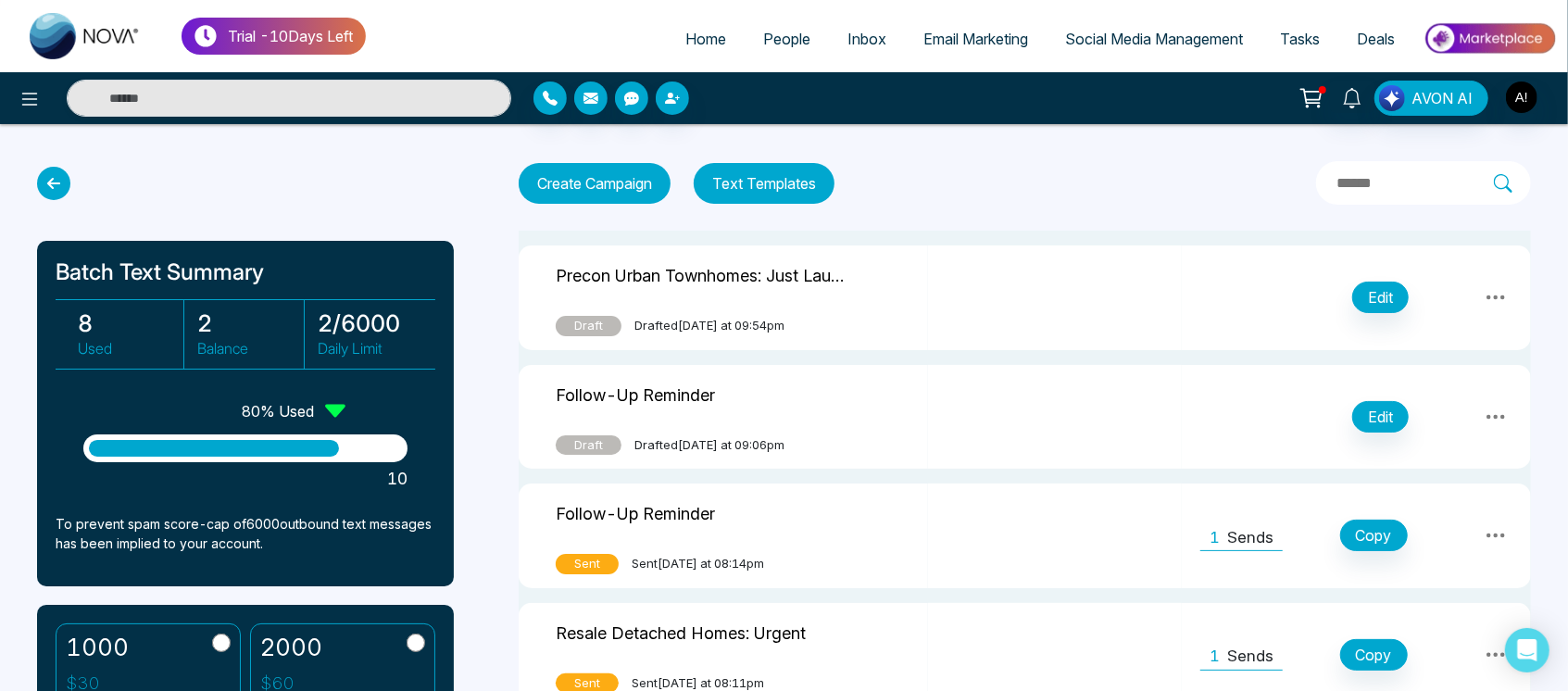
click at [49, 177] on icon at bounding box center [53, 182] width 33 height 33
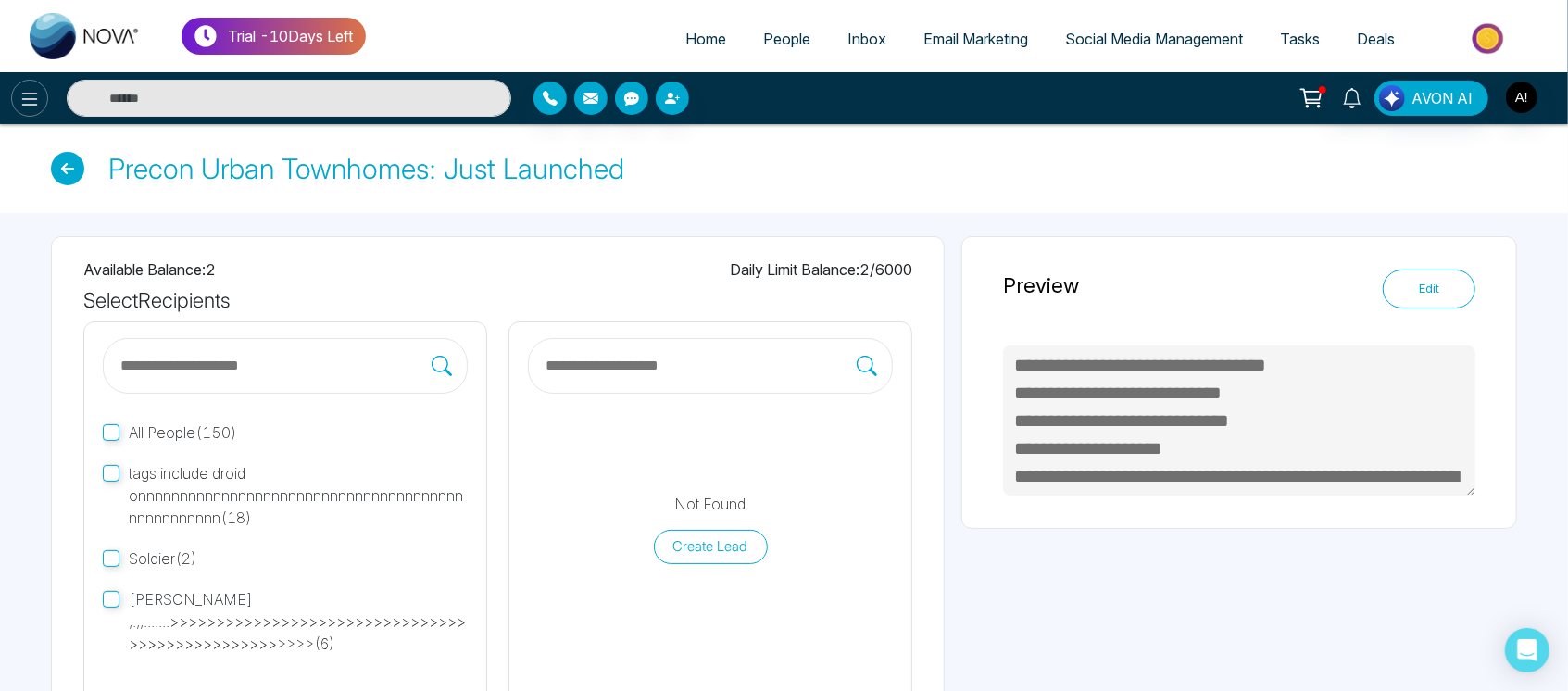
click at [26, 90] on icon at bounding box center [30, 99] width 23 height 23
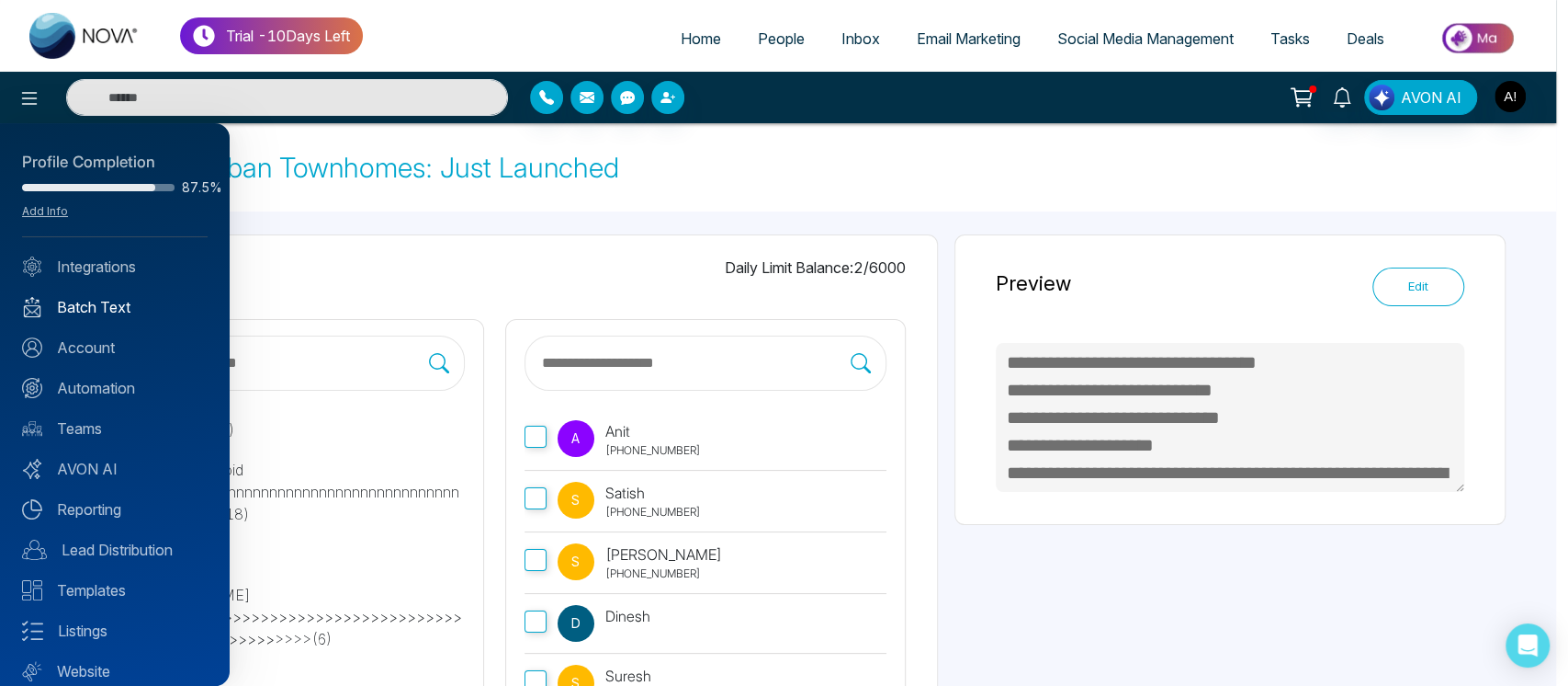
click at [128, 302] on link "Batch Text" at bounding box center [115, 307] width 186 height 23
type textarea "**********"
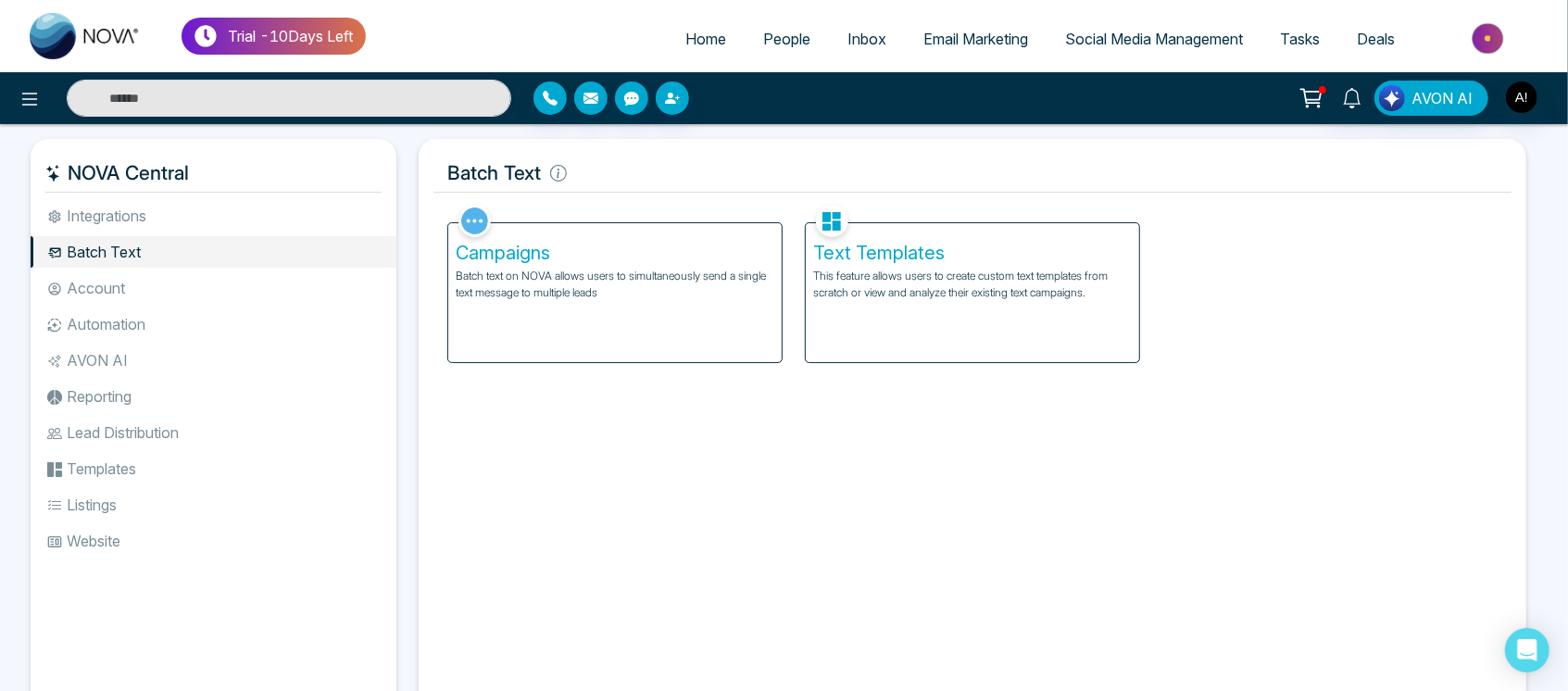
click at [559, 302] on div "Campaigns Batch text on NOVA allows users to simultaneously send a single text …" at bounding box center [615, 292] width 334 height 139
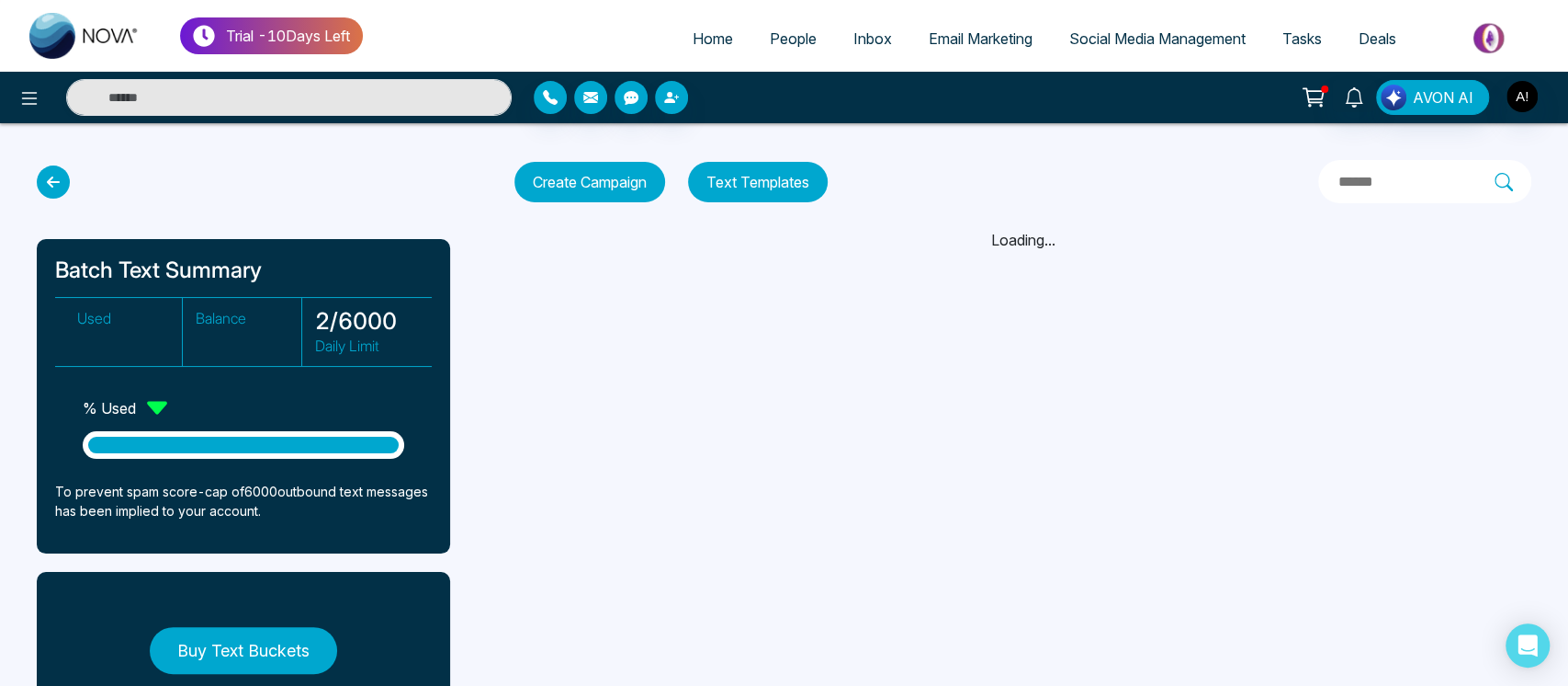
click at [59, 188] on icon at bounding box center [53, 181] width 33 height 33
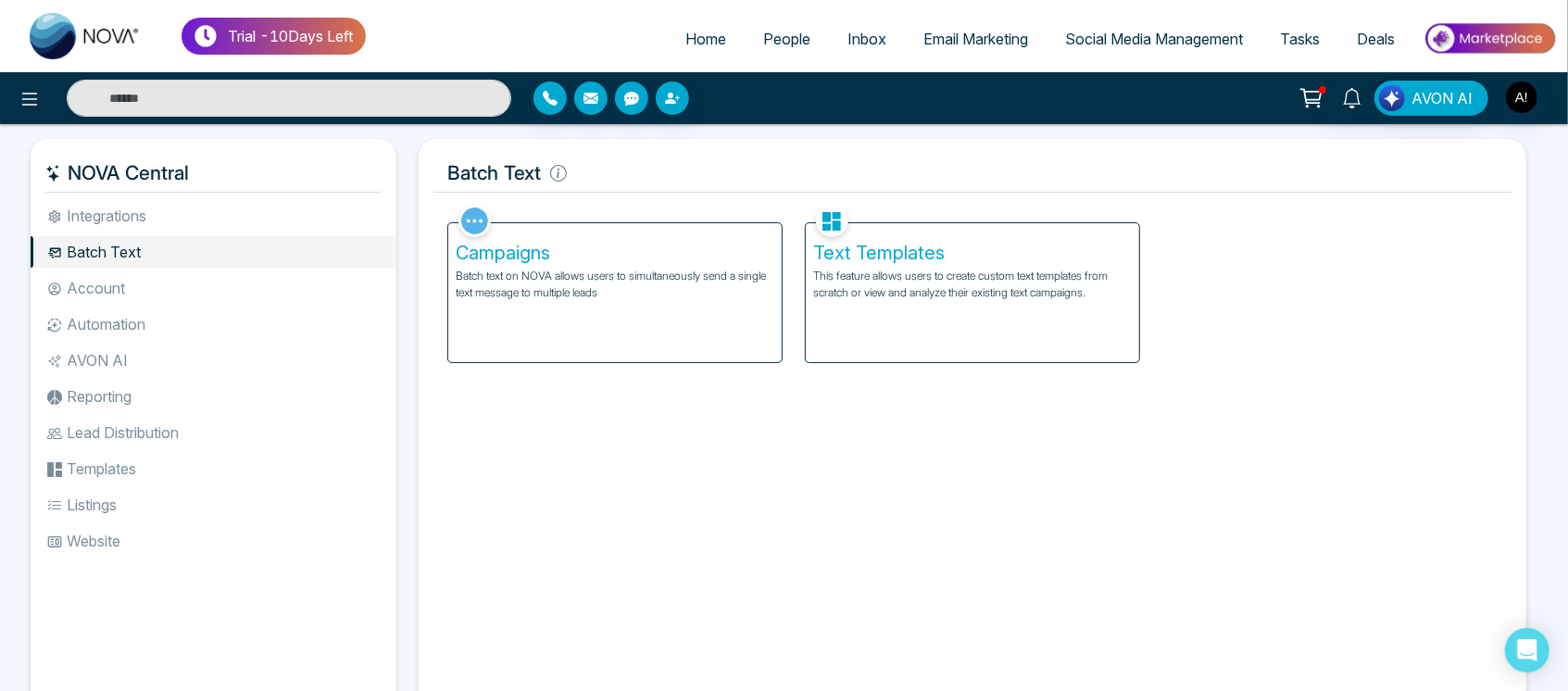
click at [1011, 325] on div "Text Templates This feature allows users to create custom text templates from s…" at bounding box center [972, 292] width 334 height 139
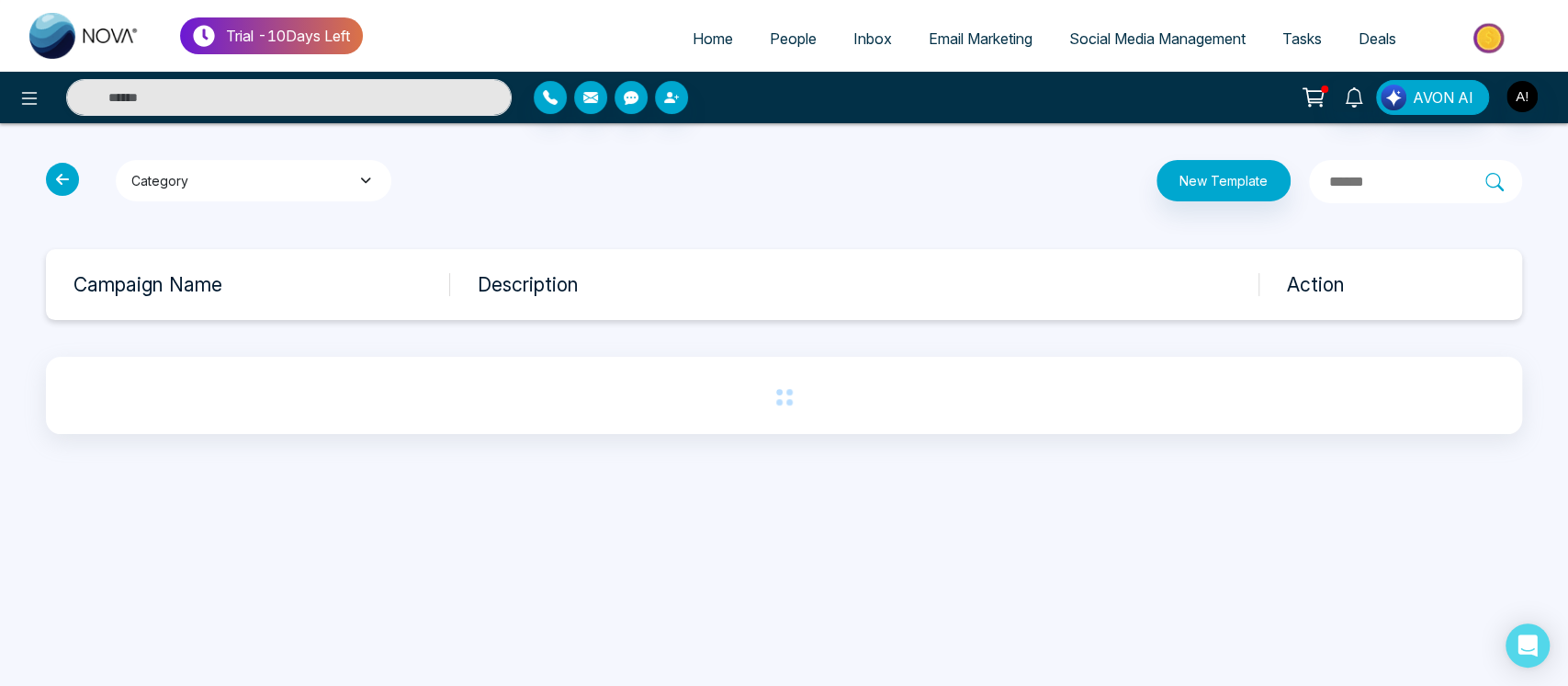
click at [293, 183] on button "Category" at bounding box center [253, 180] width 276 height 41
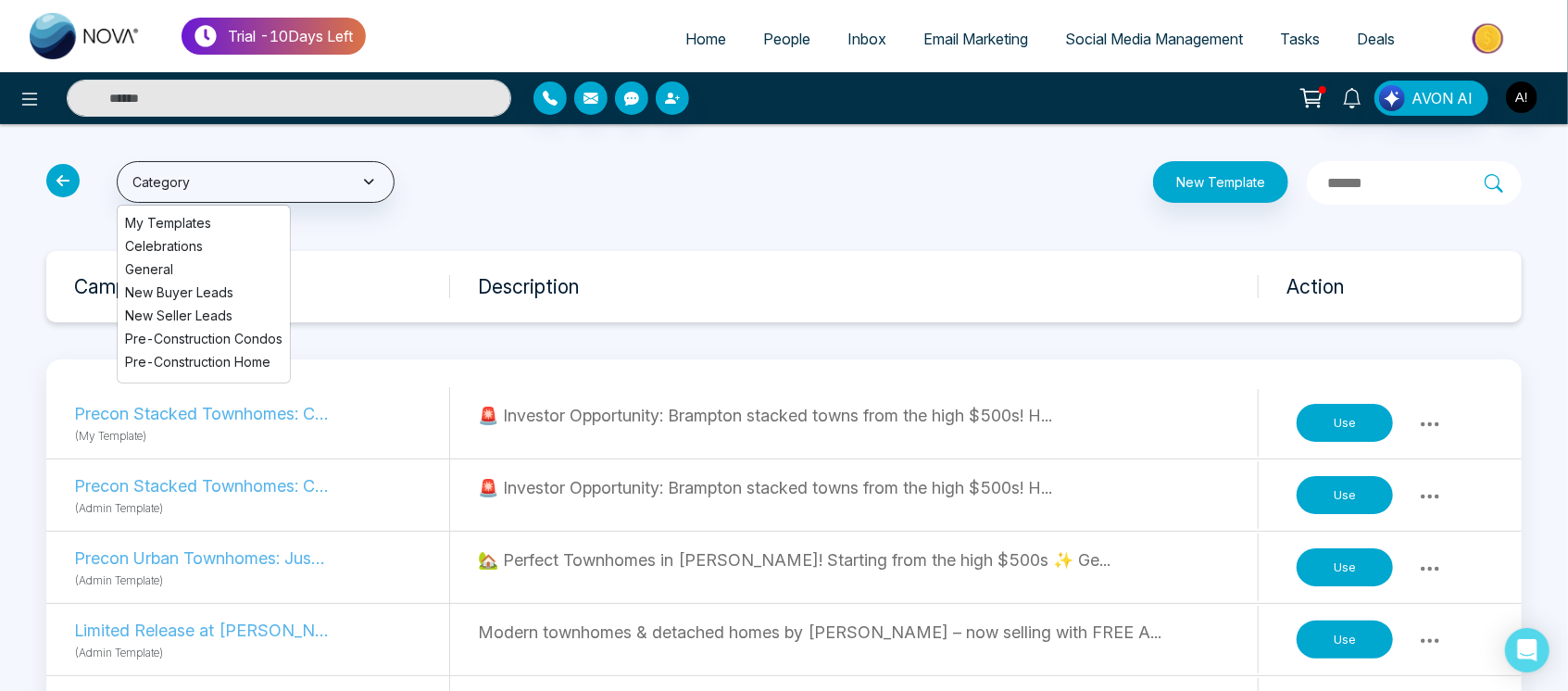
click at [164, 241] on span "Celebrations" at bounding box center [203, 246] width 157 height 20
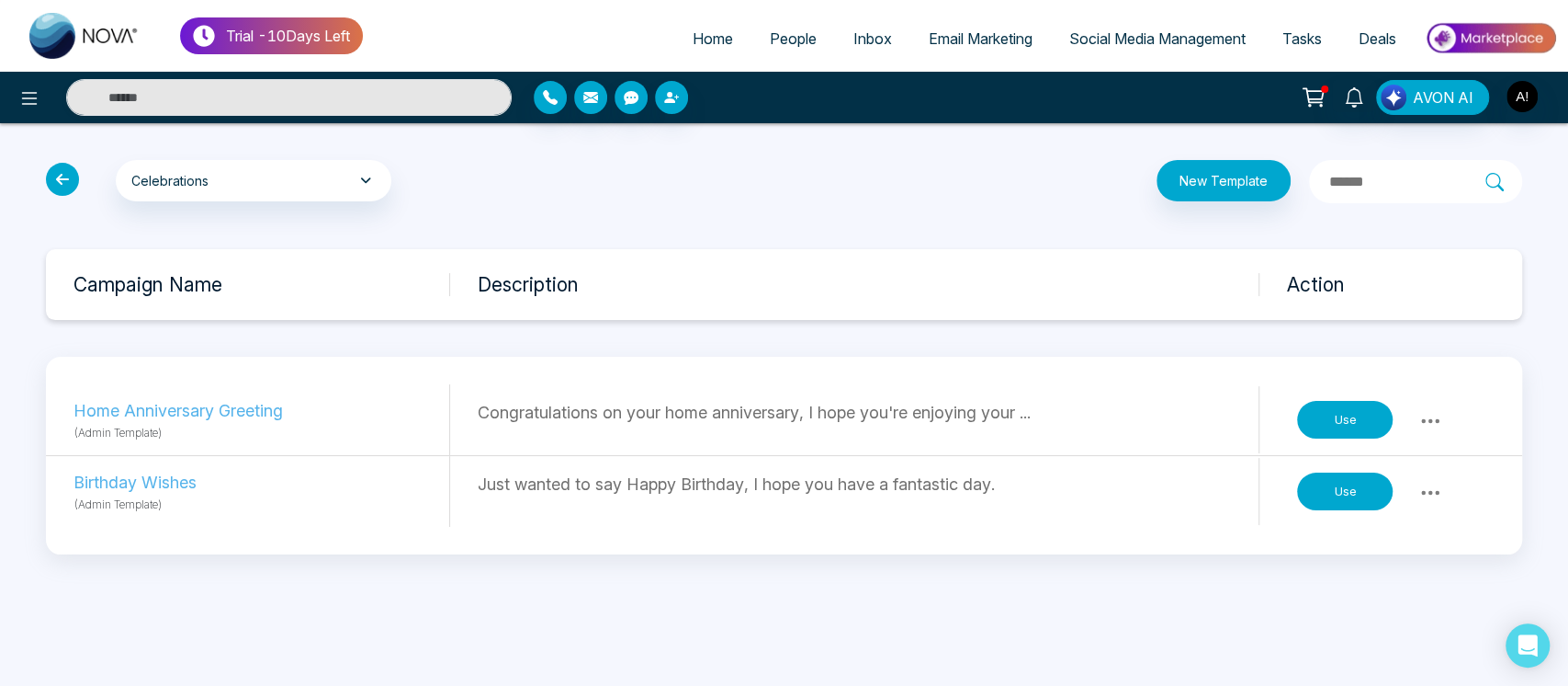
click at [1352, 179] on input "text" at bounding box center [1406, 181] width 158 height 23
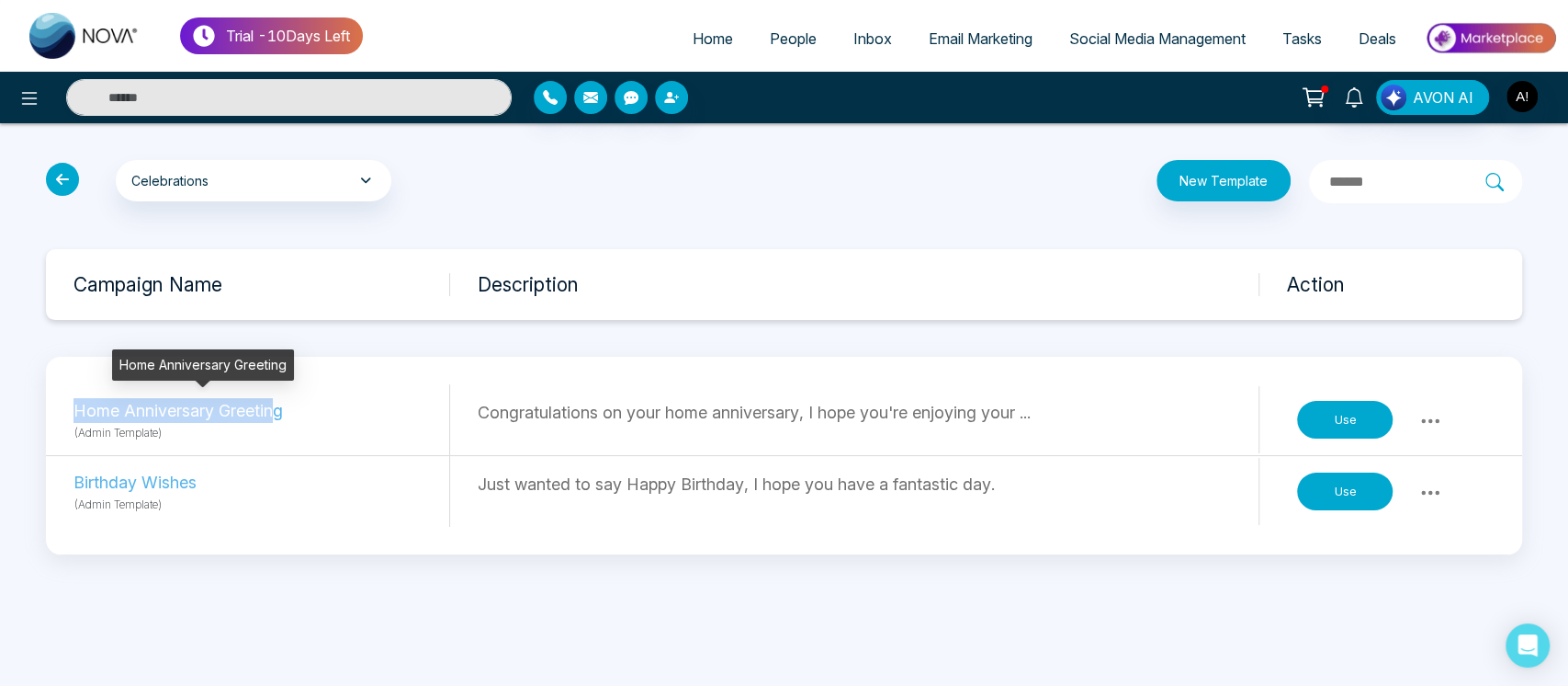
drag, startPoint x: 63, startPoint y: 401, endPoint x: 278, endPoint y: 405, distance: 215.0
click at [278, 405] on div "Home Anniversary Greeting (Admin Template) Congratulations on your home anniver…" at bounding box center [784, 419] width 1476 height 71
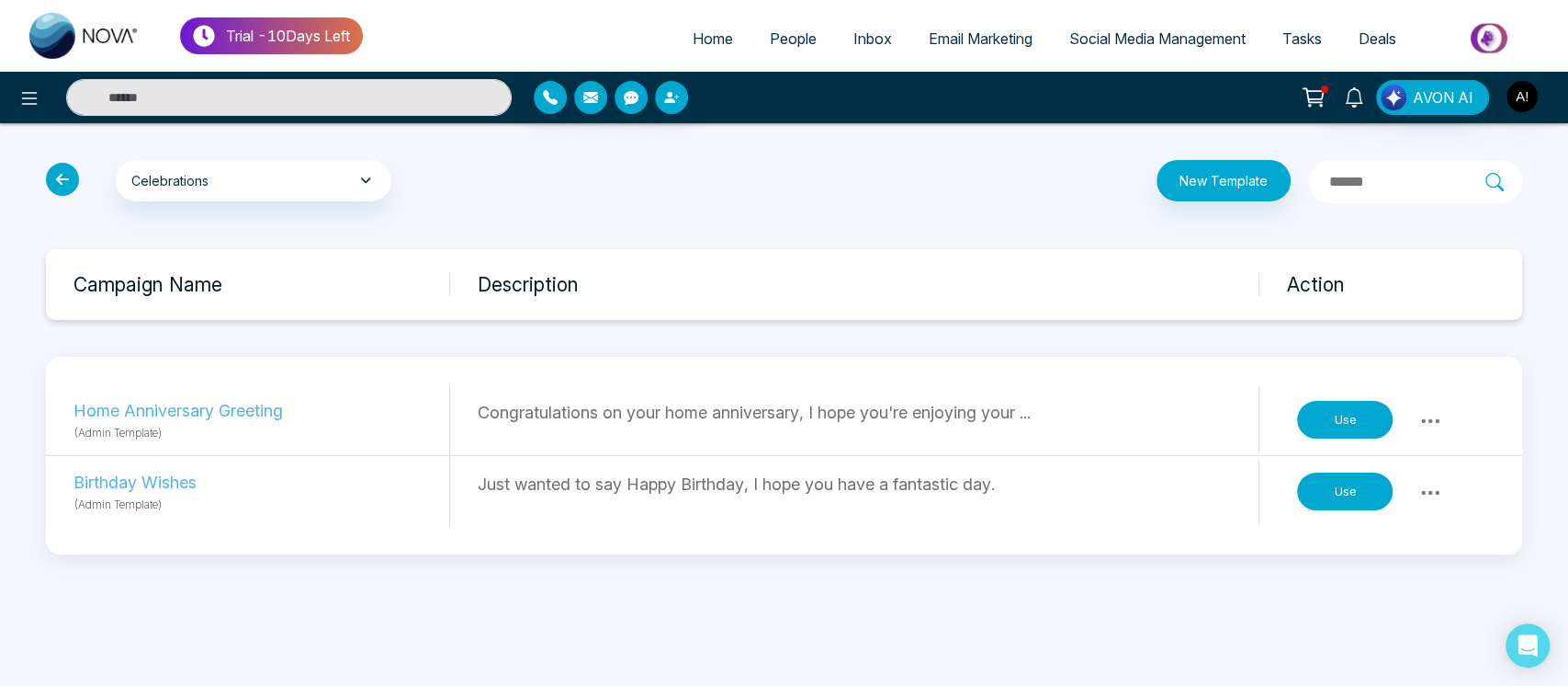
click at [410, 384] on div "Home Anniversary Greeting (Admin Template)" at bounding box center [262, 419] width 377 height 70
click at [1329, 167] on label at bounding box center [1415, 181] width 213 height 43
click at [1329, 170] on input "text" at bounding box center [1406, 181] width 158 height 23
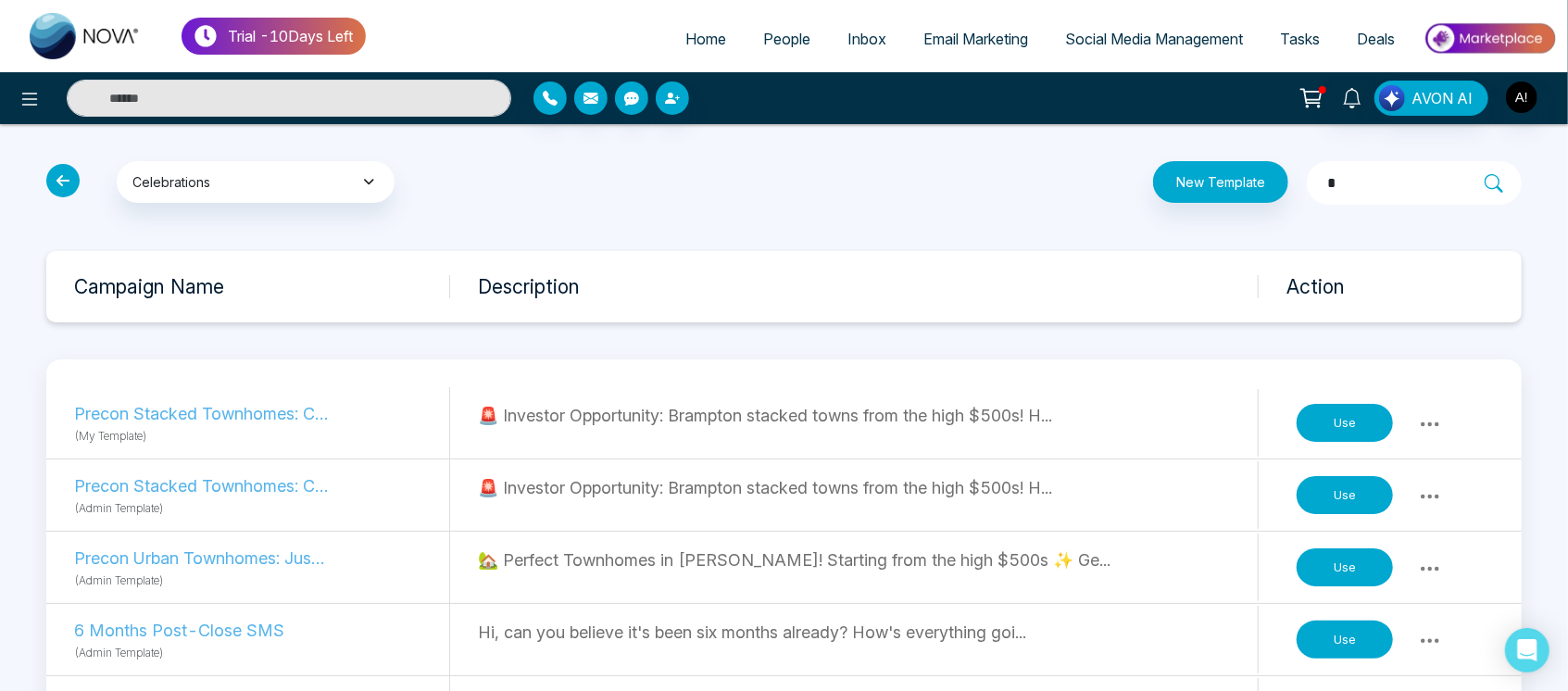
type input "*"
drag, startPoint x: 135, startPoint y: 183, endPoint x: 604, endPoint y: 218, distance: 470.3
click at [1325, 183] on input "*" at bounding box center [1404, 182] width 159 height 24
click at [304, 181] on button "Celebrations" at bounding box center [255, 181] width 278 height 42
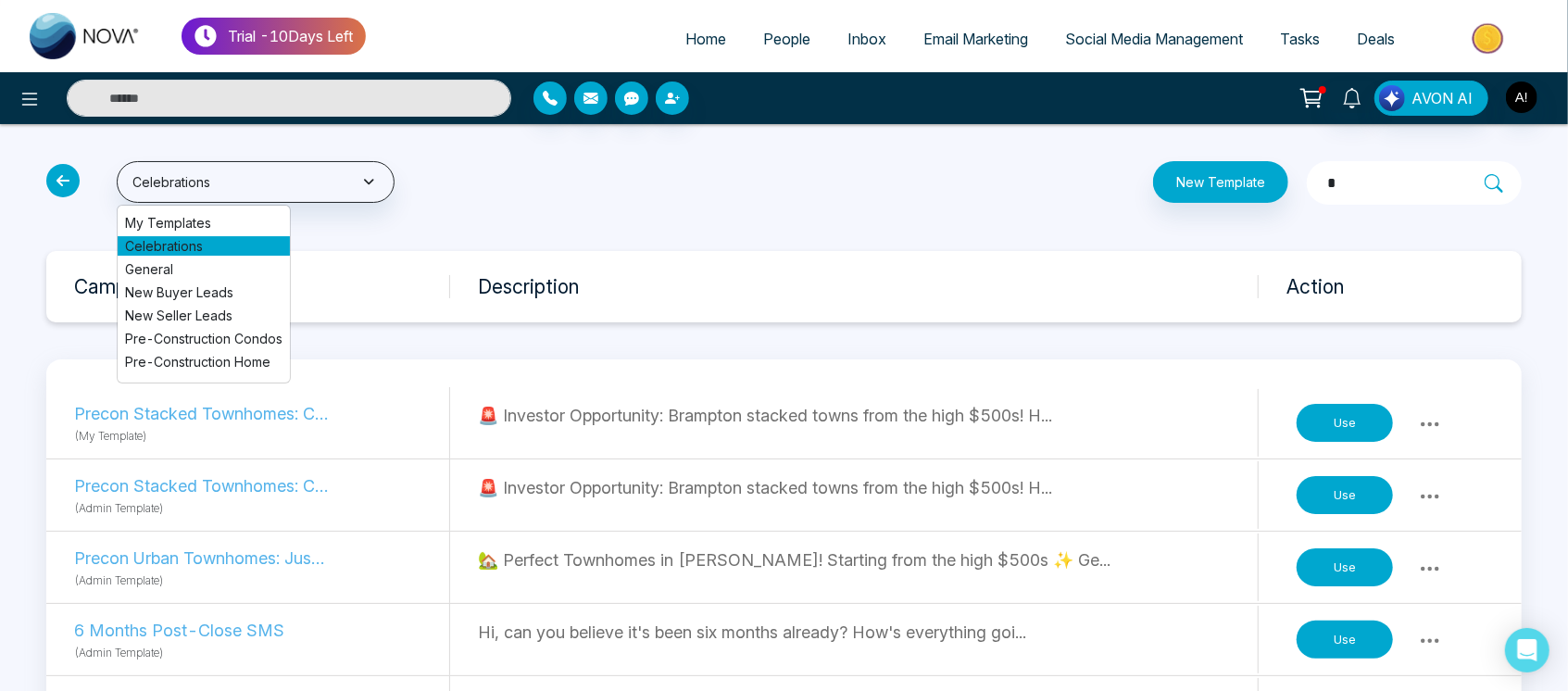
click at [1349, 178] on input "*" at bounding box center [1404, 182] width 159 height 24
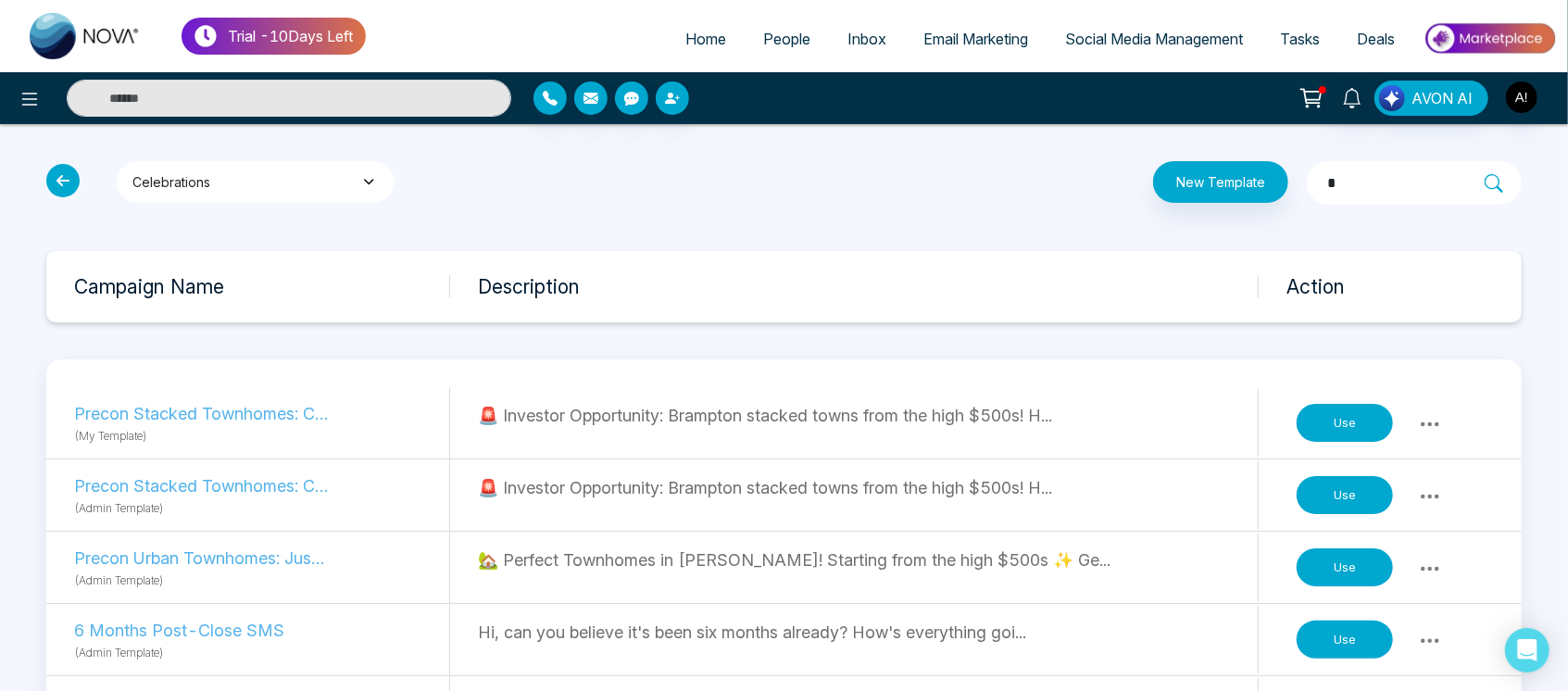
click at [291, 186] on button "Celebrations" at bounding box center [255, 181] width 278 height 42
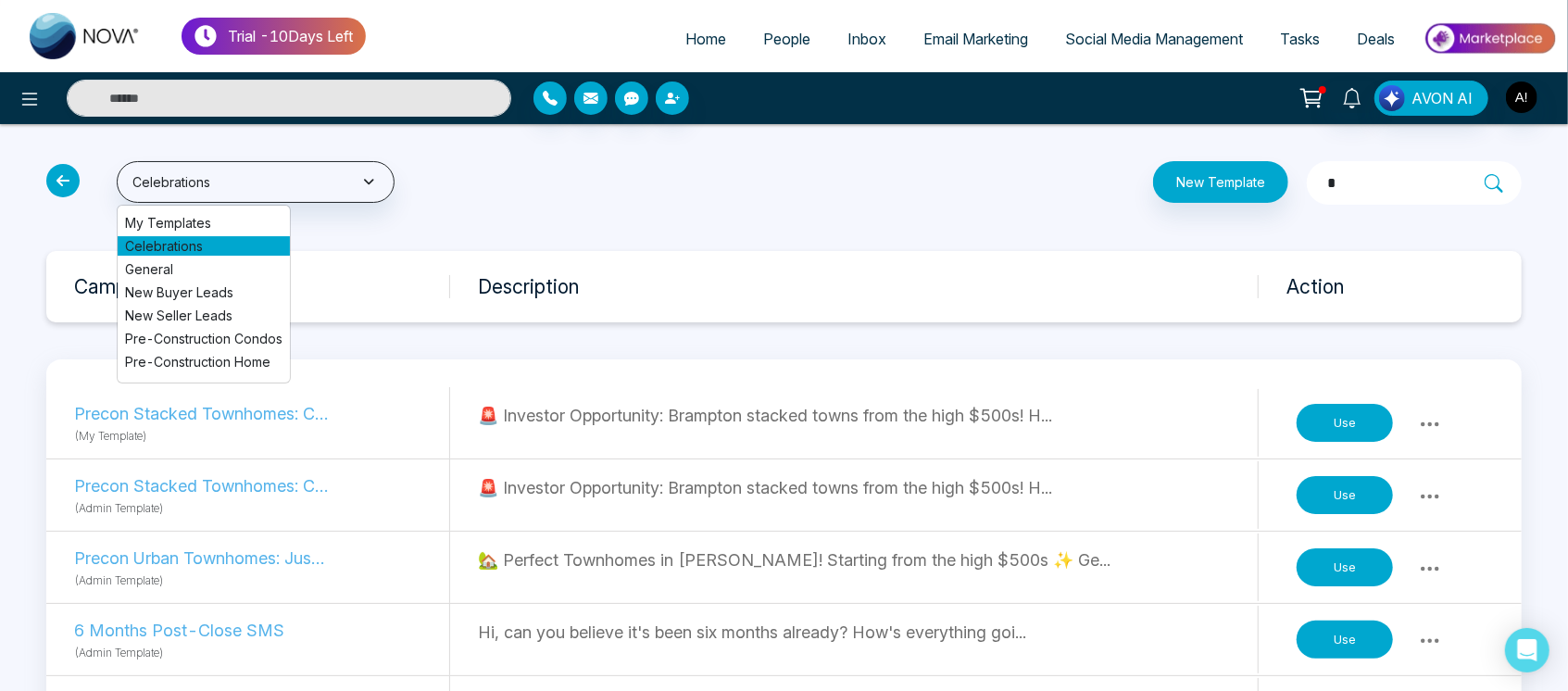
click at [198, 292] on span "New Buyer Leads" at bounding box center [203, 292] width 157 height 20
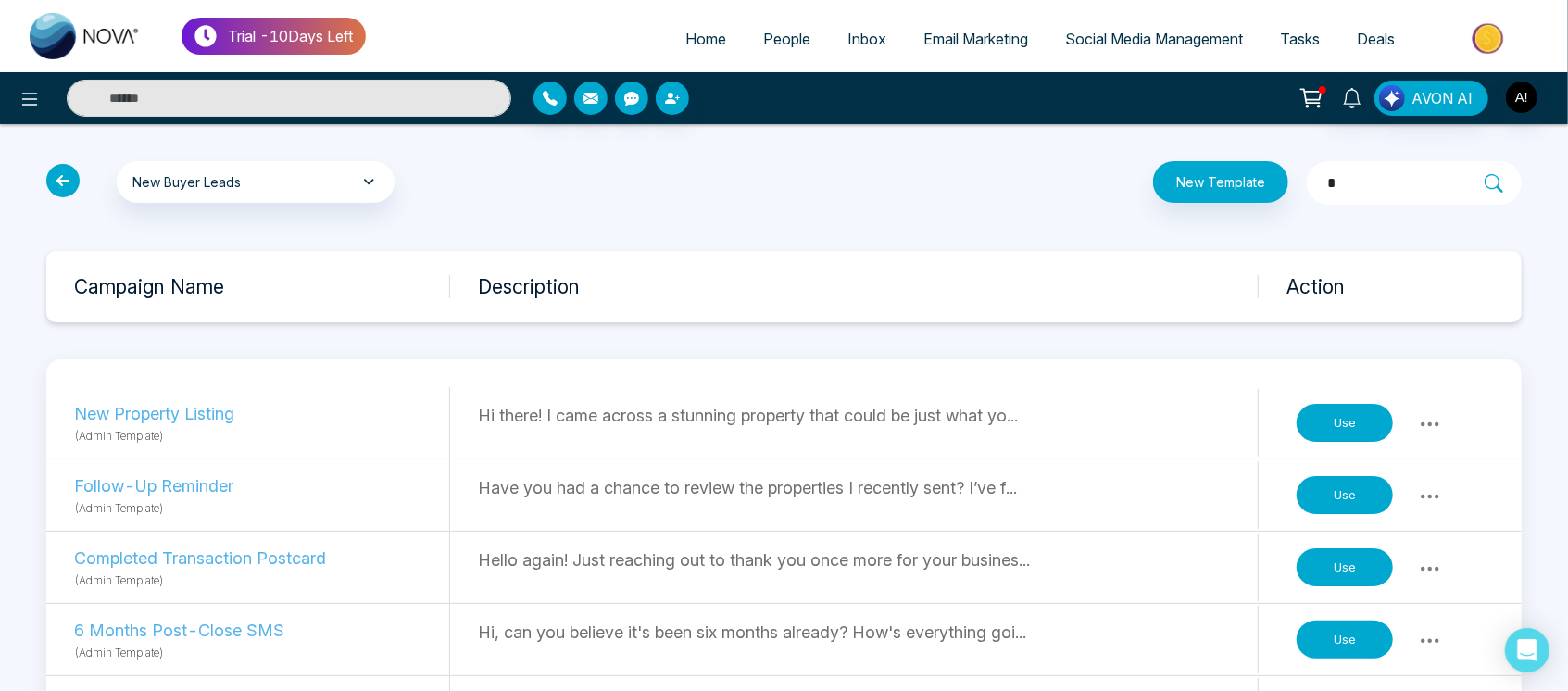
click at [1325, 192] on input "*" at bounding box center [1404, 182] width 159 height 24
drag, startPoint x: 1303, startPoint y: 192, endPoint x: 1246, endPoint y: 188, distance: 57.1
click at [1246, 188] on div "New Template *" at bounding box center [1034, 182] width 999 height 43
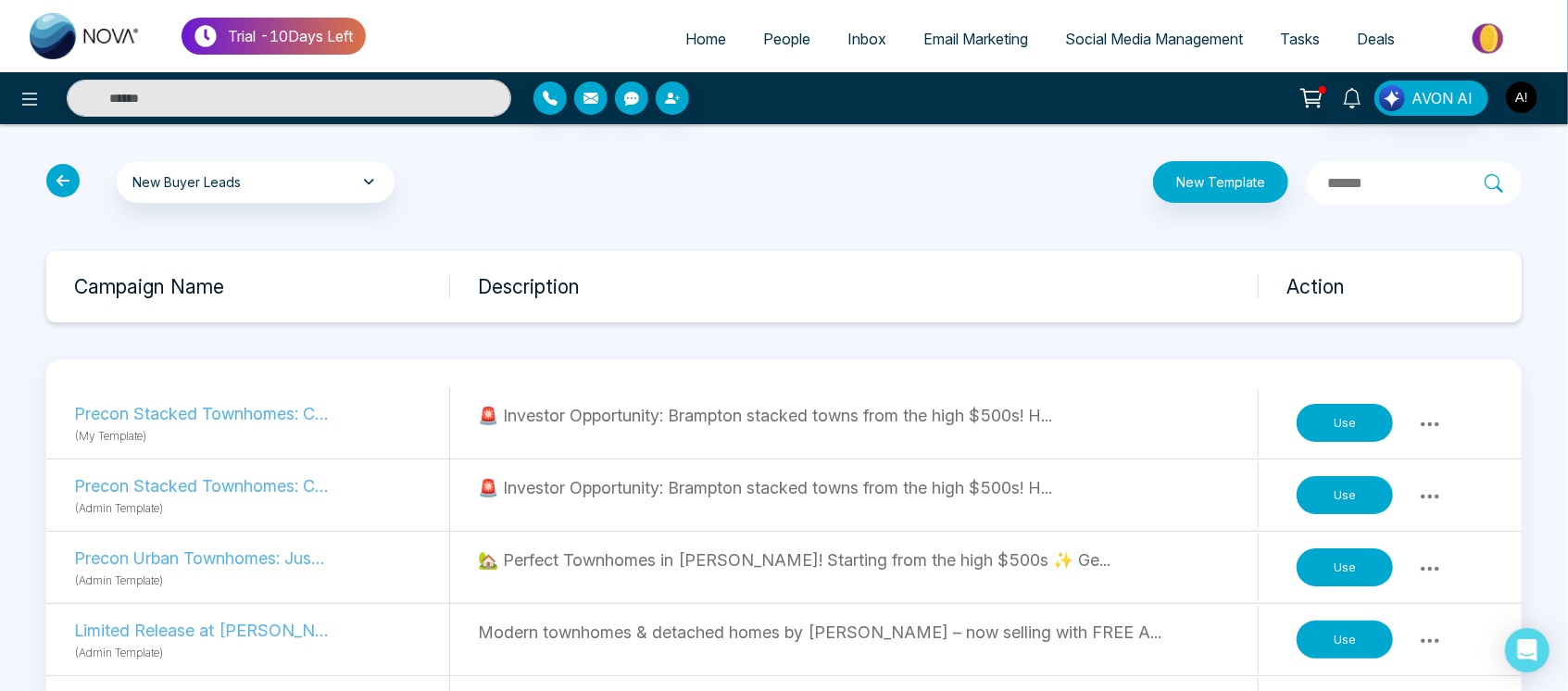
click at [63, 180] on icon at bounding box center [62, 180] width 33 height 33
click at [29, 96] on icon at bounding box center [30, 99] width 23 height 23
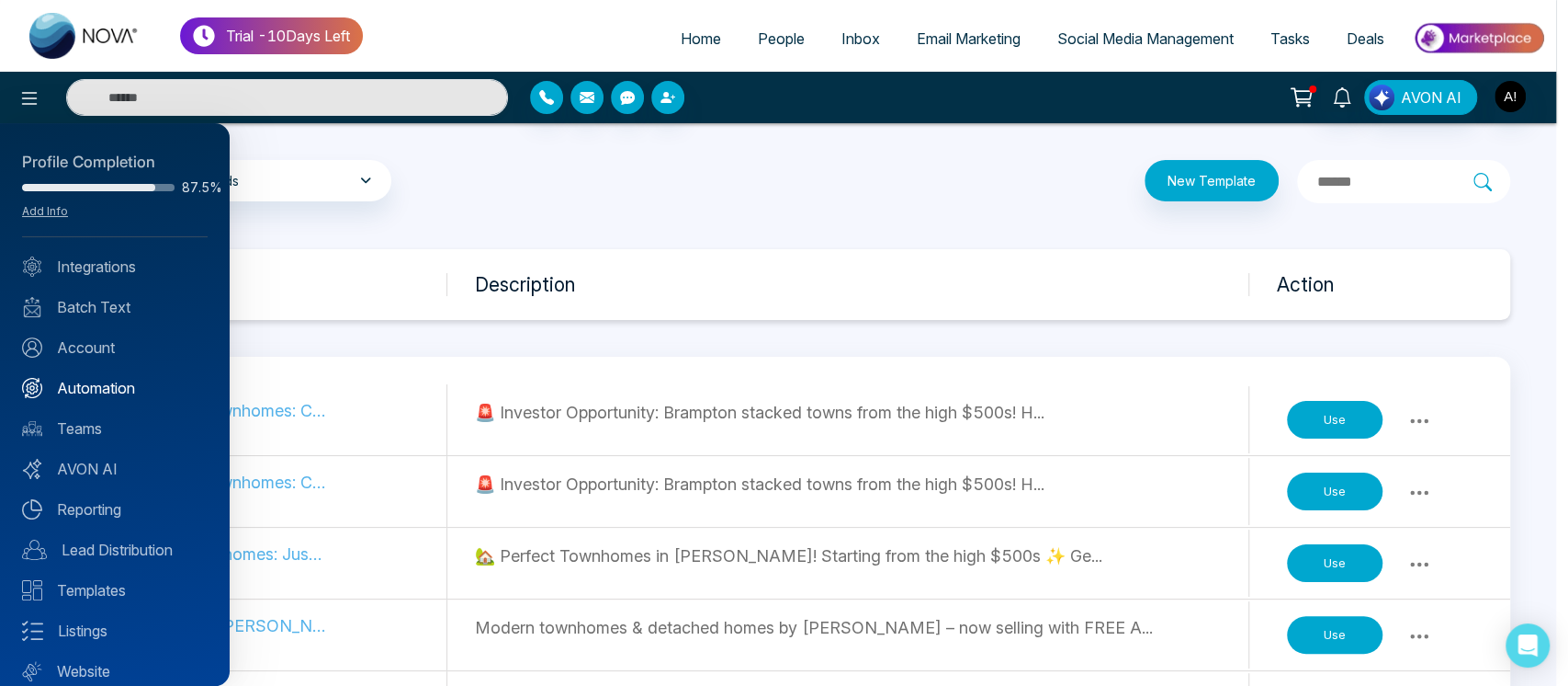
click at [122, 389] on link "Automation" at bounding box center [115, 389] width 186 height 23
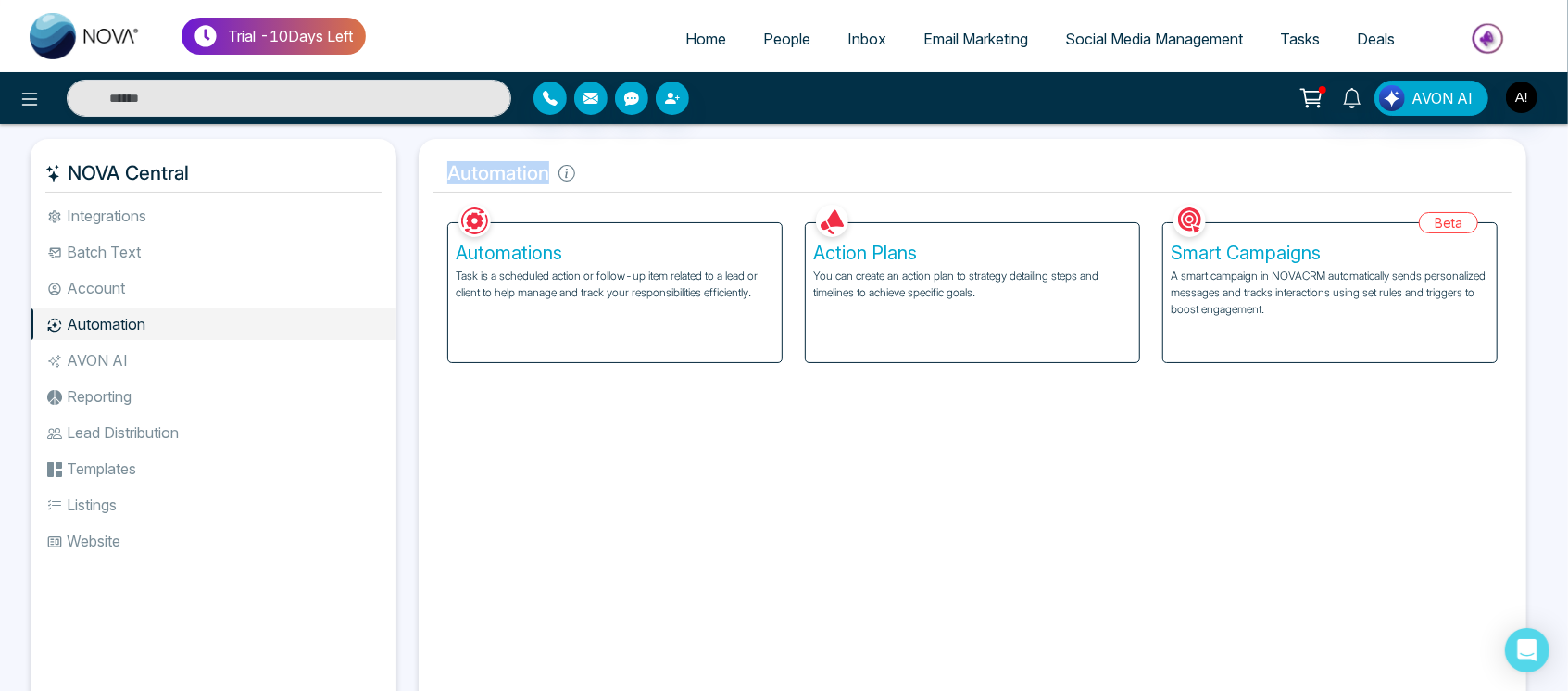
drag, startPoint x: 437, startPoint y: 158, endPoint x: 625, endPoint y: 153, distance: 188.1
click at [625, 154] on h5 "Automation" at bounding box center [972, 173] width 1078 height 39
click at [647, 195] on div "Automation Facebook NOVACRM enables users to connect to Facebook to schedule so…" at bounding box center [972, 429] width 1107 height 580
drag, startPoint x: 433, startPoint y: 184, endPoint x: 606, endPoint y: 179, distance: 173.1
click at [606, 179] on h5 "Automation" at bounding box center [972, 173] width 1078 height 39
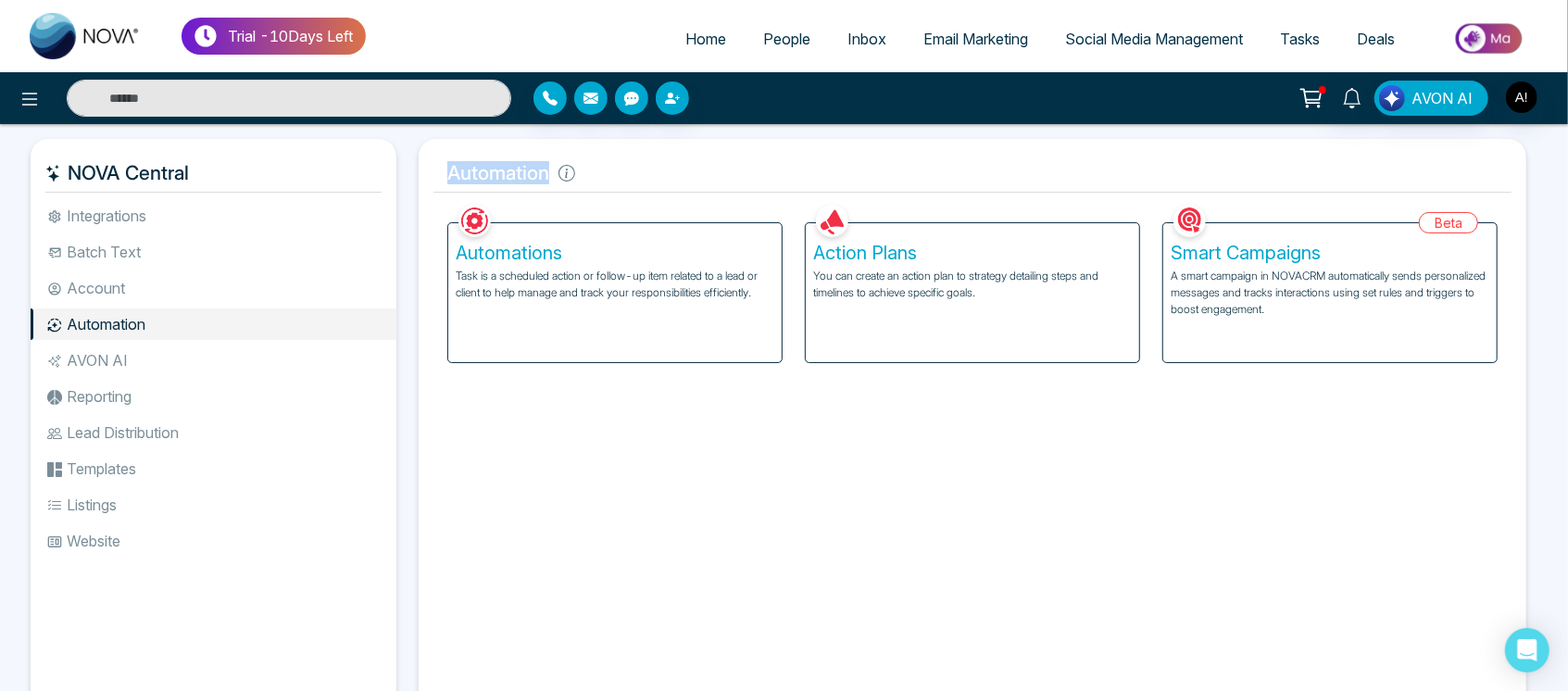
click at [606, 179] on h5 "Automation" at bounding box center [972, 173] width 1078 height 39
drag, startPoint x: 424, startPoint y: 179, endPoint x: 619, endPoint y: 197, distance: 195.8
click at [619, 197] on div "Automation Facebook NOVACRM enables users to connect to Facebook to schedule so…" at bounding box center [972, 429] width 1107 height 580
click at [613, 315] on div "Automations Task is a scheduled action or follow-up item related to a lead or c…" at bounding box center [615, 292] width 334 height 139
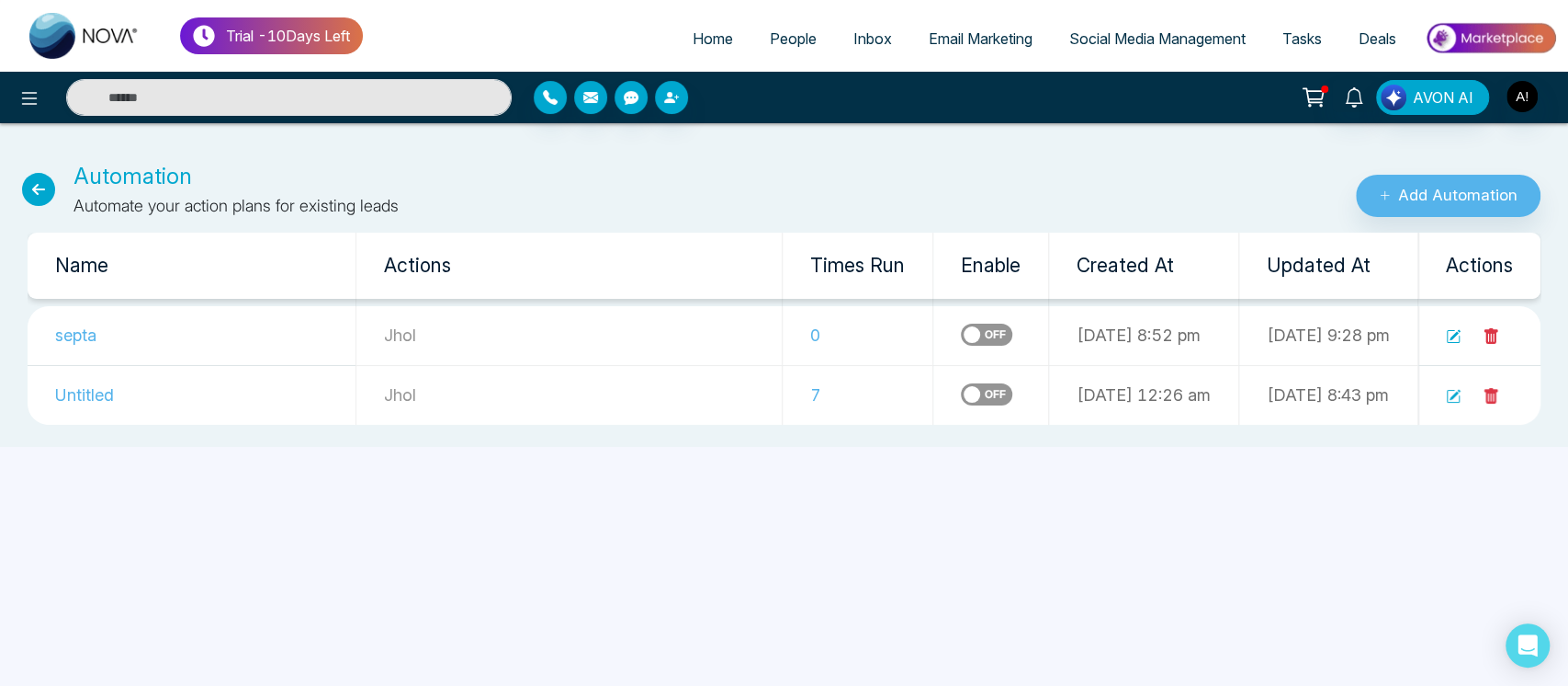
click at [1450, 334] on icon at bounding box center [1453, 337] width 15 height 15
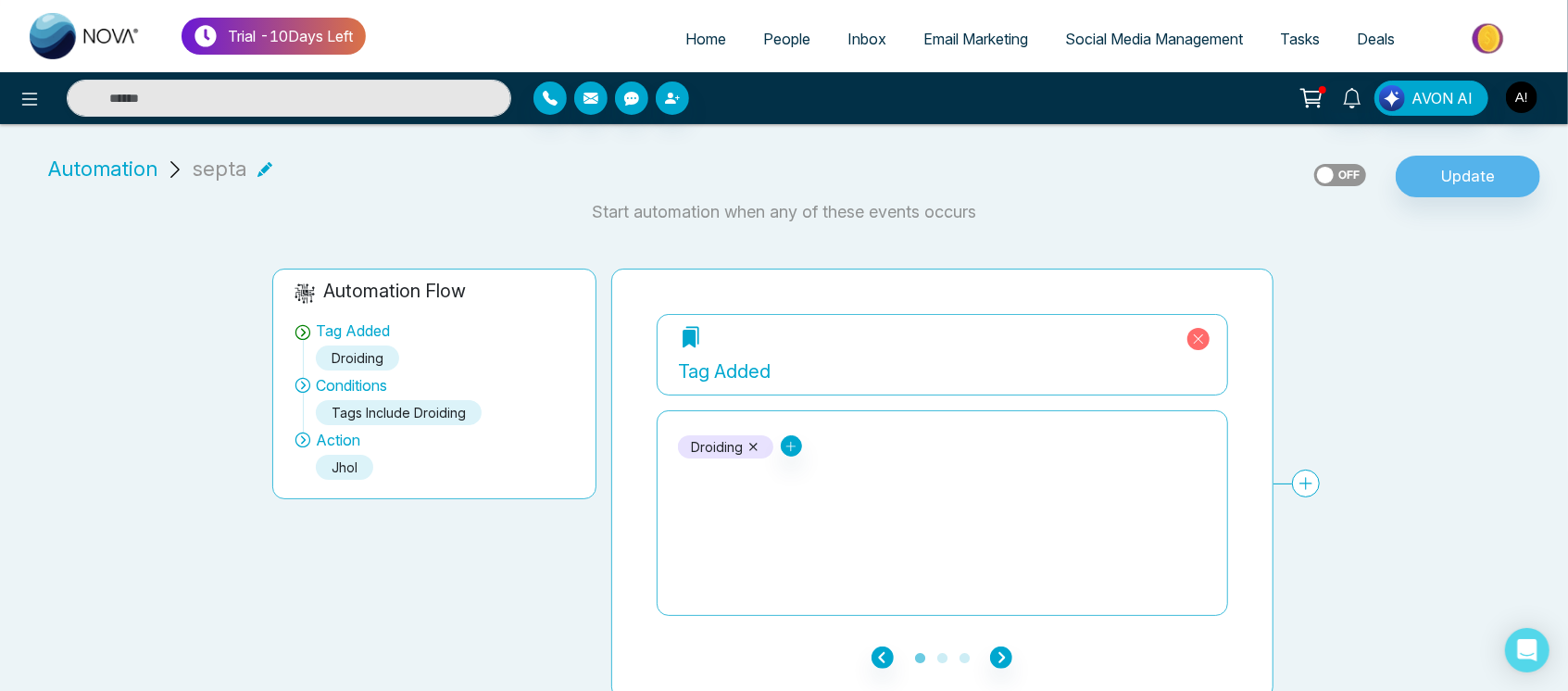
drag, startPoint x: 659, startPoint y: 458, endPoint x: 860, endPoint y: 450, distance: 201.2
click at [860, 450] on div "droiding droid howl updated" at bounding box center [942, 512] width 571 height 205
click at [29, 94] on icon at bounding box center [30, 99] width 23 height 23
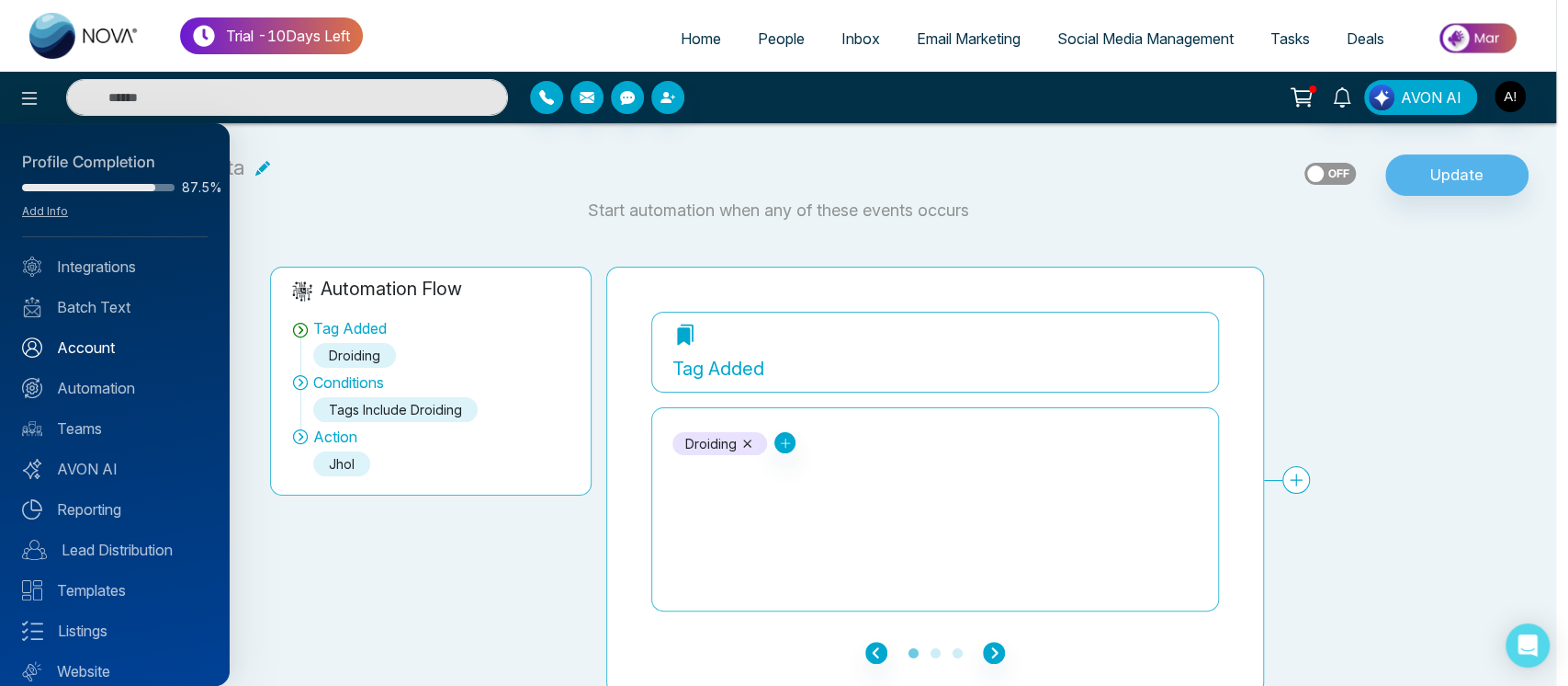
click at [103, 352] on link "Account" at bounding box center [115, 347] width 186 height 23
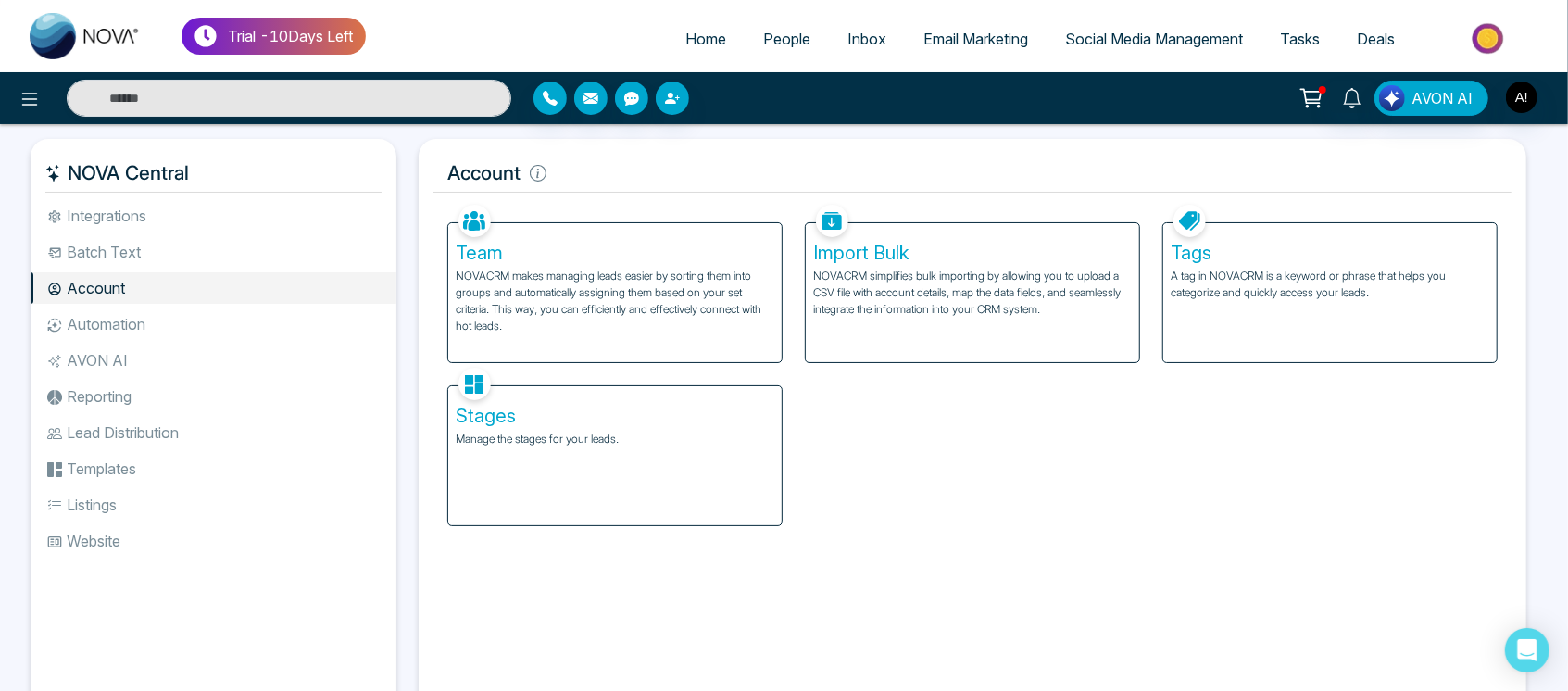
click at [1430, 264] on div "Tags A tag in NOVACRM is a keyword or phrase that helps you categorize and quic…" at bounding box center [1330, 292] width 334 height 139
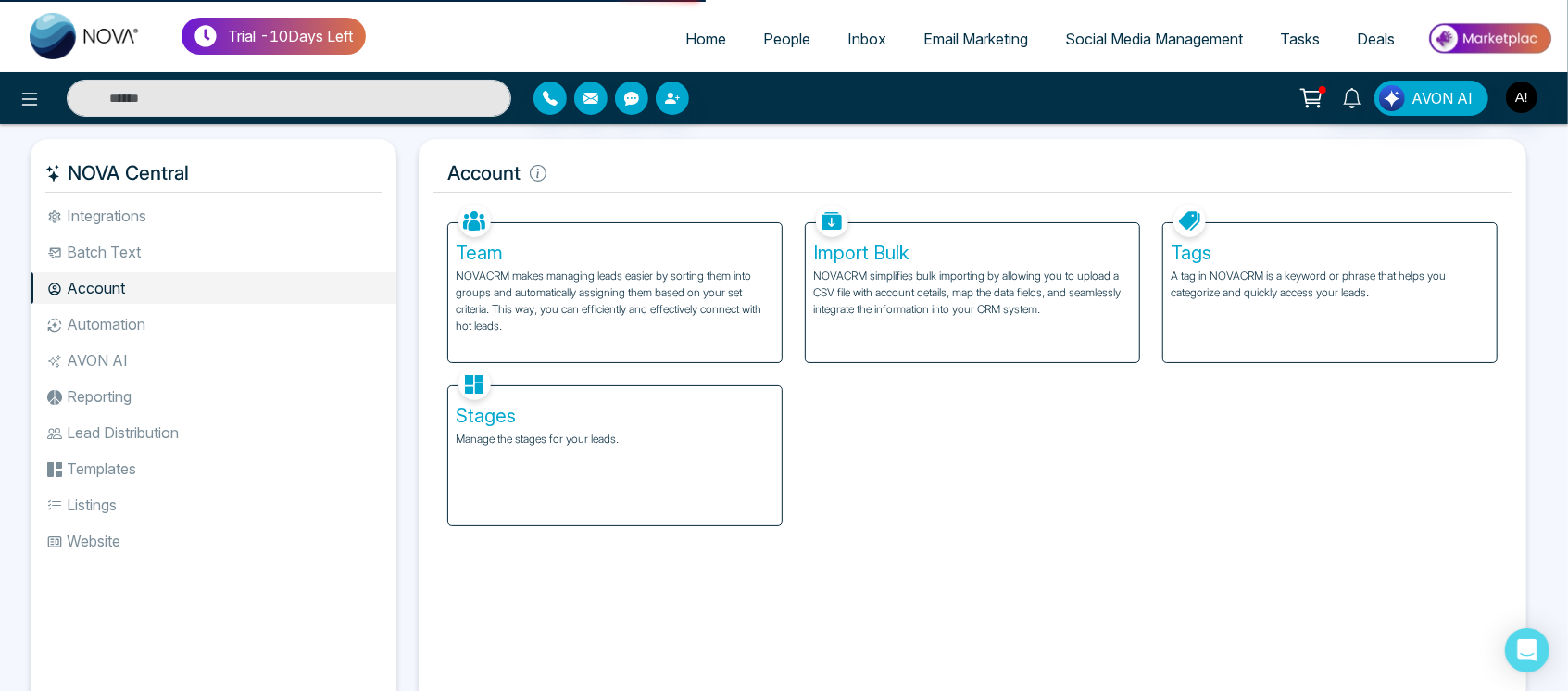
click at [1320, 287] on p "A tag in NOVACRM is a keyword or phrase that helps you categorize and quickly a…" at bounding box center [1330, 284] width 319 height 33
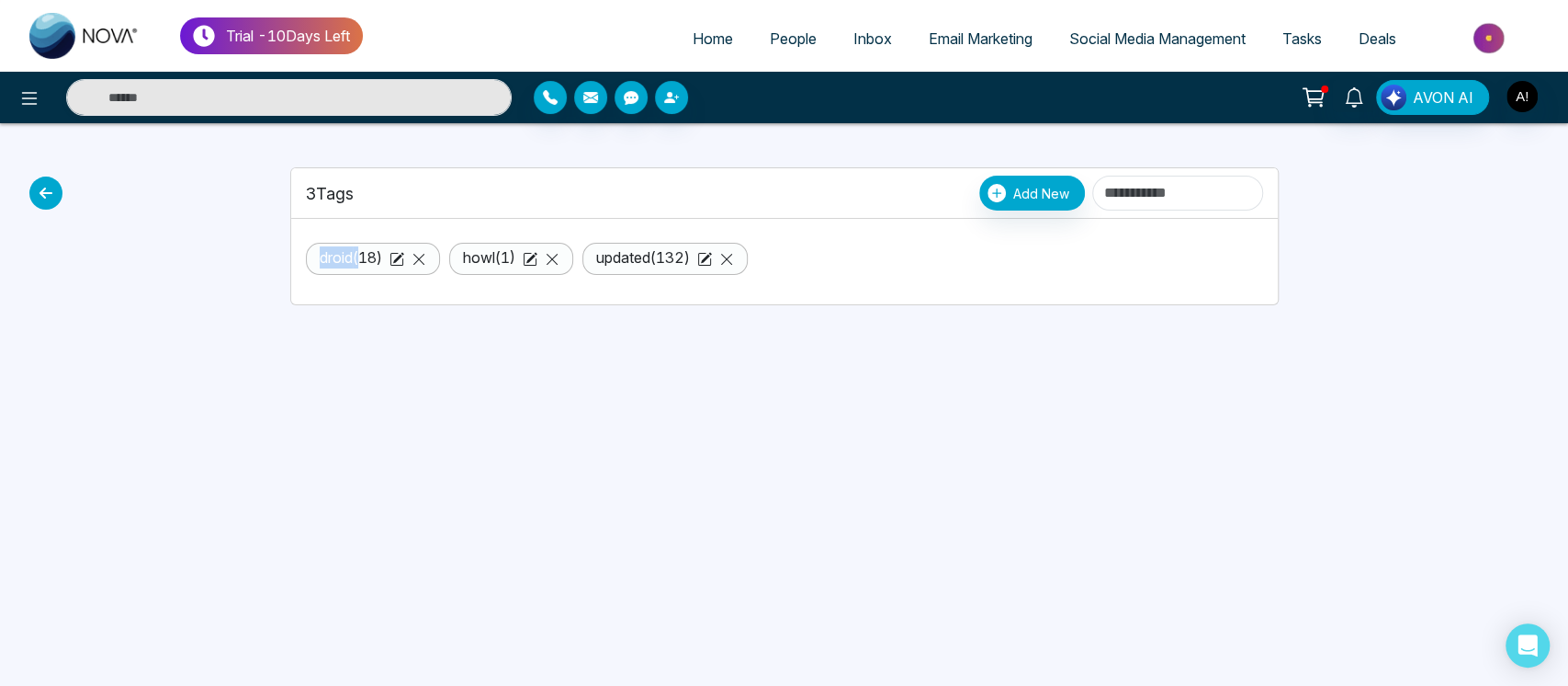
drag, startPoint x: 311, startPoint y: 266, endPoint x: 358, endPoint y: 268, distance: 47.0
click at [358, 268] on li "droid ( 18 )" at bounding box center [372, 259] width 134 height 32
click at [364, 354] on div "Trial - 10 Days Left Home People Inbox Email Marketing Social Media Management …" at bounding box center [784, 343] width 1568 height 686
drag, startPoint x: 305, startPoint y: 261, endPoint x: 376, endPoint y: 260, distance: 71.0
click at [376, 260] on li "droid ( 18 )" at bounding box center [372, 259] width 134 height 32
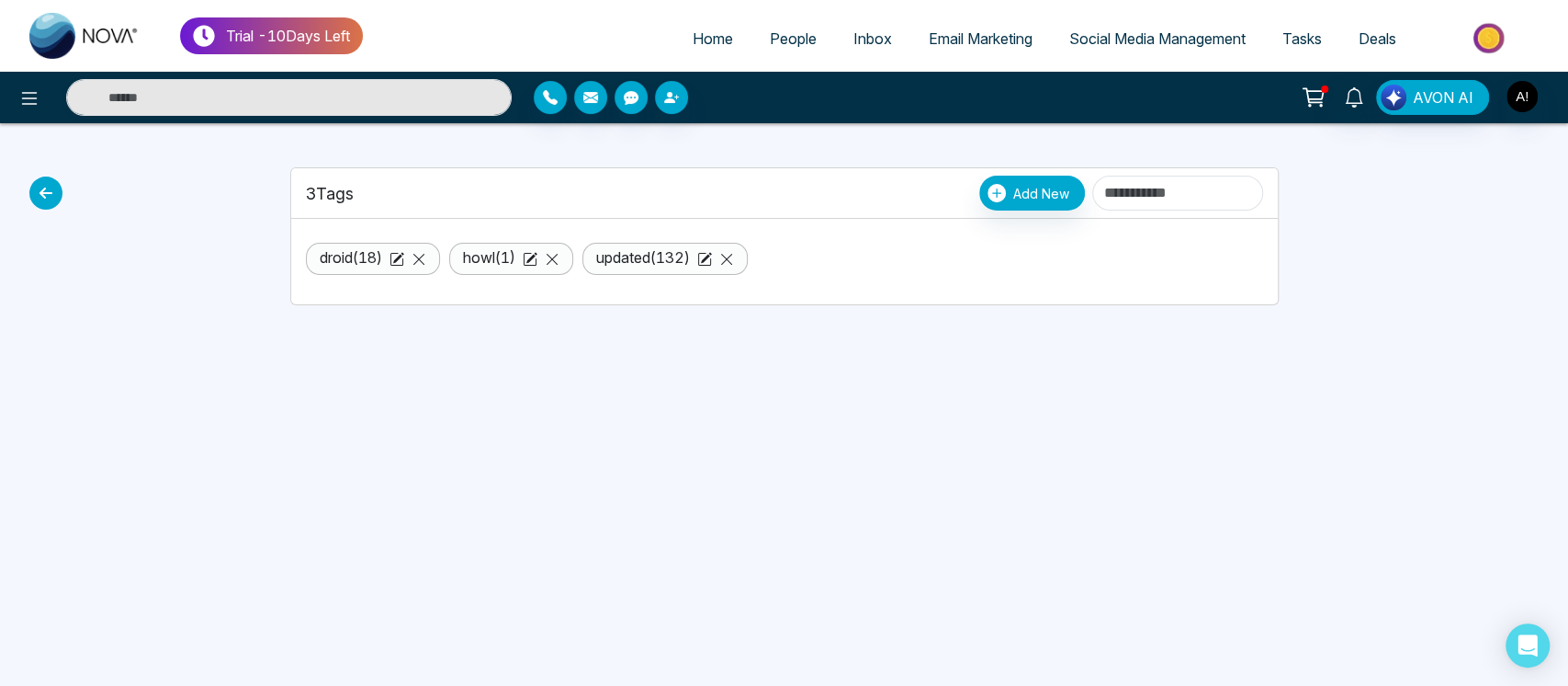
drag, startPoint x: 439, startPoint y: 201, endPoint x: 397, endPoint y: 195, distance: 42.4
click at [439, 201] on div "3 Tags Add New" at bounding box center [784, 192] width 957 height 35
click at [41, 189] on icon at bounding box center [45, 192] width 33 height 33
